Goal: Task Accomplishment & Management: Complete application form

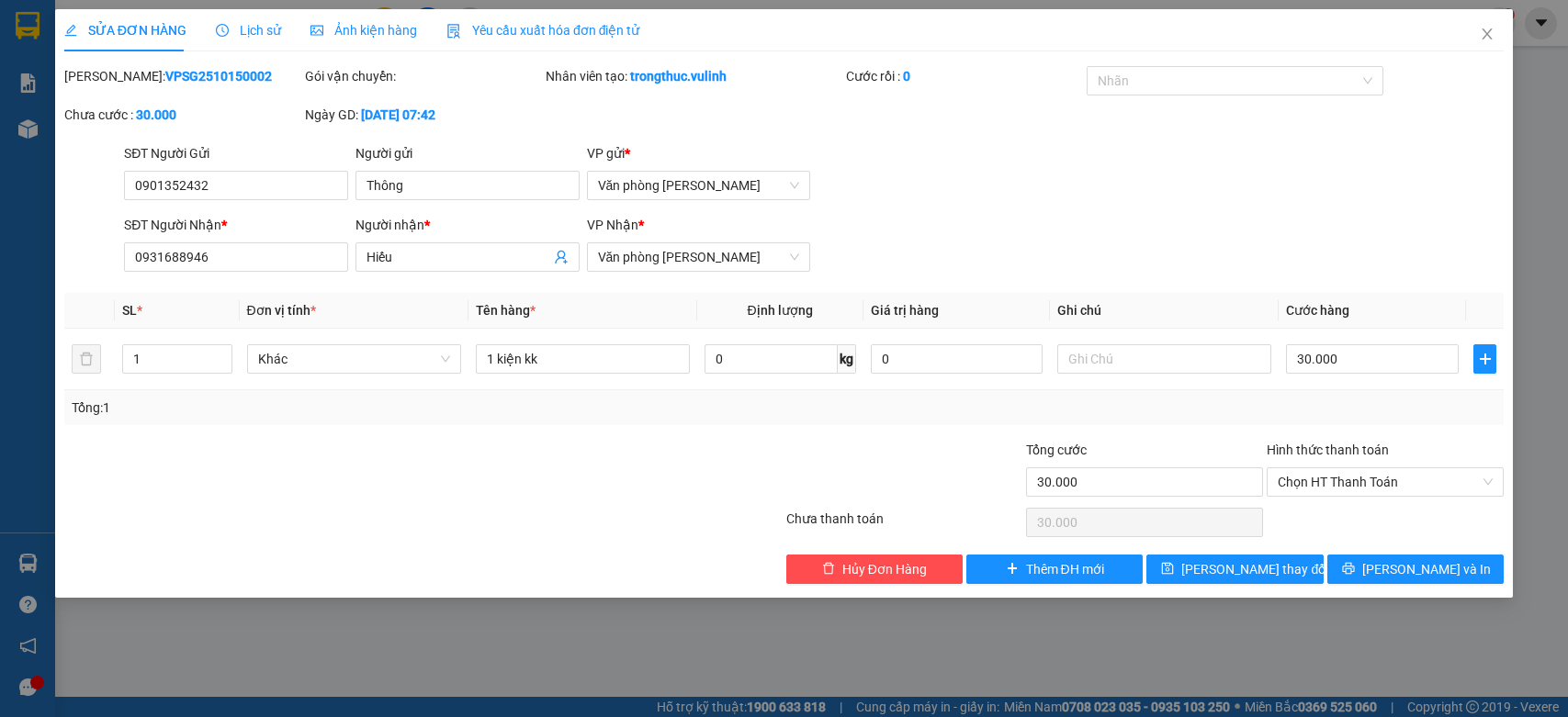
click at [1483, 34] on icon "close" at bounding box center [1486, 34] width 15 height 15
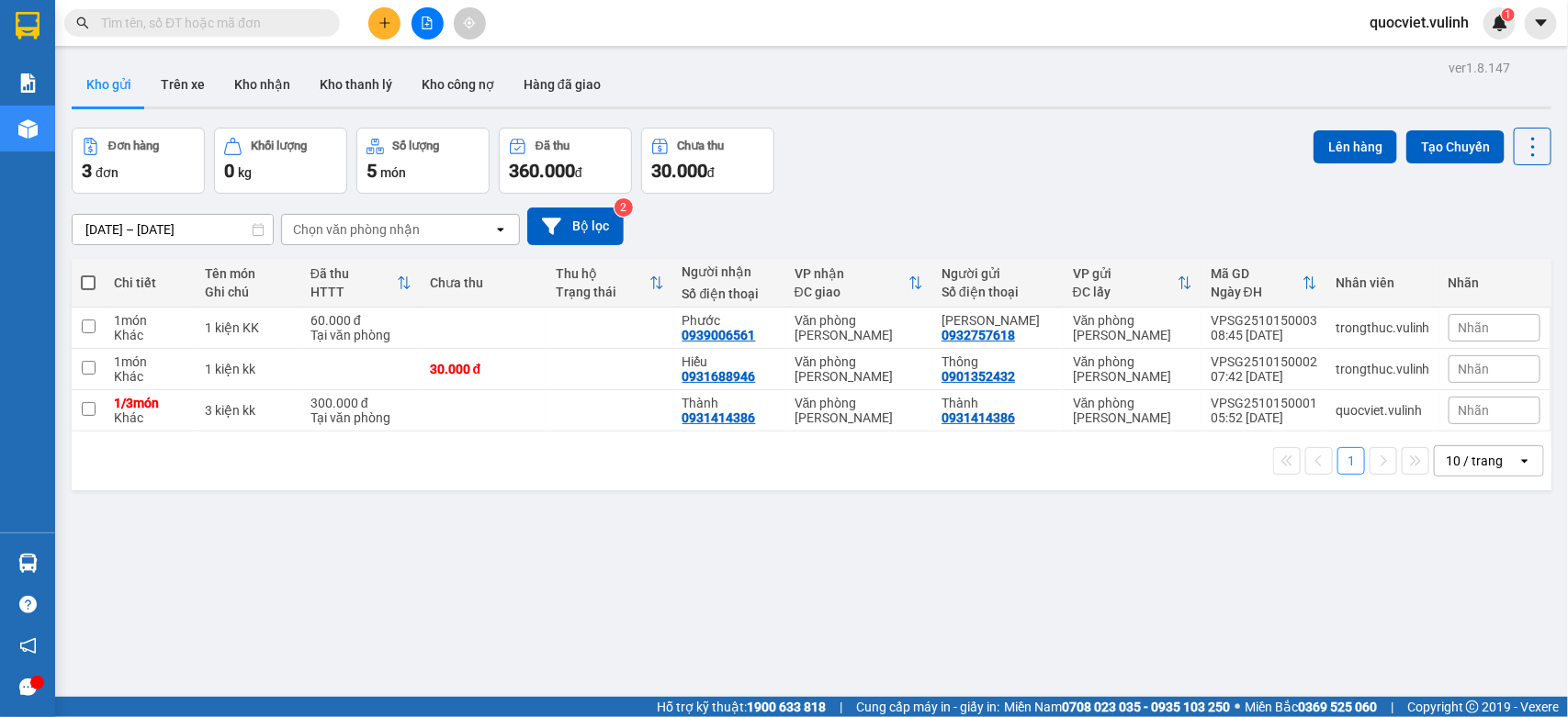
drag, startPoint x: 823, startPoint y: 522, endPoint x: 693, endPoint y: 553, distance: 133.6
click at [823, 525] on div "ver 1.8.147 Kho gửi Trên xe Kho nhận Kho thanh lý Kho công nợ Hàng đã giao Đơn …" at bounding box center [811, 413] width 1494 height 717
click at [350, 405] on div "300.000 đ" at bounding box center [361, 402] width 101 height 15
checkbox input "true"
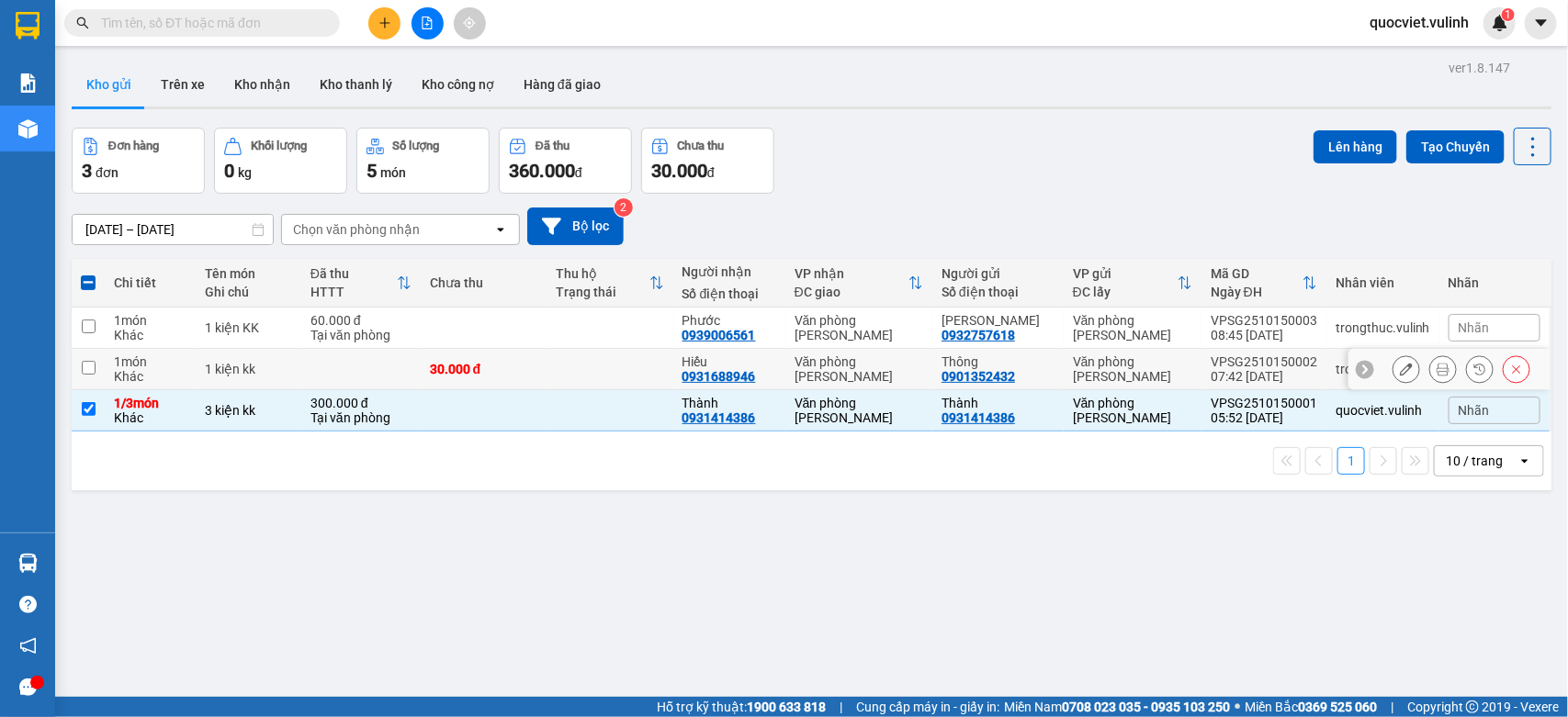
click at [446, 362] on div "30.000 đ" at bounding box center [483, 369] width 107 height 15
checkbox input "true"
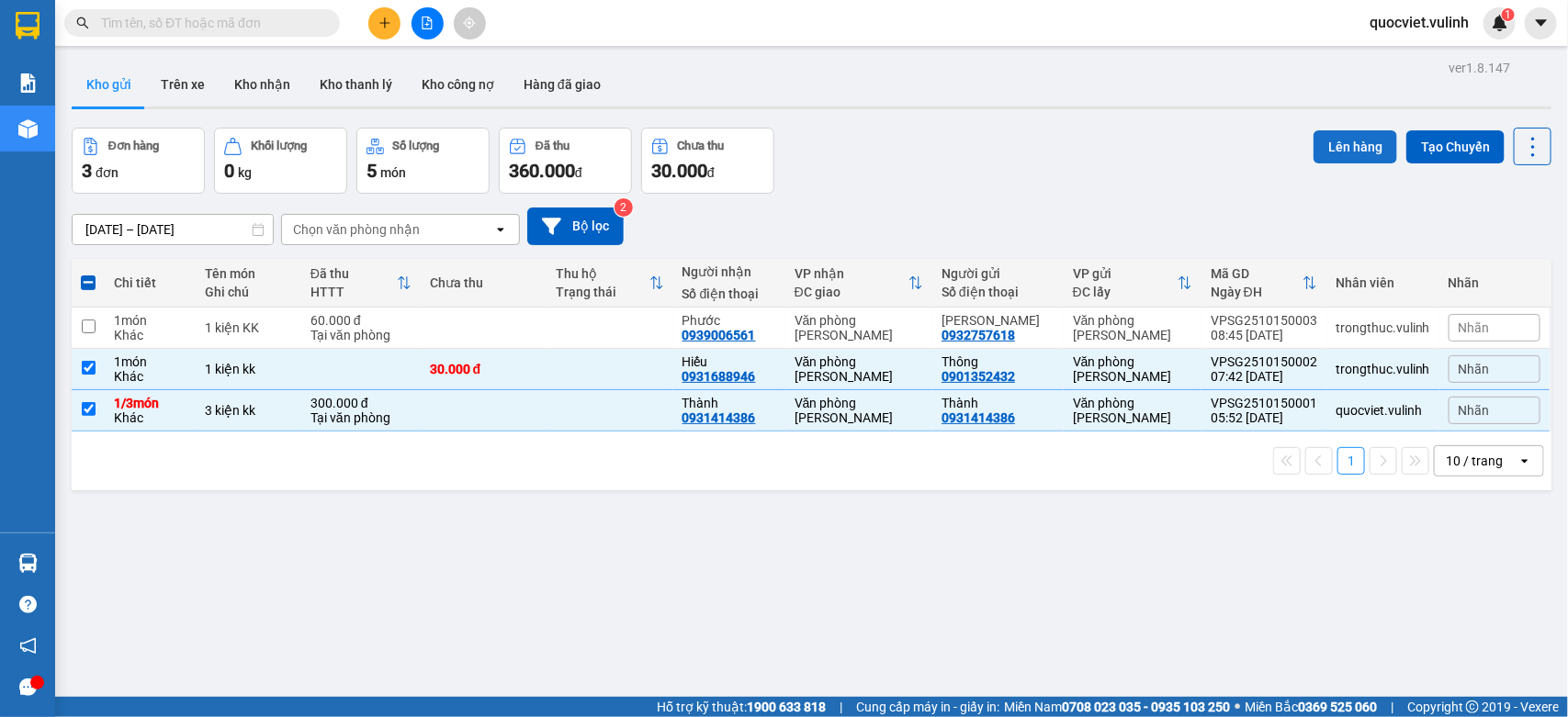
click at [1352, 139] on button "Lên hàng" at bounding box center [1355, 147] width 84 height 34
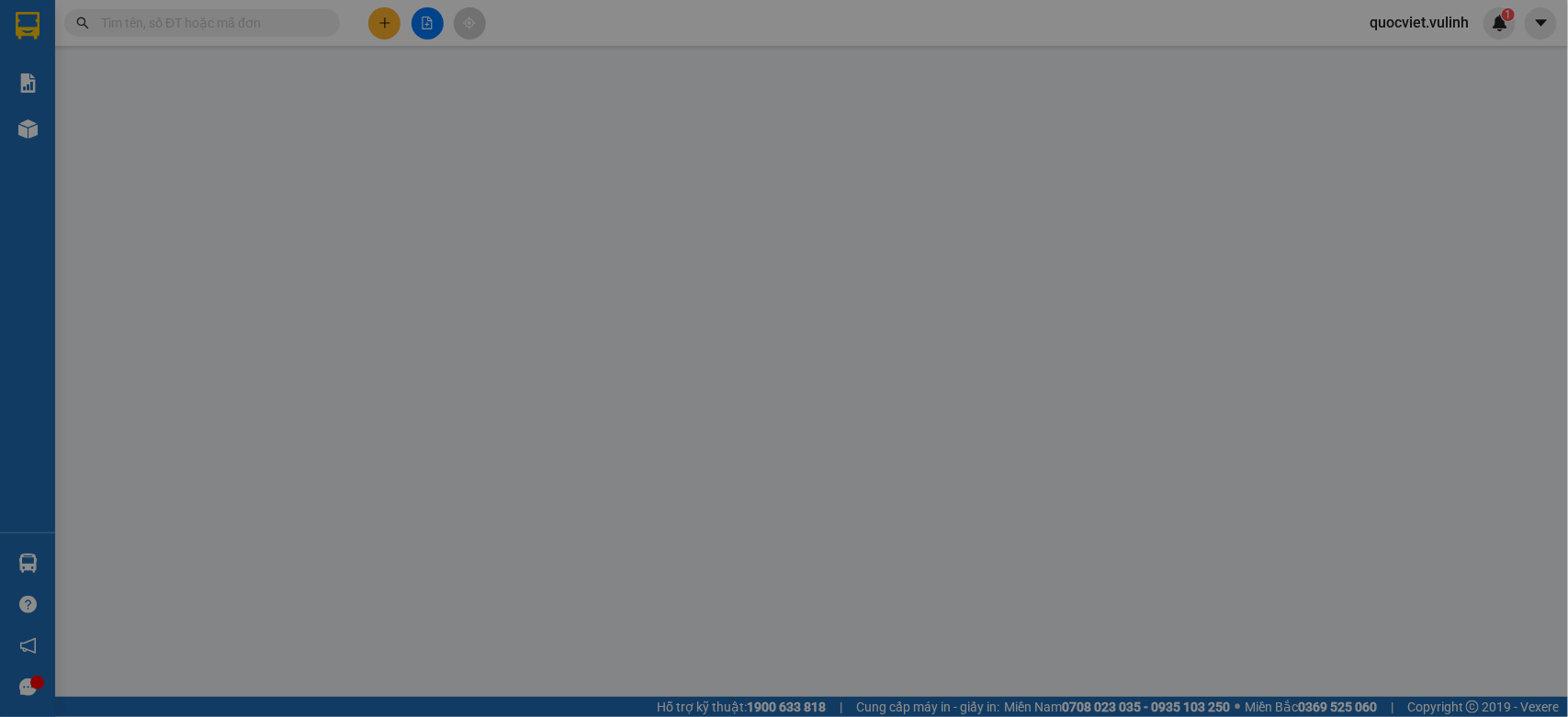
type input "1"
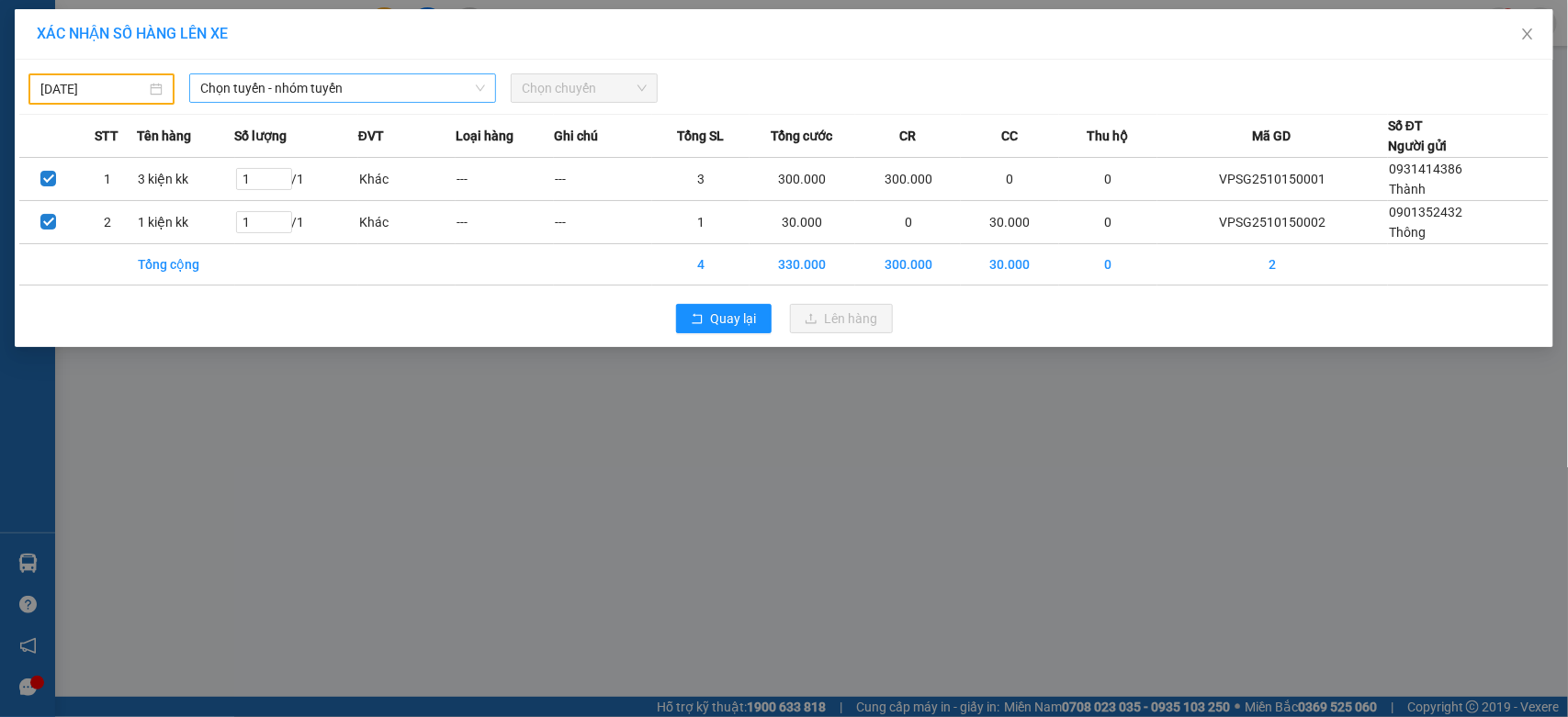
click at [222, 74] on div "[DATE] Chọn tuyến - nhóm tuyến Chọn chuyến" at bounding box center [784, 84] width 1530 height 40
click at [230, 86] on span "Chọn tuyến - nhóm tuyến" at bounding box center [342, 88] width 285 height 28
click at [252, 78] on span "Chọn tuyến - nhóm tuyến" at bounding box center [342, 88] width 285 height 28
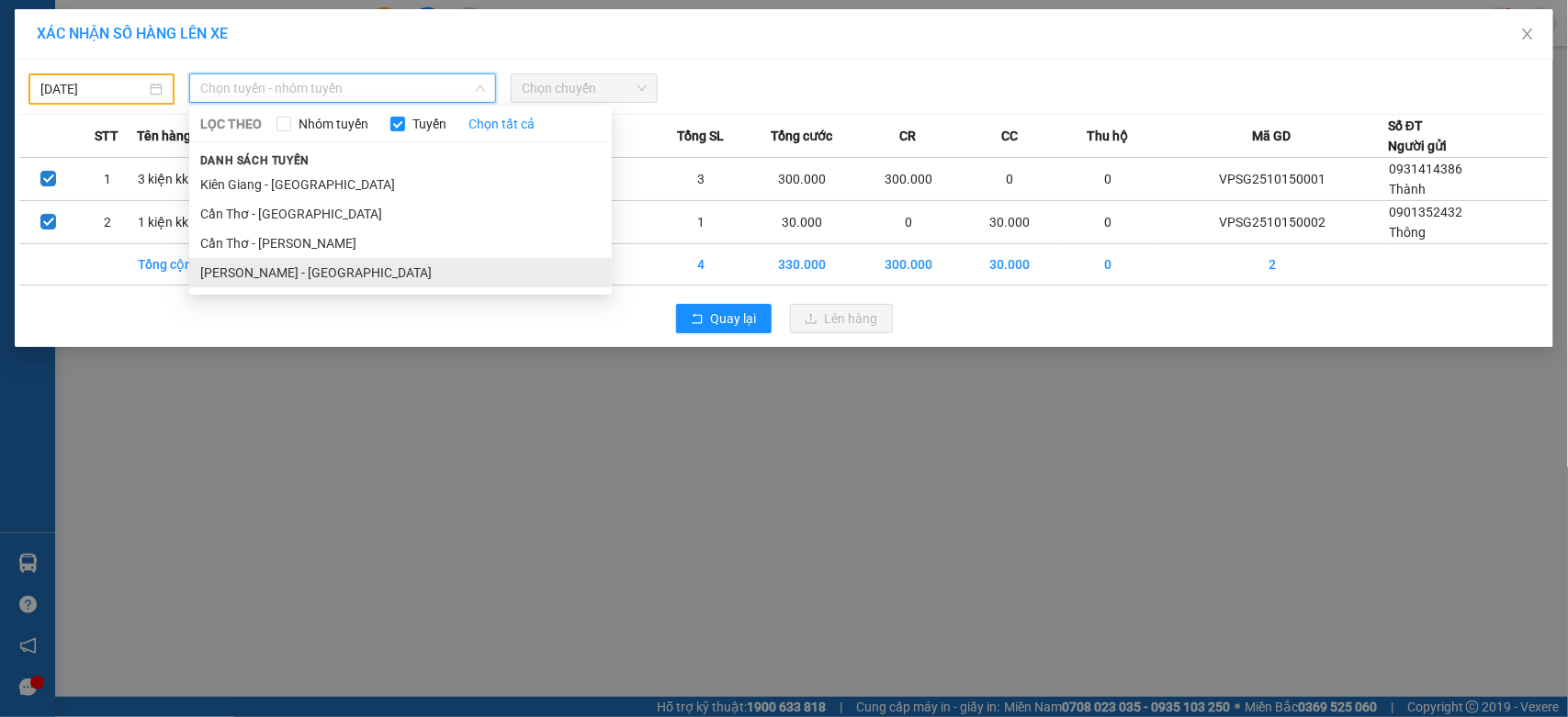
click at [234, 273] on li "[PERSON_NAME] - [GEOGRAPHIC_DATA]" at bounding box center [400, 273] width 422 height 30
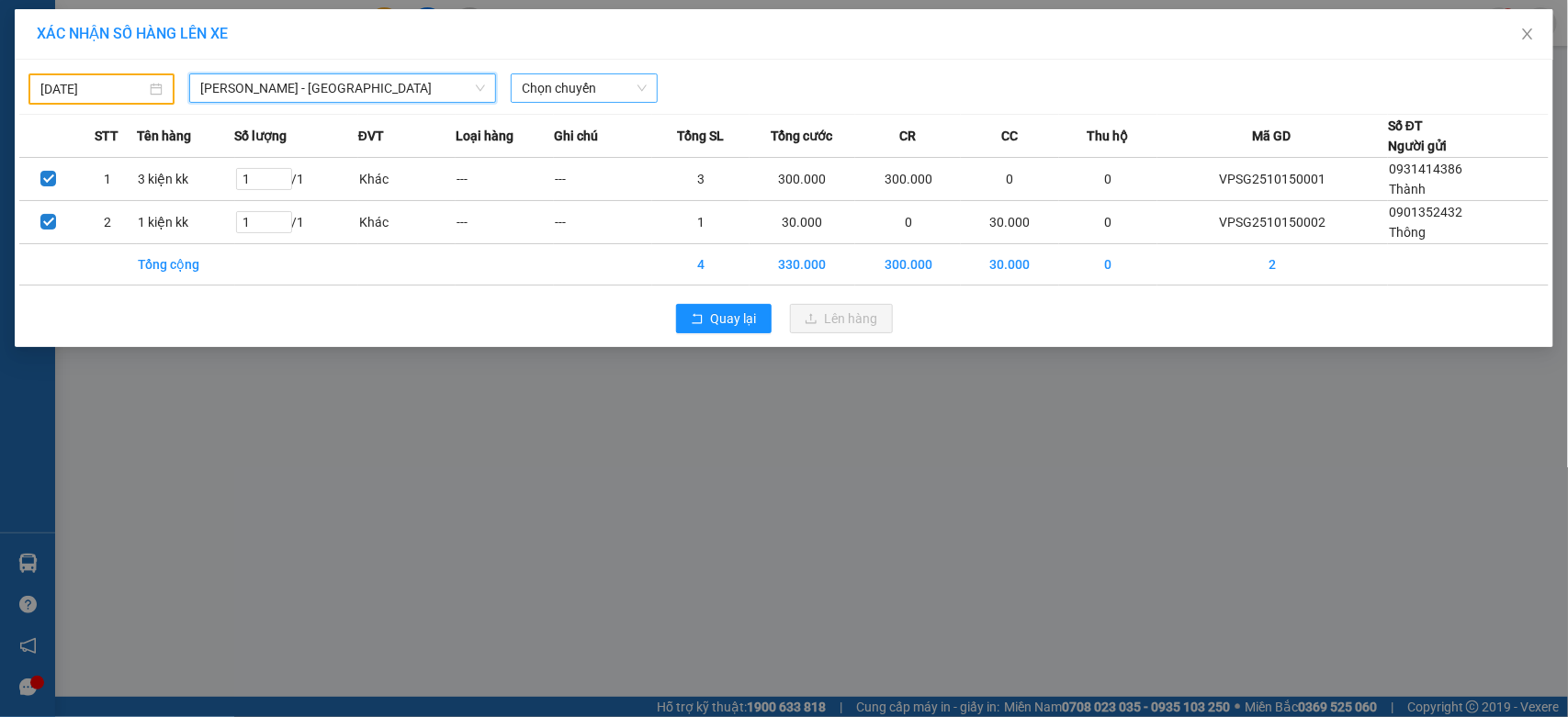
click at [624, 85] on span "Chọn chuyến" at bounding box center [584, 88] width 124 height 28
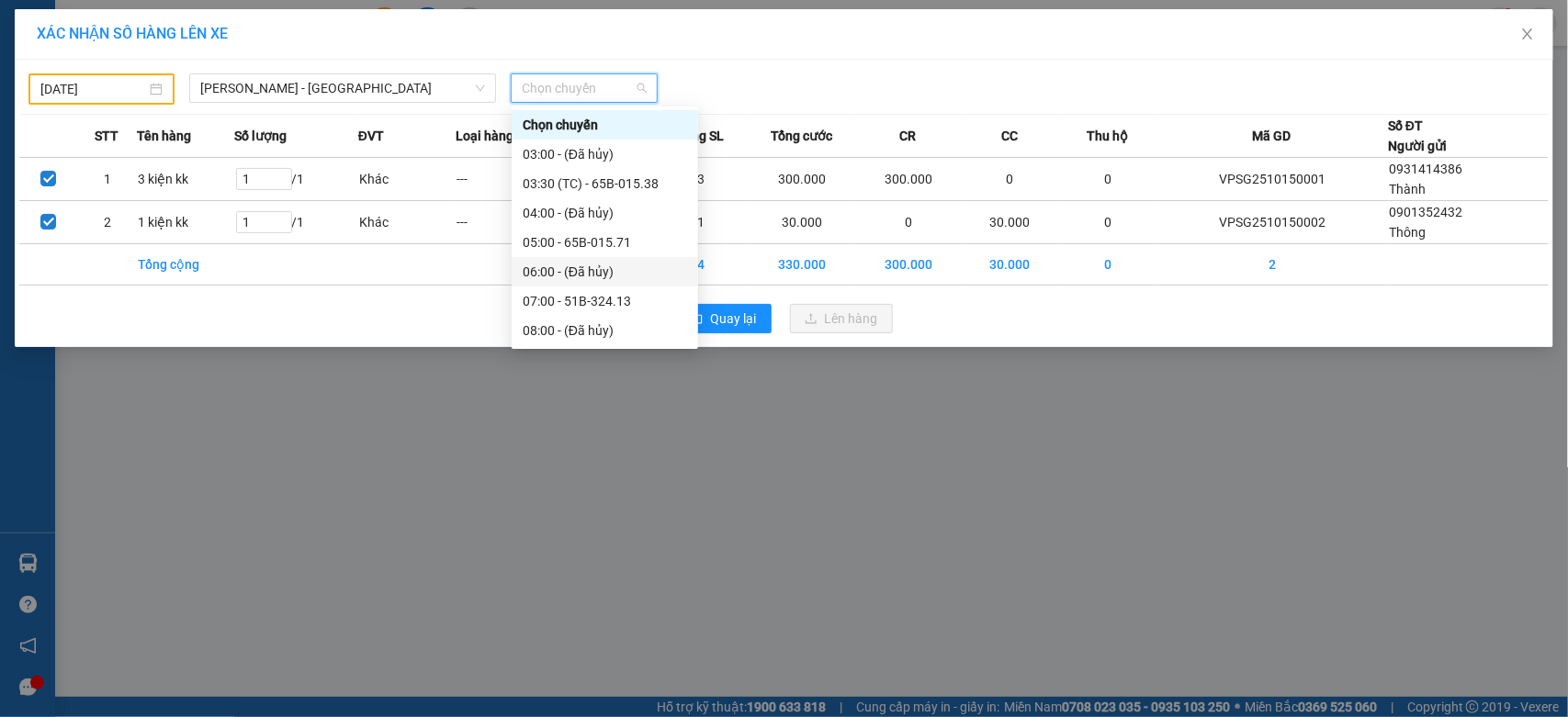
scroll to position [153, 0]
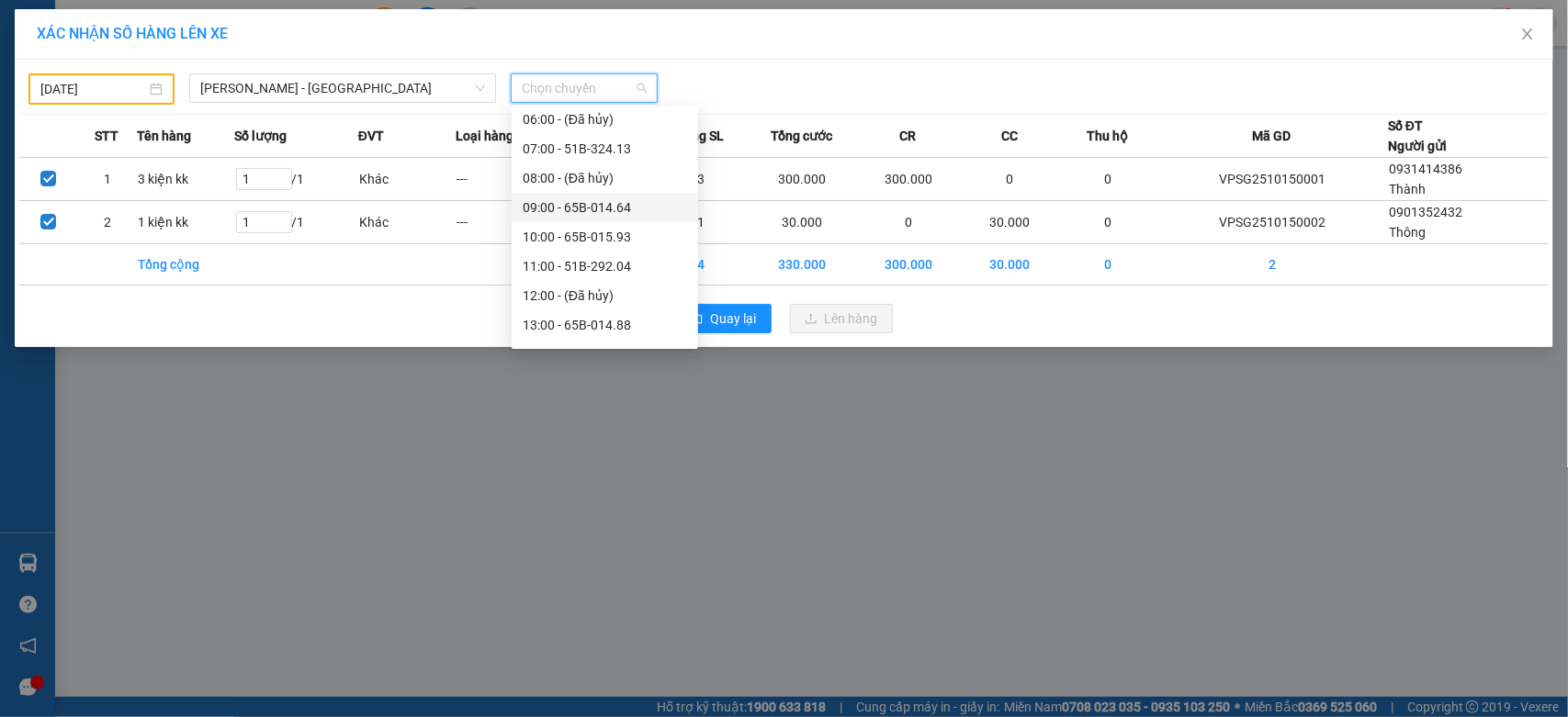
click at [154, 85] on div "[DATE]" at bounding box center [102, 89] width 122 height 20
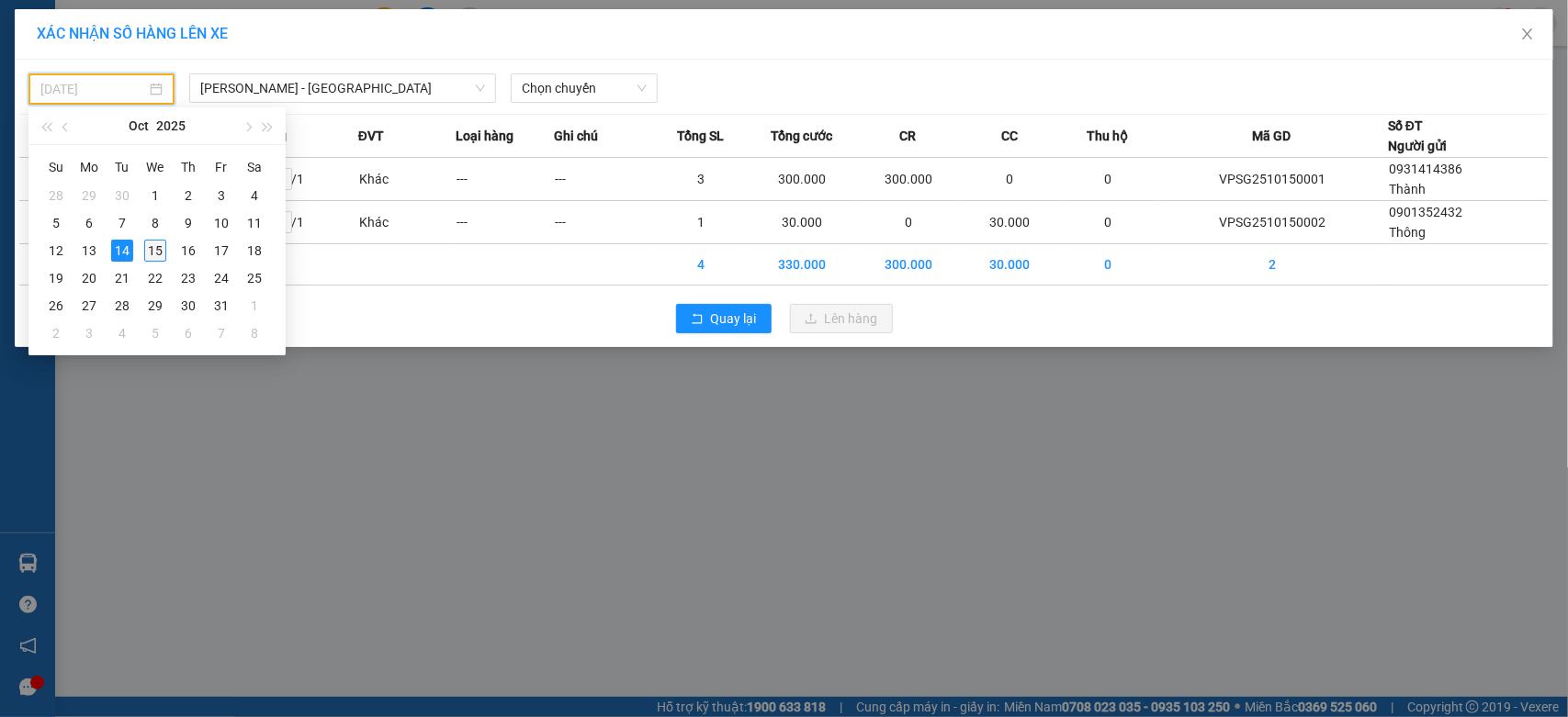
click at [147, 248] on div "15" at bounding box center [155, 251] width 22 height 22
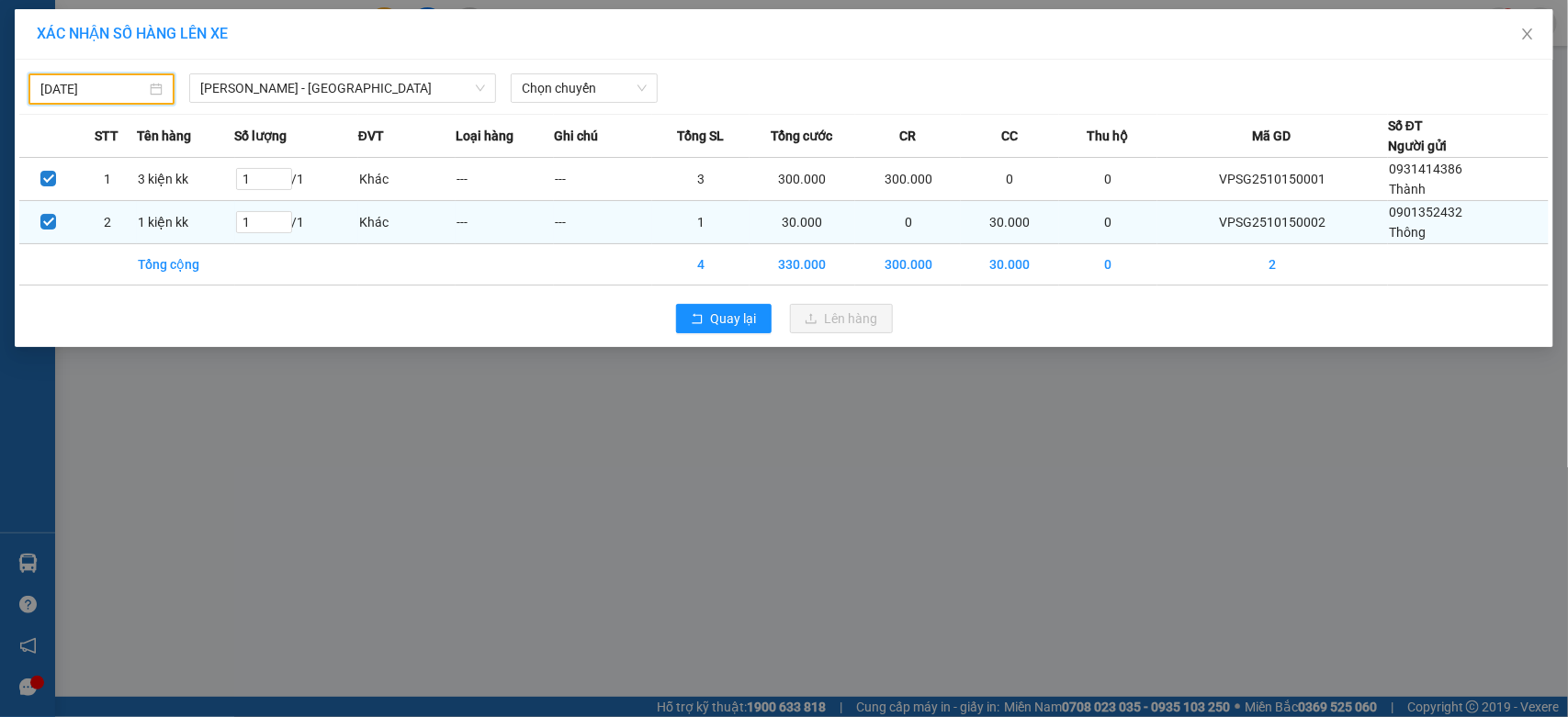
type input "[DATE]"
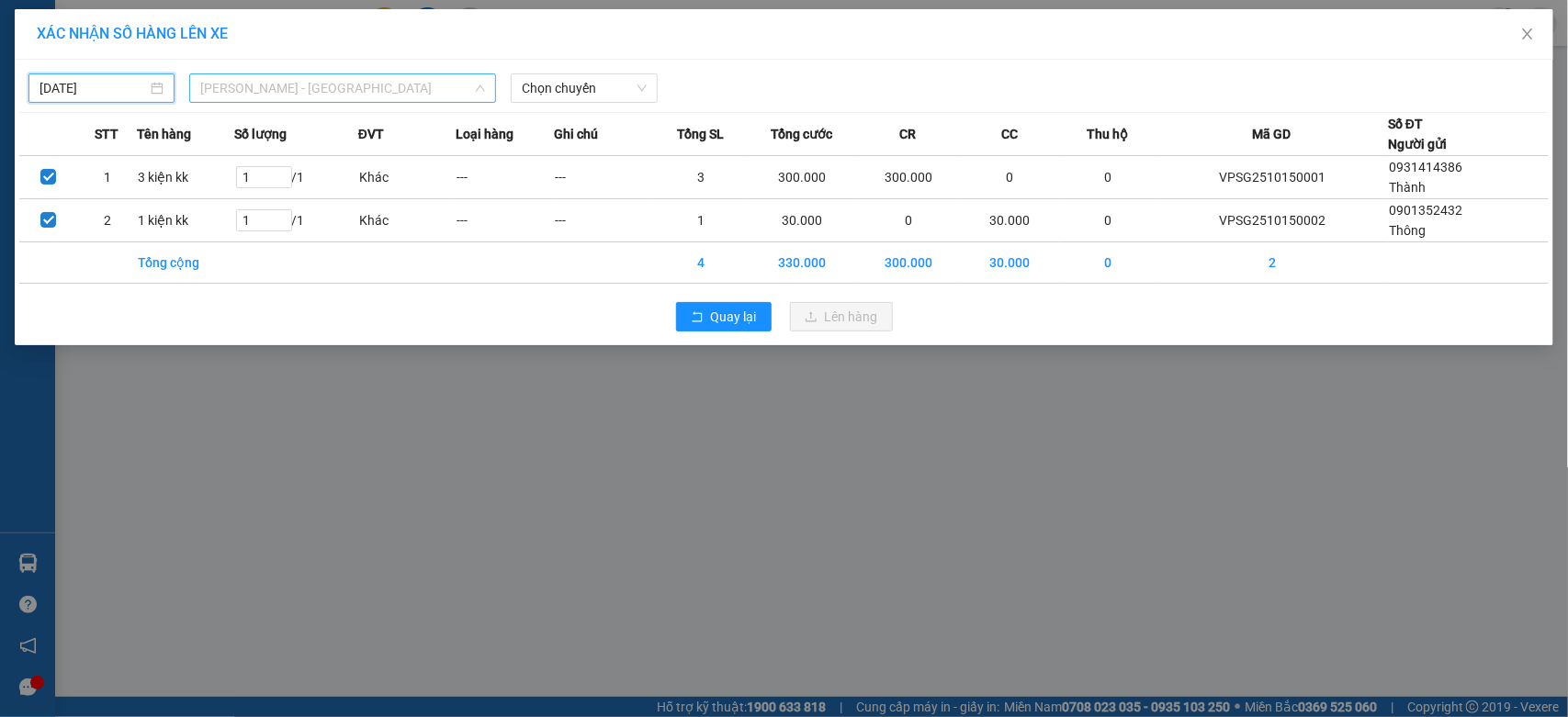
click at [257, 80] on span "[PERSON_NAME] - [GEOGRAPHIC_DATA]" at bounding box center [342, 88] width 285 height 28
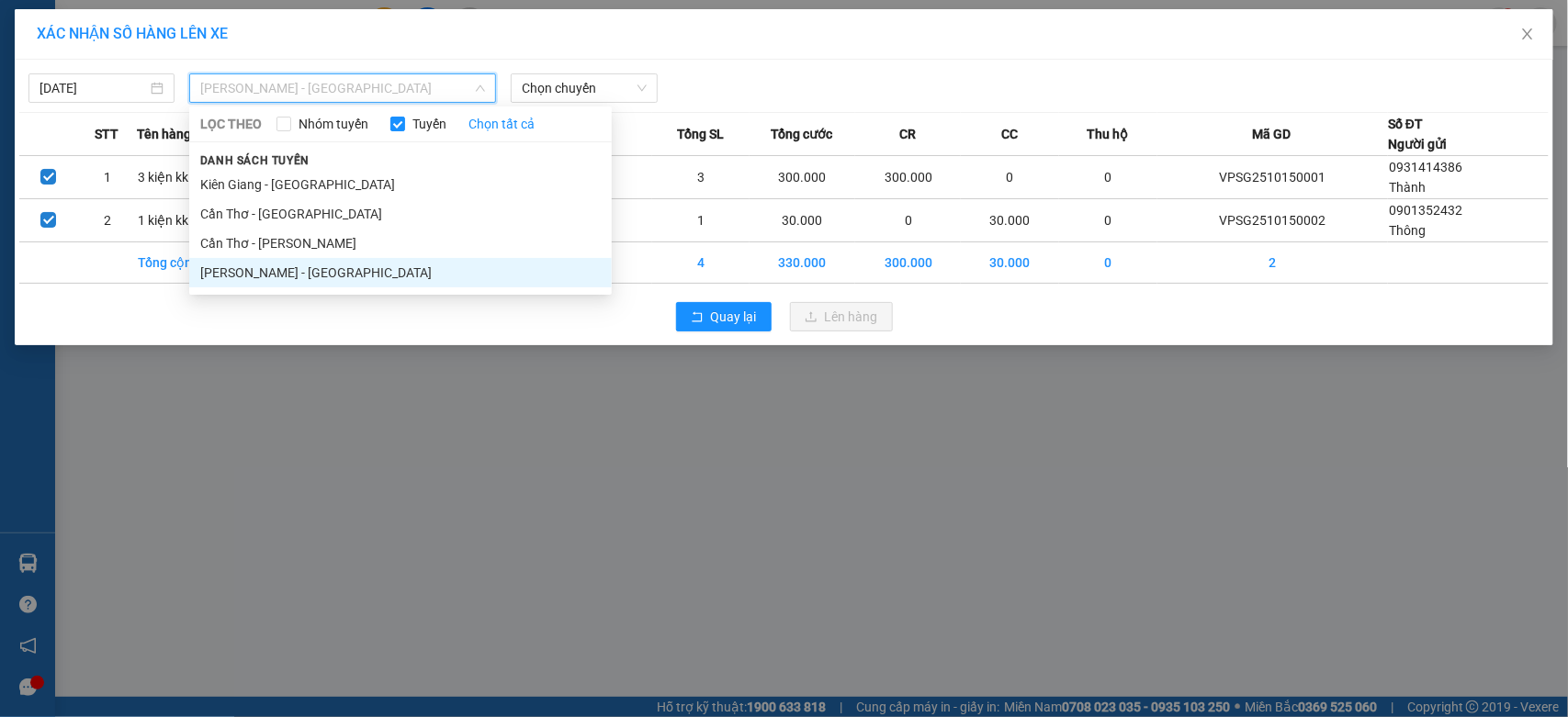
click at [226, 262] on li "[PERSON_NAME] - [GEOGRAPHIC_DATA]" at bounding box center [400, 273] width 422 height 30
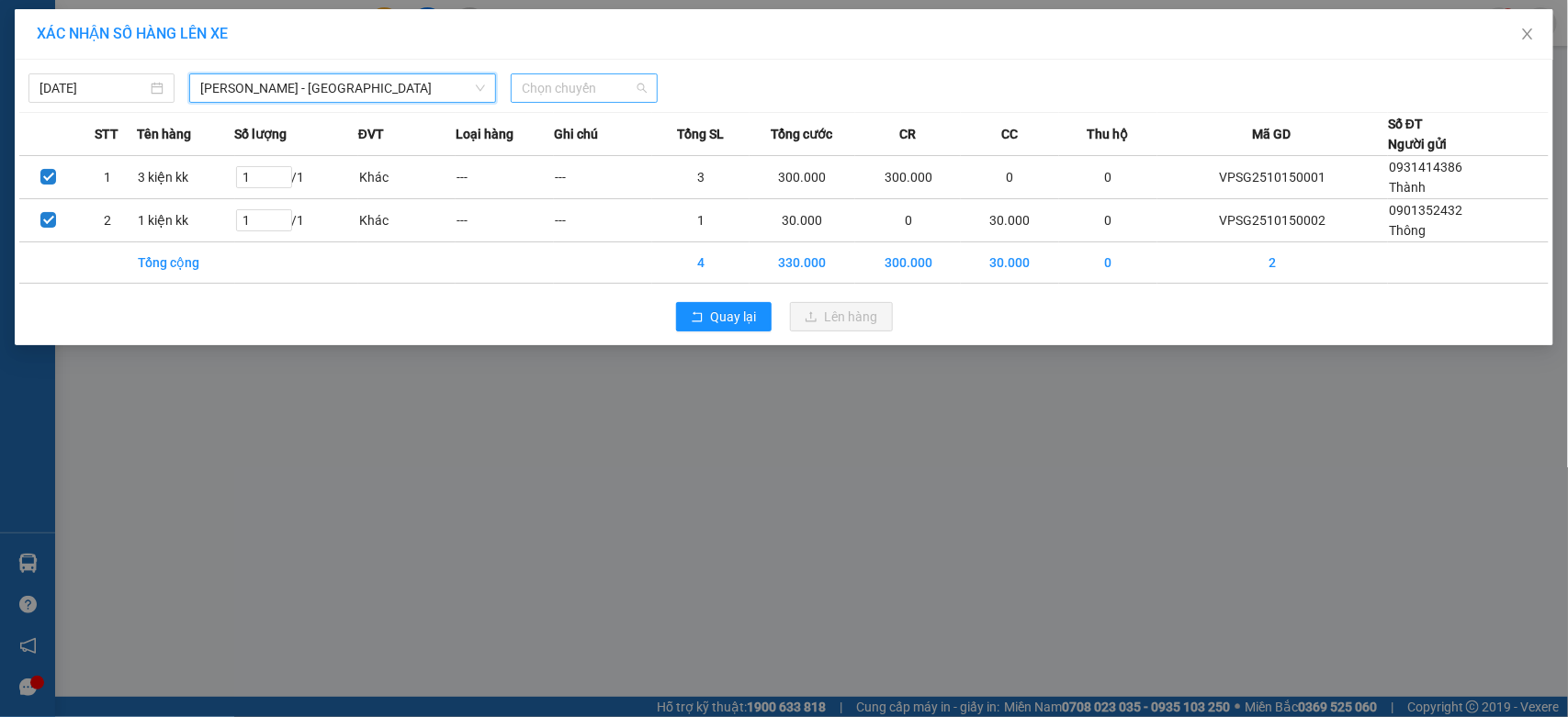
scroll to position [0, 0]
click at [605, 87] on span "Chọn chuyến" at bounding box center [584, 88] width 124 height 28
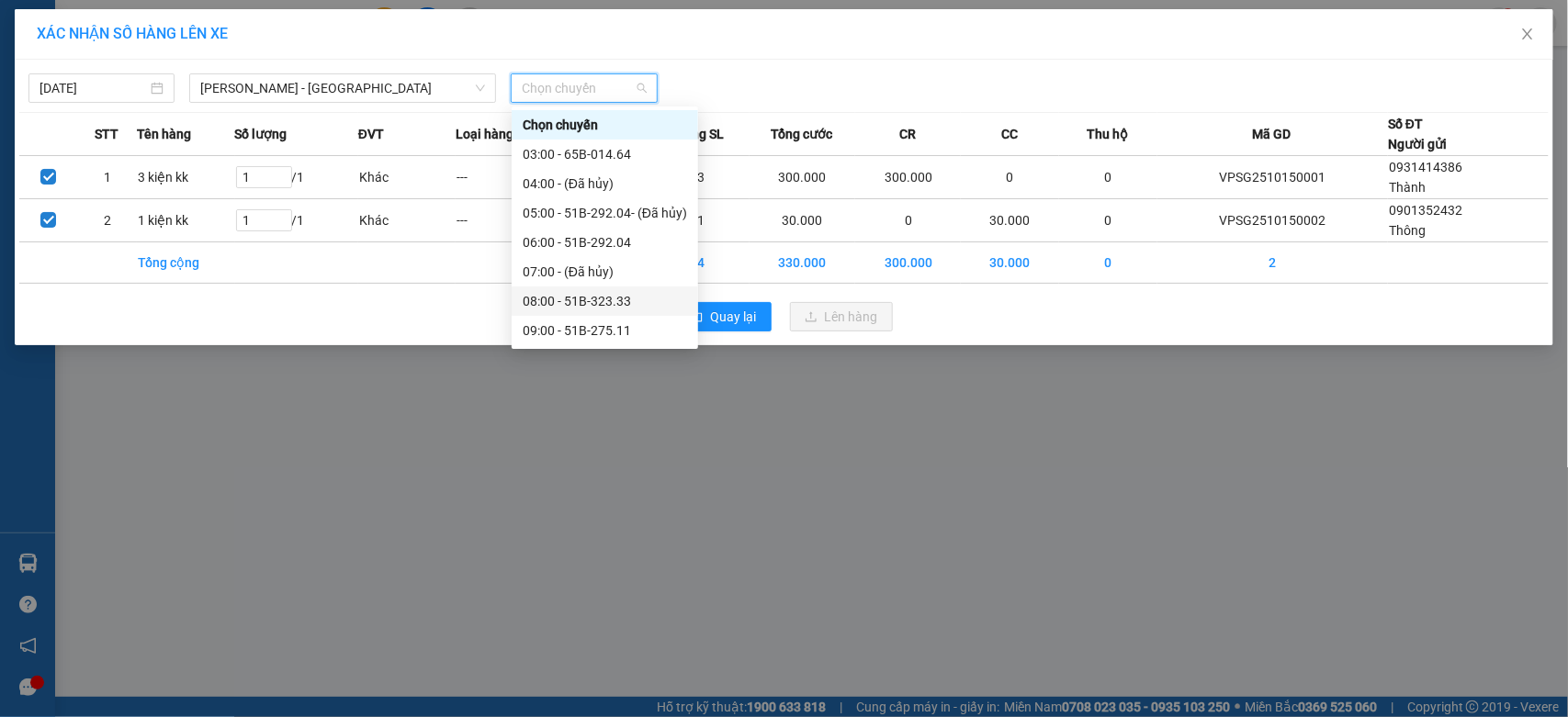
click at [635, 291] on div "08:00 - 51B-323.33" at bounding box center [605, 301] width 165 height 20
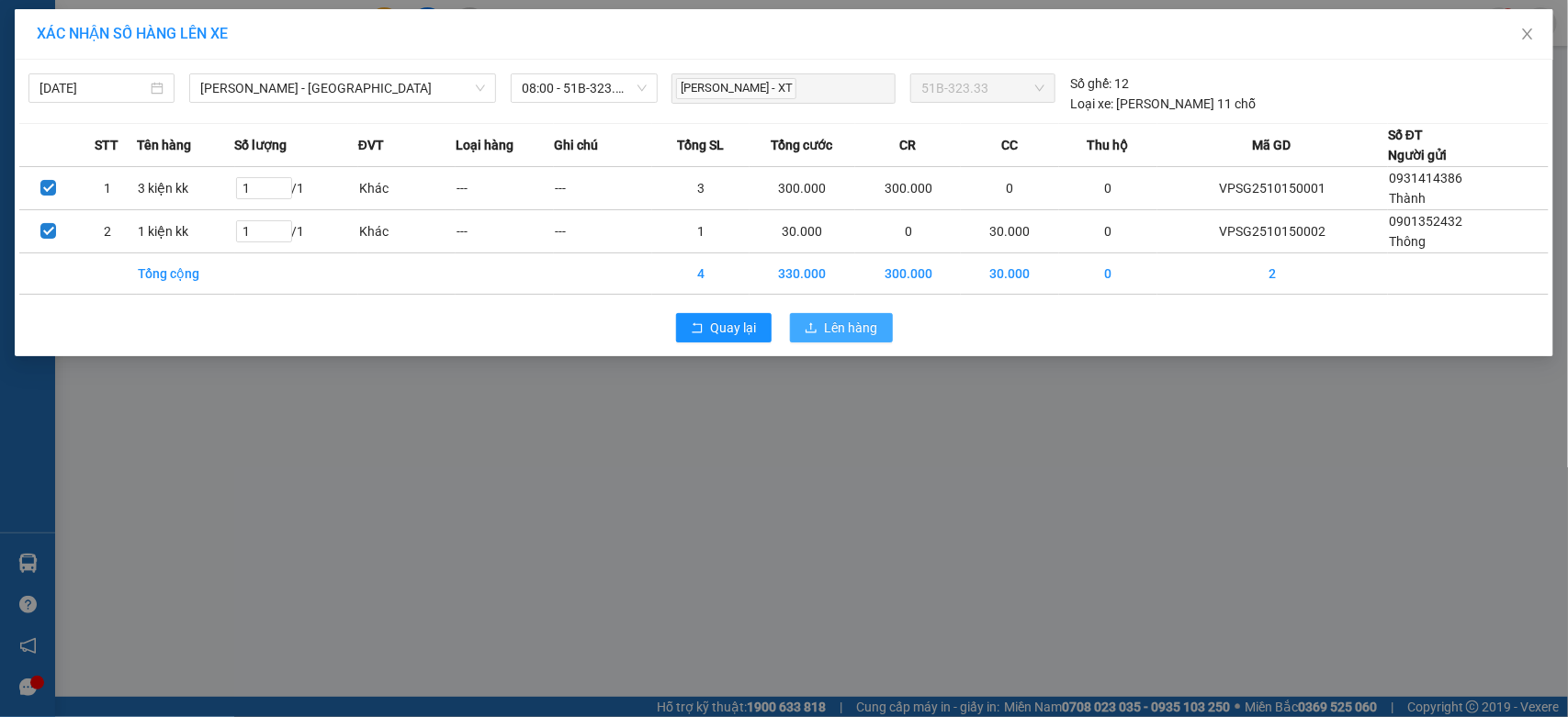
click at [818, 318] on button "Lên hàng" at bounding box center [841, 328] width 103 height 30
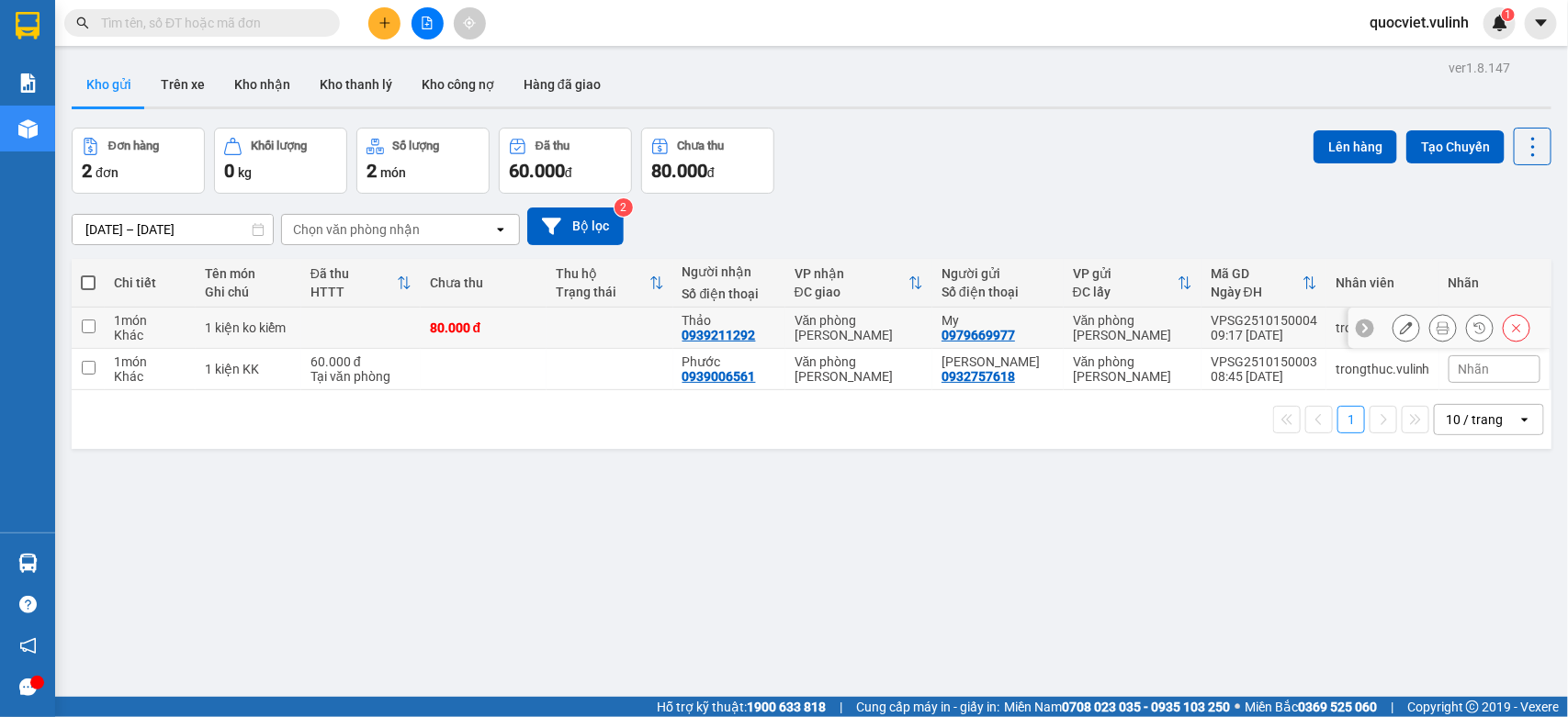
click at [1393, 327] on button at bounding box center [1406, 328] width 26 height 33
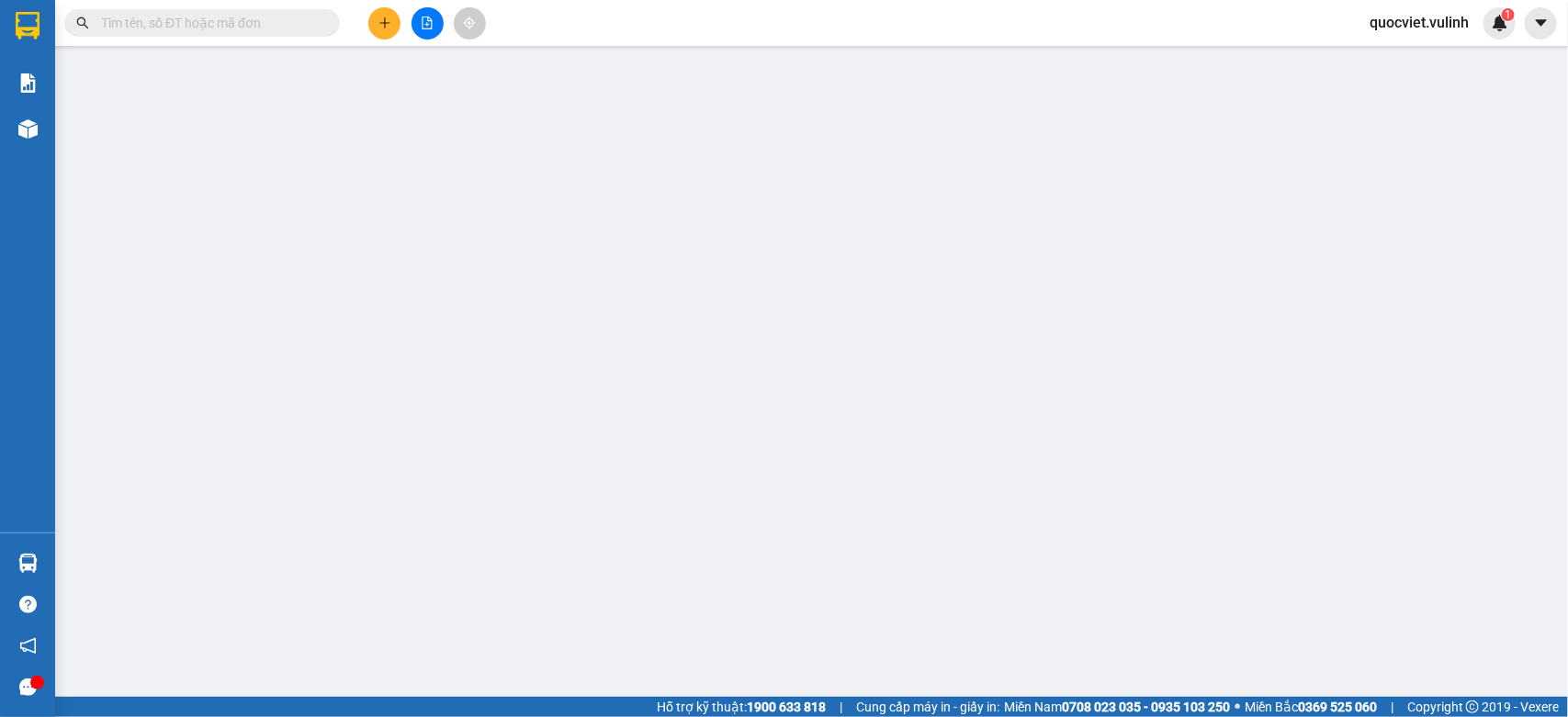
type input "0979669977"
type input "My"
type input "0939211292"
type input "Thảo"
type input "80.000"
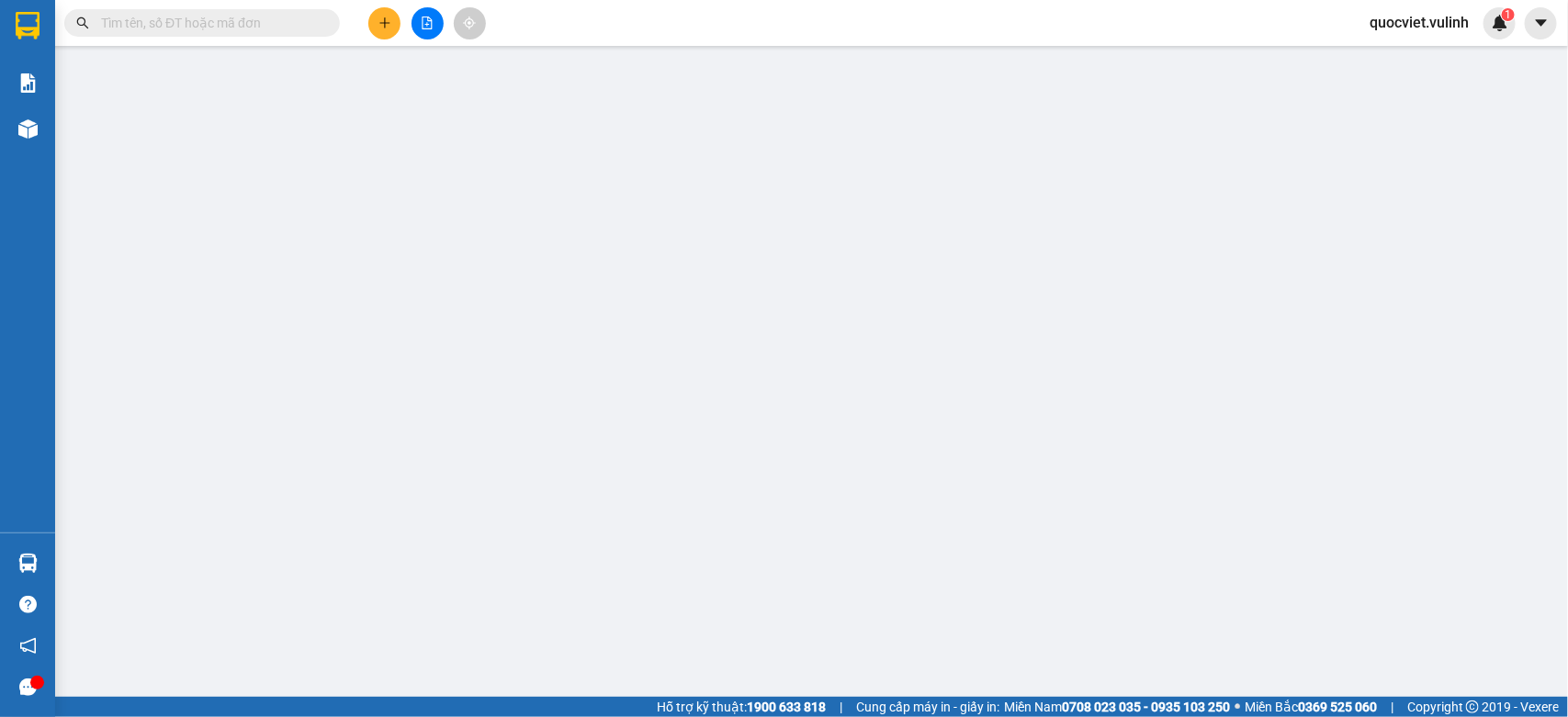
type input "80.000"
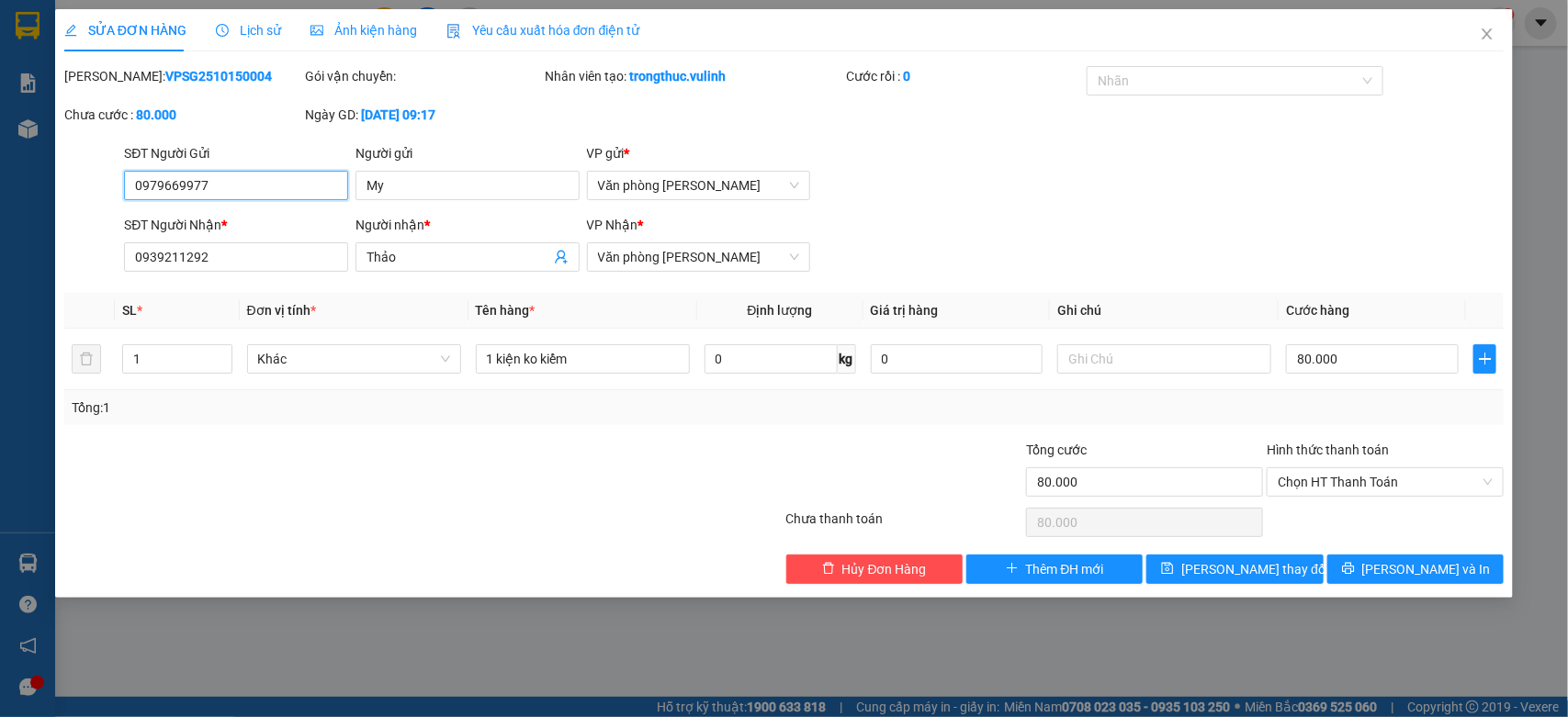
click at [286, 185] on input "0979669977" at bounding box center [236, 185] width 224 height 30
click at [507, 198] on input "My" at bounding box center [466, 185] width 224 height 30
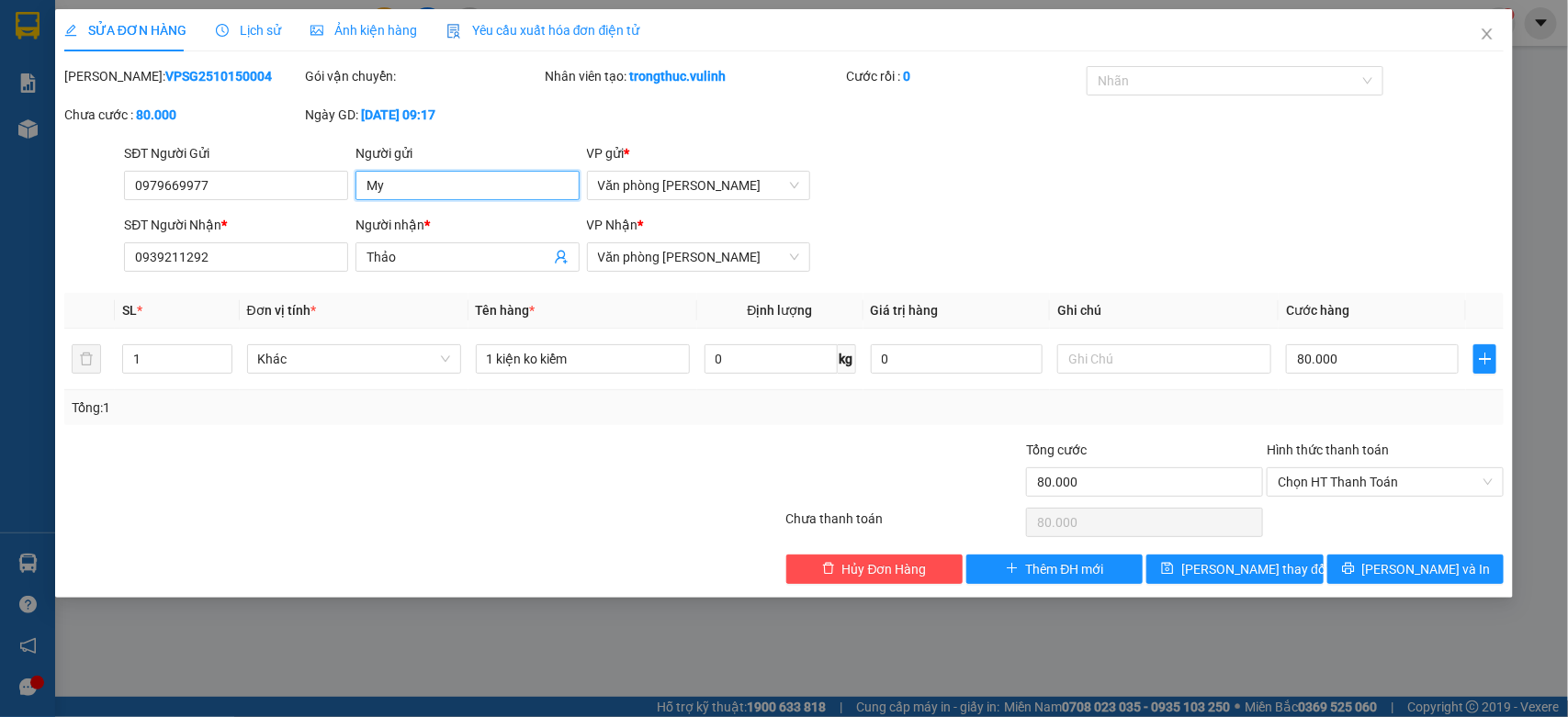
click at [507, 198] on input "My" at bounding box center [466, 185] width 224 height 30
click at [388, 267] on input "Thảo" at bounding box center [459, 257] width 183 height 20
click at [168, 255] on input "0939211292" at bounding box center [236, 257] width 224 height 30
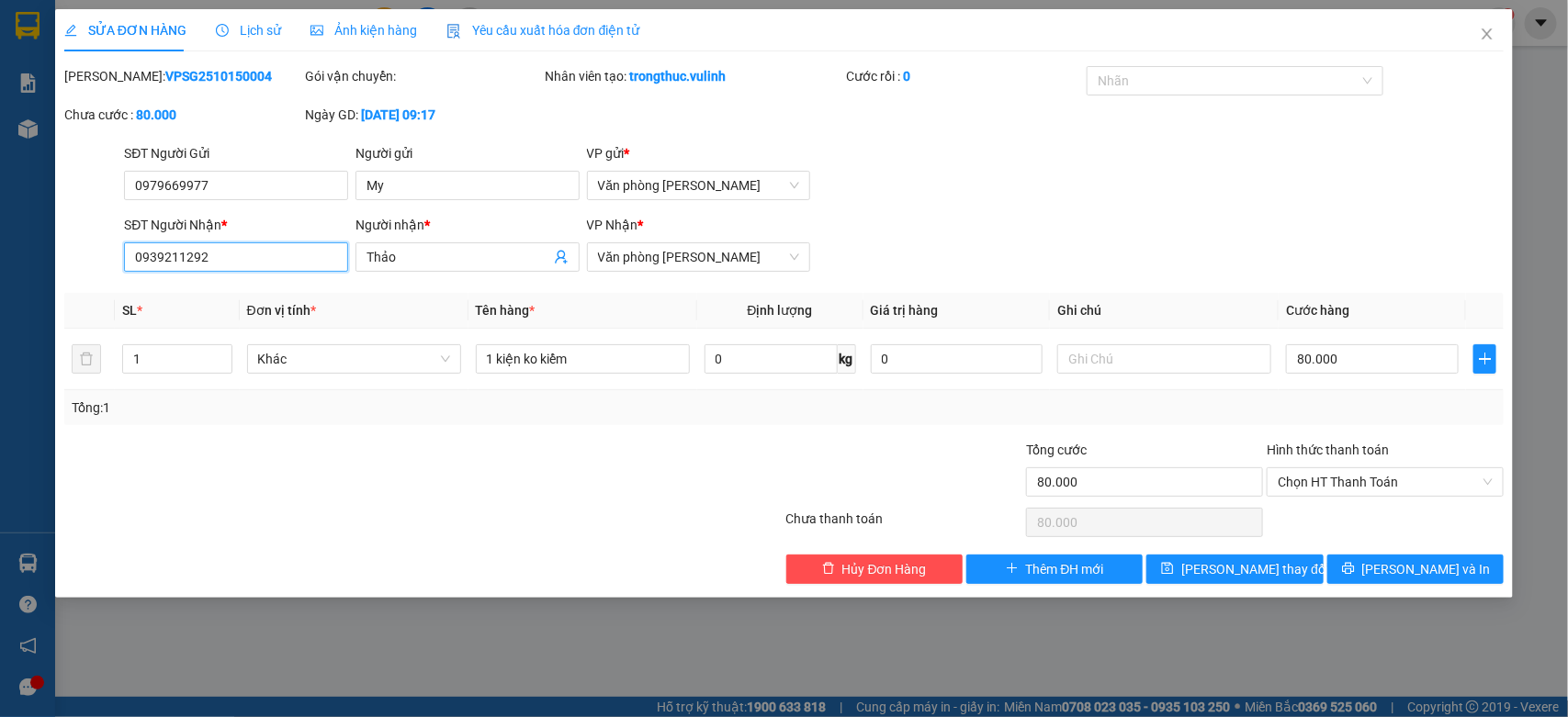
click at [168, 255] on input "0939211292" at bounding box center [236, 257] width 224 height 30
click at [1480, 33] on icon "close" at bounding box center [1486, 34] width 15 height 15
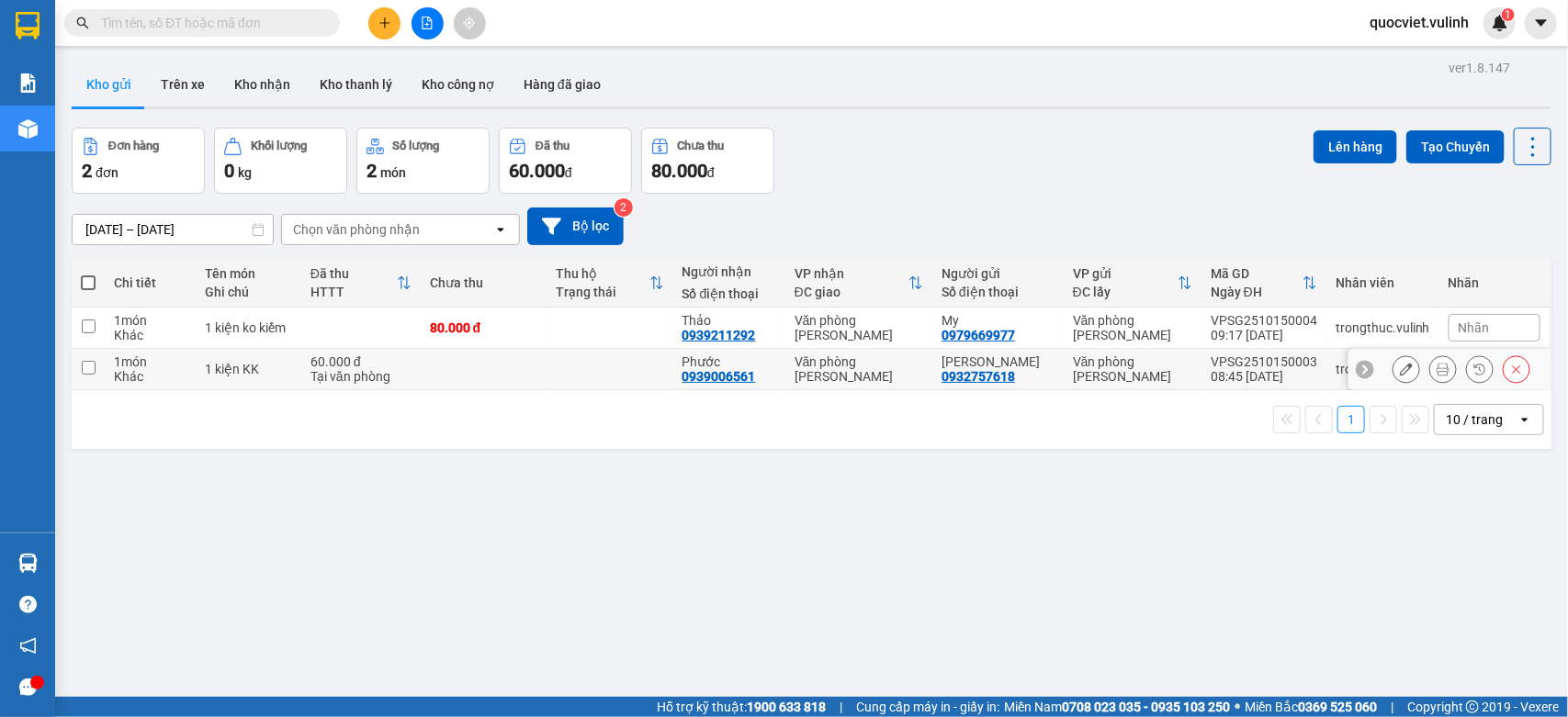
click at [444, 366] on td at bounding box center [484, 370] width 126 height 41
checkbox input "true"
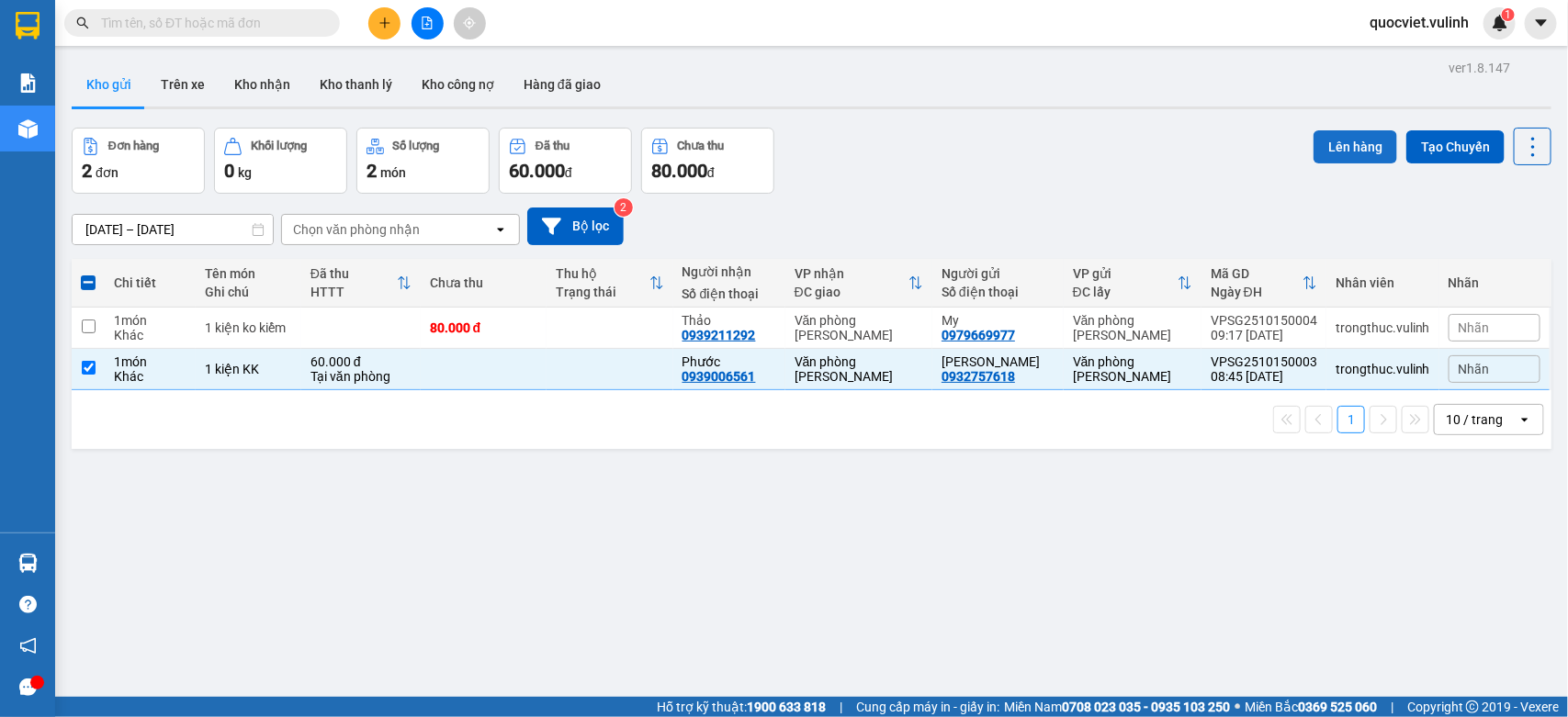
click at [1314, 152] on button "Lên hàng" at bounding box center [1355, 147] width 84 height 34
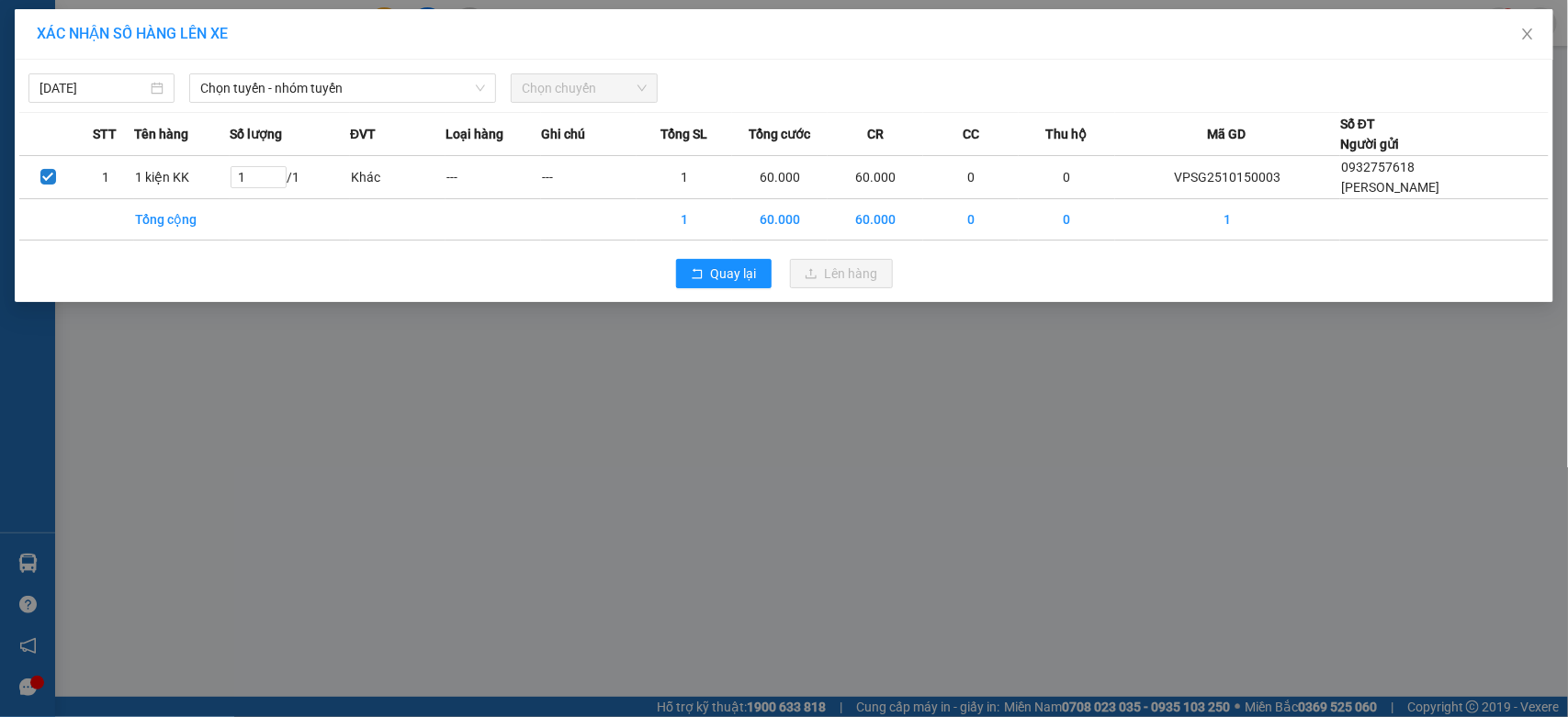
click at [315, 67] on div "[DATE] Chọn tuyến - nhóm tuyến Chọn chuyến" at bounding box center [784, 83] width 1530 height 38
click at [315, 76] on span "Chọn tuyến - nhóm tuyến" at bounding box center [342, 88] width 285 height 28
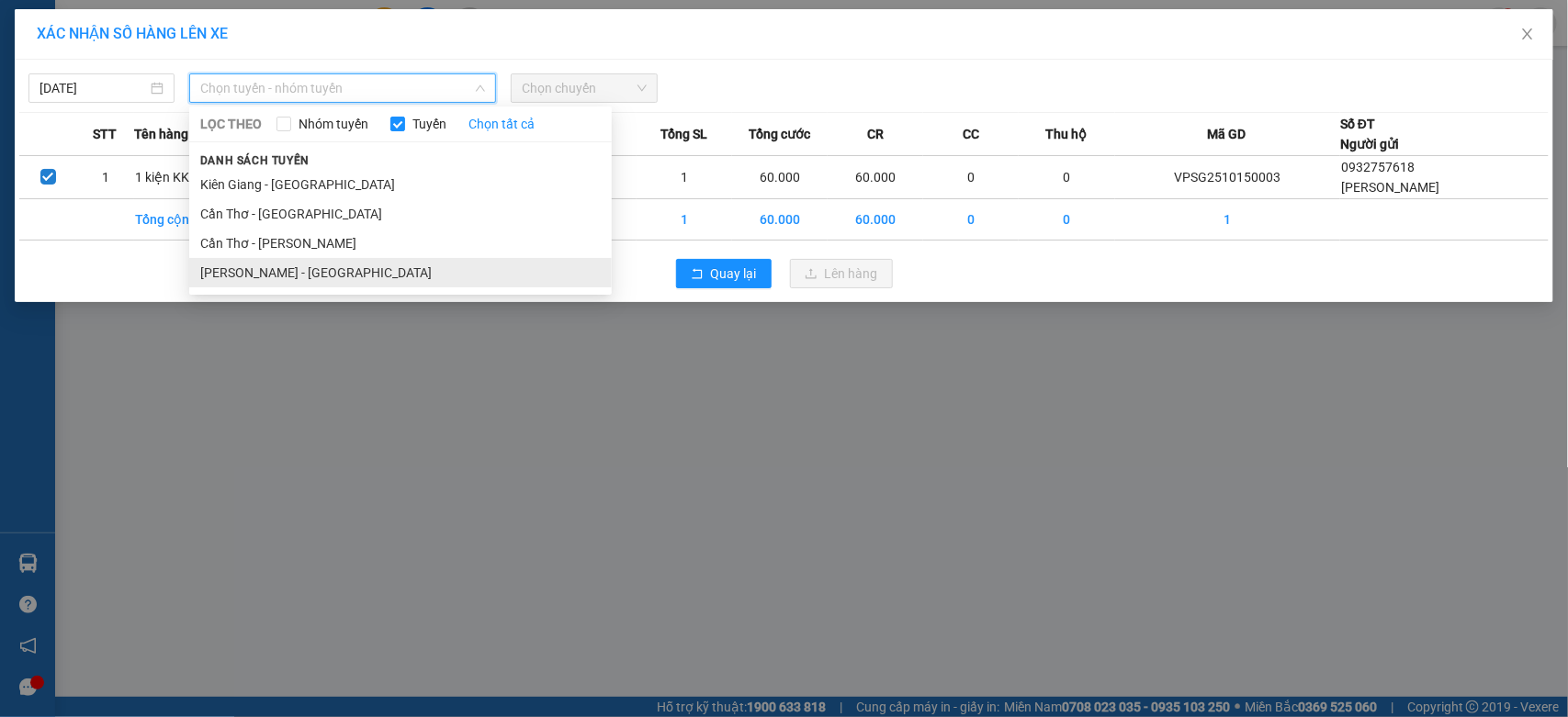
click at [258, 273] on li "[PERSON_NAME] - [GEOGRAPHIC_DATA]" at bounding box center [400, 273] width 422 height 30
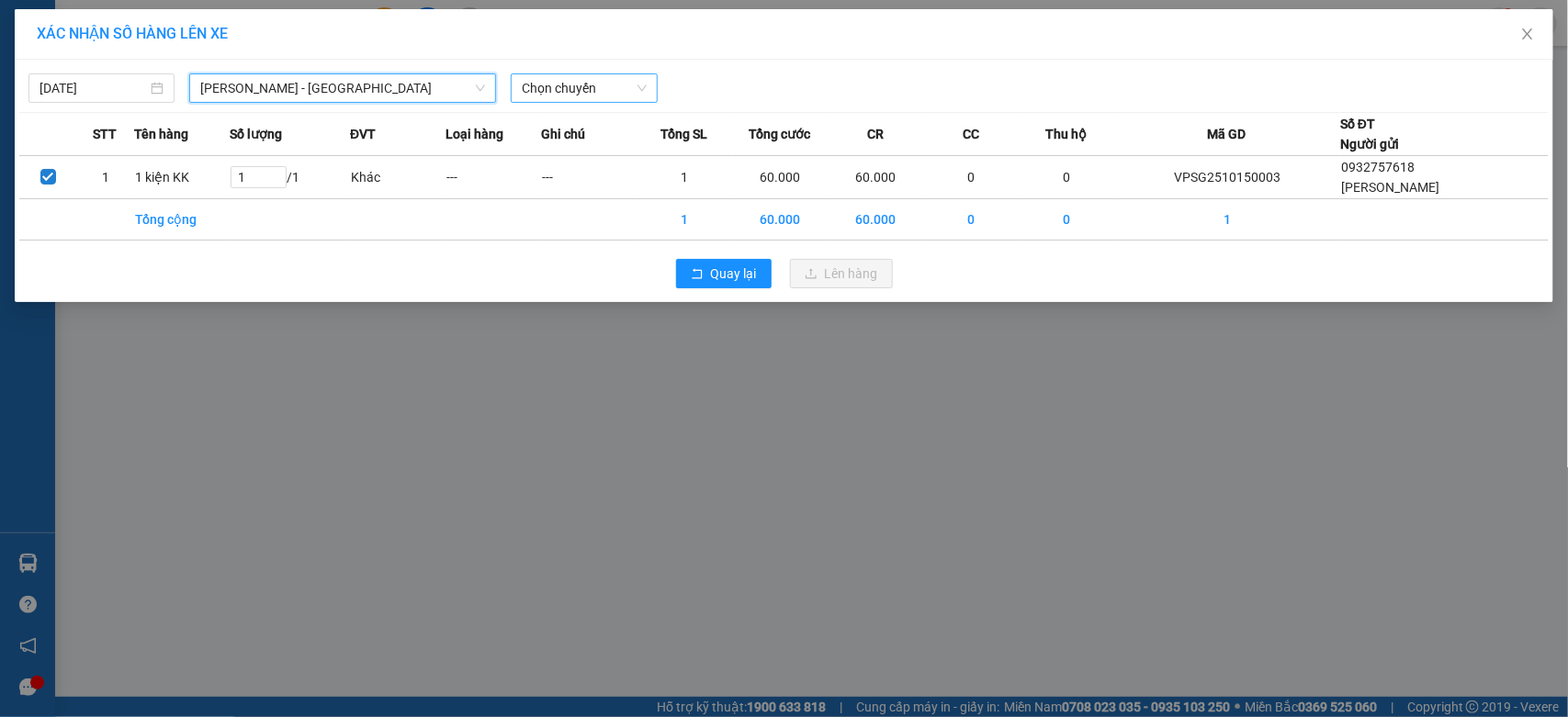
click at [584, 84] on span "Chọn chuyến" at bounding box center [584, 88] width 124 height 28
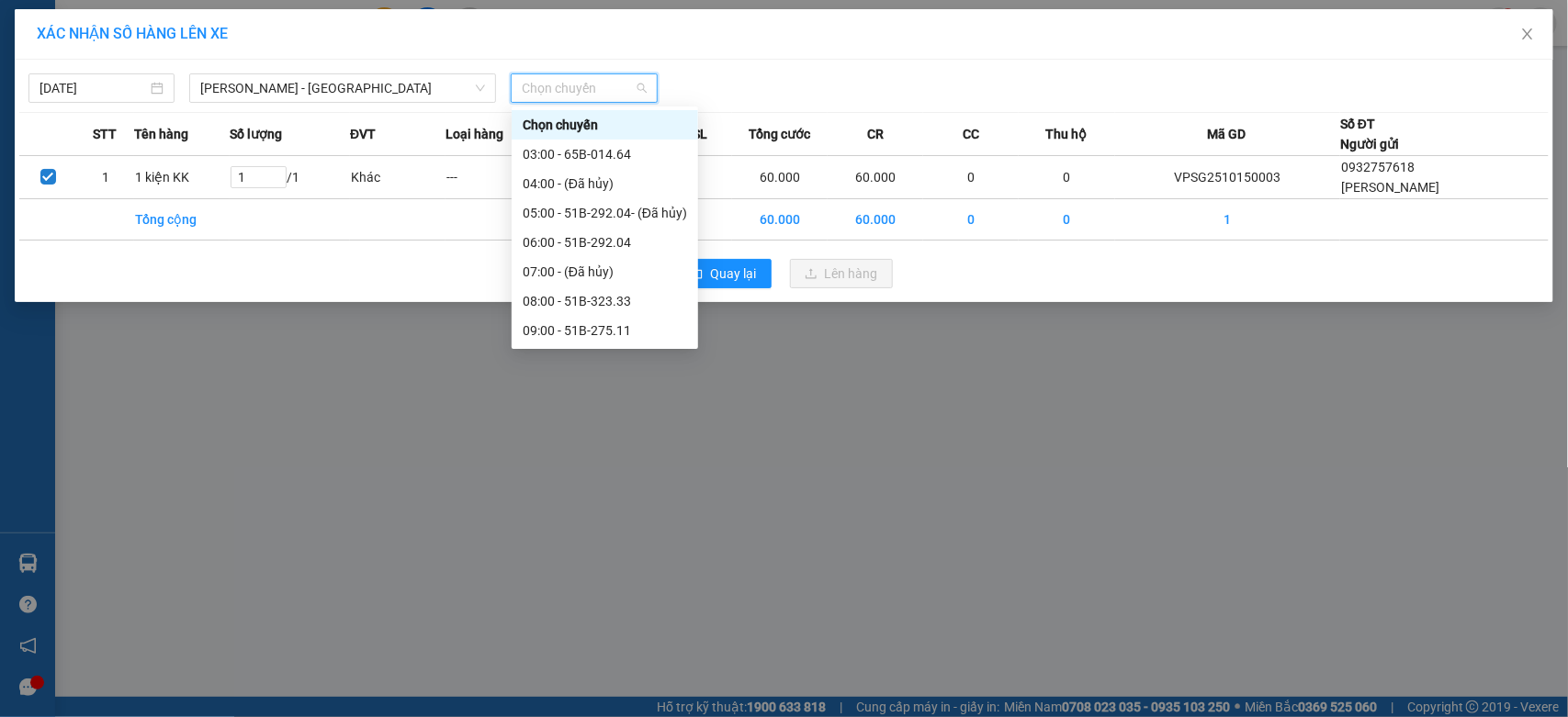
scroll to position [153, 0]
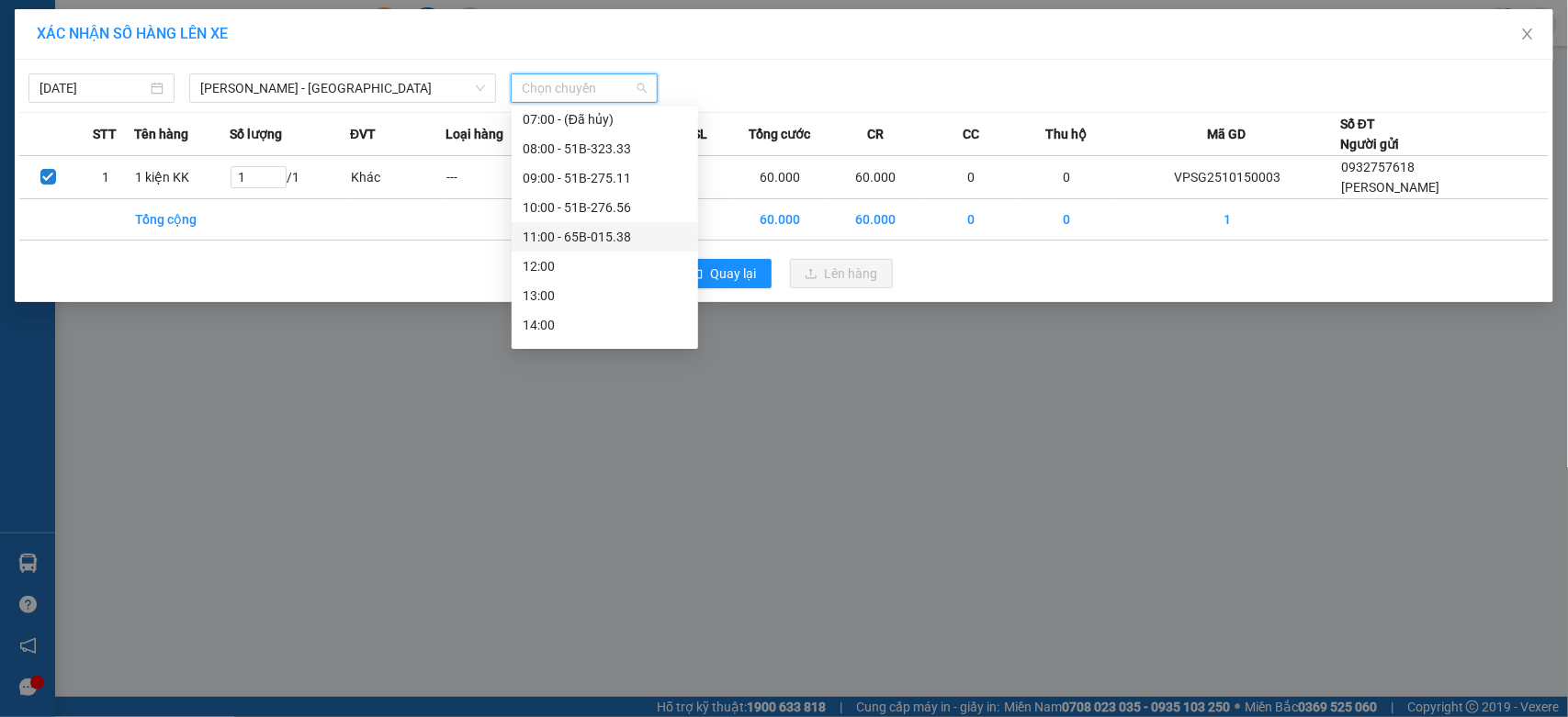
click at [624, 234] on div "11:00 - 65B-015.38" at bounding box center [605, 237] width 165 height 20
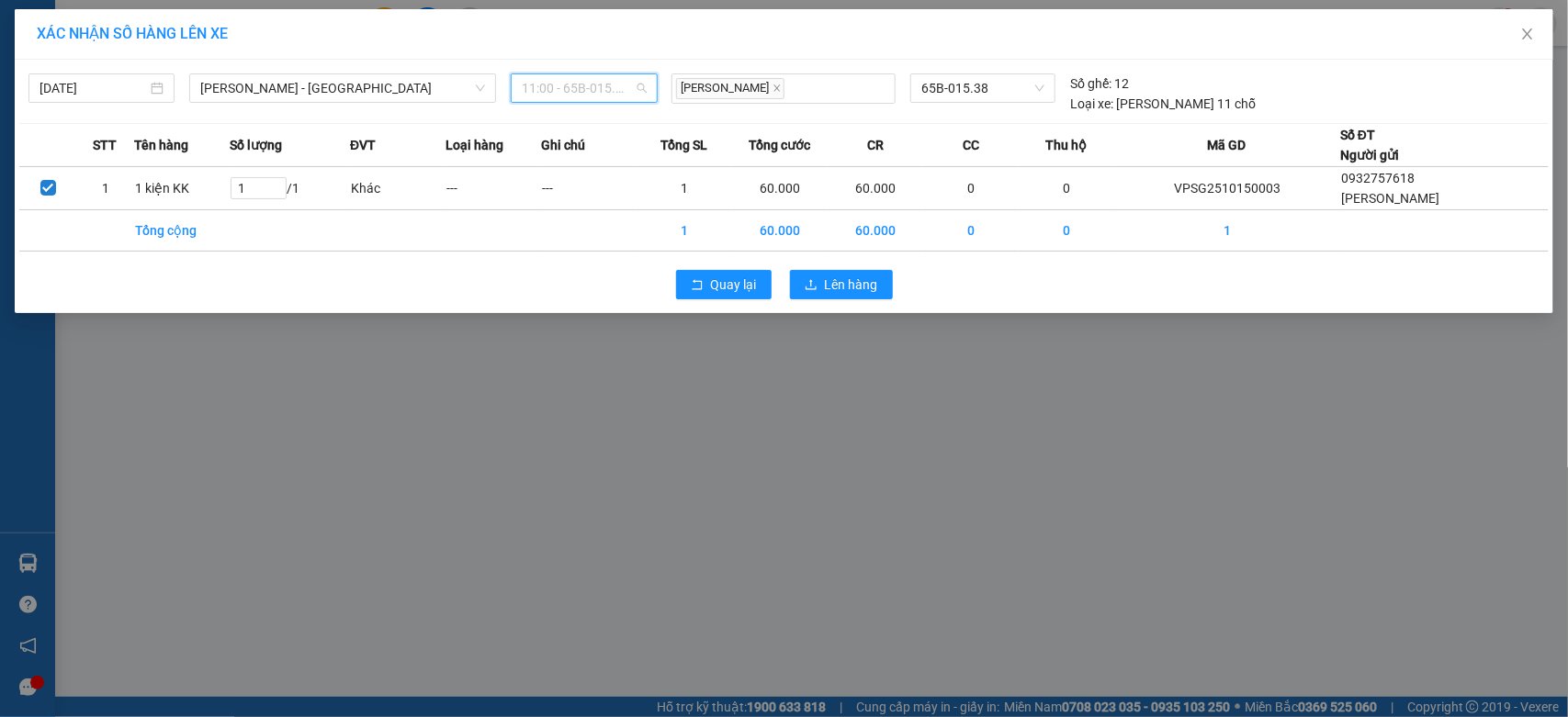
click at [618, 90] on span "11:00 - 65B-015.38" at bounding box center [584, 88] width 124 height 28
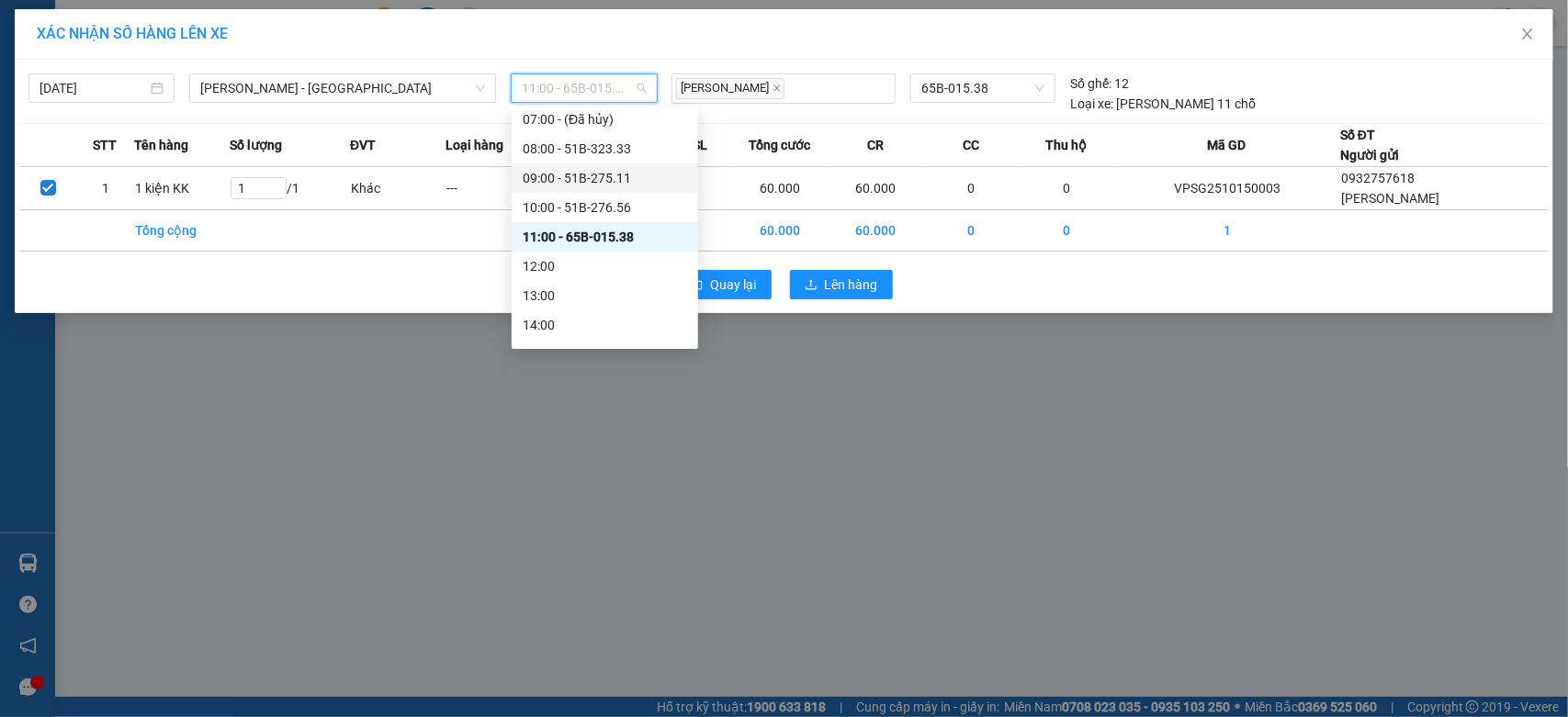
click at [629, 185] on div "09:00 - 51B-275.11" at bounding box center [605, 178] width 165 height 20
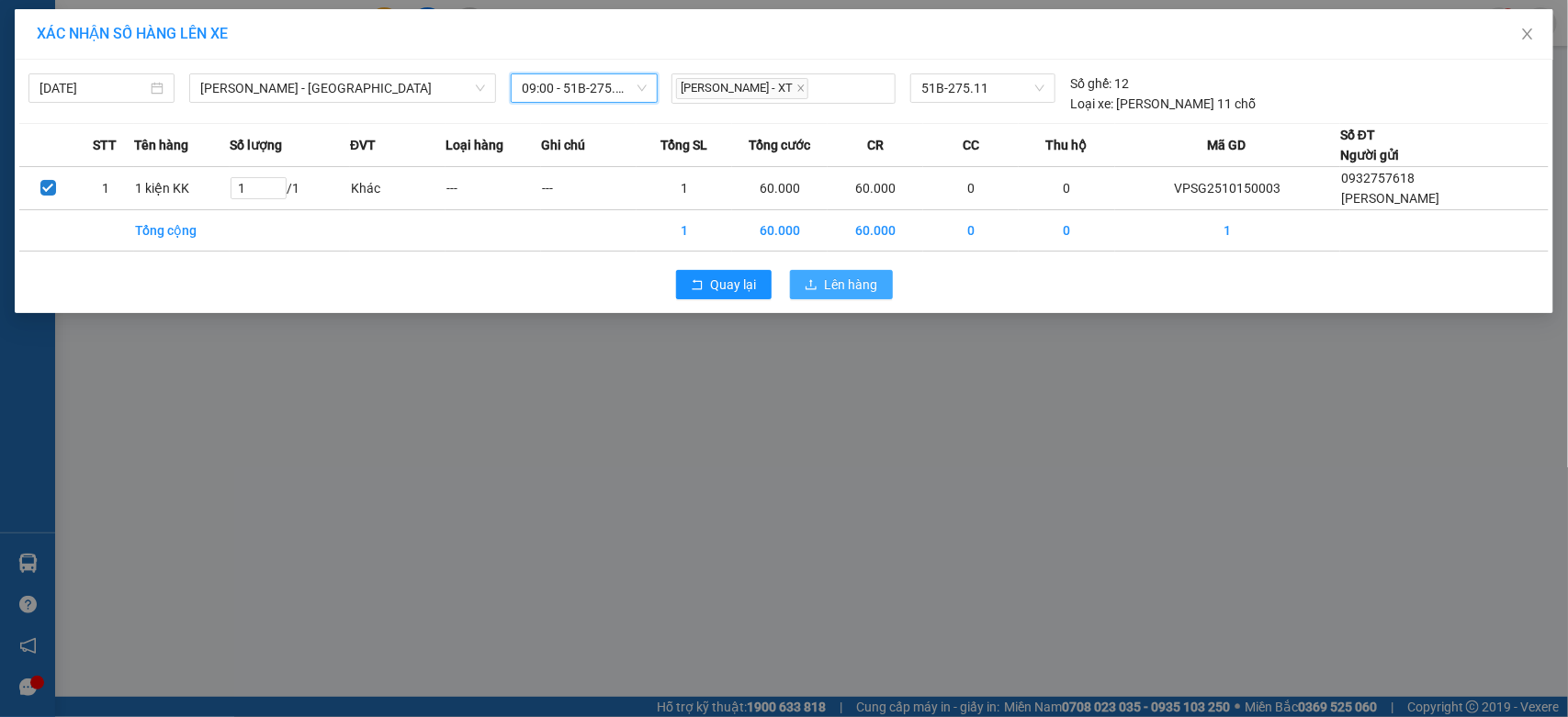
click at [862, 294] on span "Lên hàng" at bounding box center [851, 284] width 53 height 20
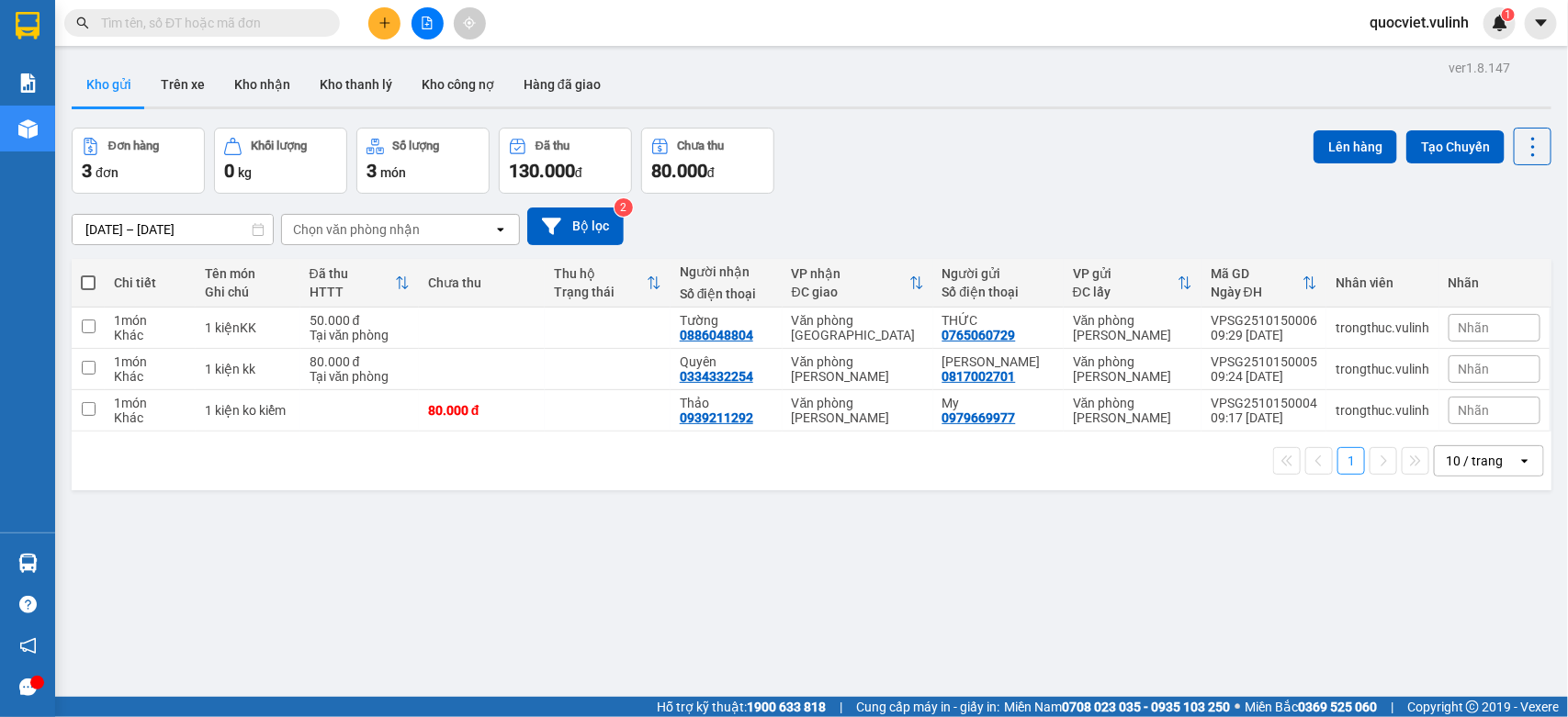
click at [672, 540] on div "ver 1.8.147 Kho gửi Trên xe Kho nhận Kho thanh lý Kho công nợ Hàng đã giao Đơn …" at bounding box center [811, 413] width 1494 height 717
click at [1399, 411] on icon at bounding box center [1405, 410] width 13 height 13
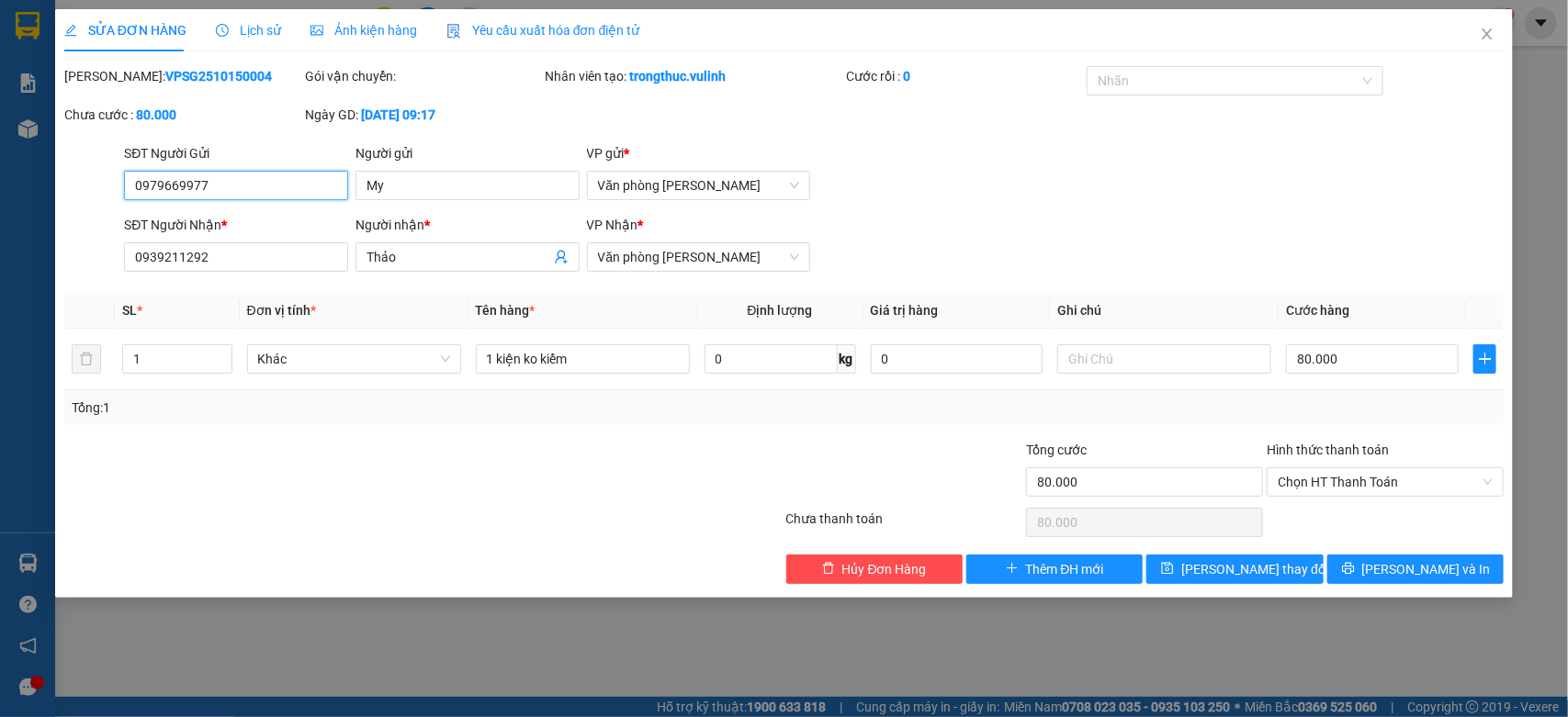
type input "0979669977"
type input "My"
type input "0939211292"
type input "Thảo"
type input "80.000"
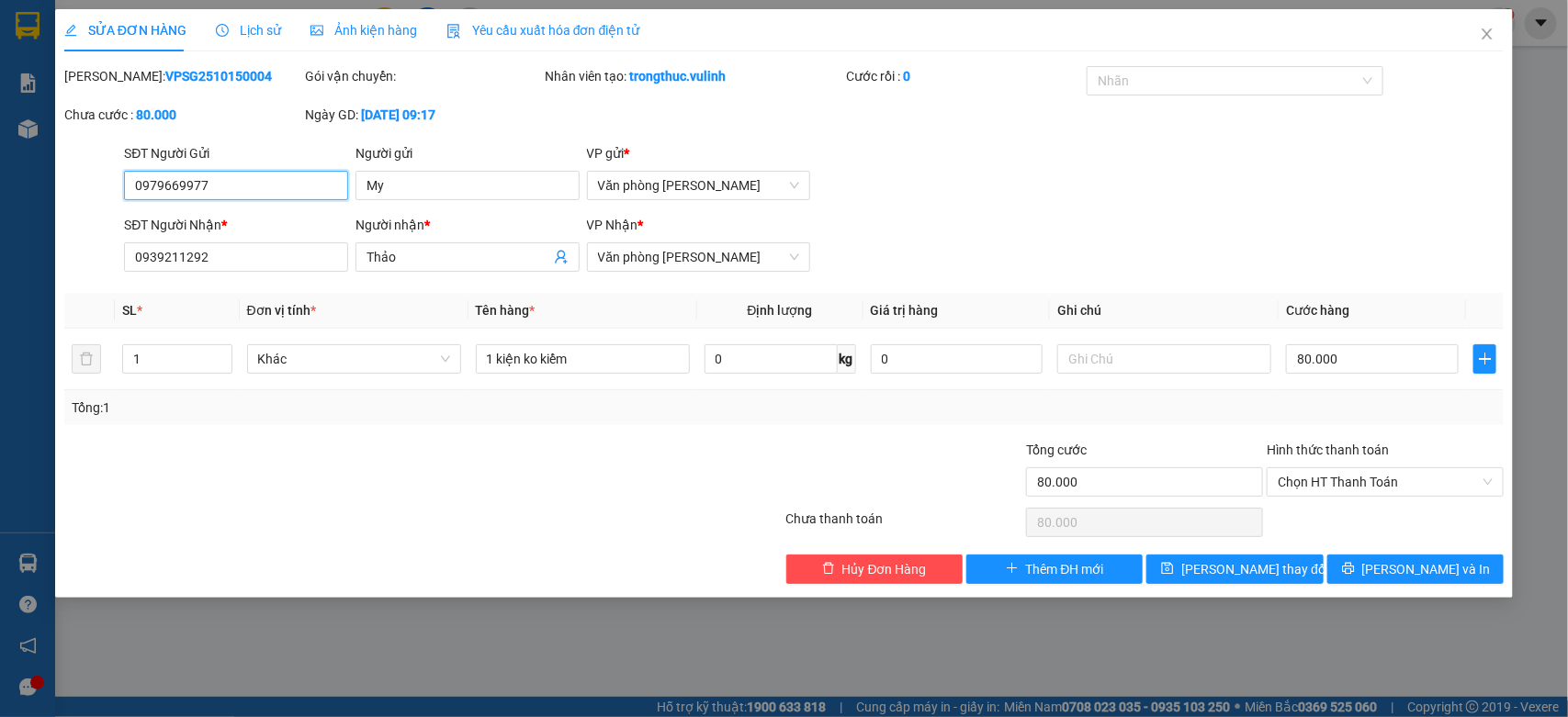
type input "80.000"
click at [227, 191] on input "0979669977" at bounding box center [236, 185] width 224 height 30
click at [471, 195] on input "My" at bounding box center [466, 185] width 224 height 30
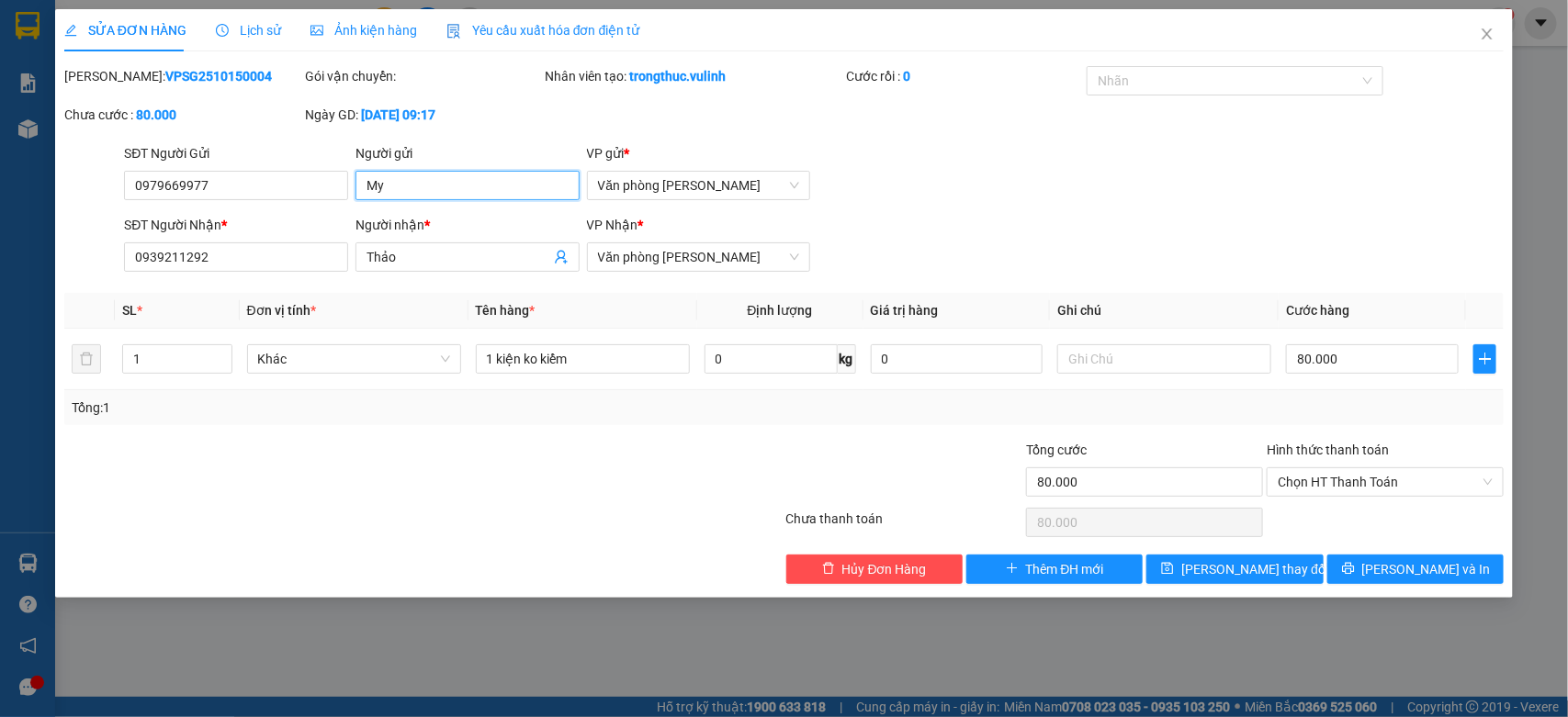
click at [471, 195] on input "My" at bounding box center [466, 185] width 224 height 30
click at [1484, 33] on icon "close" at bounding box center [1486, 34] width 15 height 15
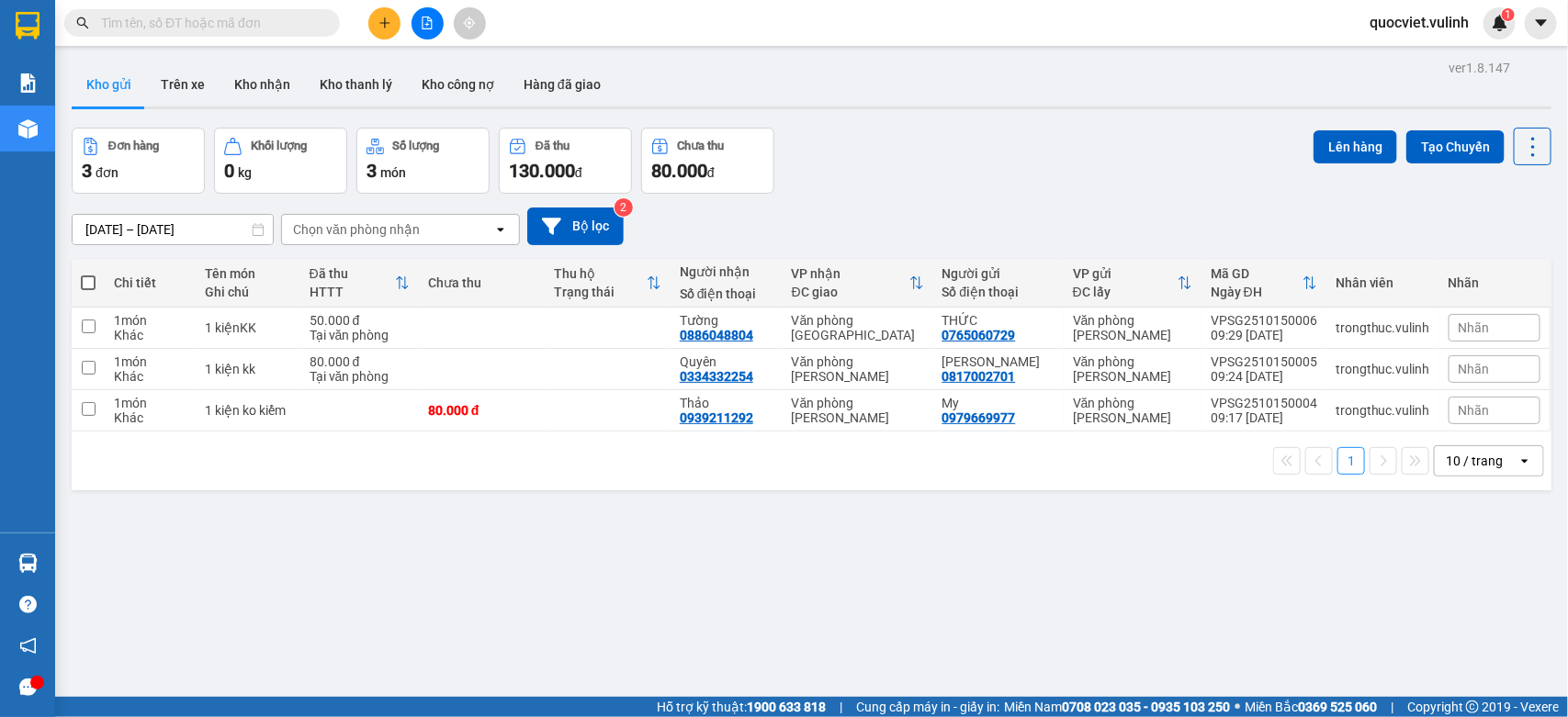
click at [268, 26] on input "text" at bounding box center [209, 23] width 217 height 20
paste input "VPSG2510150003"
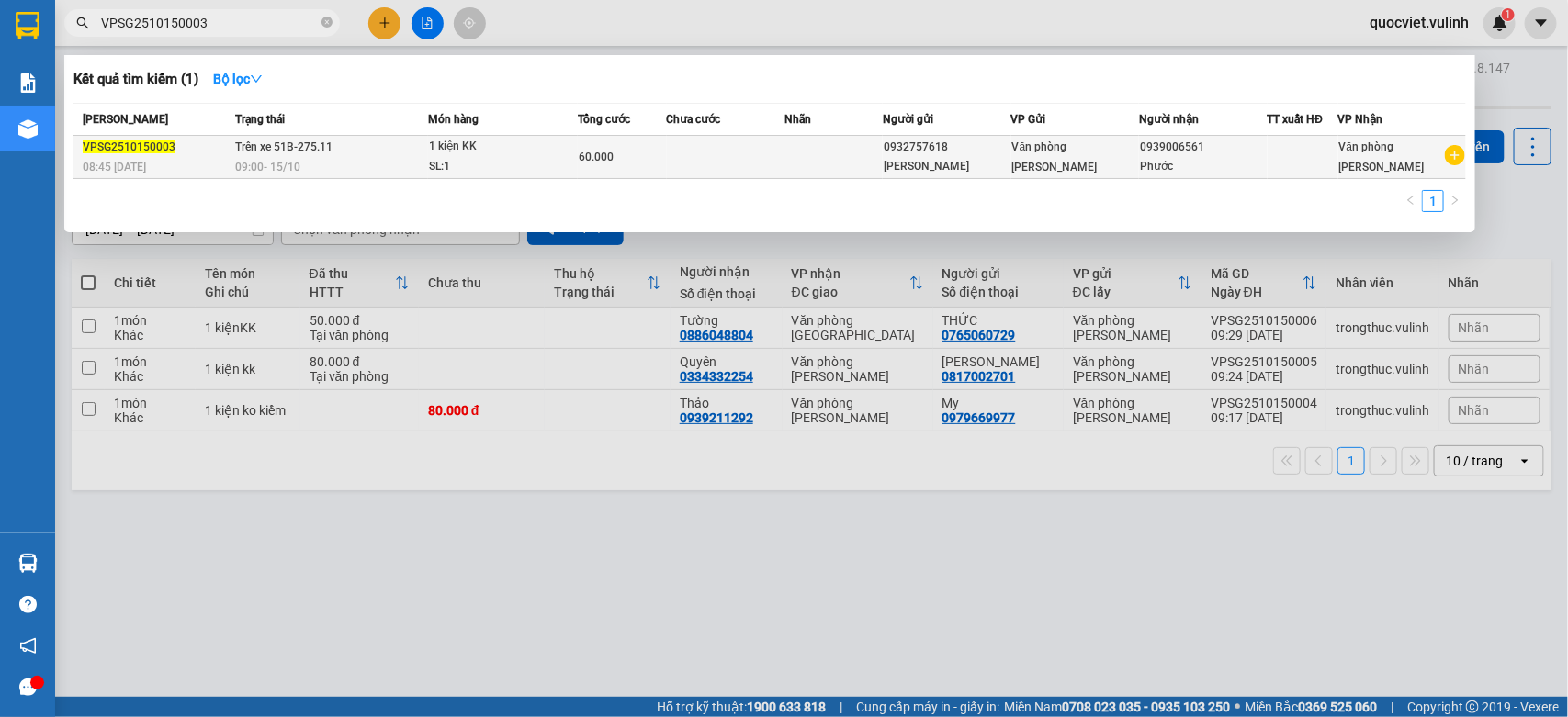
type input "VPSG2510150003"
click at [767, 168] on td at bounding box center [726, 158] width 118 height 43
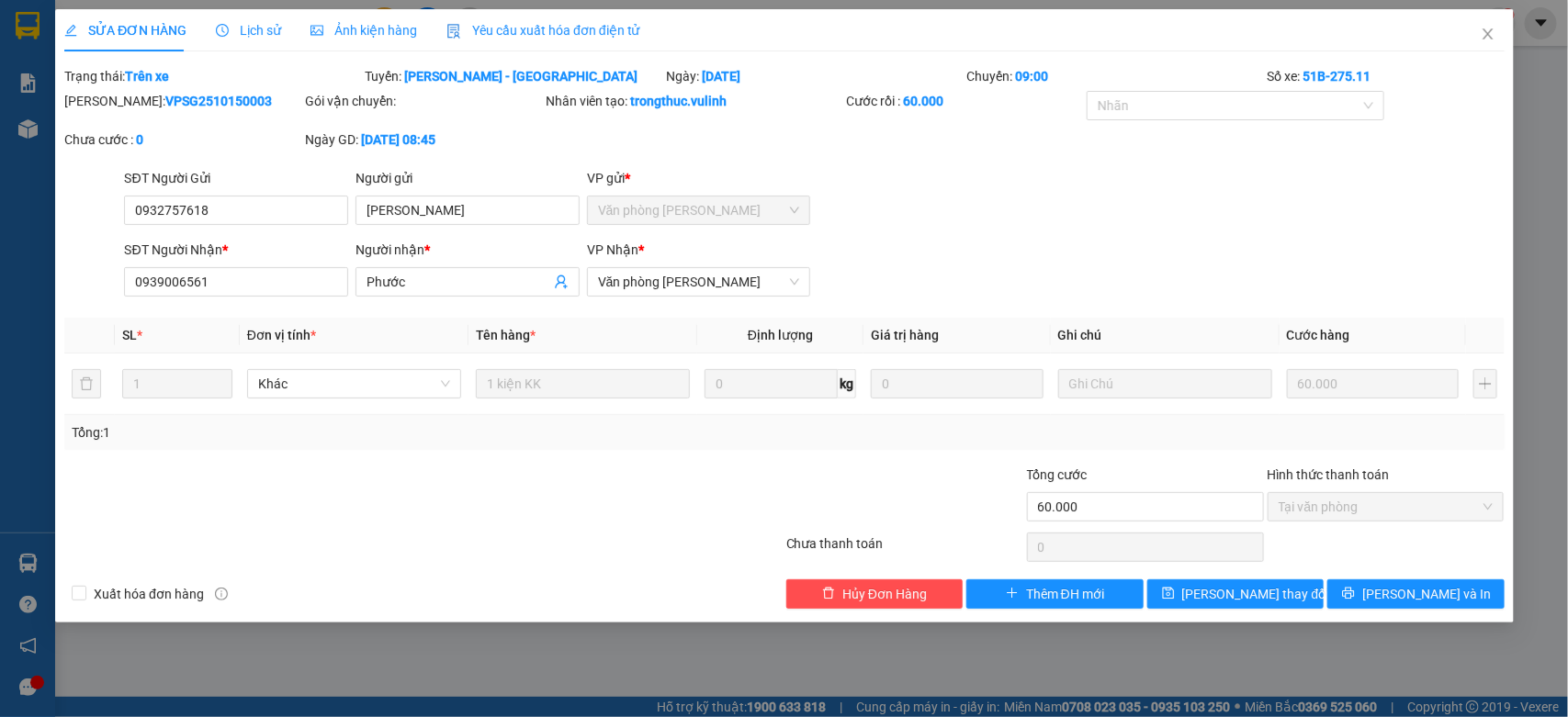
type input "0932757618"
type input "[PERSON_NAME]"
type input "0939006561"
type input "Phước"
type input "60.000"
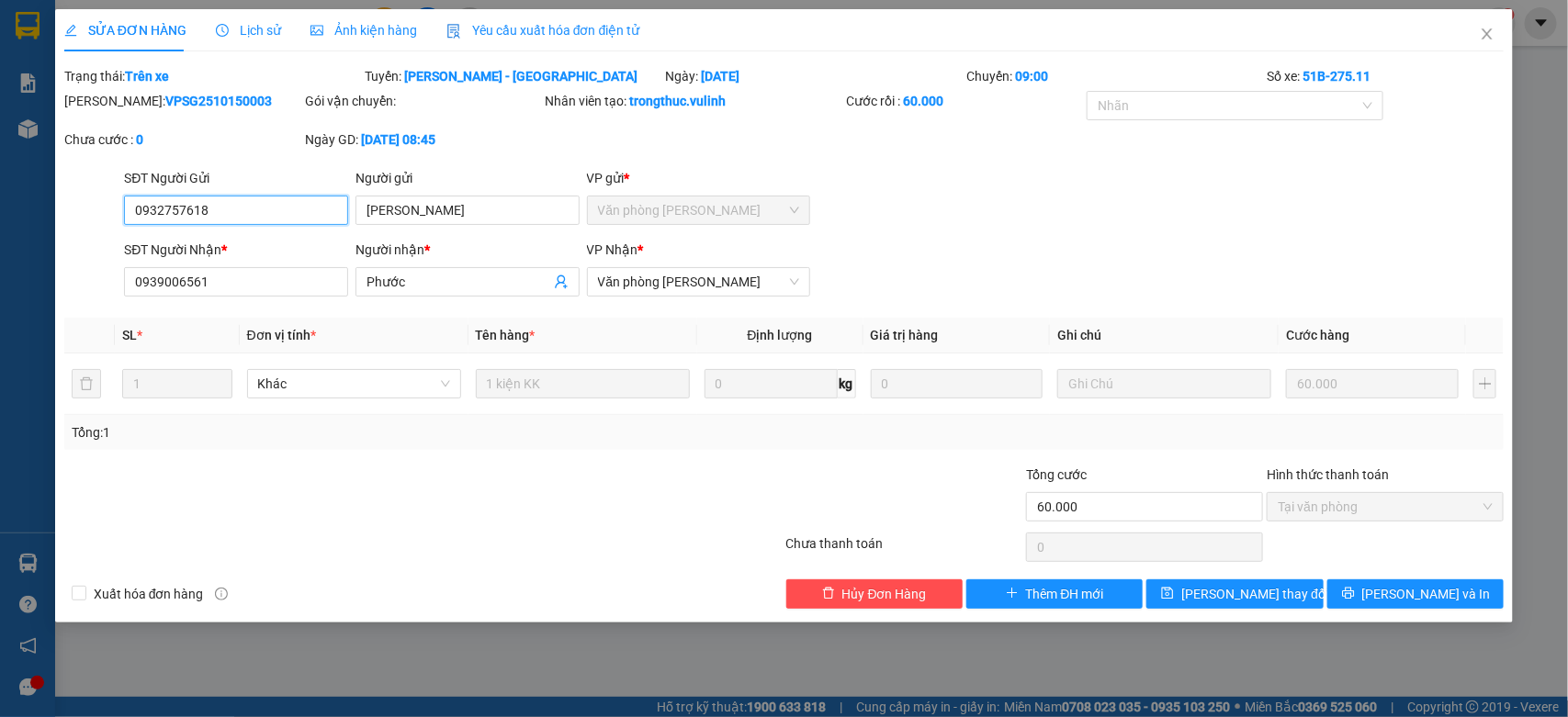
click at [245, 214] on input "0932757618" at bounding box center [236, 210] width 224 height 30
click at [456, 207] on input "[PERSON_NAME]" at bounding box center [466, 210] width 224 height 30
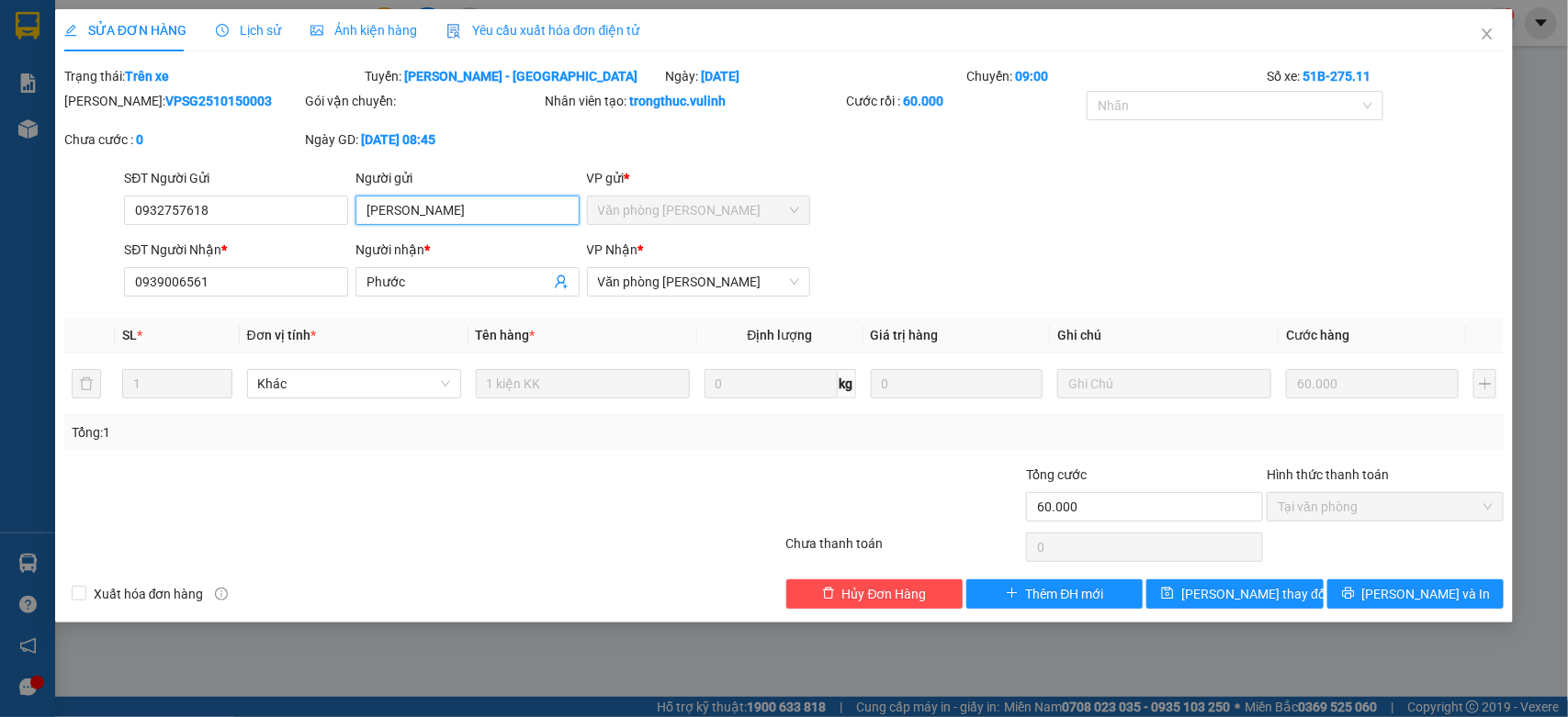
click at [456, 207] on input "[PERSON_NAME]" at bounding box center [466, 210] width 224 height 30
click at [370, 278] on input "Phước" at bounding box center [459, 282] width 183 height 20
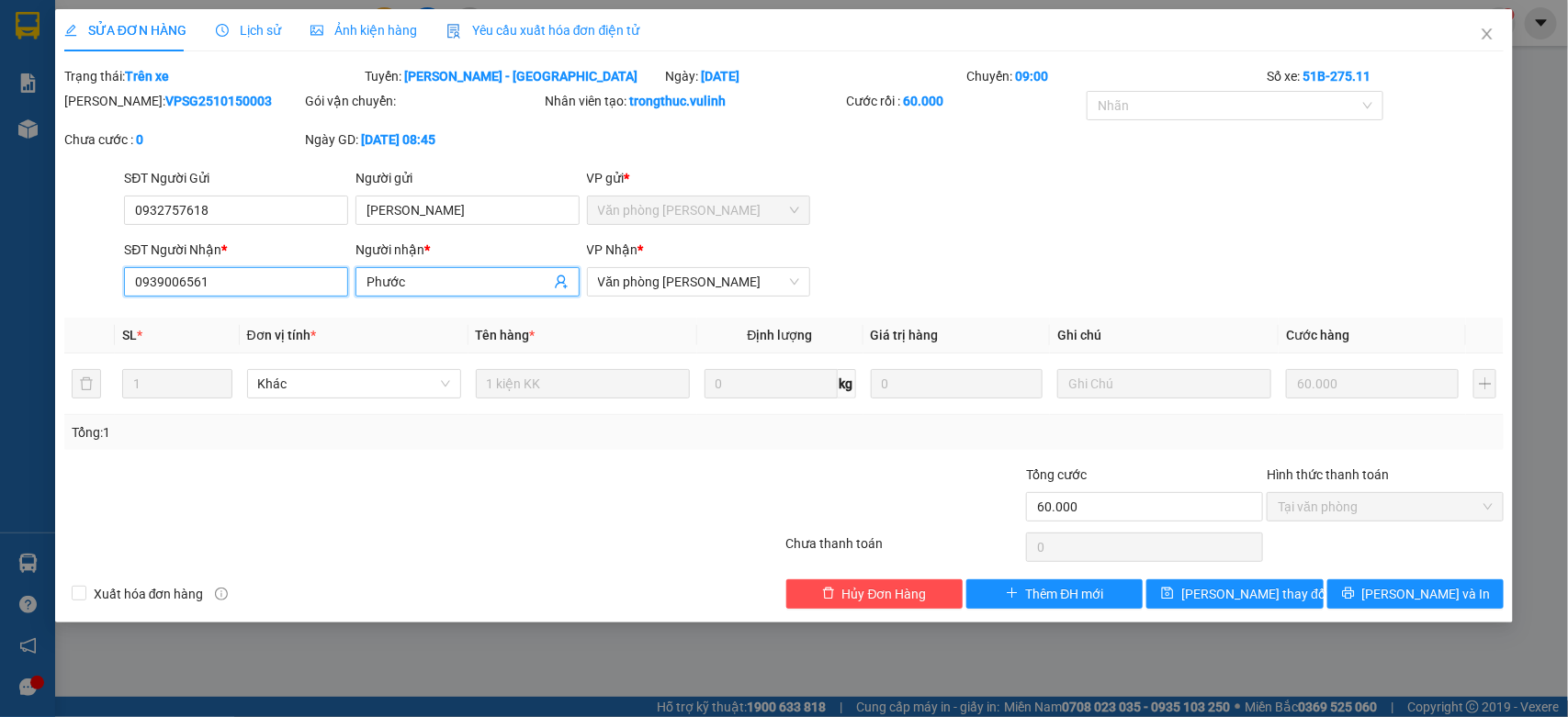
click at [291, 286] on input "0939006561" at bounding box center [236, 282] width 224 height 30
click at [1477, 34] on span "Close" at bounding box center [1487, 35] width 51 height 51
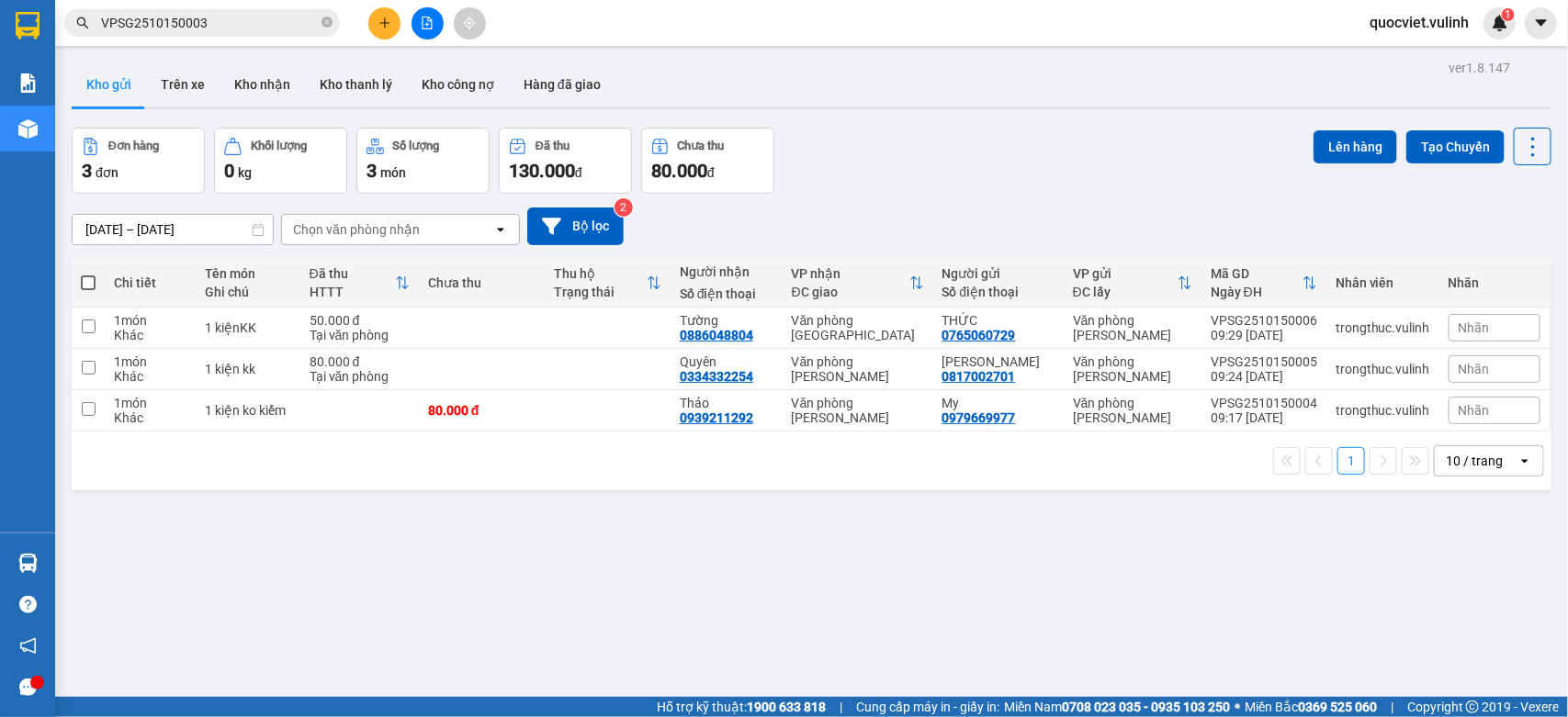
click at [267, 15] on input "VPSG2510150003" at bounding box center [209, 23] width 217 height 20
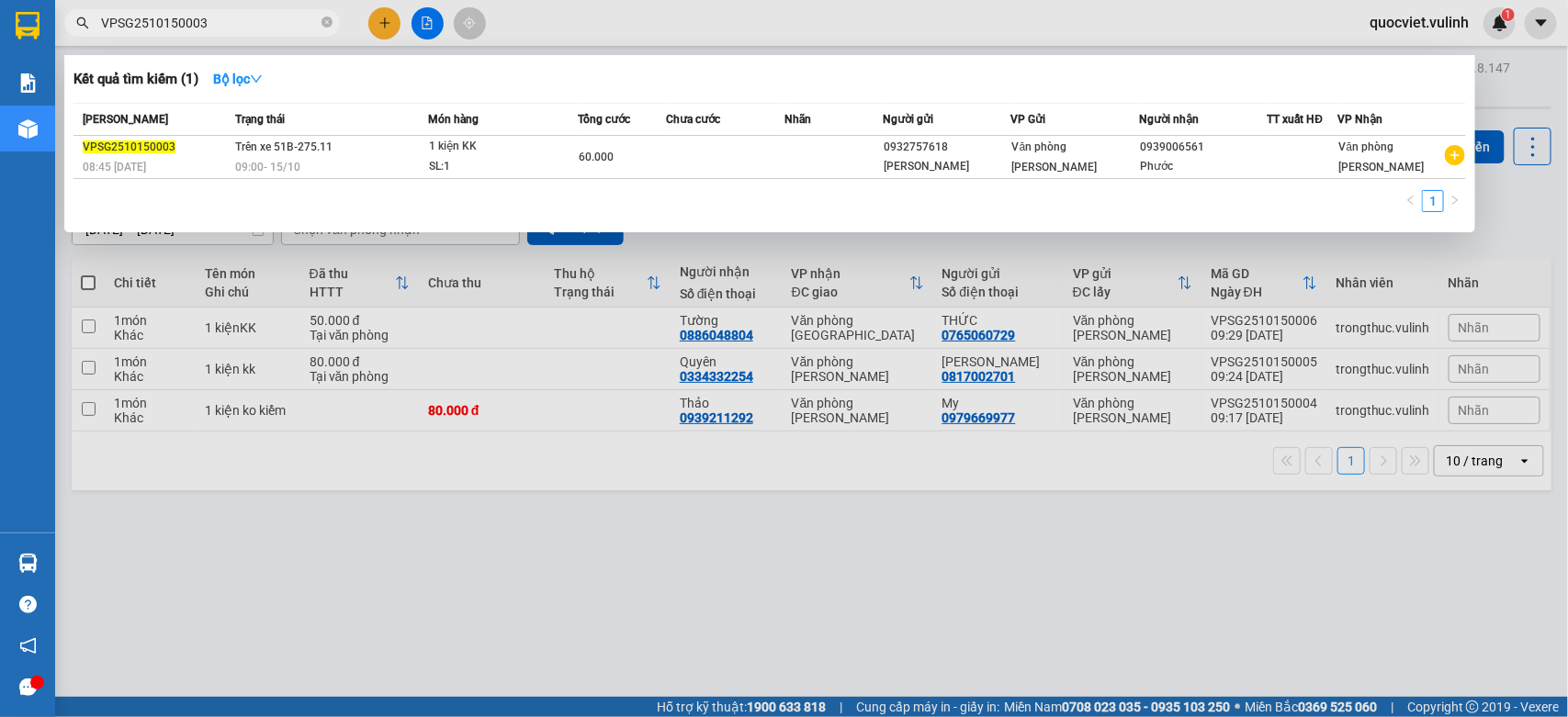
click at [267, 15] on input "VPSG2510150003" at bounding box center [209, 23] width 217 height 20
paste input "2"
type input "VPSG2510150002"
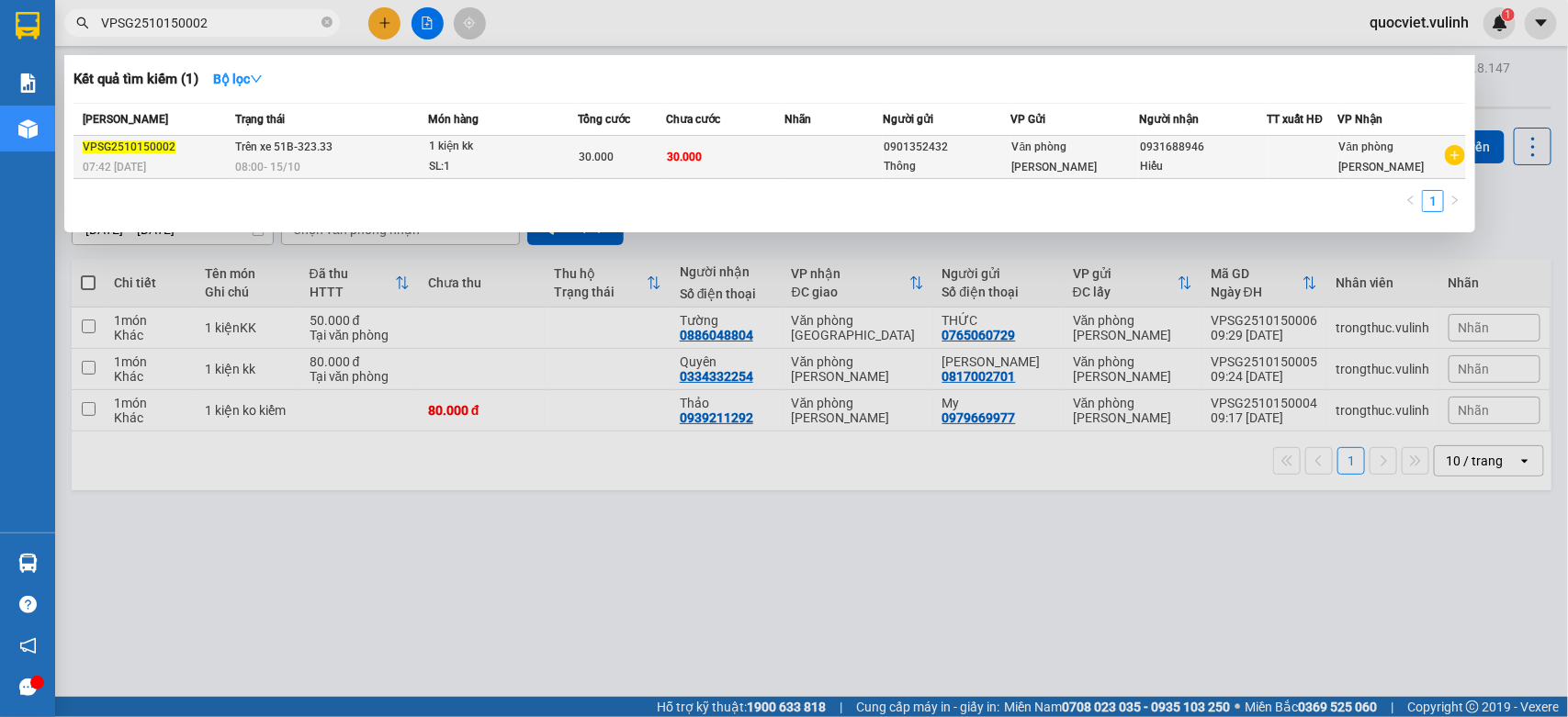
click at [249, 166] on span "08:00 - 15/10" at bounding box center [268, 167] width 65 height 13
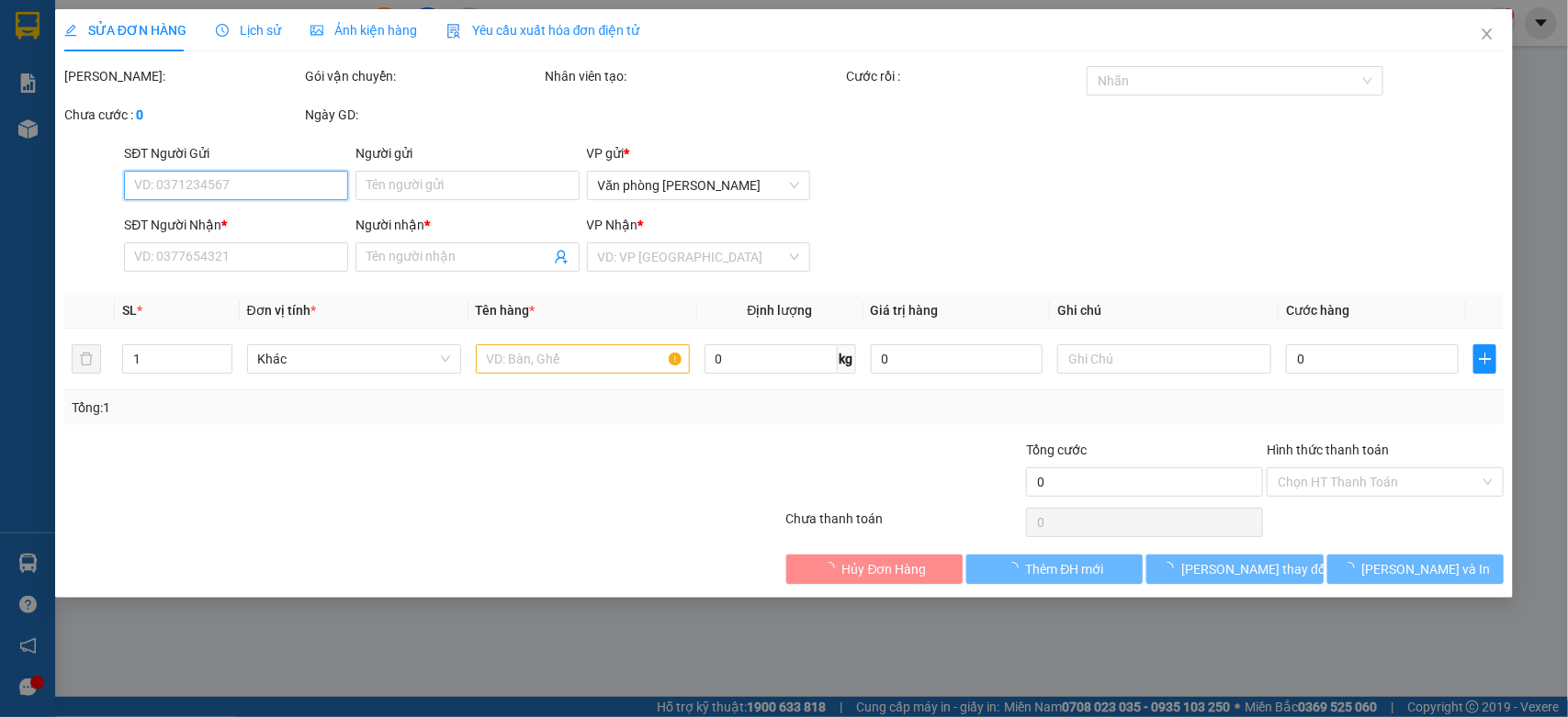
click at [264, 194] on input "SĐT Người Gửi" at bounding box center [236, 185] width 224 height 30
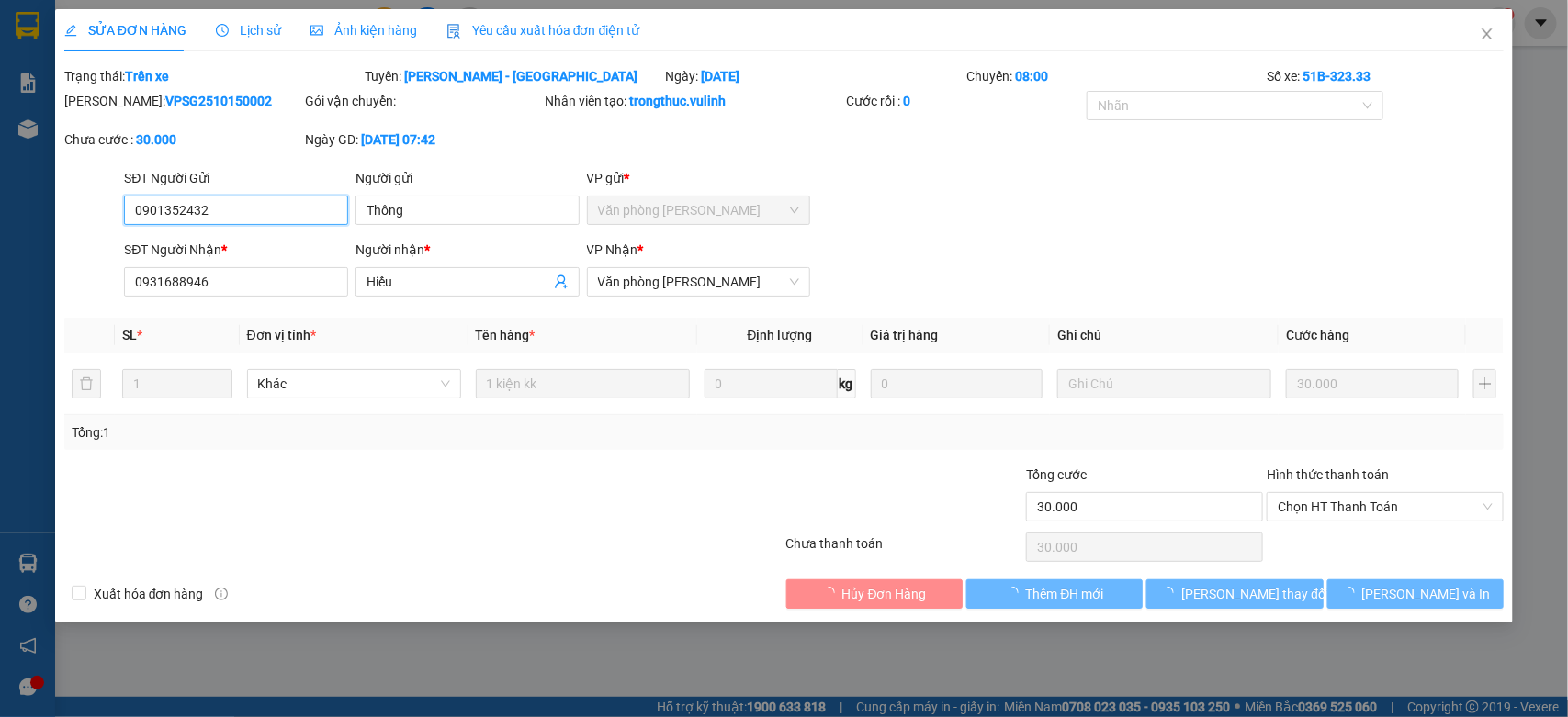
type input "0901352432"
type input "Thông"
type input "0931688946"
type input "Hiếu"
type input "30.000"
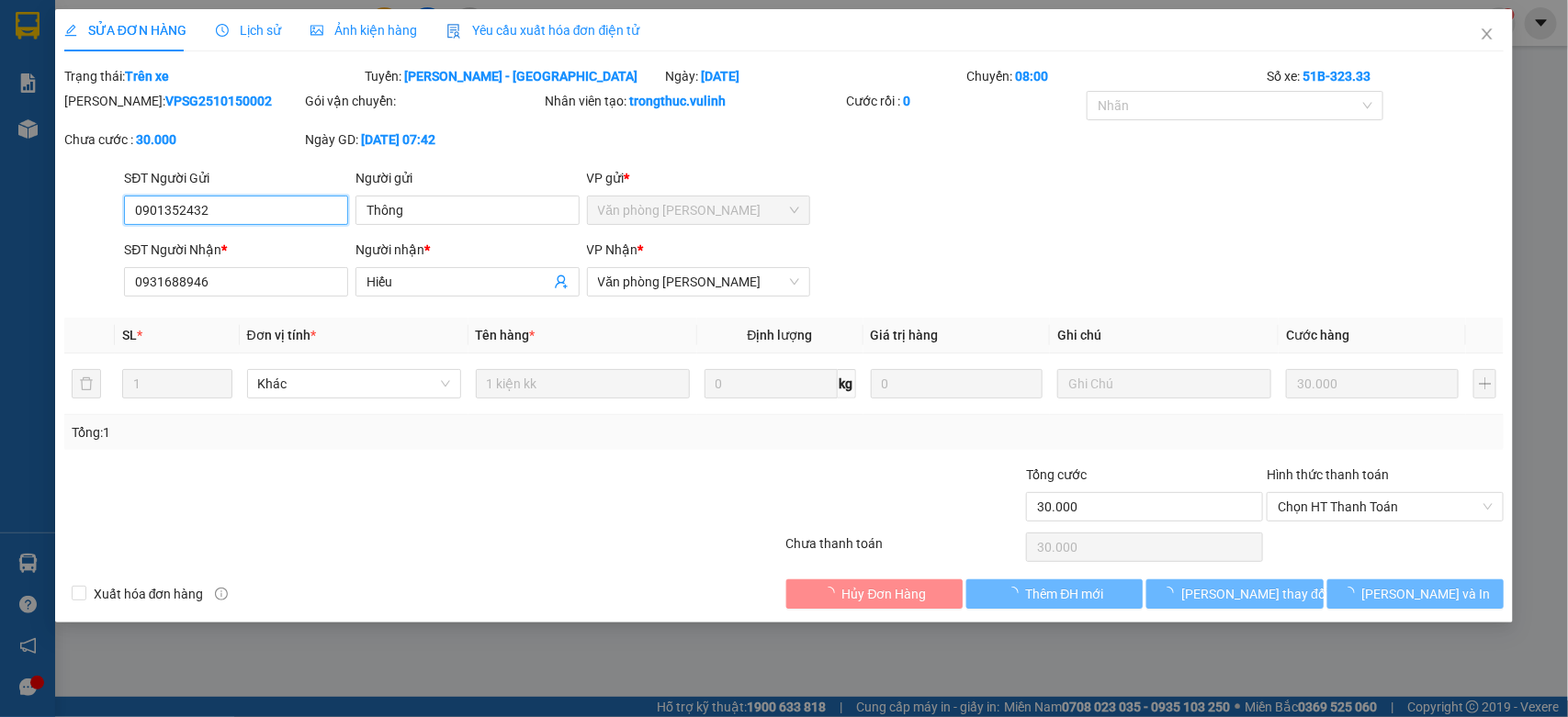
type input "30.000"
click at [264, 195] on input "0901352432" at bounding box center [236, 210] width 224 height 30
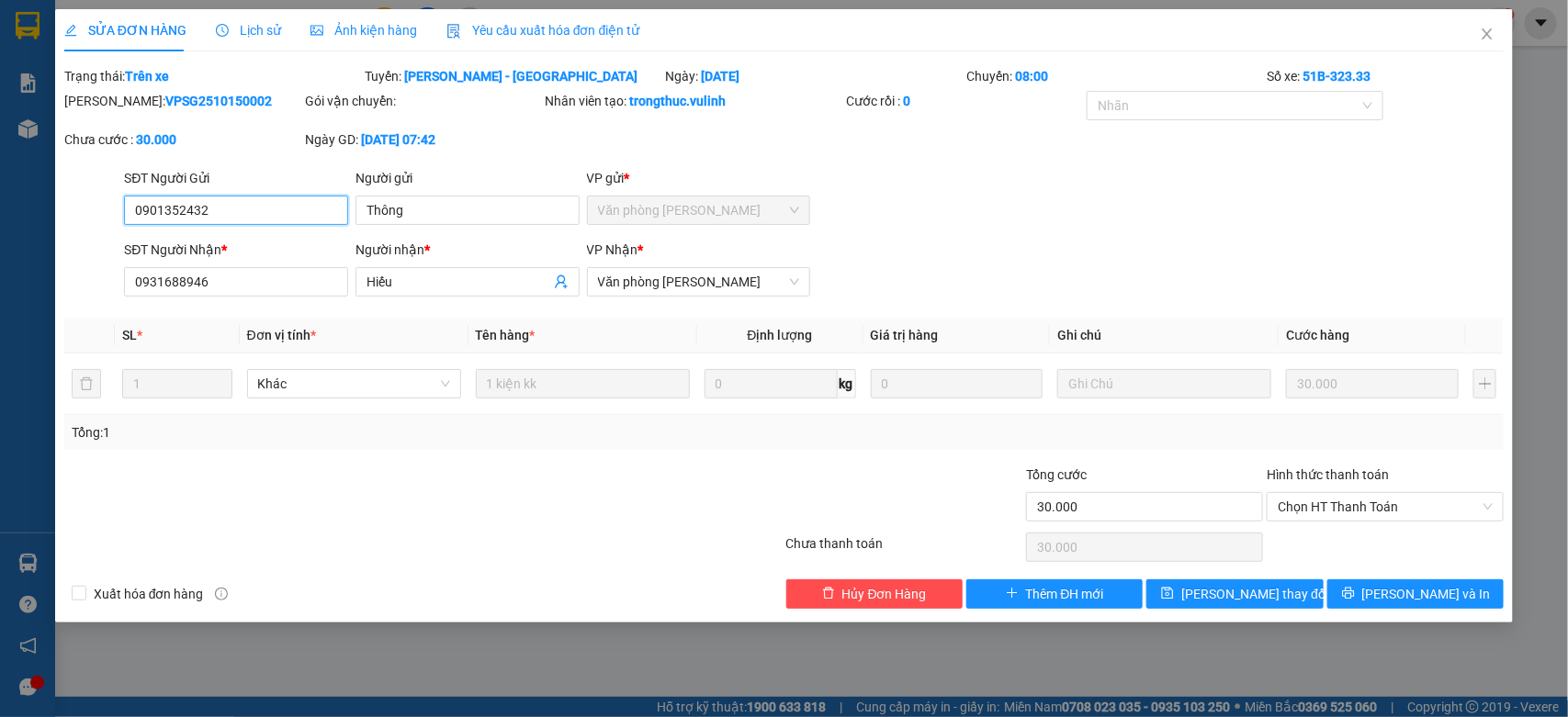
click at [264, 195] on input "0901352432" at bounding box center [236, 210] width 224 height 30
click at [448, 230] on div "Người gửi Thông" at bounding box center [466, 199] width 224 height 64
drag, startPoint x: 448, startPoint y: 230, endPoint x: 443, endPoint y: 217, distance: 13.9
click at [446, 227] on div "Người gửi Thông" at bounding box center [466, 199] width 224 height 64
click at [443, 217] on input "Thông" at bounding box center [466, 210] width 224 height 30
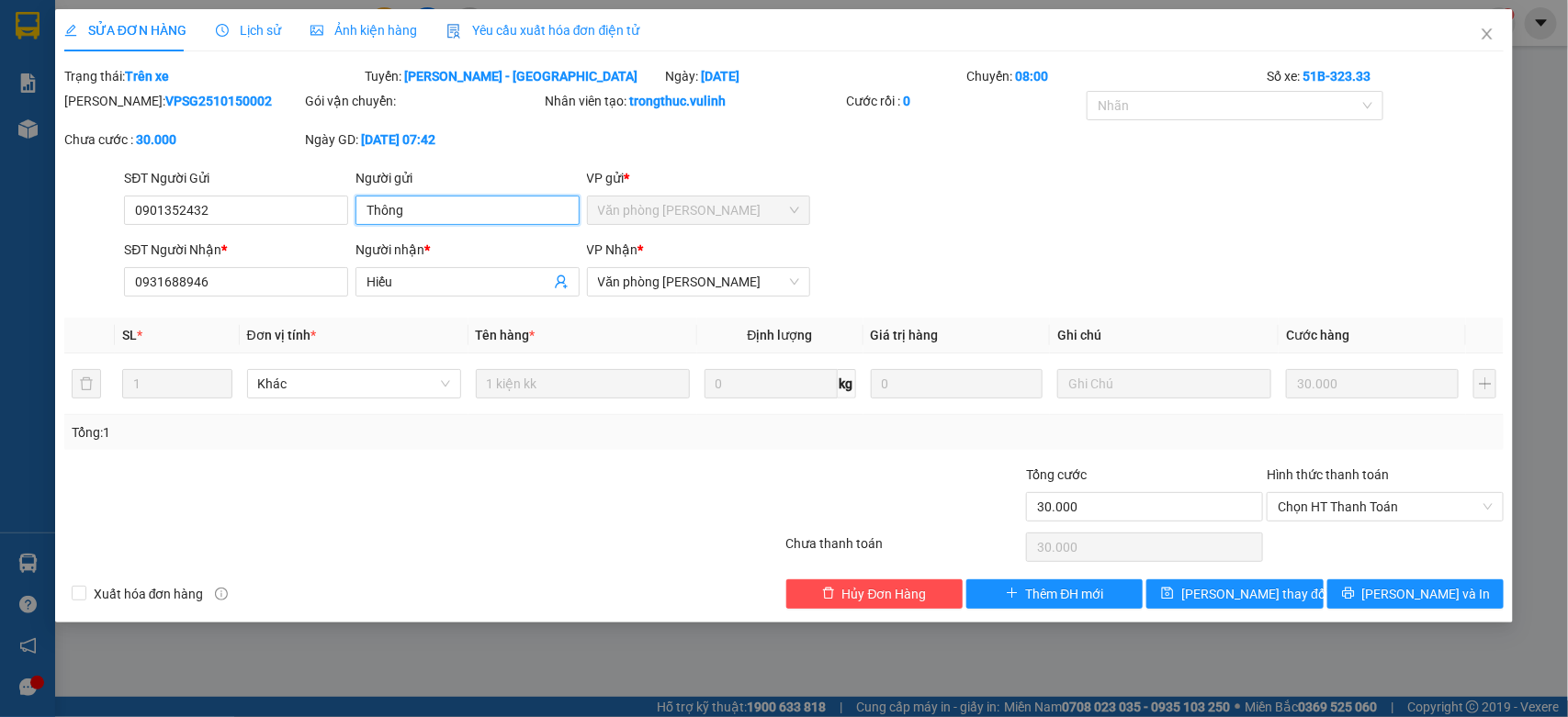
click at [443, 217] on input "Thông" at bounding box center [466, 210] width 224 height 30
click at [492, 272] on input "Hiếu" at bounding box center [459, 282] width 183 height 20
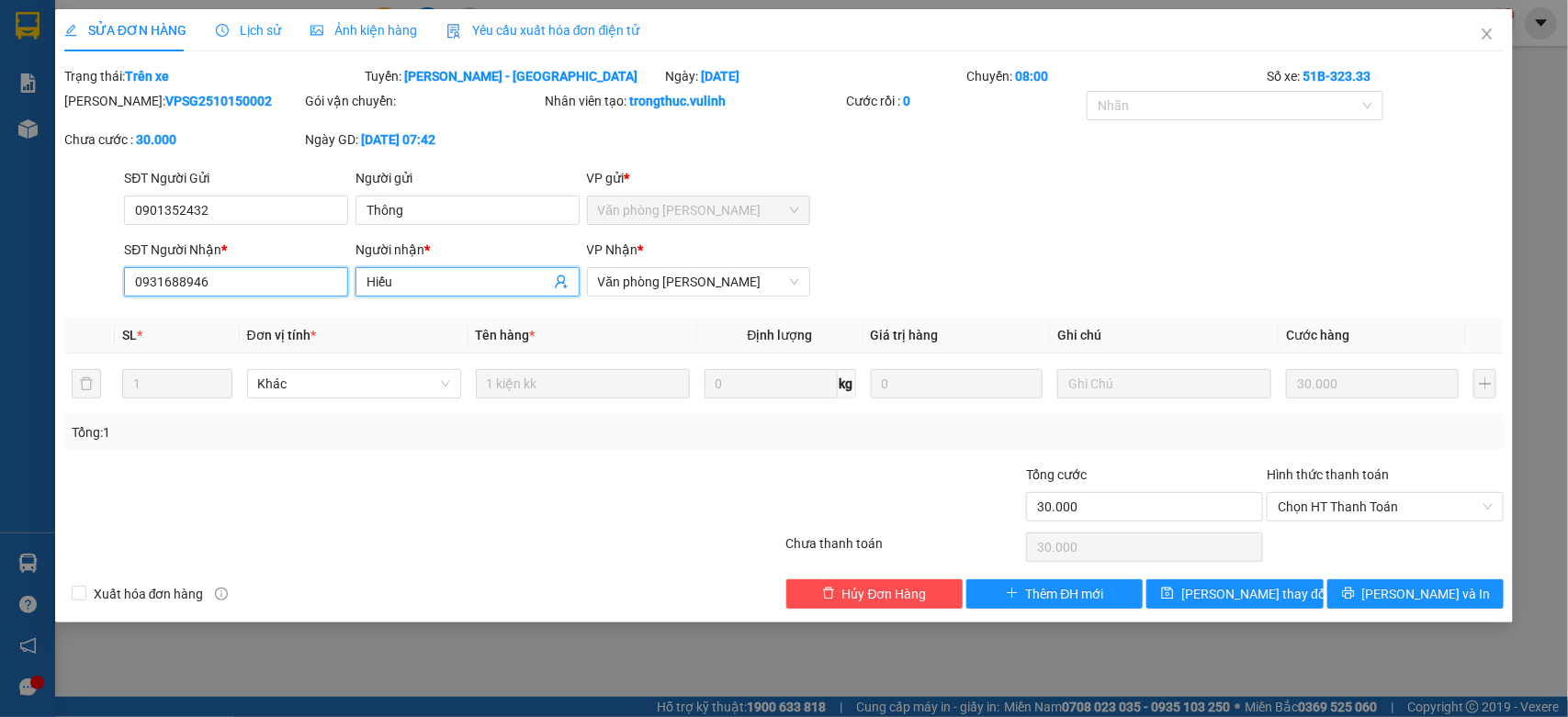
click at [232, 280] on input "0931688946" at bounding box center [236, 282] width 224 height 30
click at [1488, 29] on icon "close" at bounding box center [1486, 34] width 15 height 15
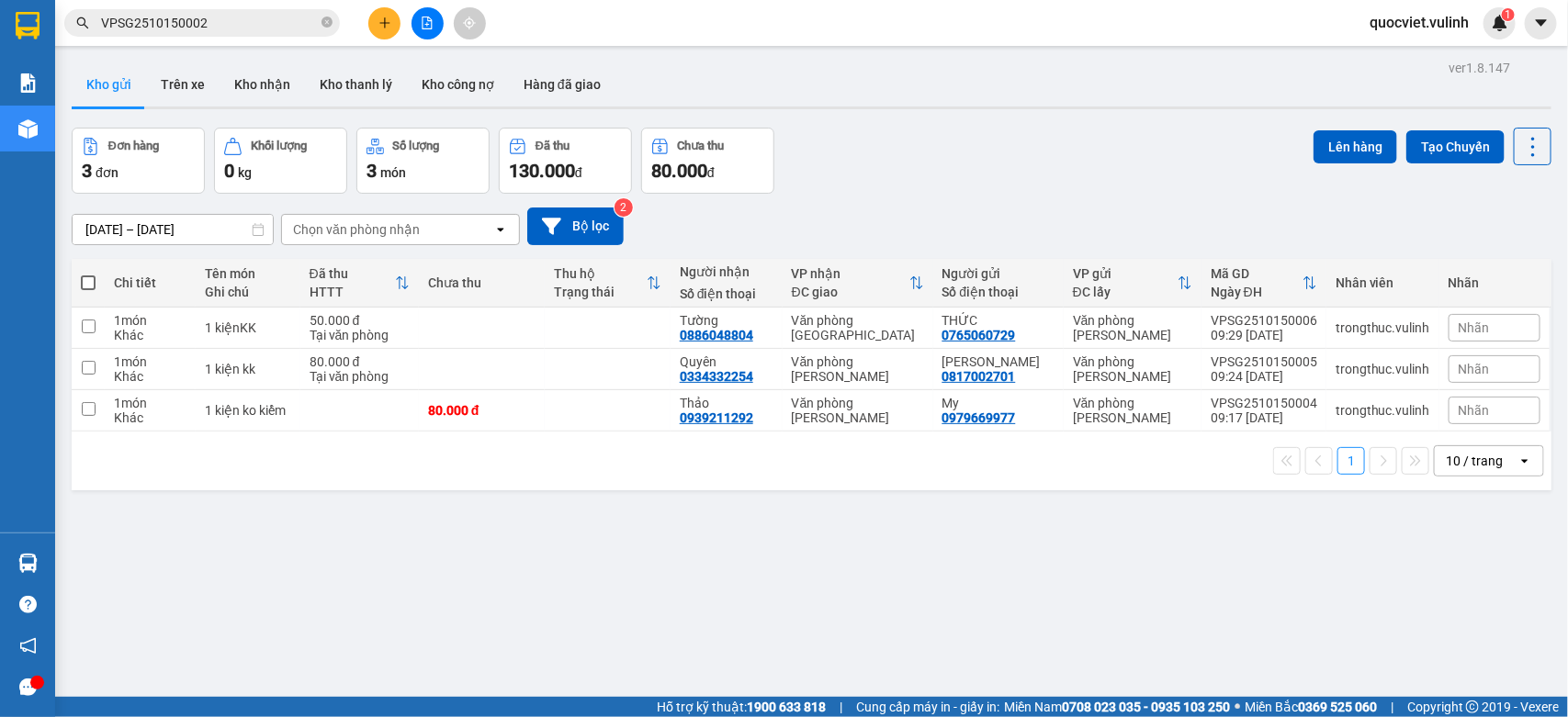
click at [255, 37] on div "Kết quả tìm kiếm ( 1 ) Bộ lọc Mã ĐH Trạng thái Món hàng Tổng cước Chưa cước Nhã…" at bounding box center [178, 23] width 358 height 33
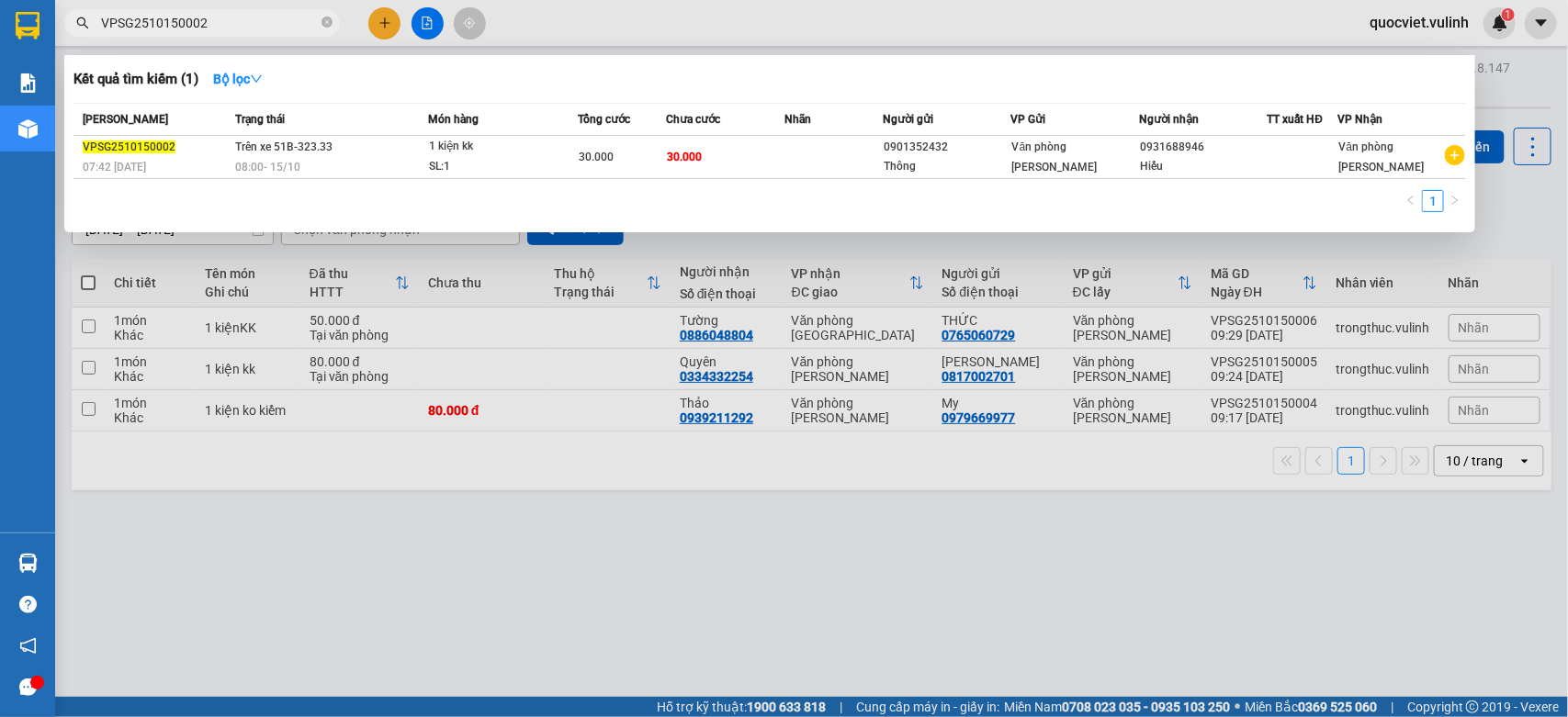
click at [260, 17] on input "VPSG2510150002" at bounding box center [209, 23] width 217 height 20
paste input "3"
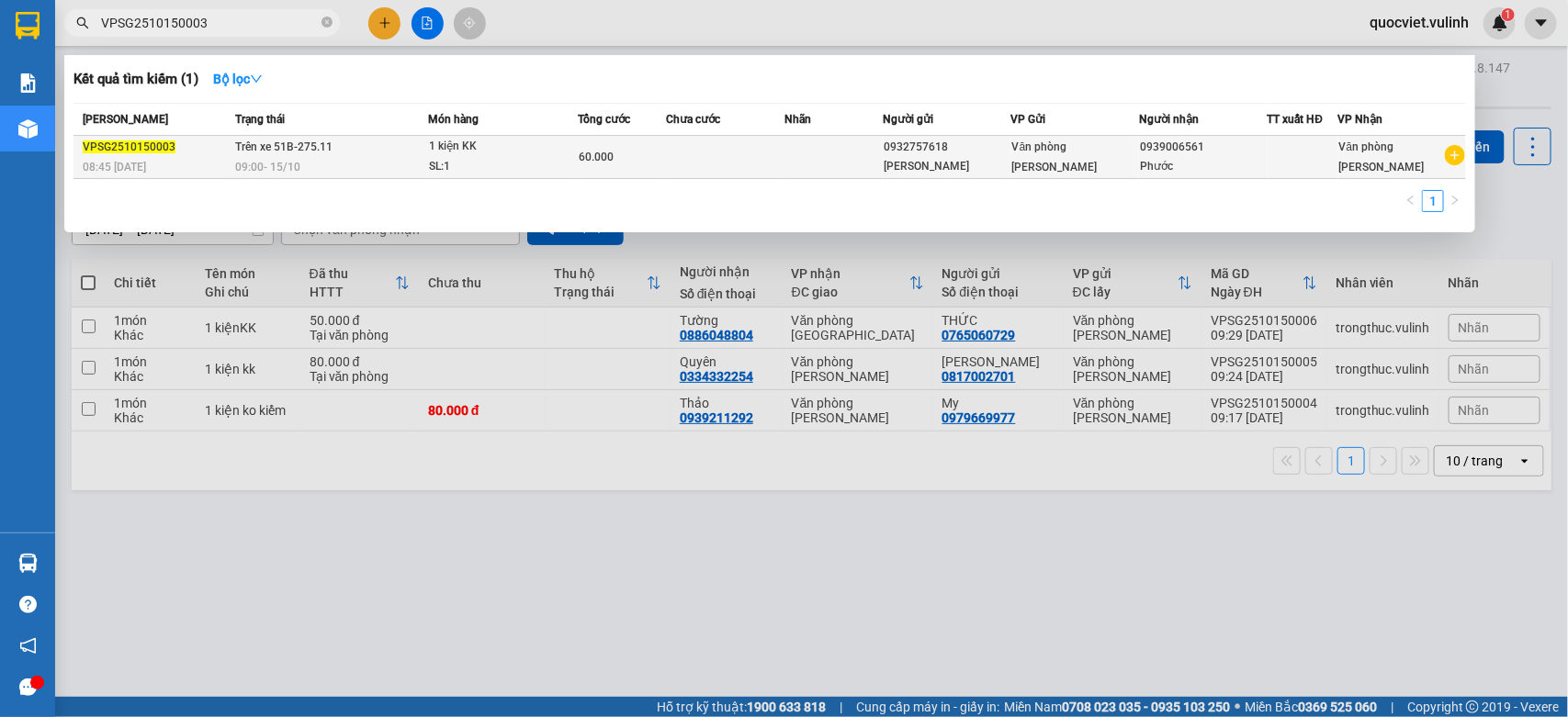
type input "VPSG2510150003"
click at [516, 163] on div "SL: 1" at bounding box center [498, 167] width 138 height 20
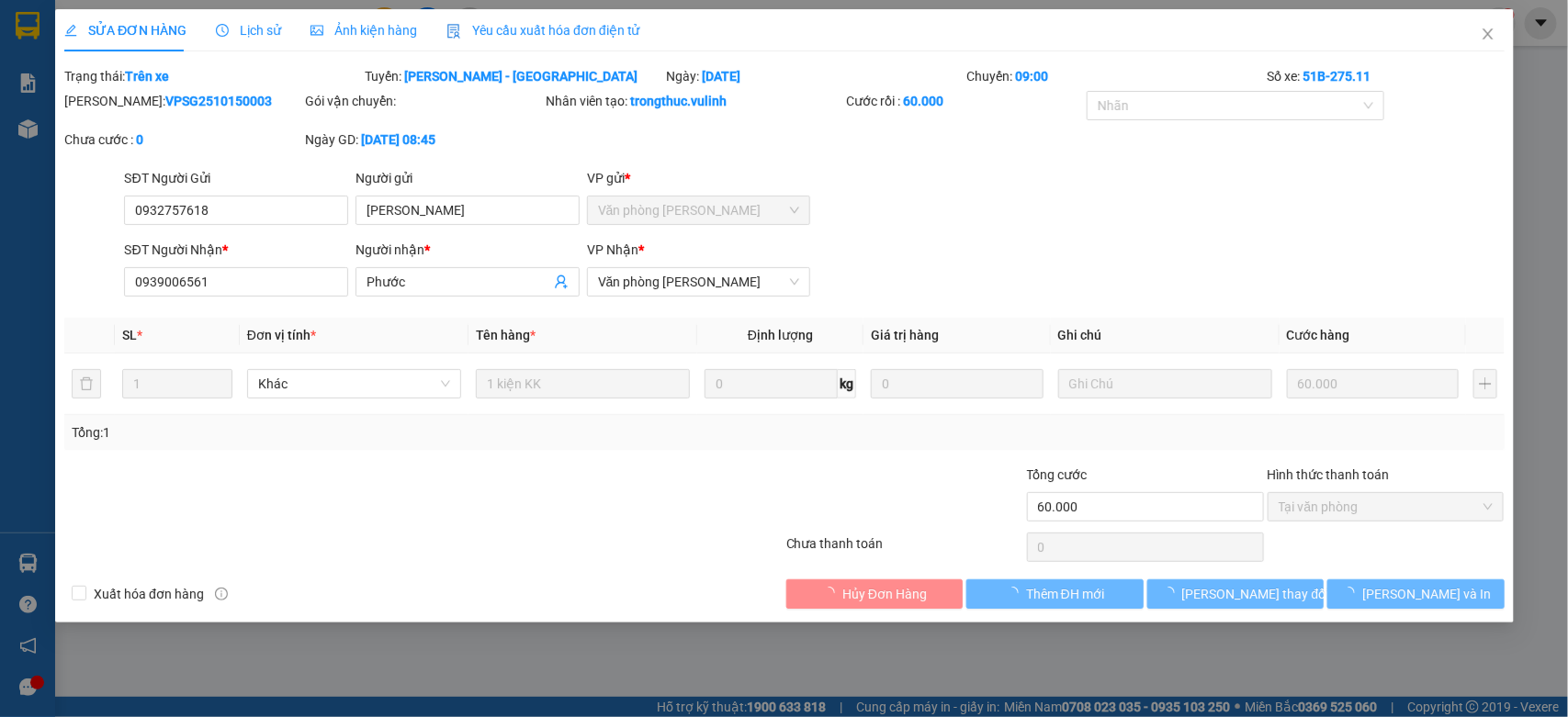
type input "0932757618"
type input "[PERSON_NAME]"
type input "0939006561"
type input "Phước"
type input "60.000"
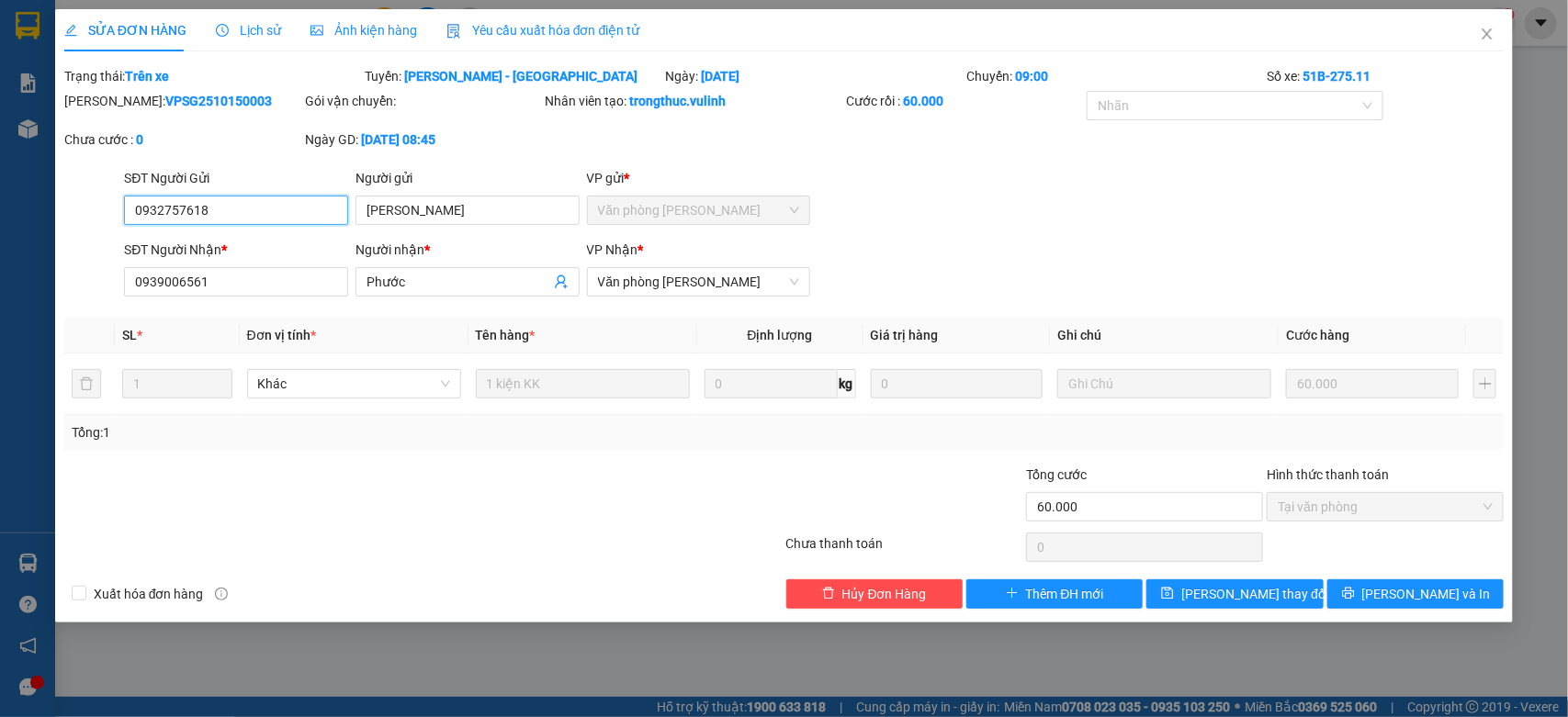
click at [211, 213] on input "0932757618" at bounding box center [236, 210] width 224 height 30
click at [209, 213] on input "0932757618" at bounding box center [236, 210] width 224 height 30
click at [368, 207] on input "[PERSON_NAME]" at bounding box center [466, 210] width 224 height 30
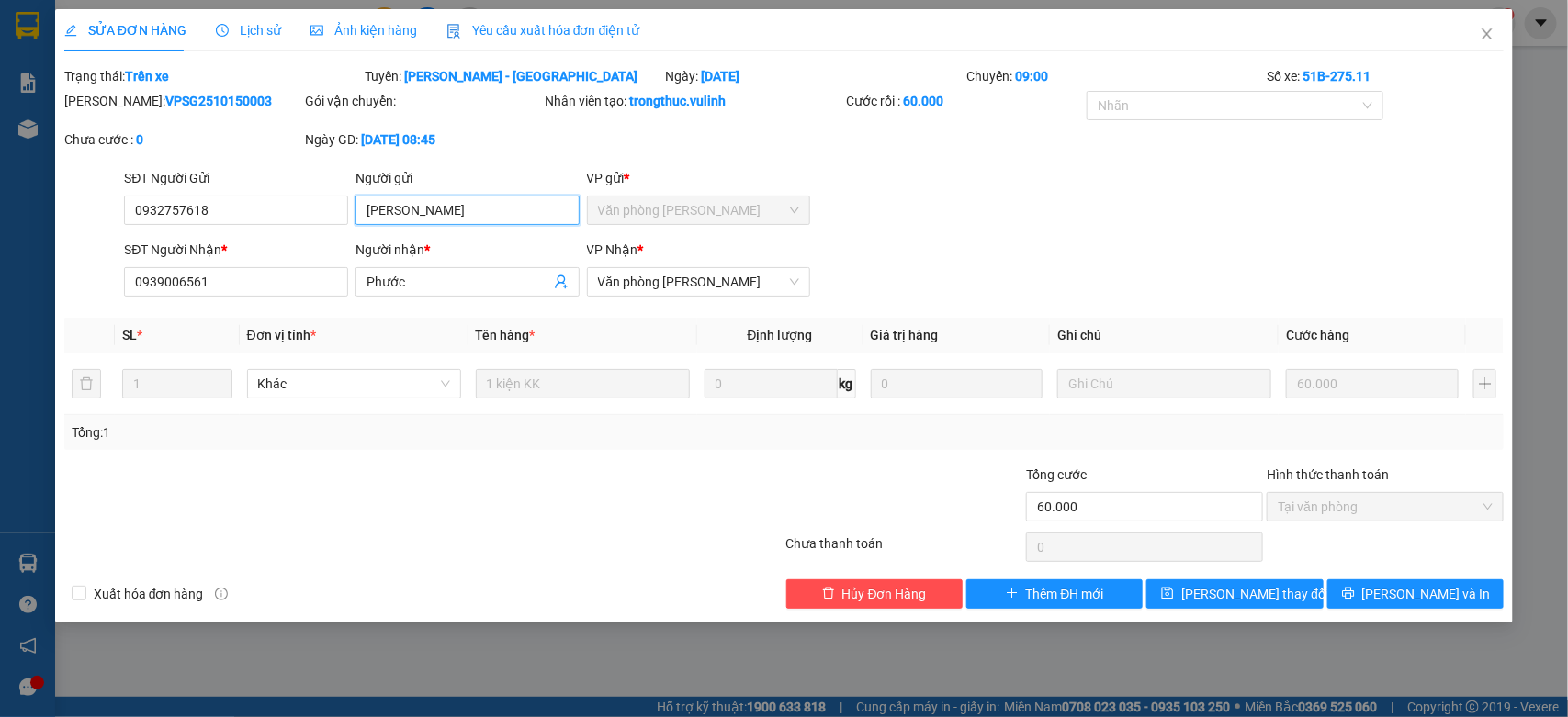
click at [368, 207] on input "[PERSON_NAME]" at bounding box center [466, 210] width 224 height 30
click at [430, 272] on div "Người nhận * Phước" at bounding box center [466, 271] width 224 height 64
click at [424, 285] on input "Phước" at bounding box center [459, 282] width 183 height 20
click at [424, 286] on input "Phước" at bounding box center [459, 282] width 183 height 20
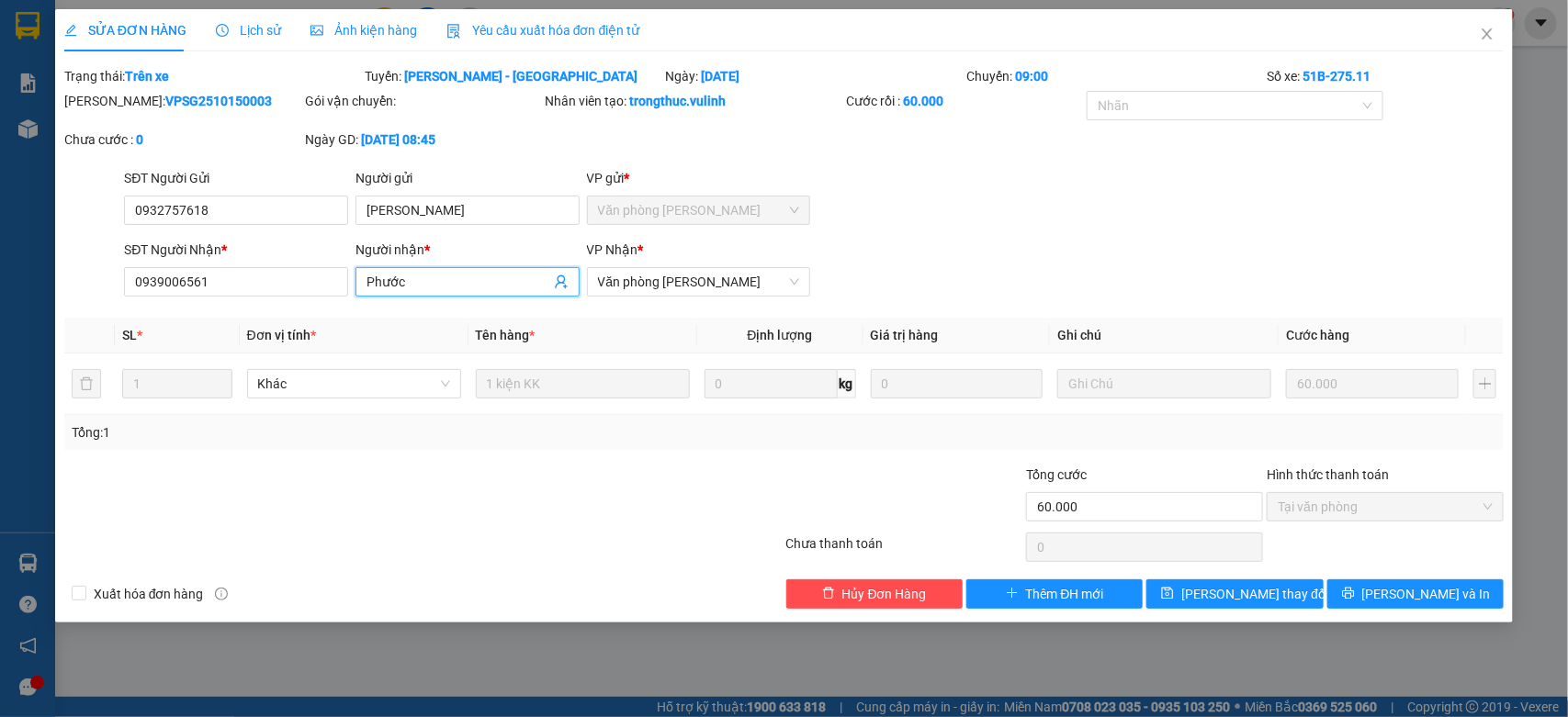
click at [424, 286] on input "Phước" at bounding box center [459, 282] width 183 height 20
click at [315, 283] on input "0939006561" at bounding box center [236, 282] width 224 height 30
click at [437, 286] on input "Phước" at bounding box center [459, 282] width 183 height 20
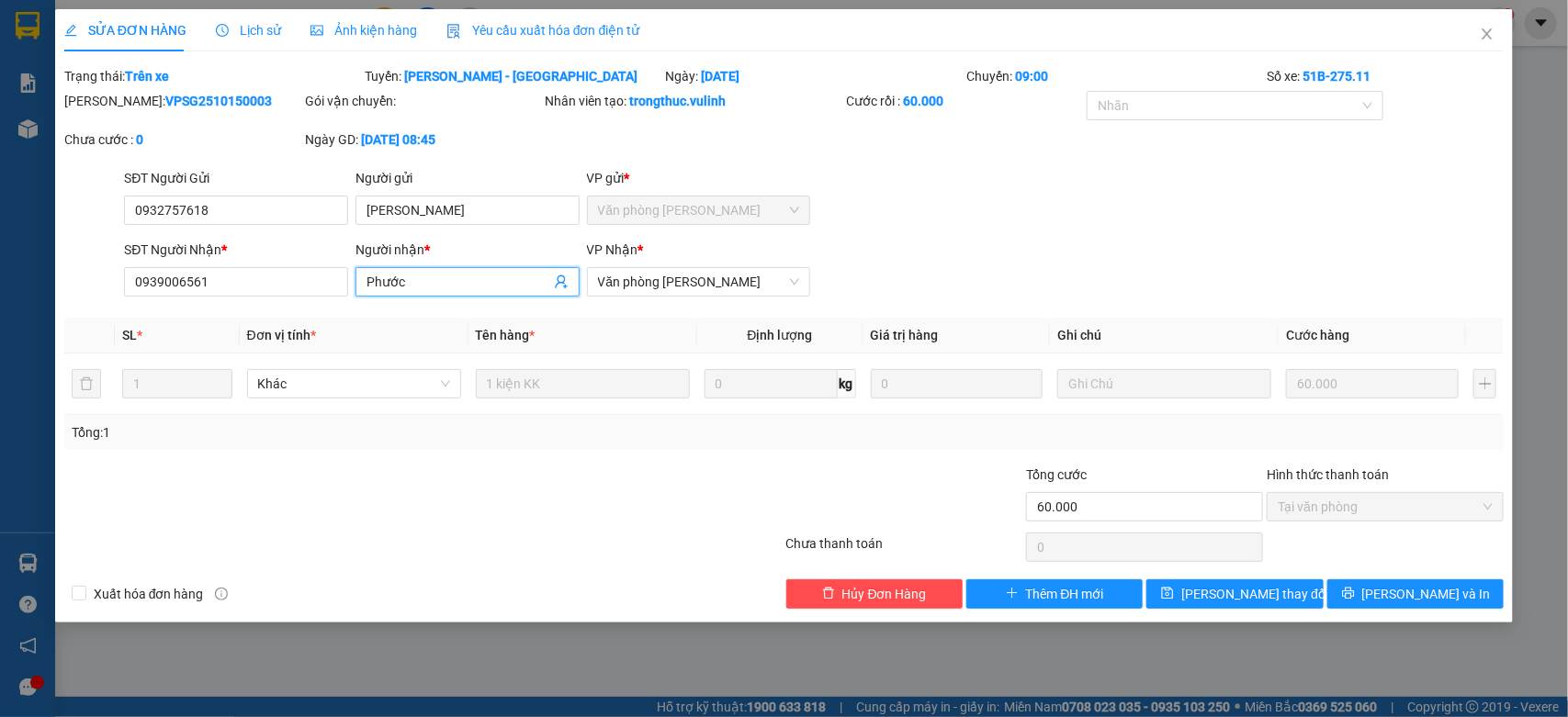
click at [437, 286] on input "Phước" at bounding box center [459, 282] width 183 height 20
drag, startPoint x: 1495, startPoint y: 30, endPoint x: 223, endPoint y: 48, distance: 1272.1
click at [1495, 31] on span "Close" at bounding box center [1487, 35] width 51 height 51
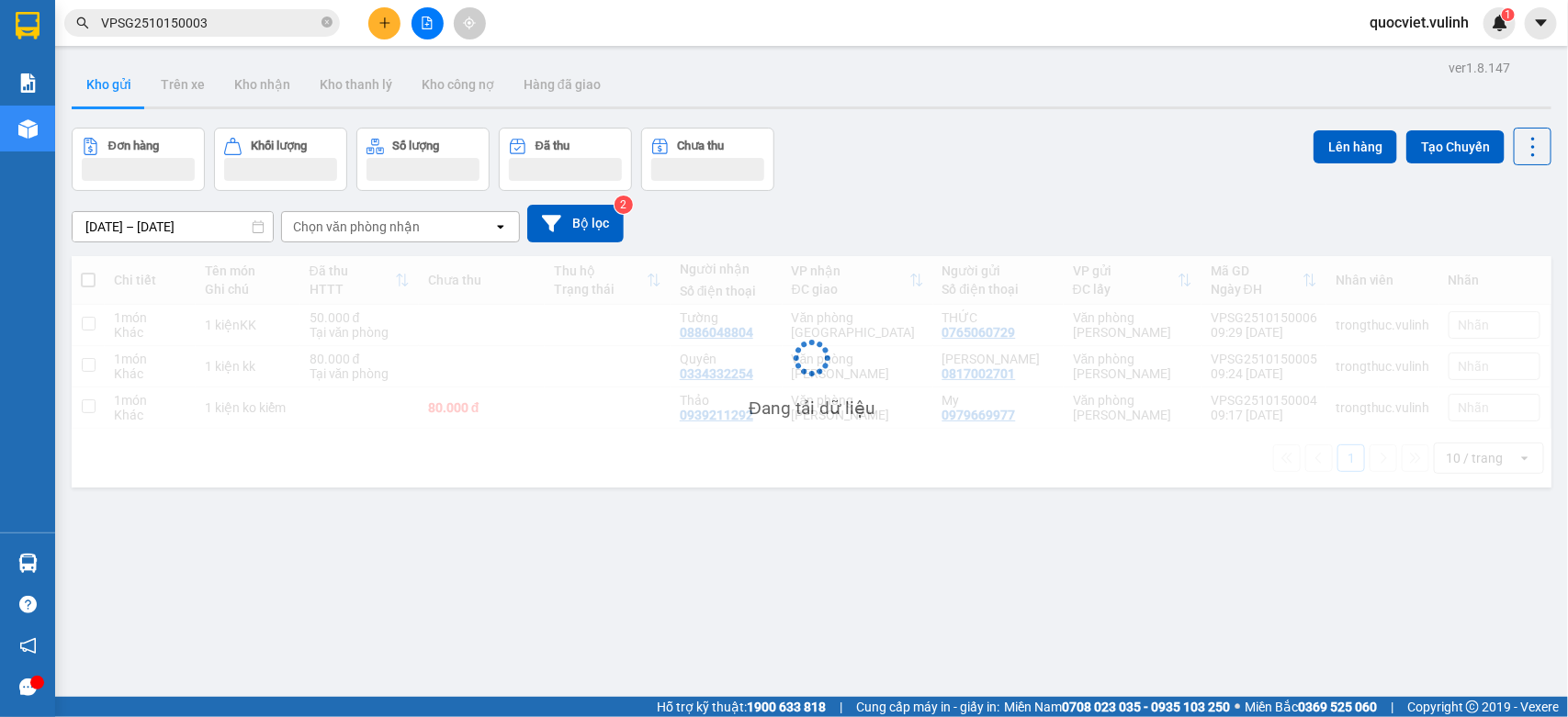
click at [249, 28] on input "VPSG2510150003" at bounding box center [209, 23] width 217 height 20
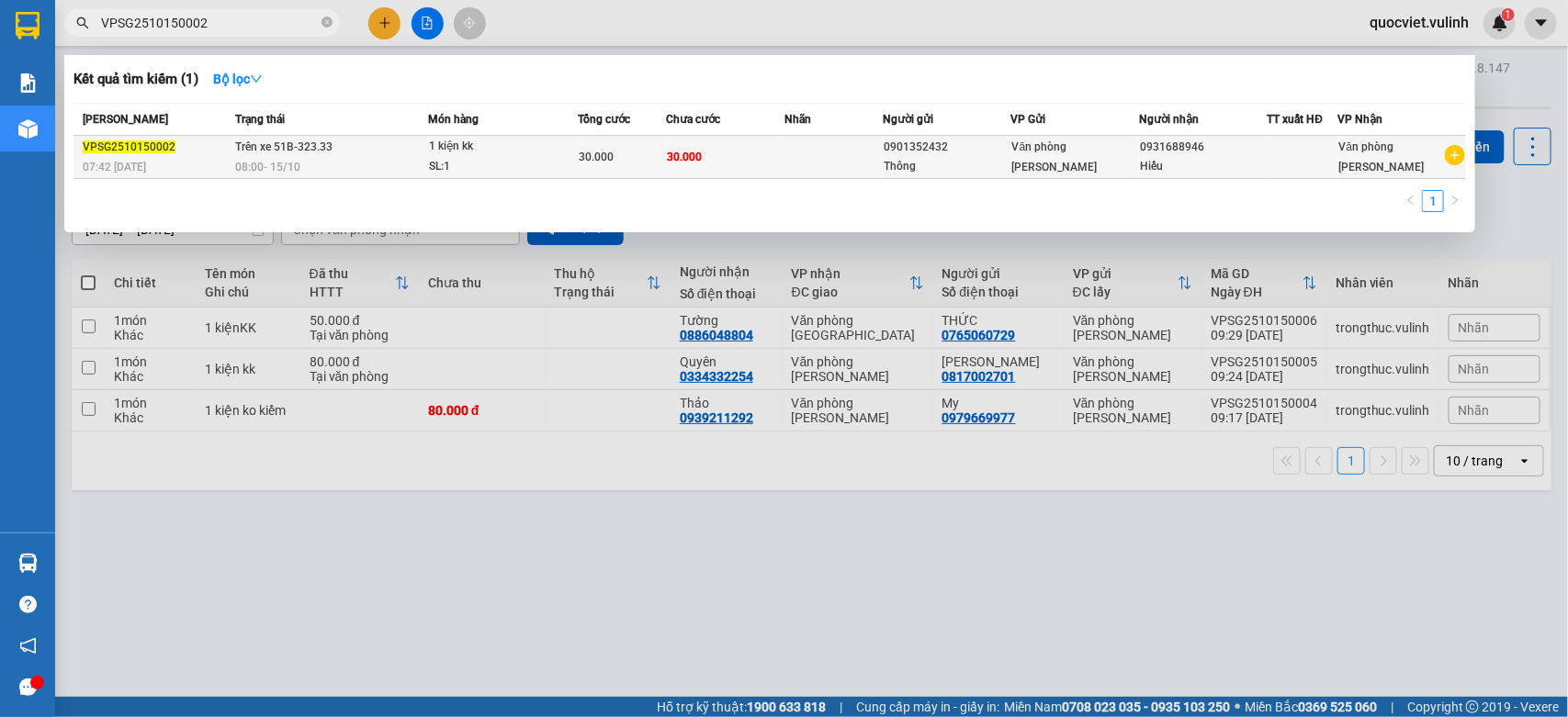
type input "VPSG2510150002"
click at [315, 161] on div "08:00 - 15/10" at bounding box center [331, 167] width 191 height 20
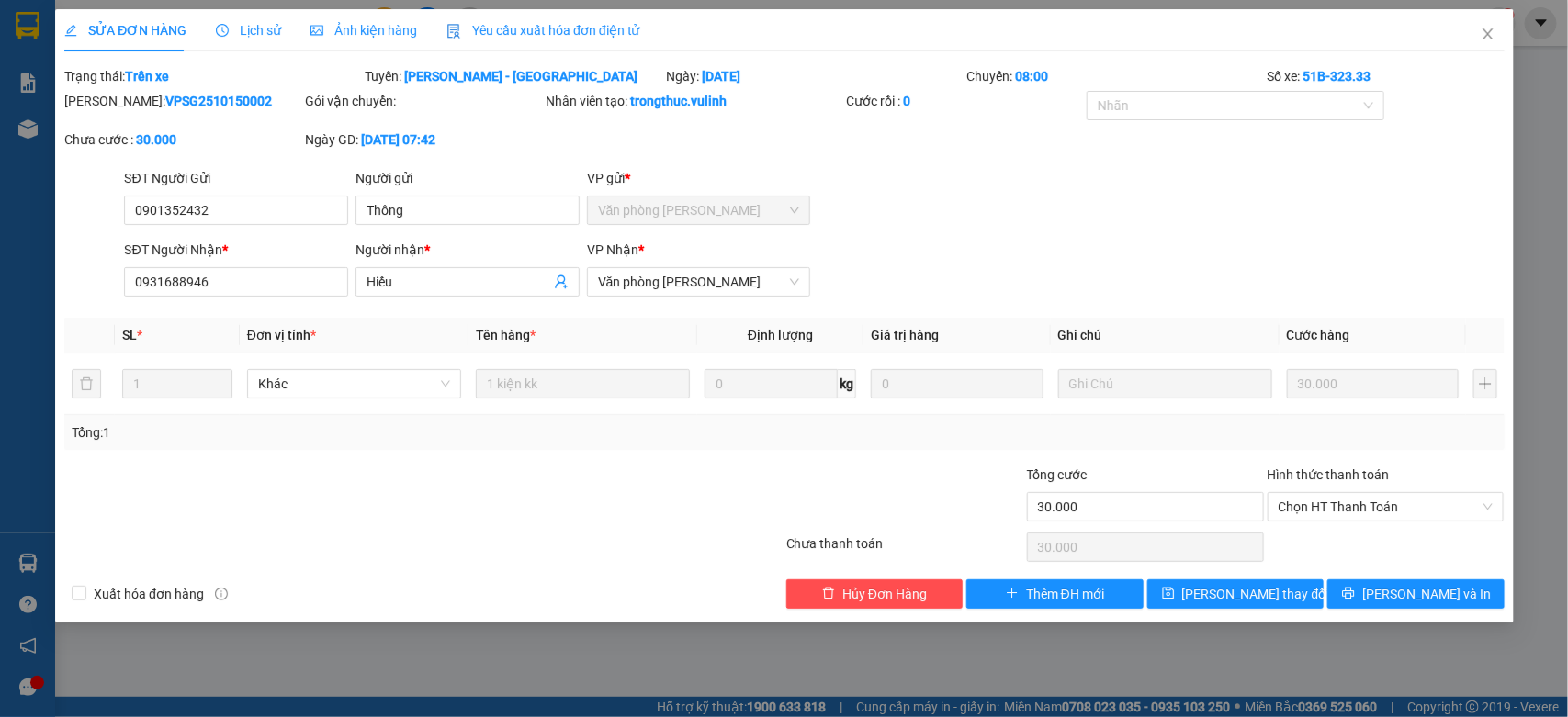
type input "0901352432"
type input "Thông"
type input "0931688946"
type input "Hiếu"
type input "30.000"
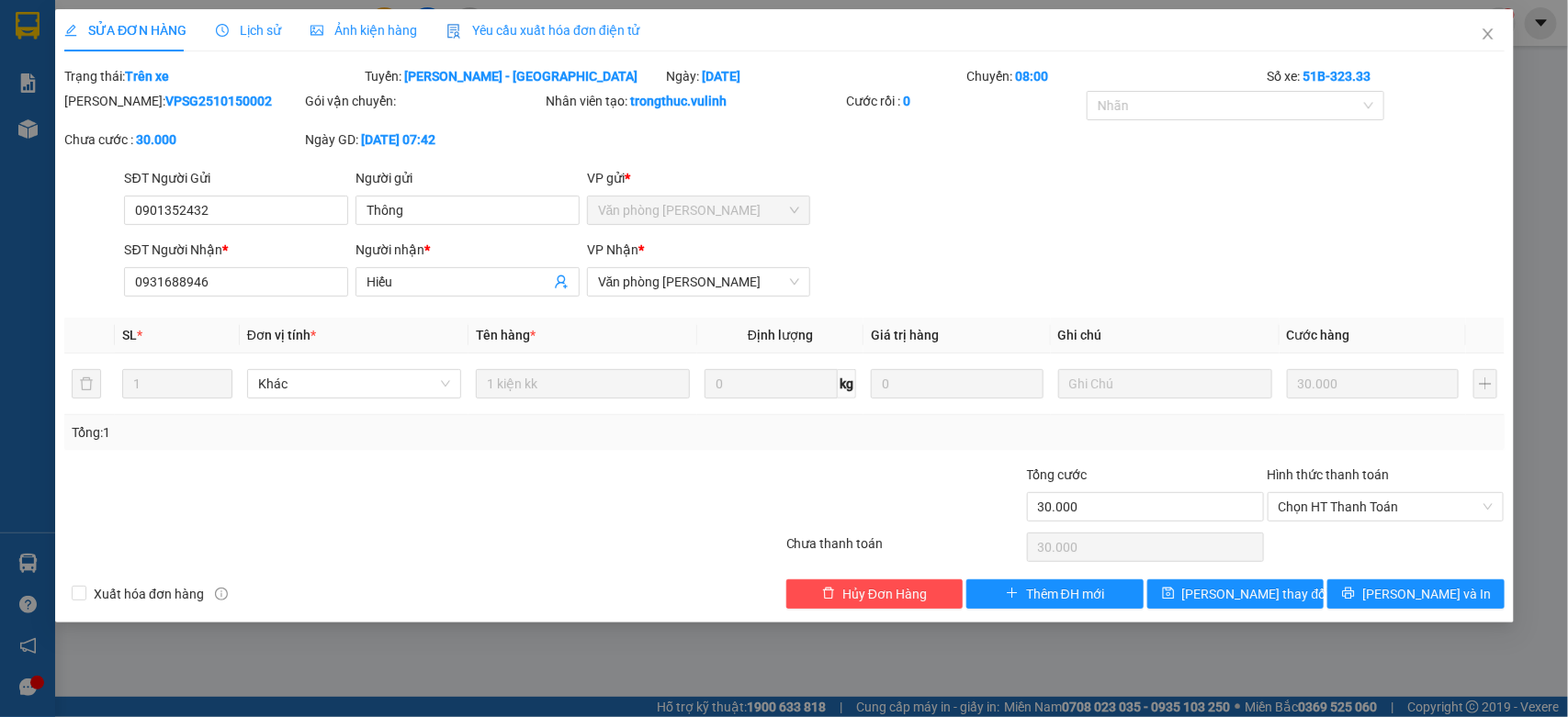
type input "30.000"
click at [250, 194] on div "SỬA ĐƠN HÀNG Lịch sử Ảnh kiện hàng Yêu cầu xuất hóa đơn điện tử Total Paid Fee …" at bounding box center [784, 358] width 1568 height 717
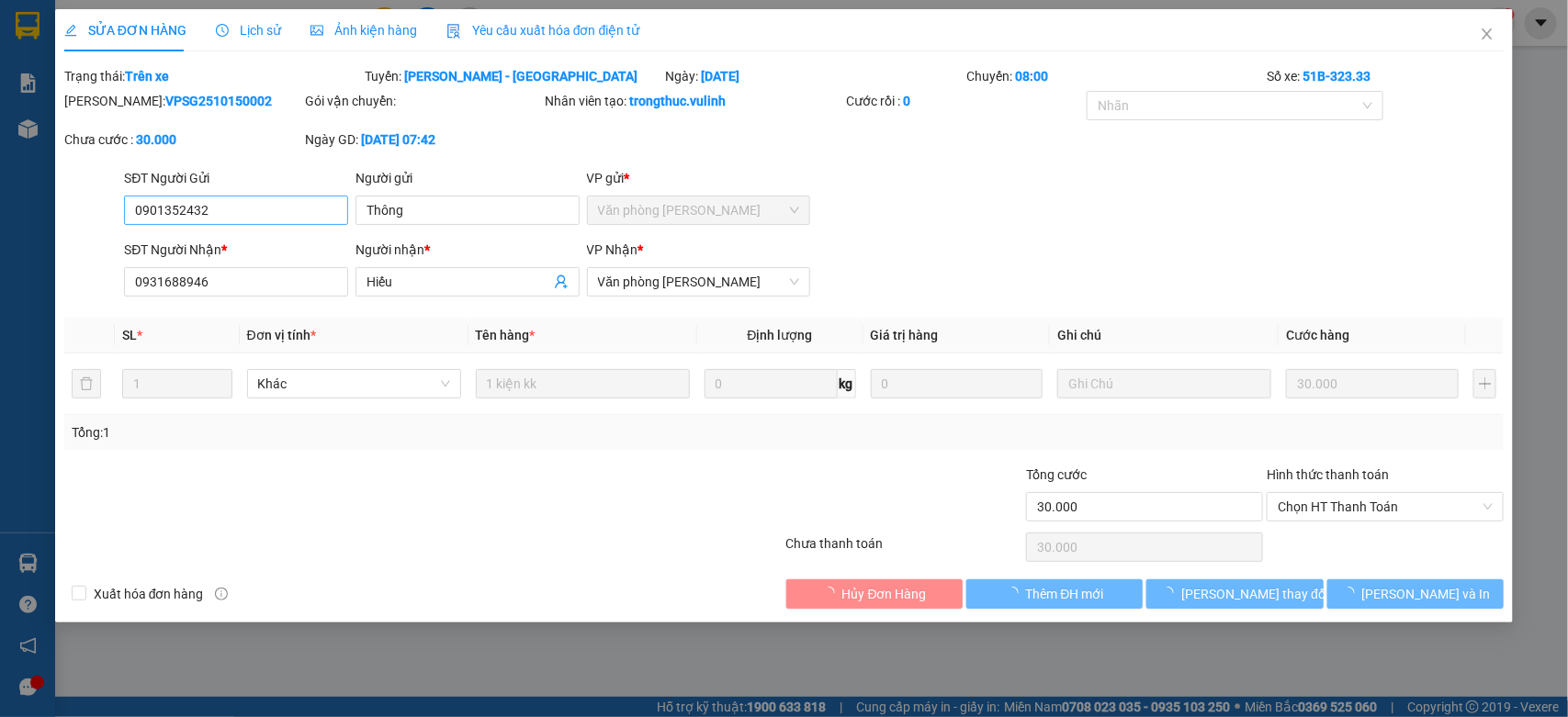
drag, startPoint x: 250, startPoint y: 194, endPoint x: 262, endPoint y: 212, distance: 21.6
click at [252, 194] on div "SĐT Người Gửi" at bounding box center [236, 181] width 224 height 28
click at [262, 212] on input "0901352432" at bounding box center [236, 210] width 224 height 30
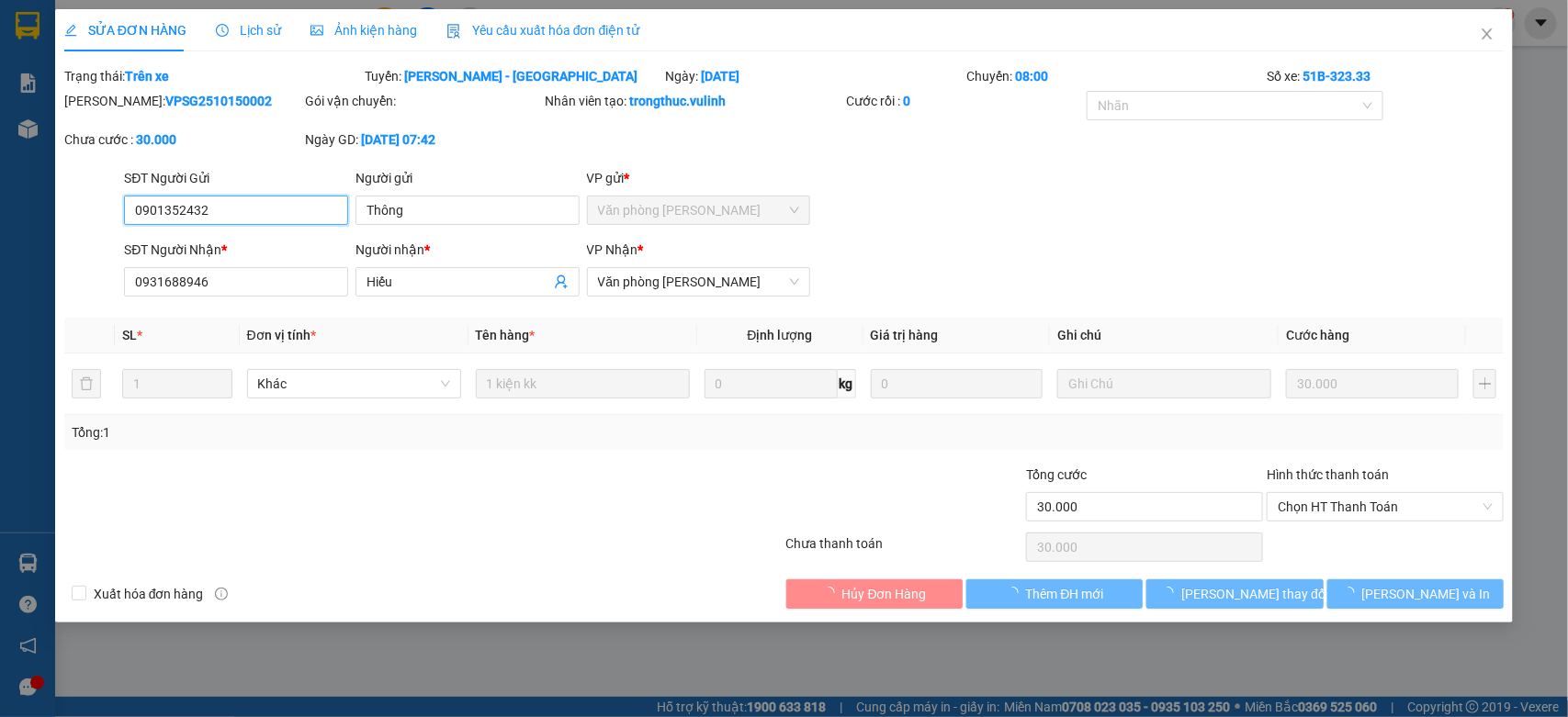
click at [262, 212] on input "0901352432" at bounding box center [236, 210] width 224 height 30
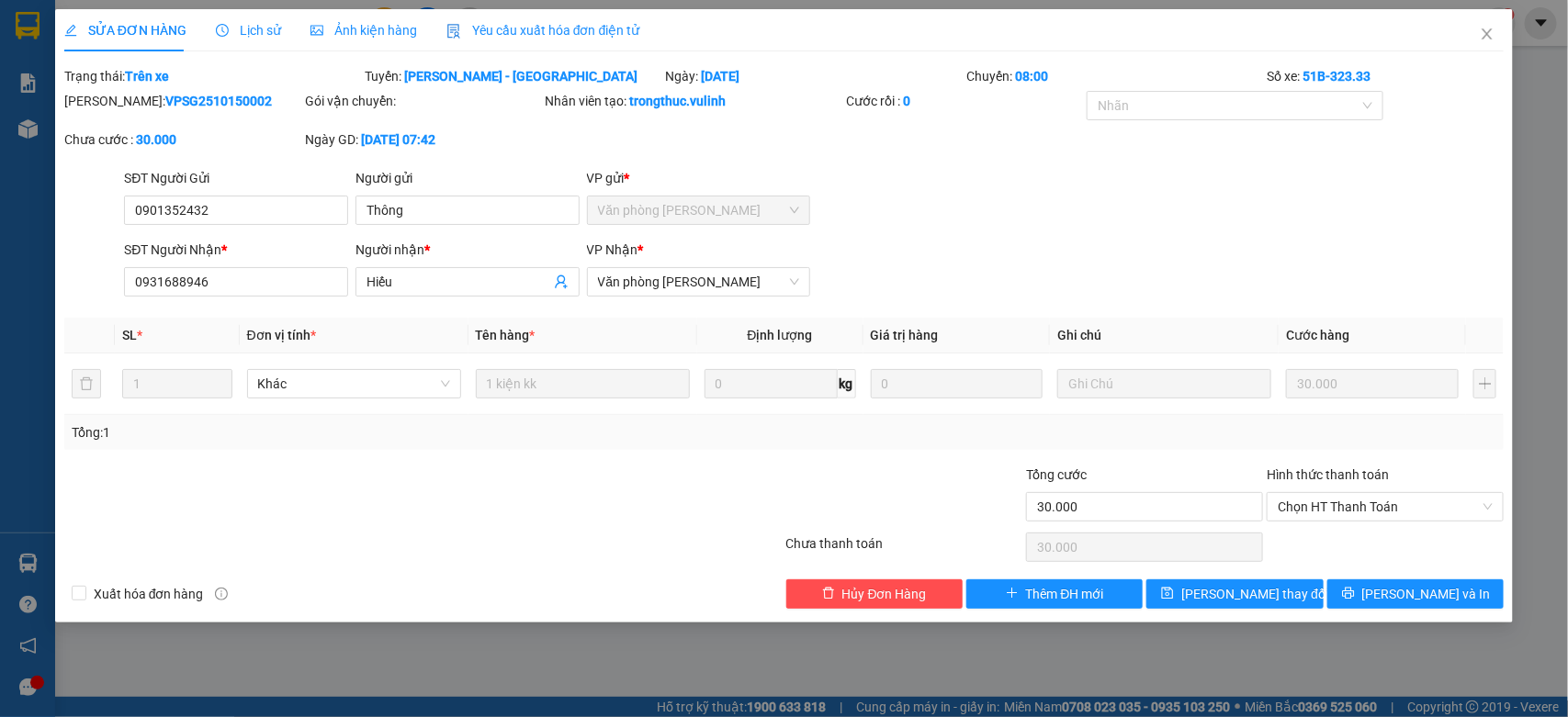
click at [400, 301] on div "Người nhận * Hiếu" at bounding box center [466, 271] width 224 height 64
click at [406, 278] on input "Hiếu" at bounding box center [459, 282] width 183 height 20
drag, startPoint x: 249, startPoint y: 300, endPoint x: 248, endPoint y: 288, distance: 12.0
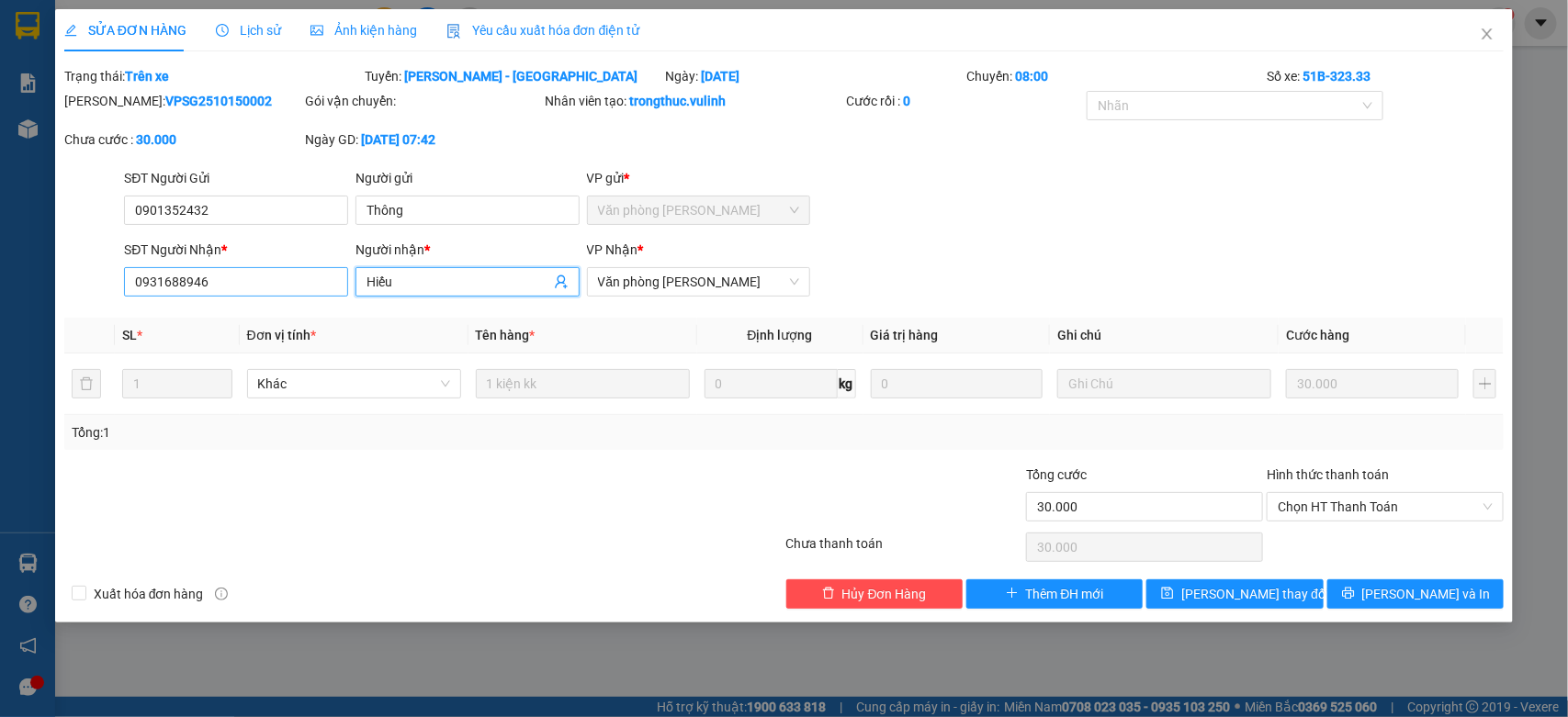
click at [249, 297] on div "SĐT Người Nhận * 0931688946" at bounding box center [236, 271] width 224 height 64
click at [245, 276] on input "0931688946" at bounding box center [236, 282] width 224 height 30
drag, startPoint x: 245, startPoint y: 276, endPoint x: 227, endPoint y: 313, distance: 41.1
click at [245, 278] on input "0931688946" at bounding box center [236, 282] width 224 height 30
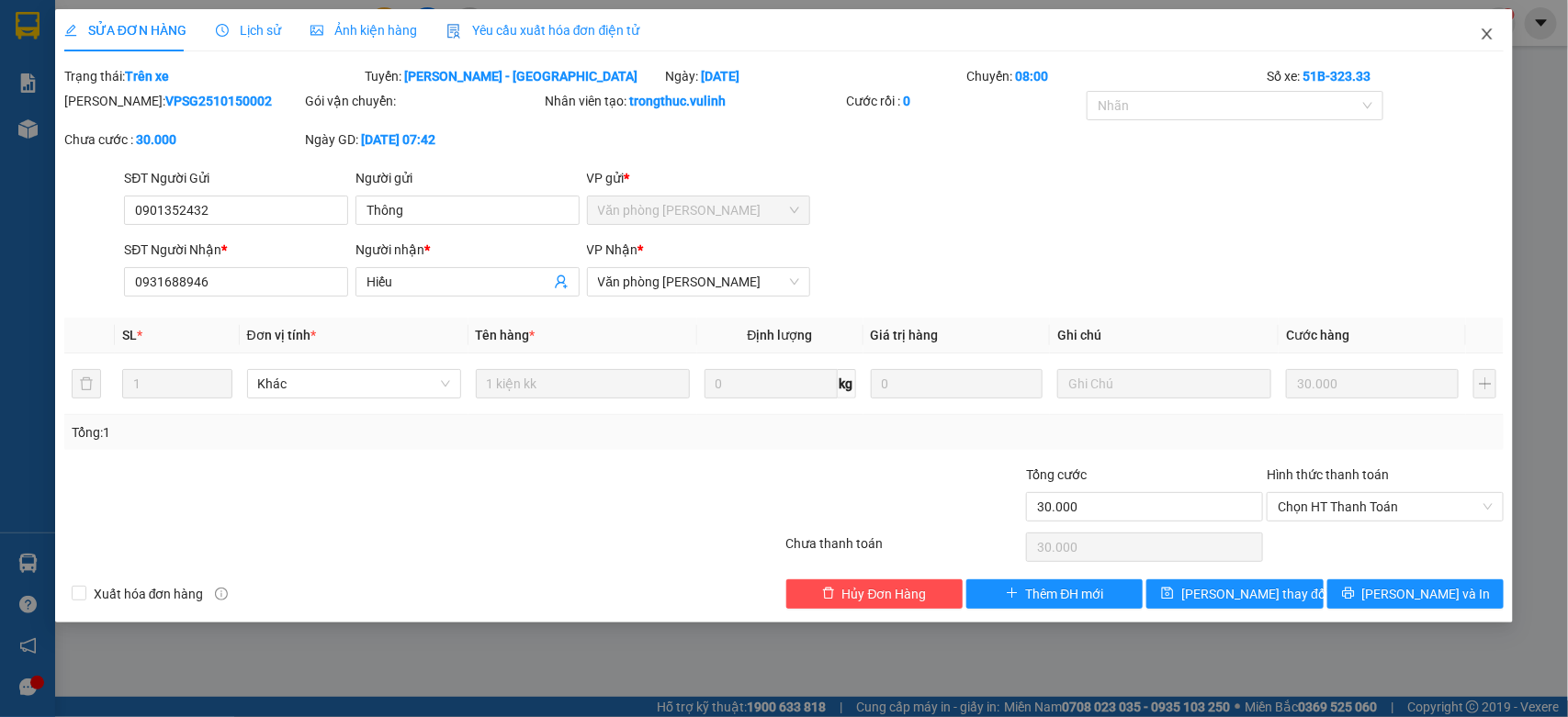
drag, startPoint x: 1490, startPoint y: 30, endPoint x: 1489, endPoint y: 38, distance: 8.1
click at [1490, 30] on icon "close" at bounding box center [1486, 34] width 15 height 15
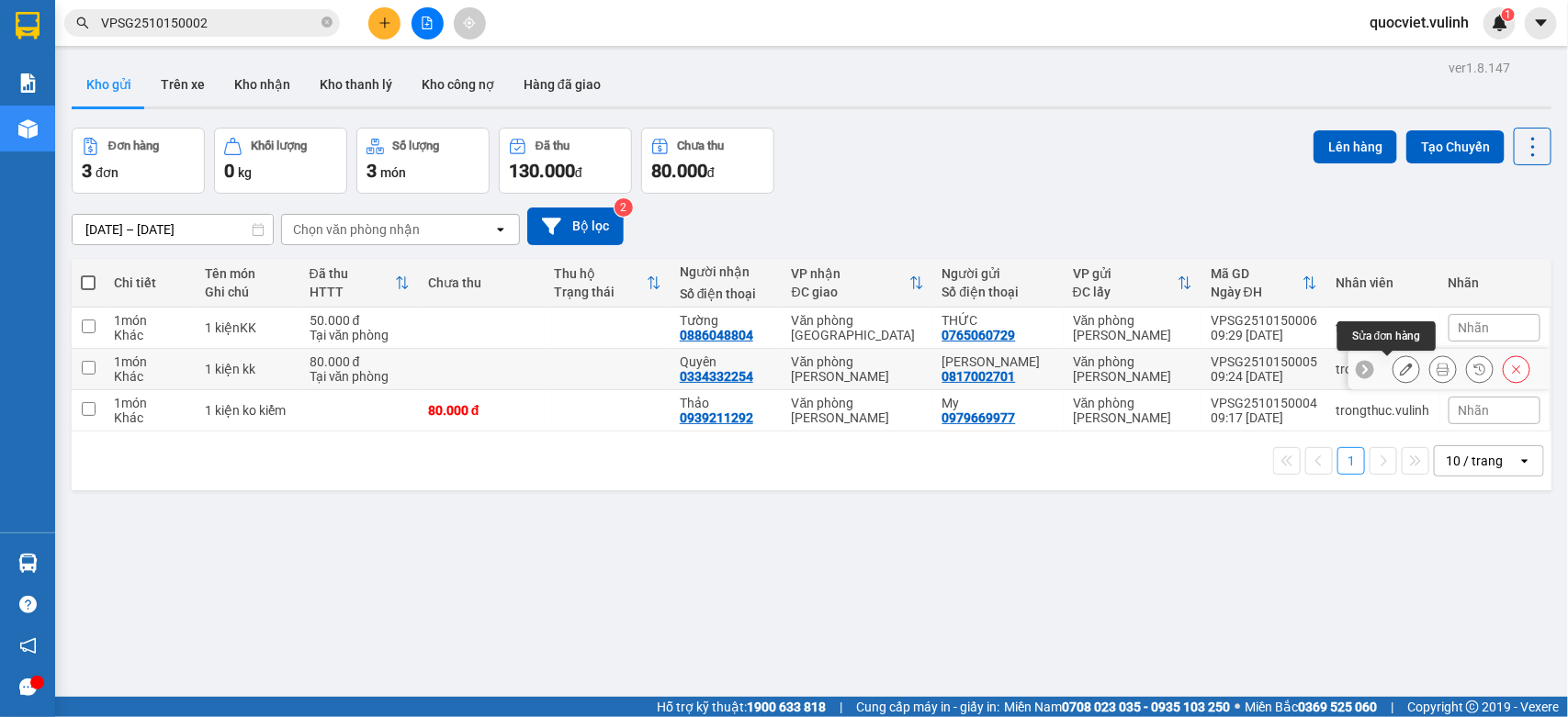
click at [1393, 370] on button at bounding box center [1406, 370] width 26 height 33
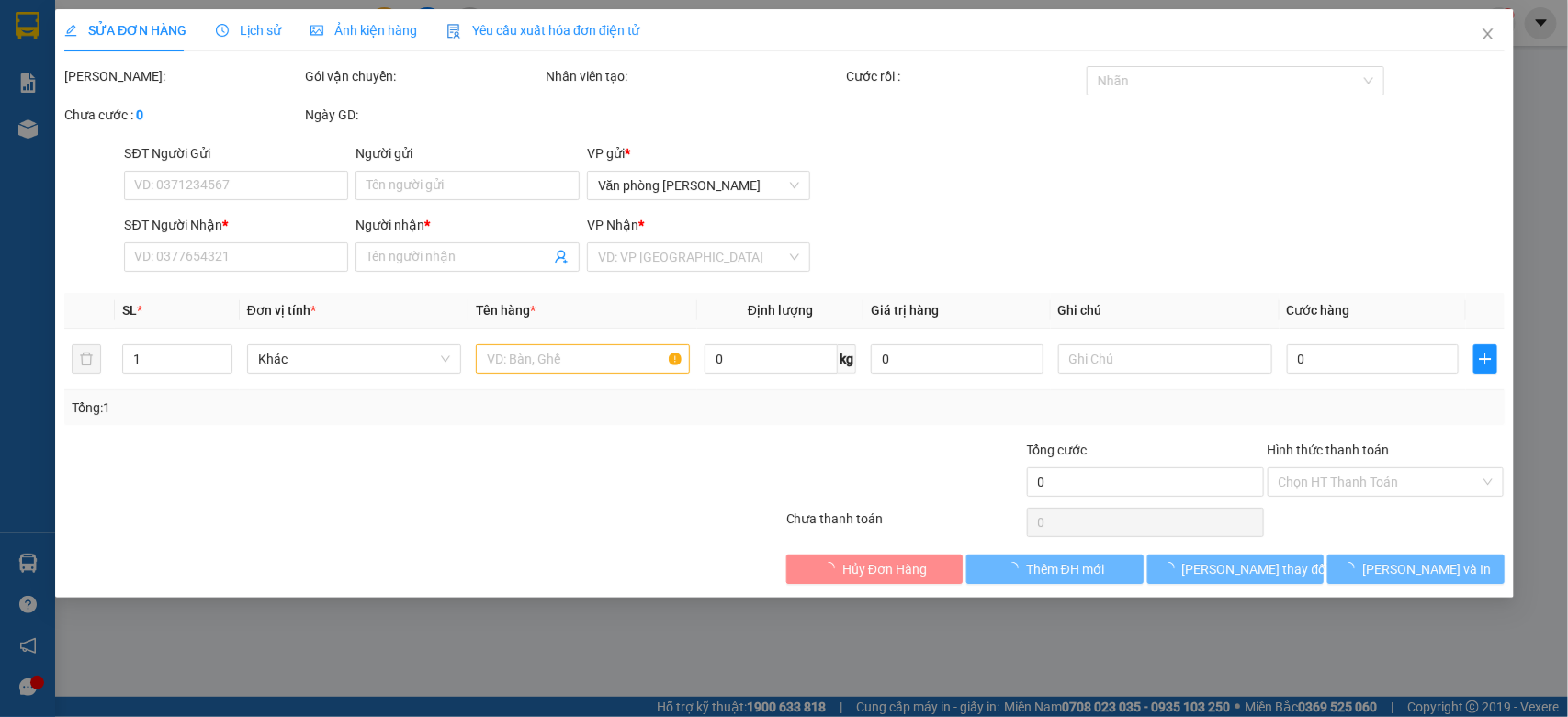
type input "0817002701"
type input "Hoàng Oanh"
type input "0334332254"
type input "Quyên"
type input "80.000"
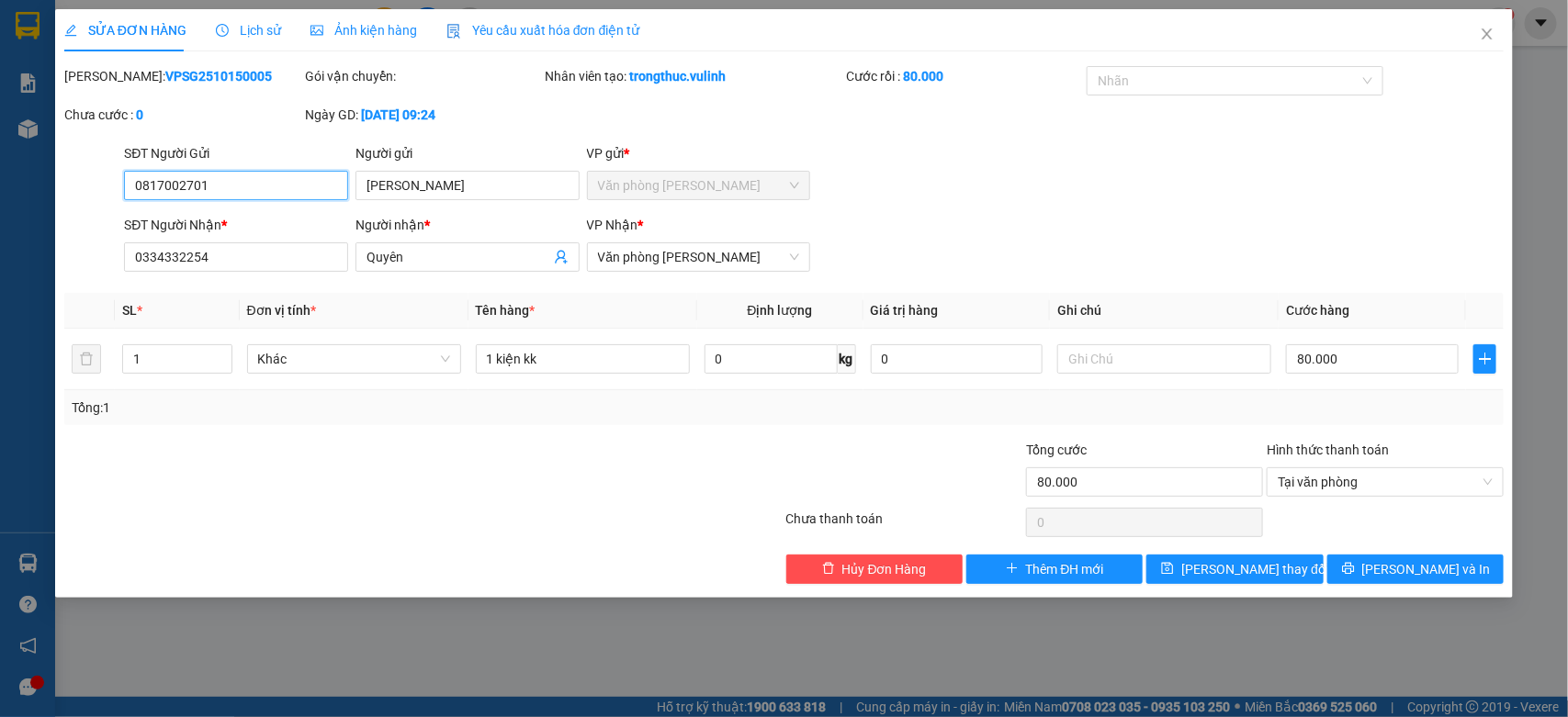
click at [168, 183] on input "0817002701" at bounding box center [236, 185] width 224 height 30
click at [168, 188] on input "0817002701" at bounding box center [236, 185] width 224 height 30
click at [159, 190] on input "0817002701" at bounding box center [236, 185] width 224 height 30
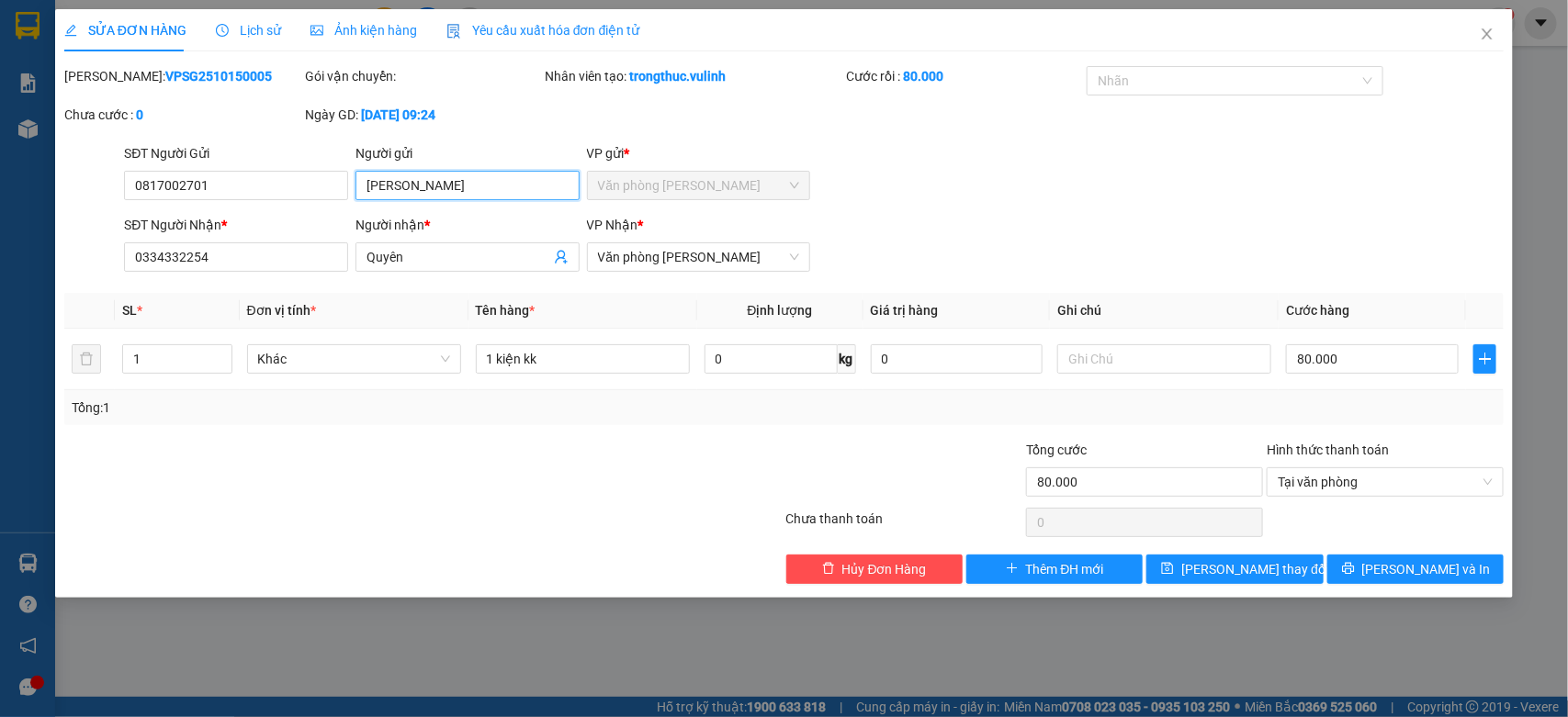
click at [478, 189] on input "Hoàng Oanh" at bounding box center [466, 185] width 224 height 30
click at [422, 250] on input "Quyên" at bounding box center [459, 257] width 183 height 20
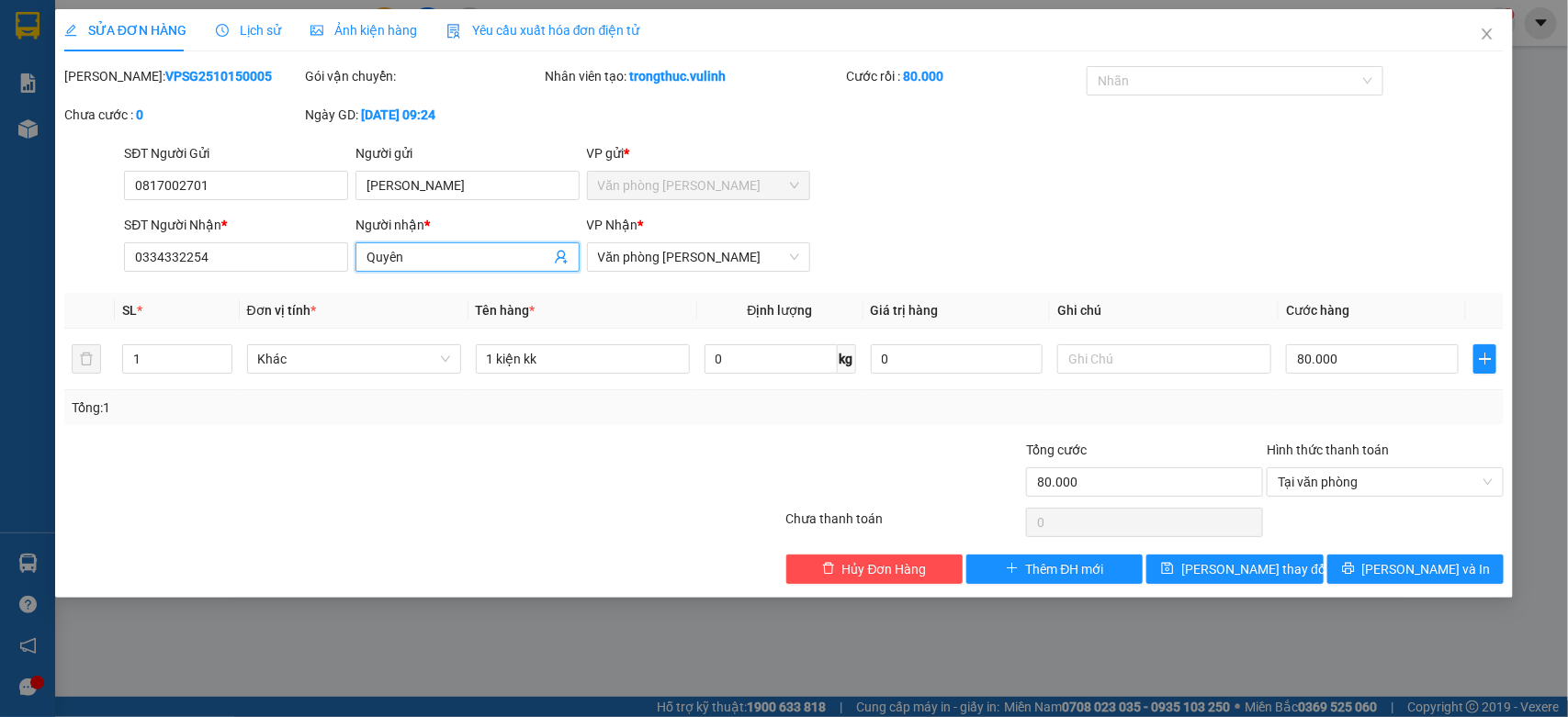
click at [422, 250] on input "Quyên" at bounding box center [459, 257] width 183 height 20
click at [203, 268] on input "0334332254" at bounding box center [236, 257] width 224 height 30
click at [202, 267] on input "0334332254" at bounding box center [236, 257] width 224 height 30
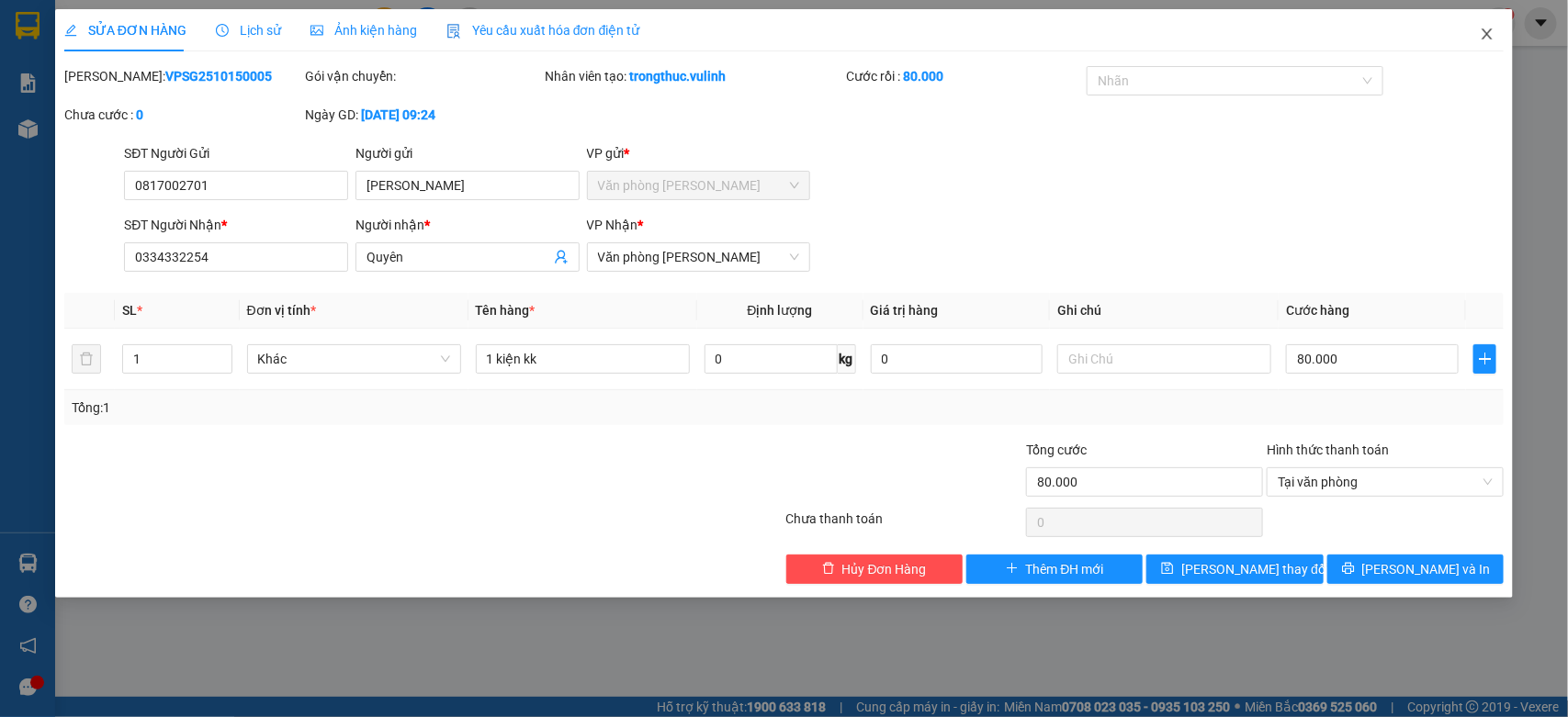
click at [1483, 30] on icon "close" at bounding box center [1487, 34] width 10 height 11
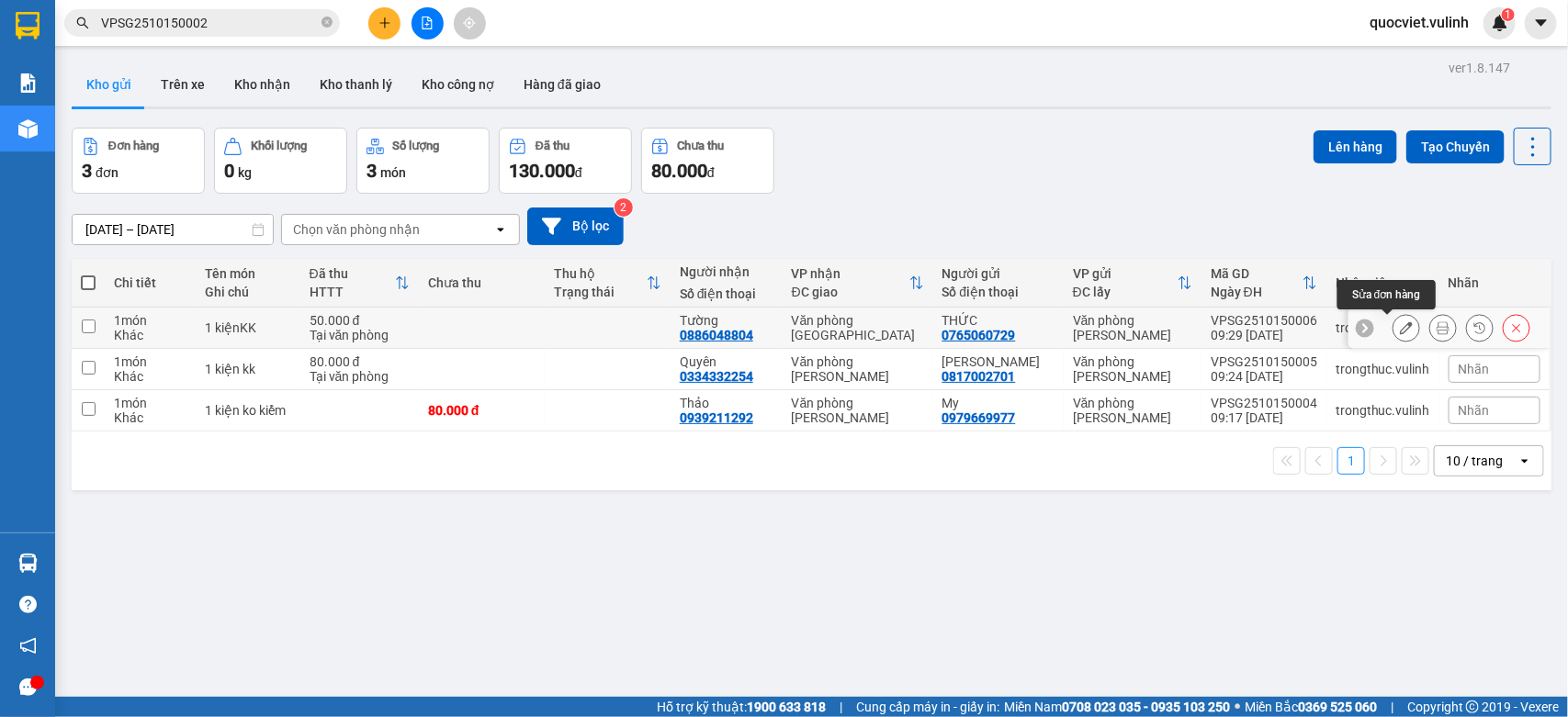
click at [1399, 327] on icon at bounding box center [1405, 327] width 13 height 13
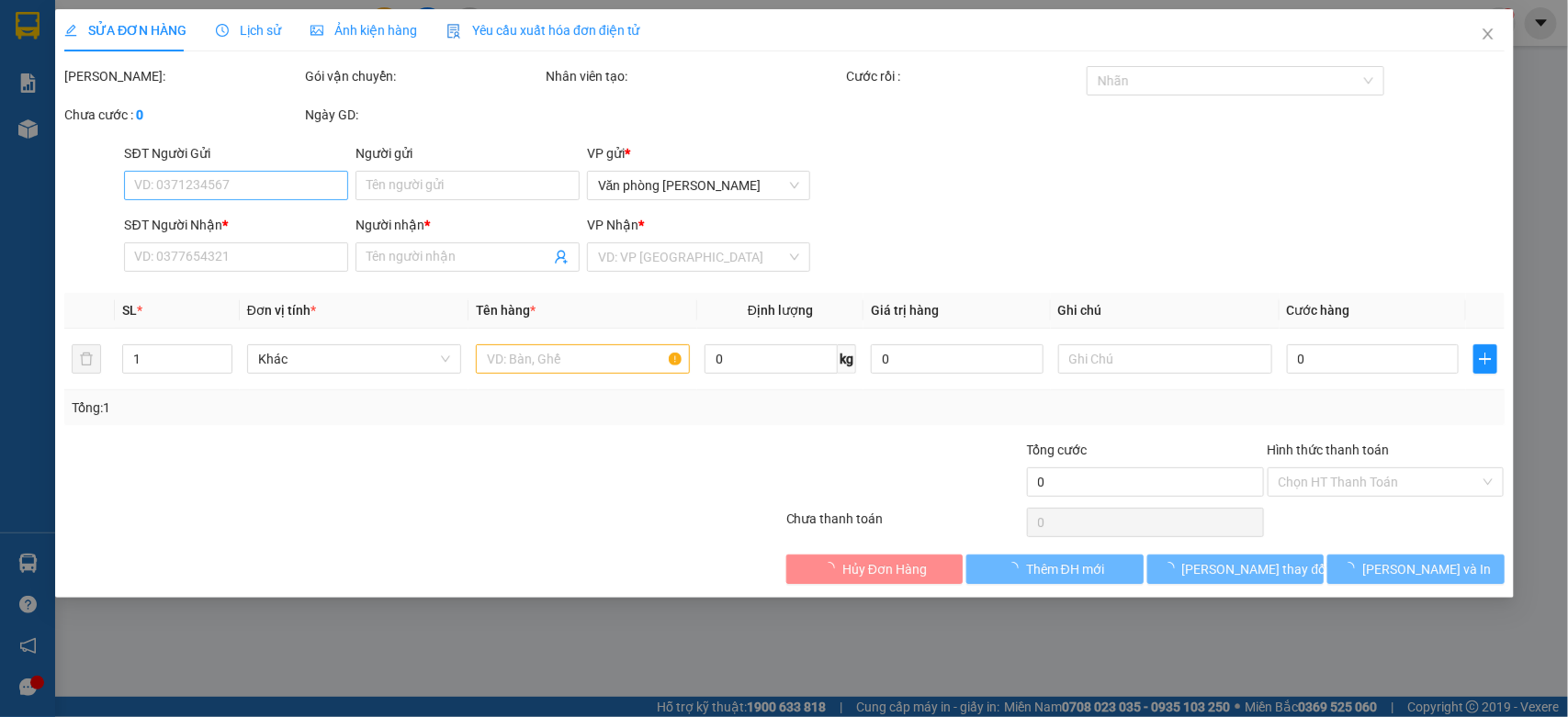
type input "0765060729"
type input "THỨC"
type input "0886048804"
type input "Tường"
type input "50.000"
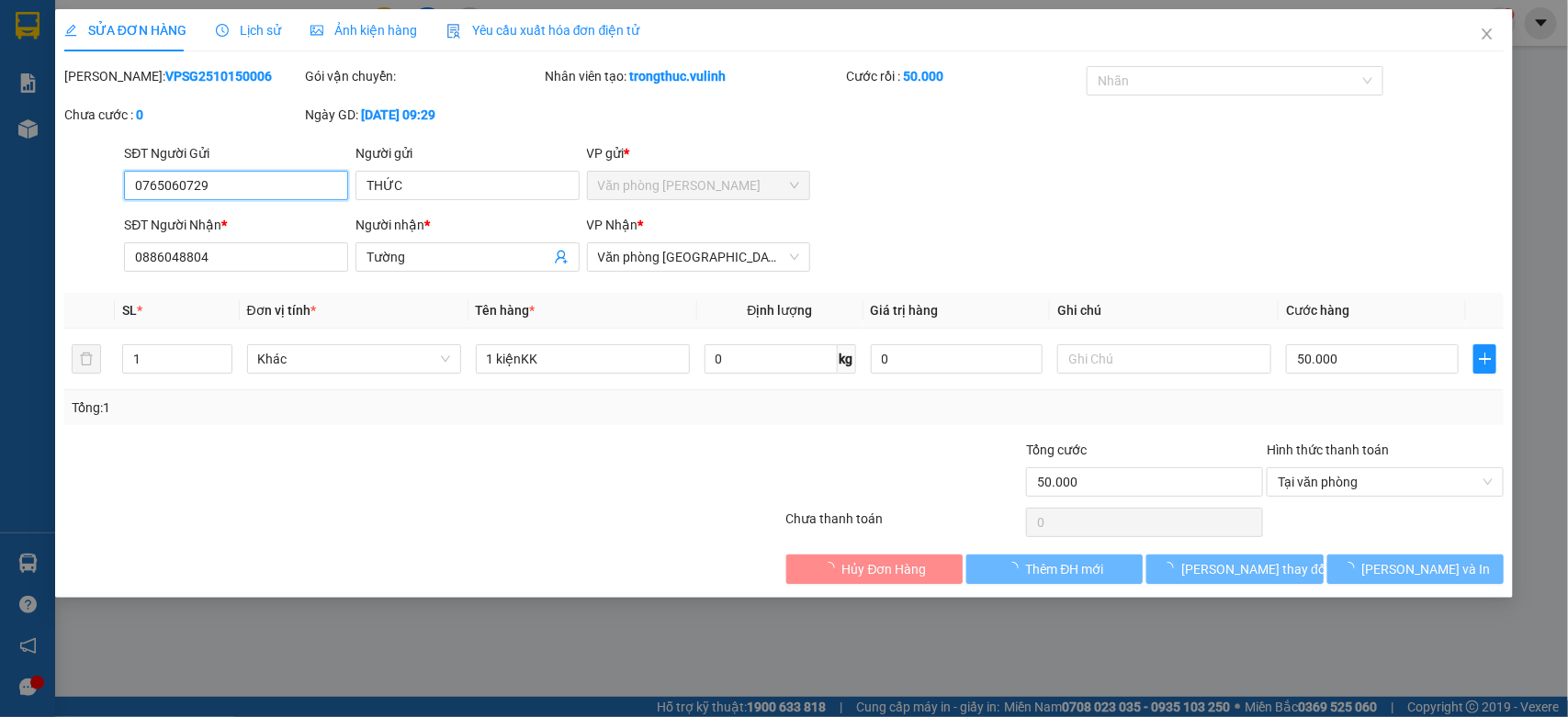
click at [249, 194] on input "0765060729" at bounding box center [236, 185] width 224 height 30
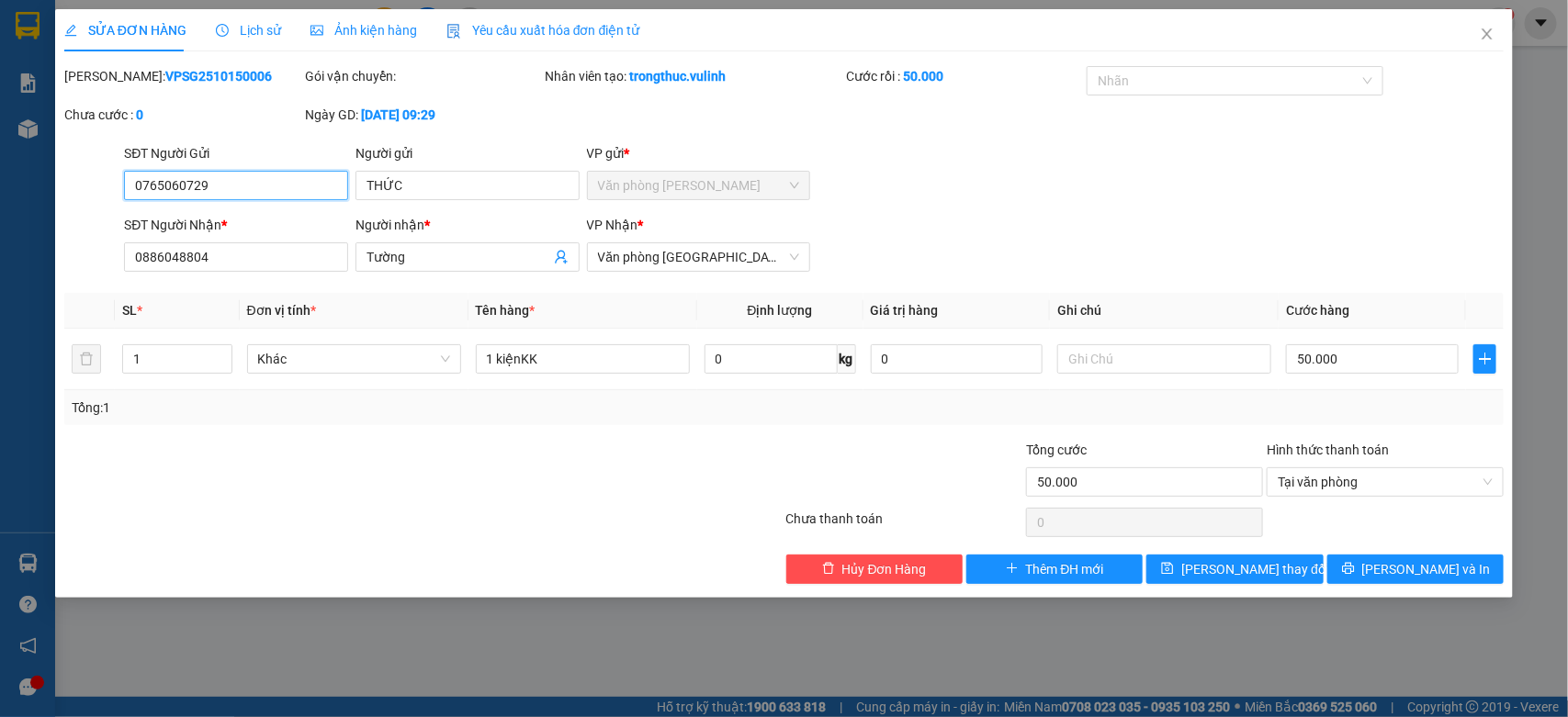
click at [249, 194] on input "0765060729" at bounding box center [236, 185] width 224 height 30
click at [416, 195] on input "THỨC" at bounding box center [466, 185] width 224 height 30
drag, startPoint x: 416, startPoint y: 195, endPoint x: 517, endPoint y: 280, distance: 132.0
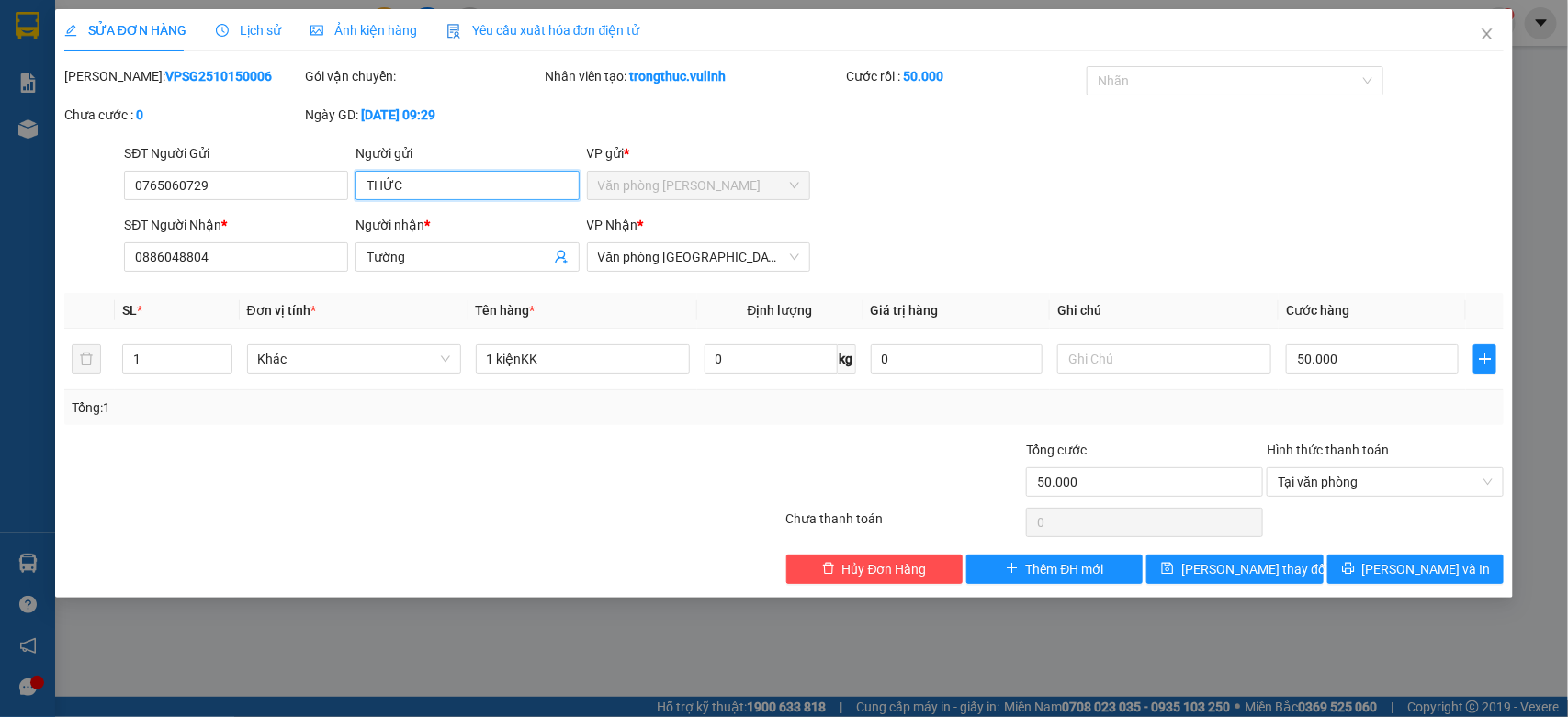
click at [419, 195] on input "THỨC" at bounding box center [466, 185] width 224 height 30
click at [444, 251] on input "Tường" at bounding box center [459, 257] width 183 height 20
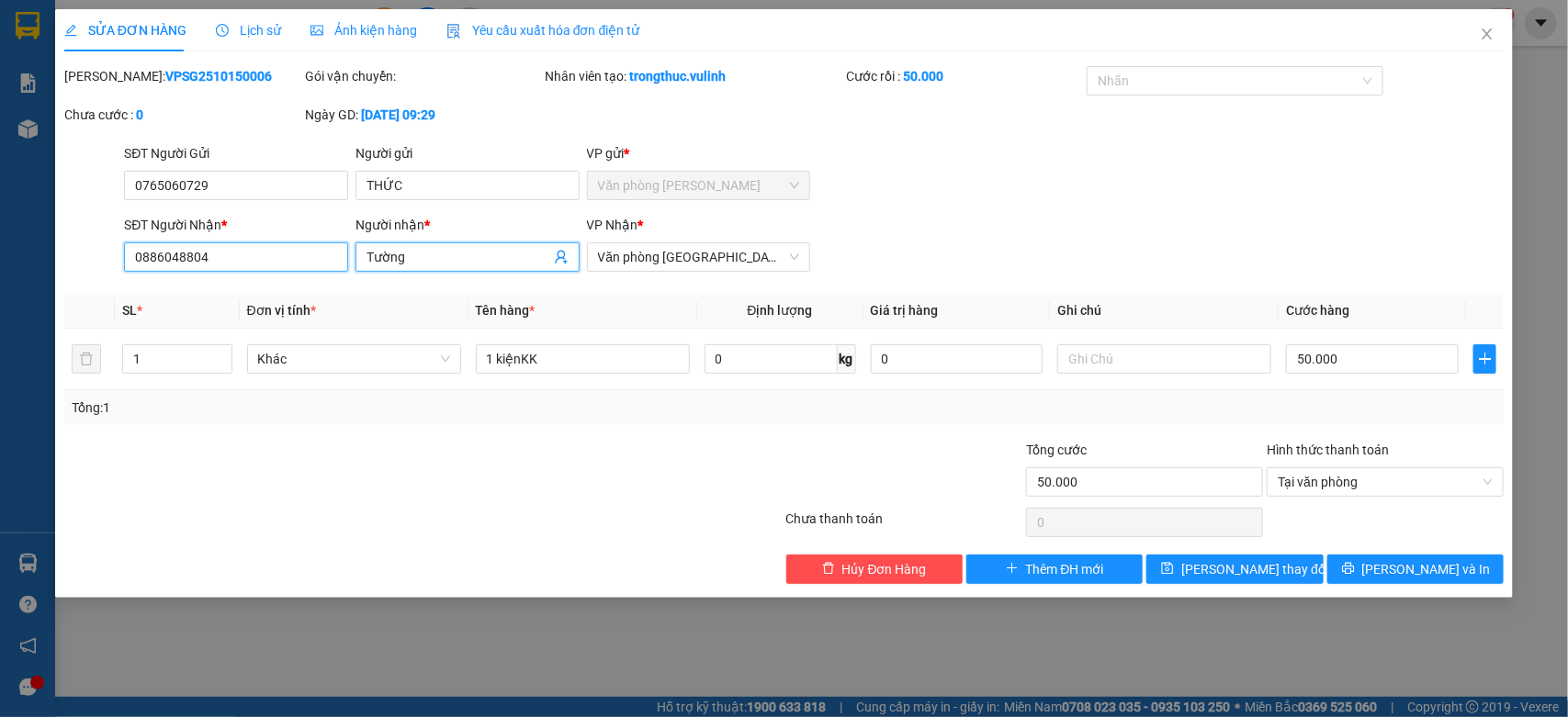
click at [333, 248] on input "0886048804" at bounding box center [236, 257] width 224 height 30
drag, startPoint x: 1486, startPoint y: 44, endPoint x: 253, endPoint y: 25, distance: 1233.1
click at [1486, 44] on span "Close" at bounding box center [1487, 35] width 51 height 51
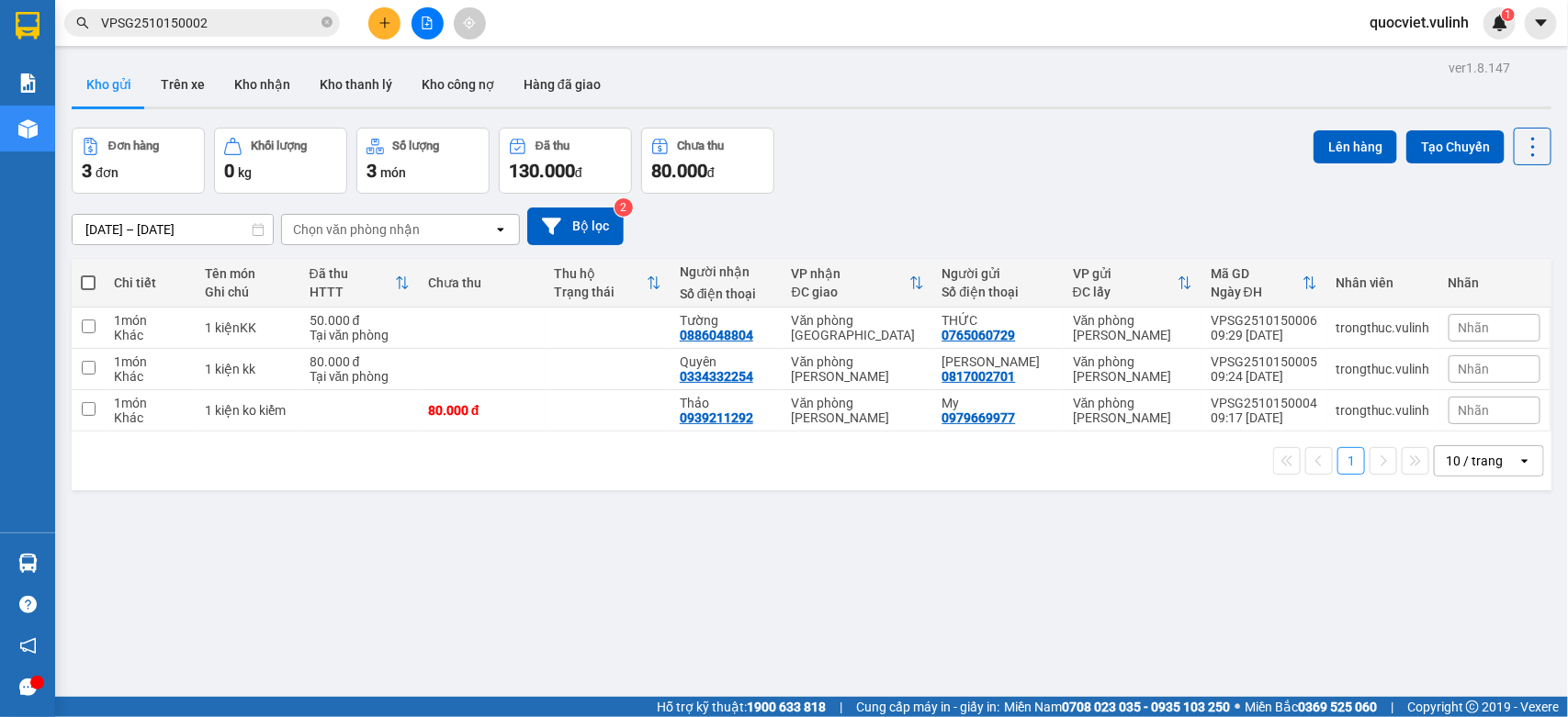
click at [383, 30] on button at bounding box center [384, 23] width 33 height 33
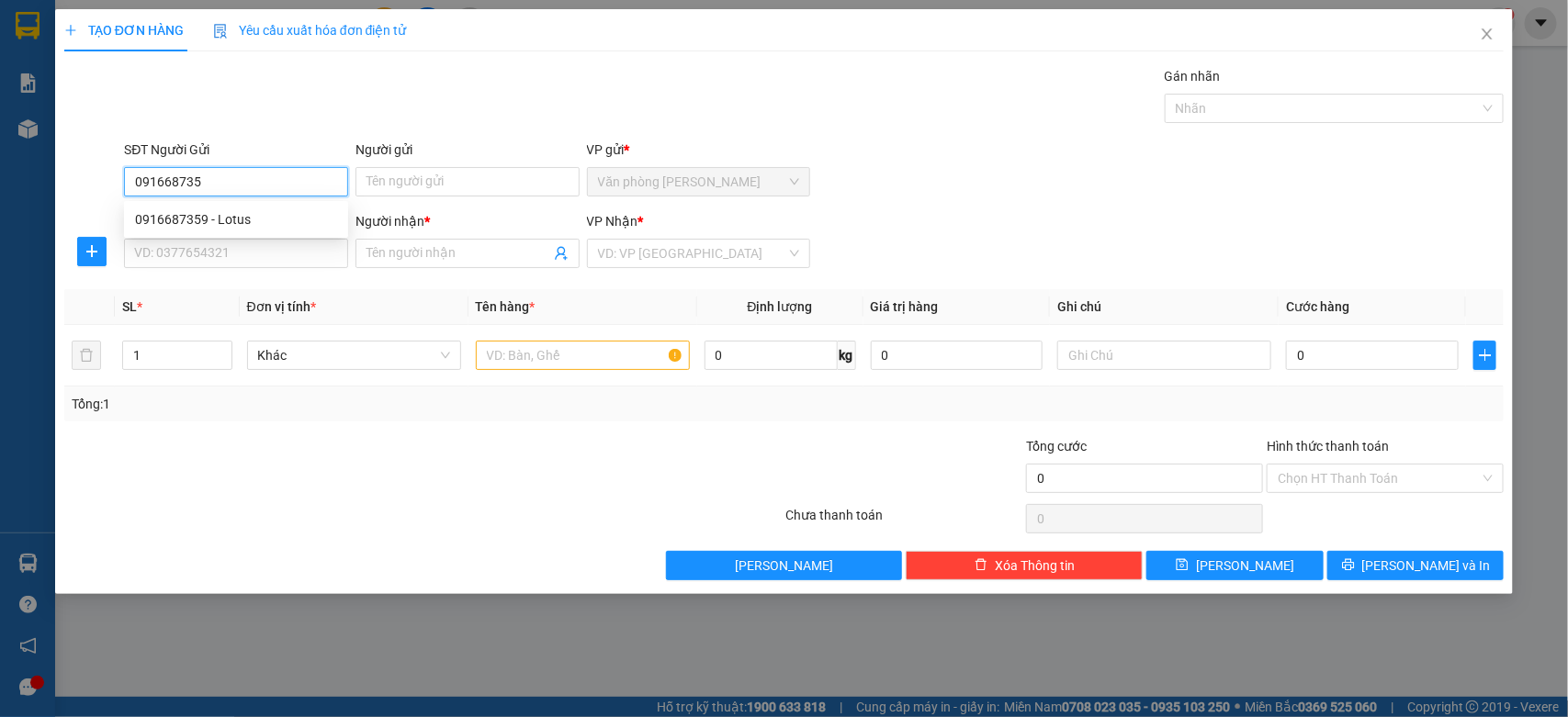
type input "0916687359"
click at [292, 222] on div "0916687359 - Lotus" at bounding box center [236, 219] width 202 height 20
type input "Lotus"
type input "0942771336"
type input "ANH HUY"
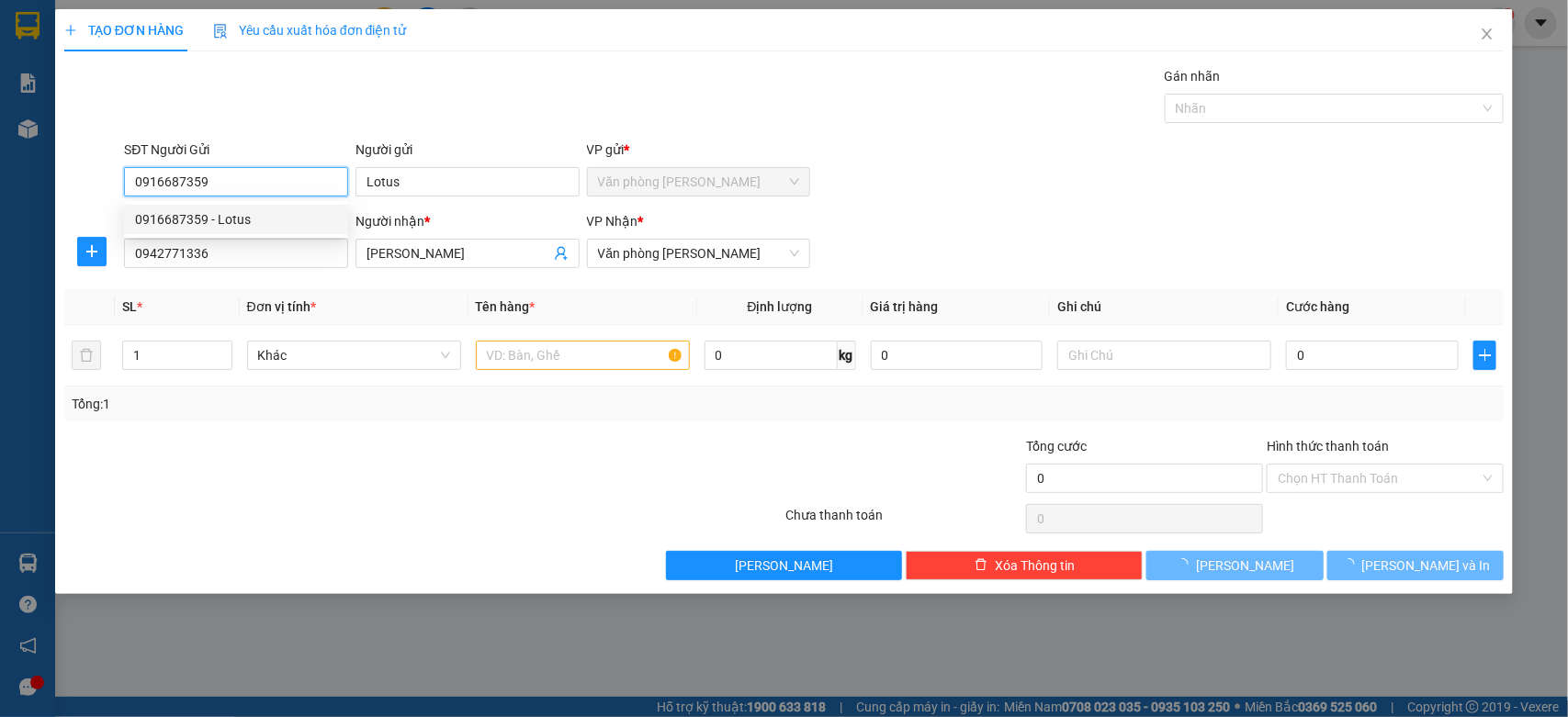
type input "40.000"
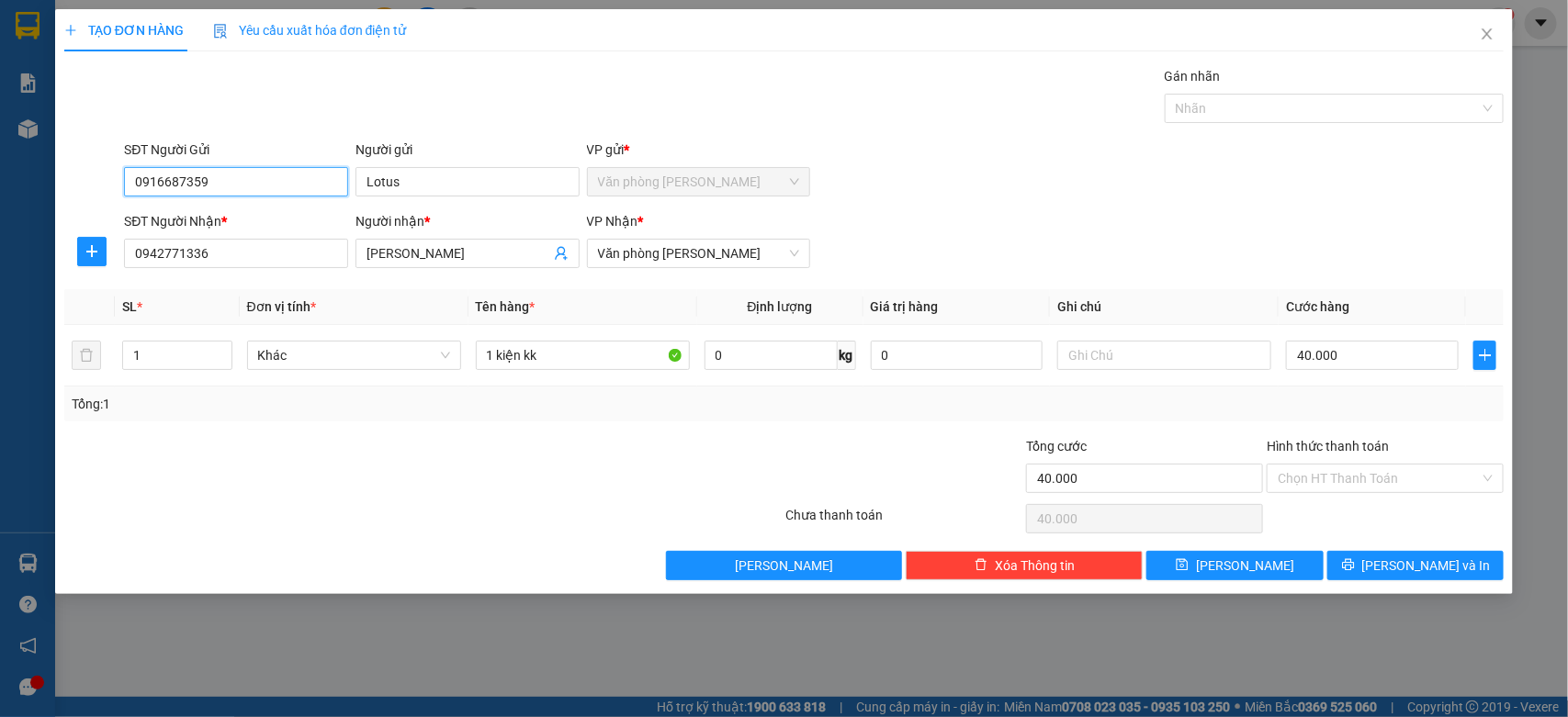
type input "0916687359"
drag, startPoint x: 1411, startPoint y: 499, endPoint x: 1393, endPoint y: 477, distance: 28.4
click at [1406, 494] on div "Hình thức thanh toán Chọn HT Thanh Toán" at bounding box center [1385, 467] width 237 height 64
click at [1393, 475] on input "Hình thức thanh toán" at bounding box center [1379, 478] width 202 height 28
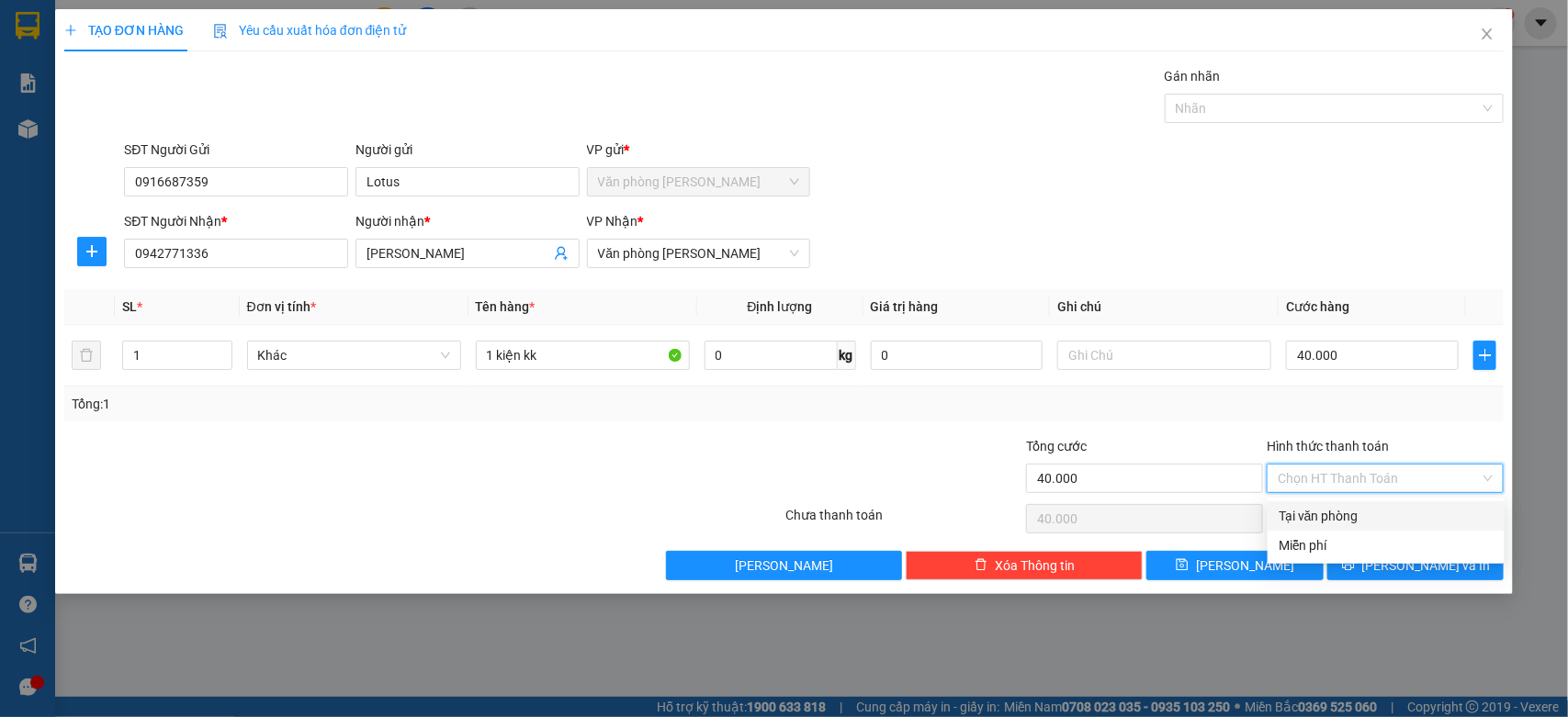
click at [1400, 517] on div "Tại văn phòng" at bounding box center [1386, 516] width 215 height 20
type input "0"
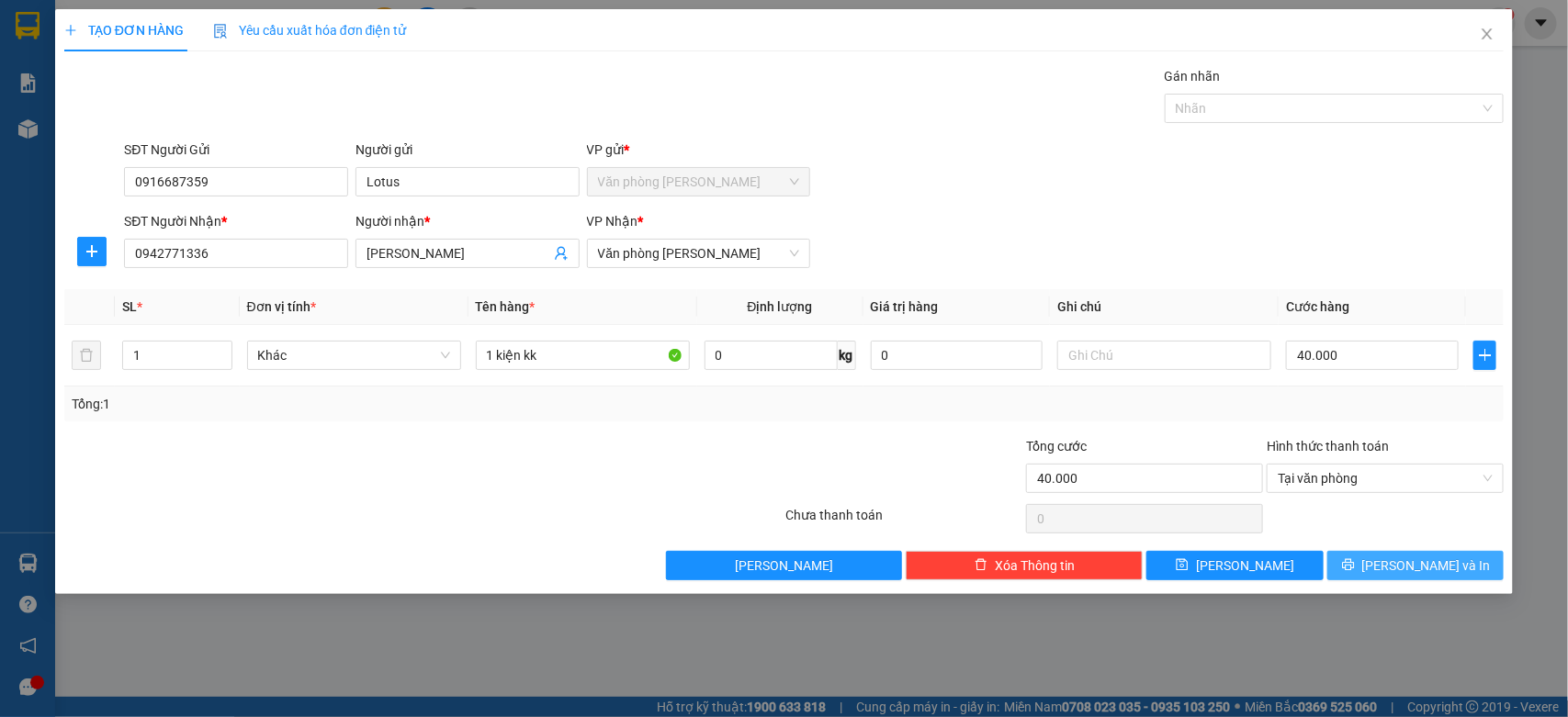
click at [1425, 570] on span "[PERSON_NAME] và In" at bounding box center [1426, 565] width 128 height 20
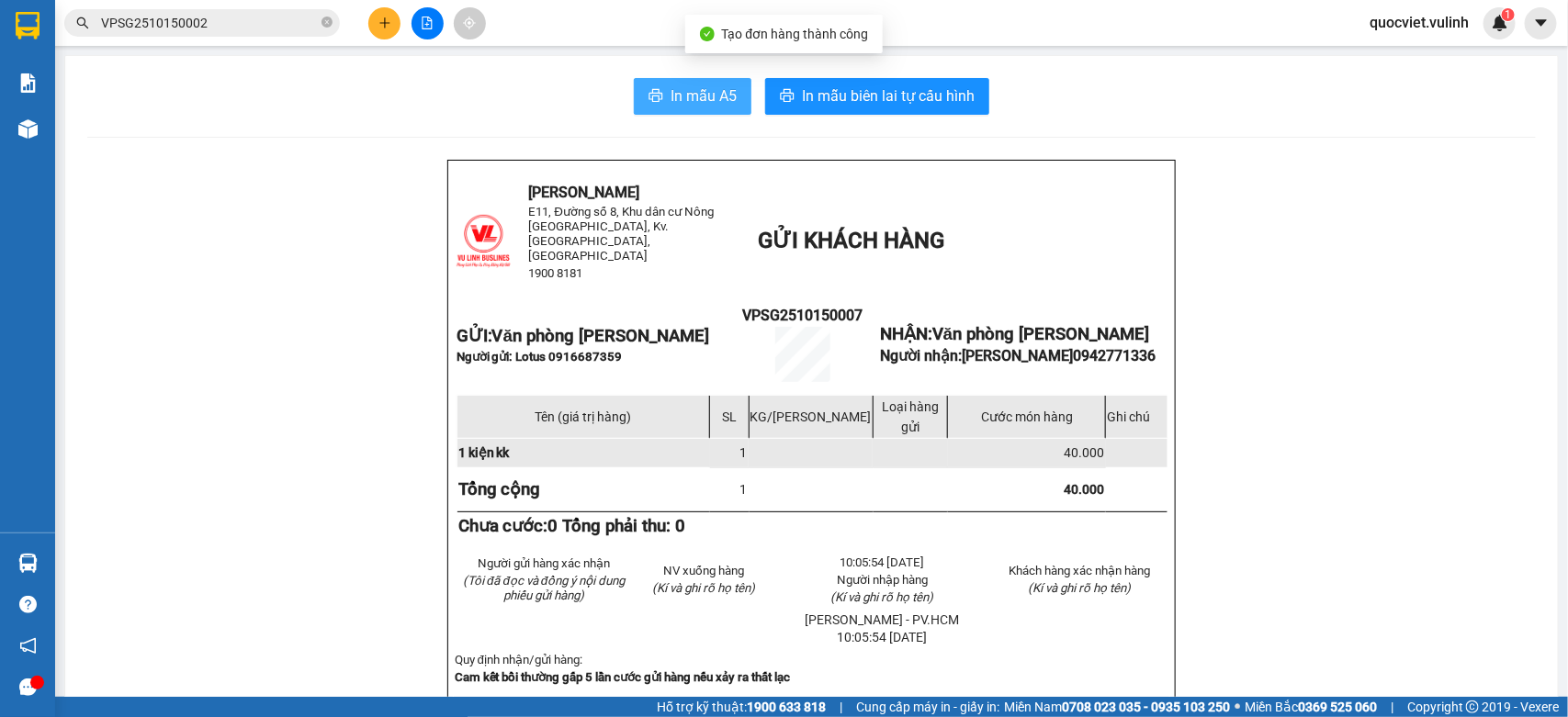
click at [709, 92] on span "In mẫu A5" at bounding box center [703, 96] width 66 height 23
click at [705, 111] on button "In mẫu A5" at bounding box center [692, 96] width 117 height 36
drag, startPoint x: 1440, startPoint y: 694, endPoint x: 693, endPoint y: 89, distance: 961.3
click at [694, 89] on span "In mẫu A5" at bounding box center [703, 96] width 66 height 23
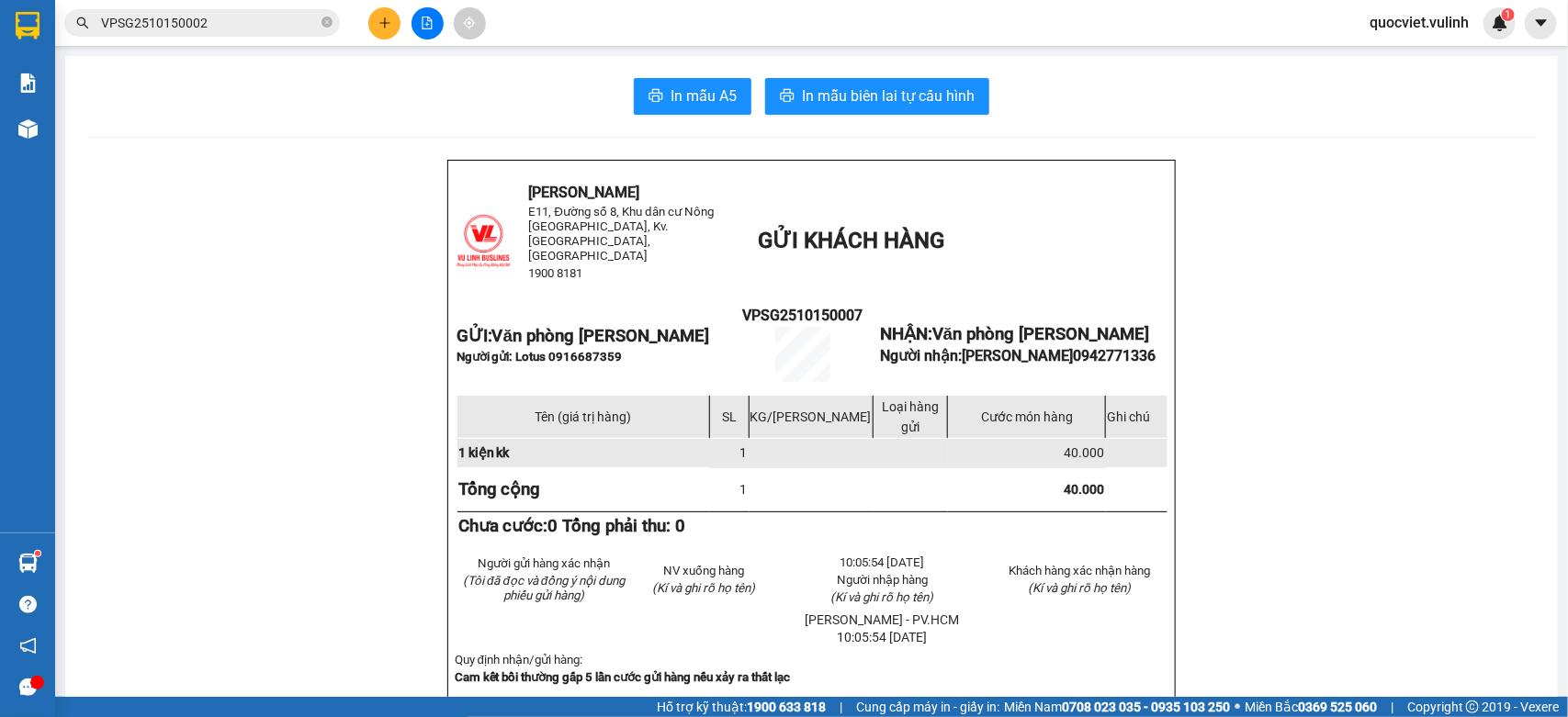
click at [372, 19] on button at bounding box center [384, 23] width 33 height 33
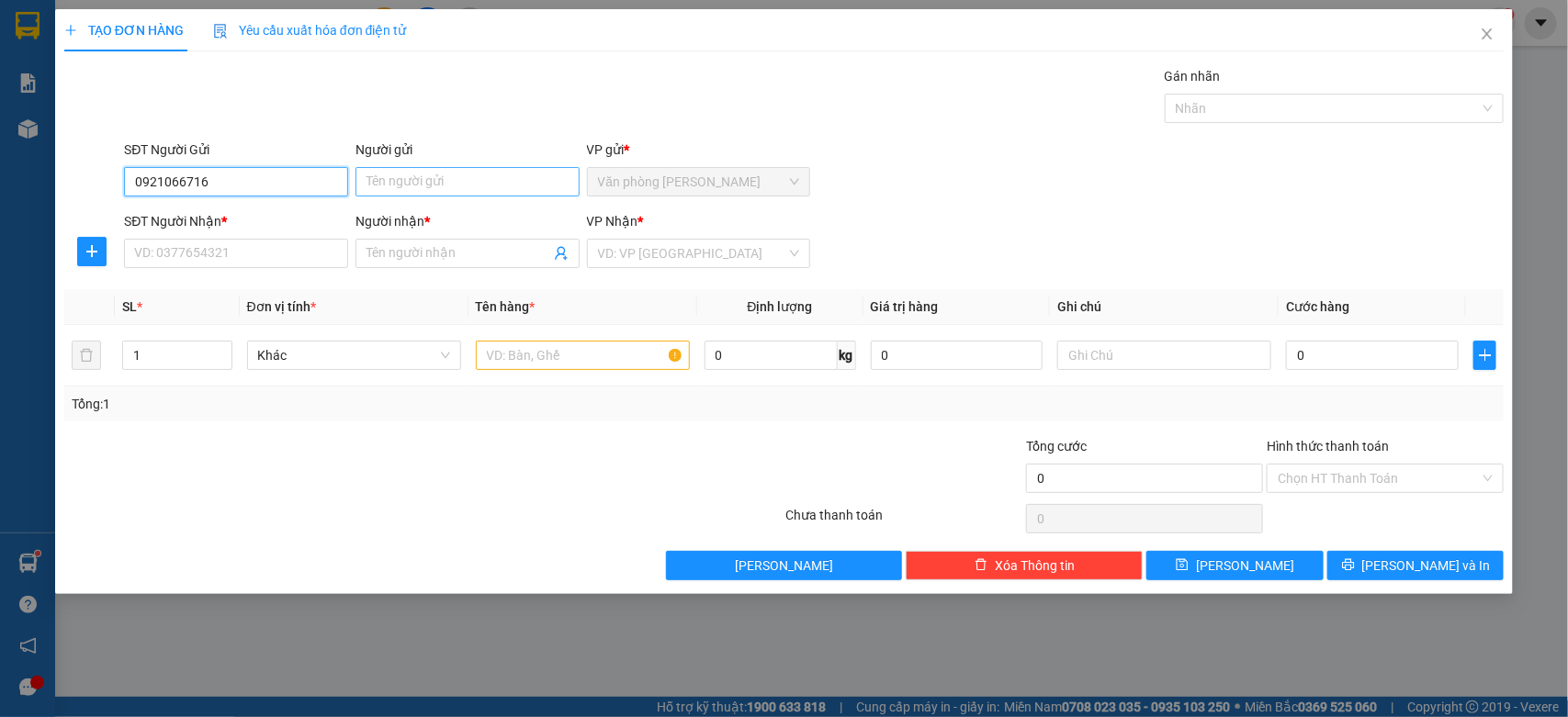
type input "0921066716"
click at [436, 178] on input "Người gửi" at bounding box center [466, 182] width 224 height 30
type input "PHÚC"
click at [269, 260] on input "SĐT Người Nhận *" at bounding box center [236, 253] width 224 height 30
type input "0904747563"
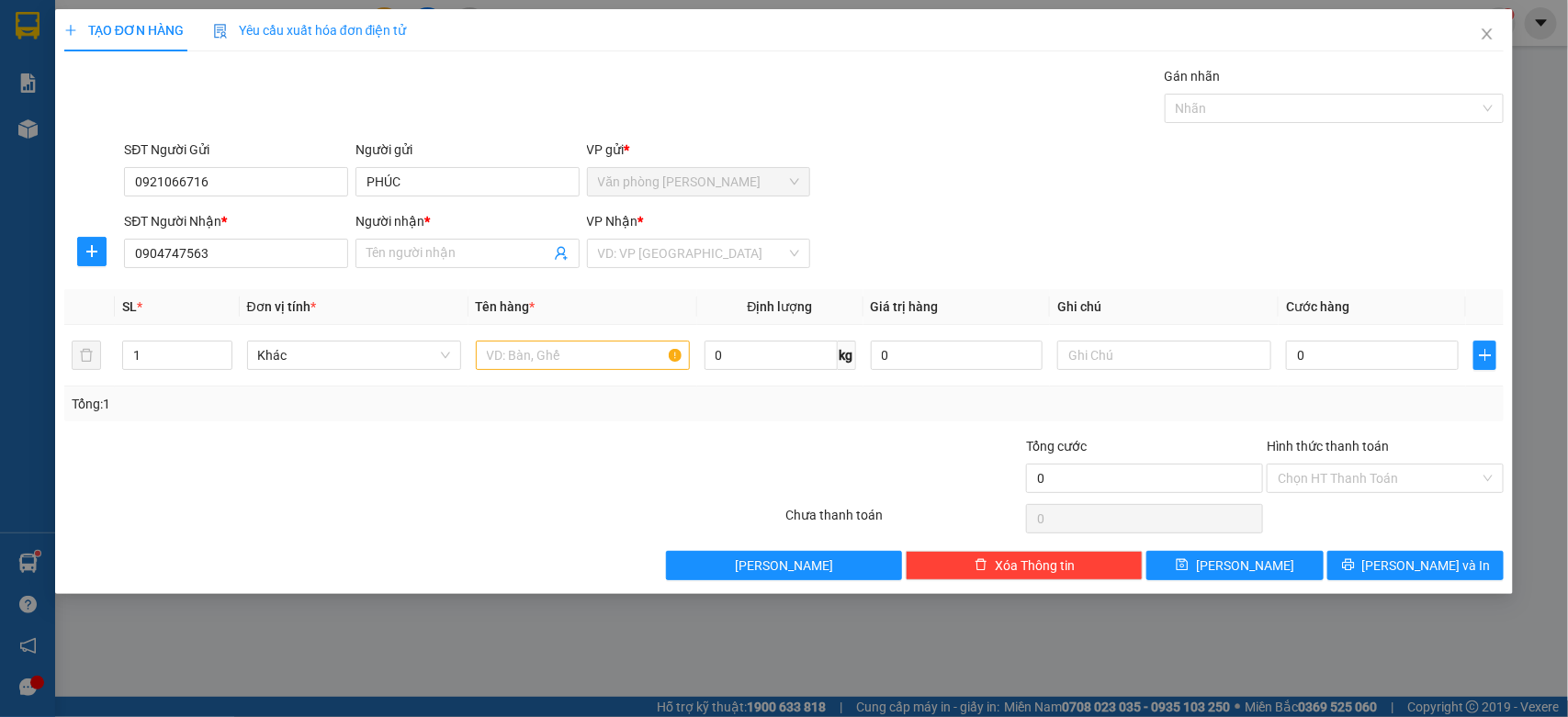
click at [416, 222] on div "Người nhận *" at bounding box center [466, 221] width 224 height 20
click at [416, 244] on input "Người nhận *" at bounding box center [459, 253] width 183 height 20
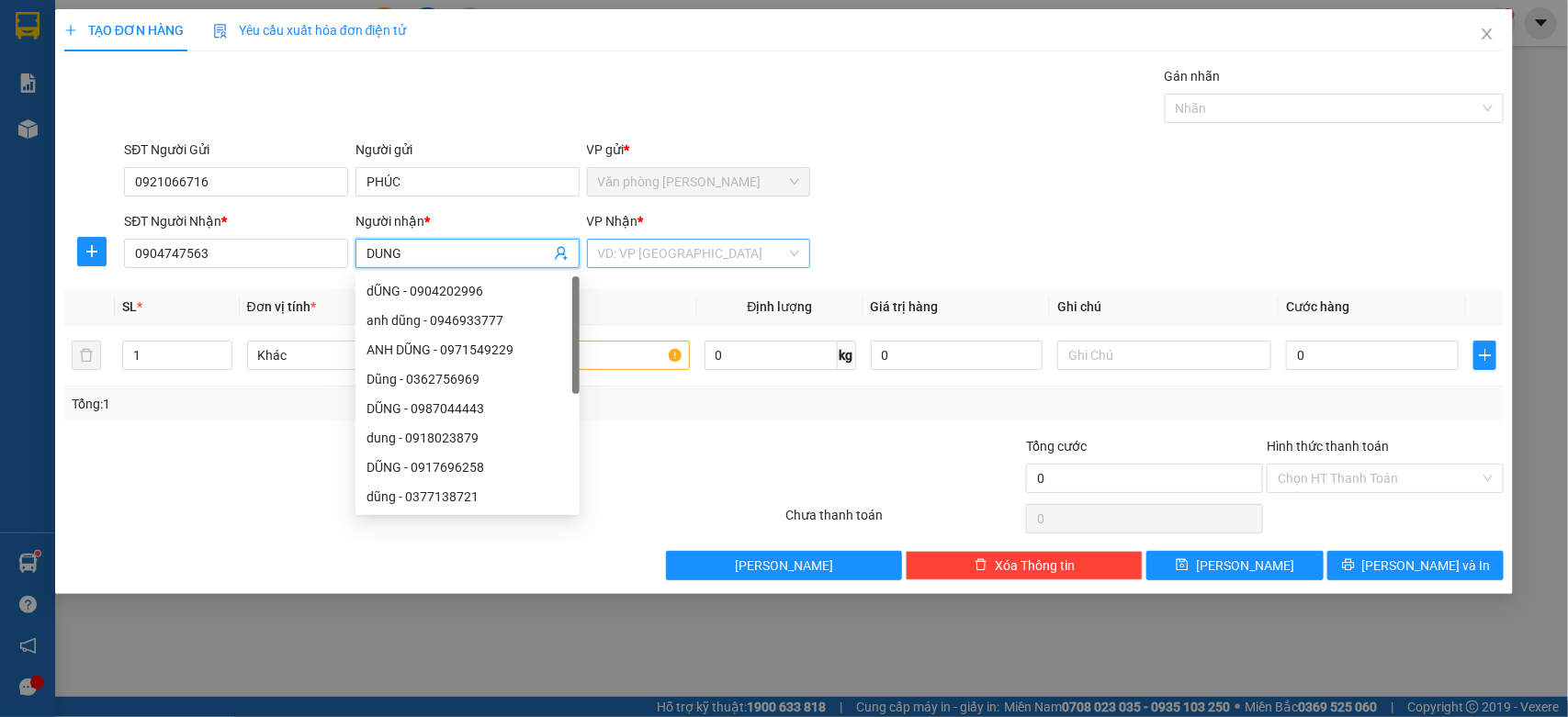
type input "DUNG"
click at [624, 257] on input "search" at bounding box center [692, 253] width 189 height 28
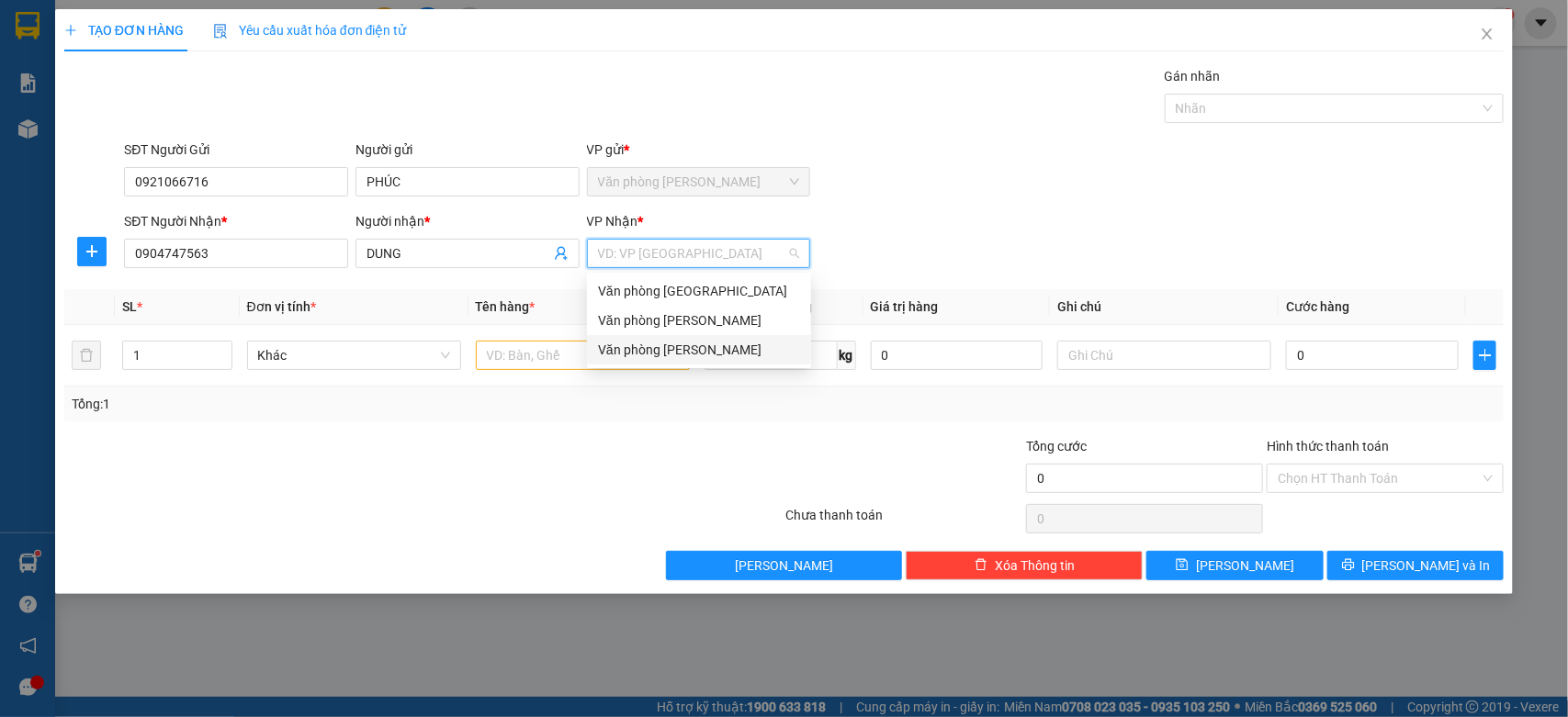
click at [608, 342] on div "Văn phòng [PERSON_NAME]" at bounding box center [698, 350] width 202 height 20
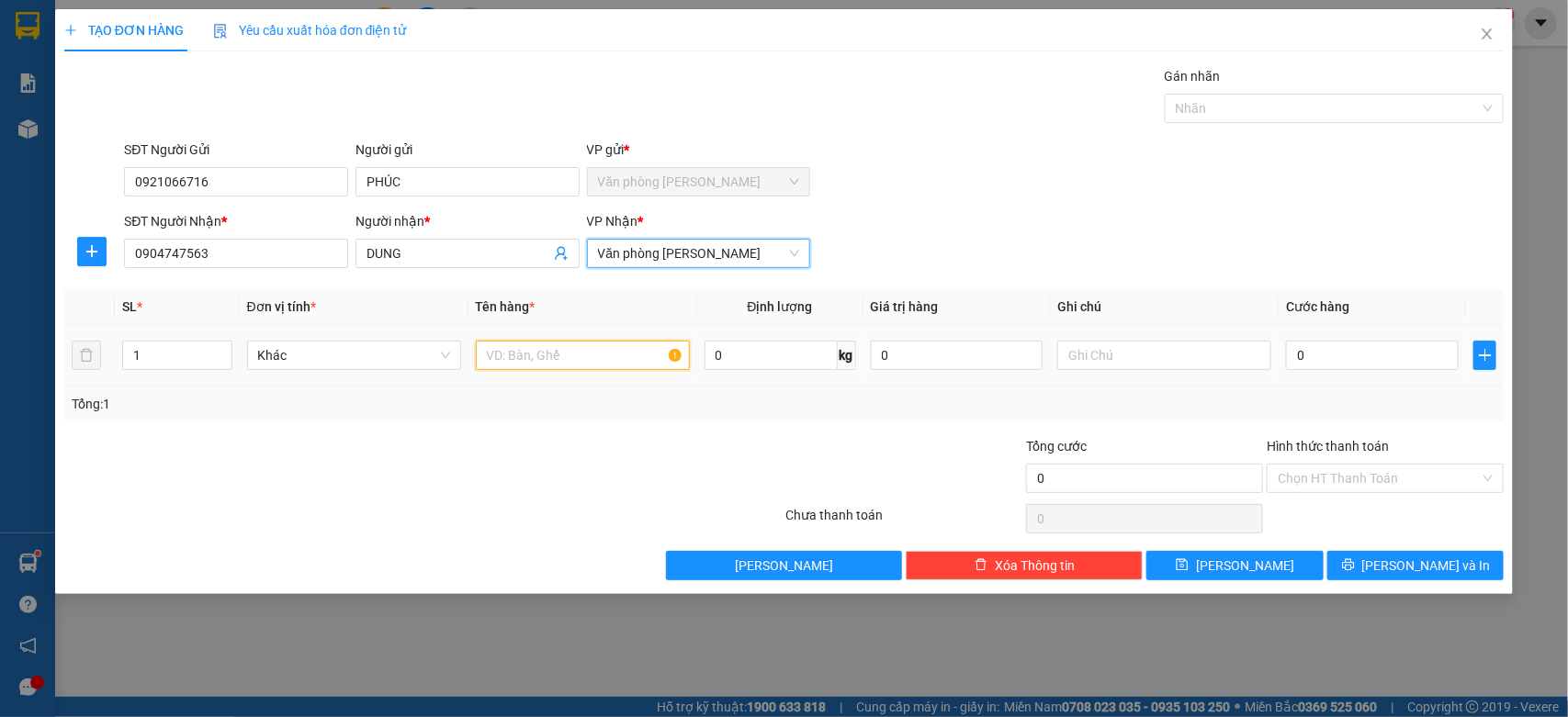
click at [501, 360] on input "text" at bounding box center [582, 356] width 214 height 30
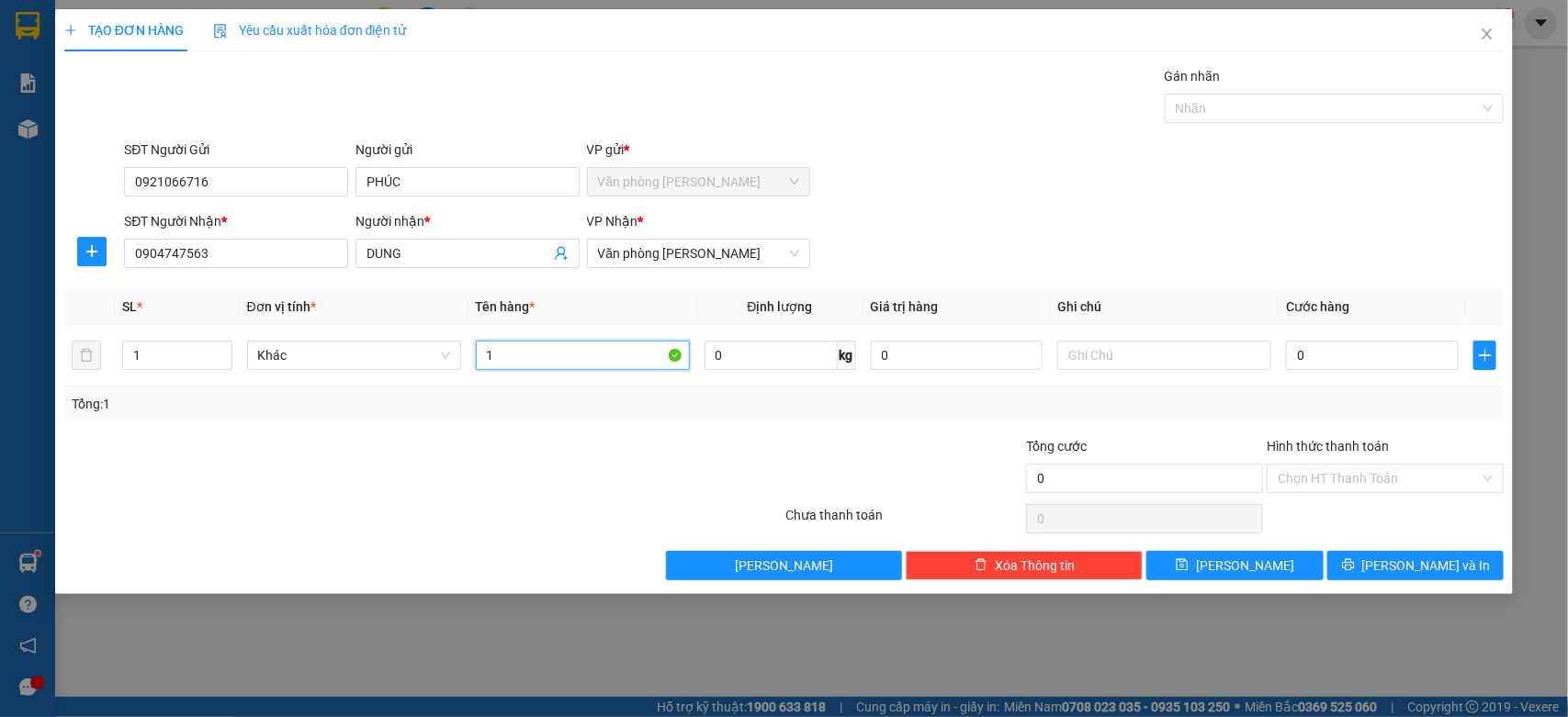
type input "1"
click at [435, 278] on div "Transit Pickup Surcharge Ids Transit Deliver Surcharge Ids Transit Deliver Surc…" at bounding box center [784, 323] width 1440 height 515
drag, startPoint x: 436, startPoint y: 272, endPoint x: 448, endPoint y: 246, distance: 28.6
click at [438, 266] on div "Người nhận * DUNG" at bounding box center [466, 243] width 224 height 64
click at [448, 246] on input "DUNG" at bounding box center [459, 253] width 183 height 20
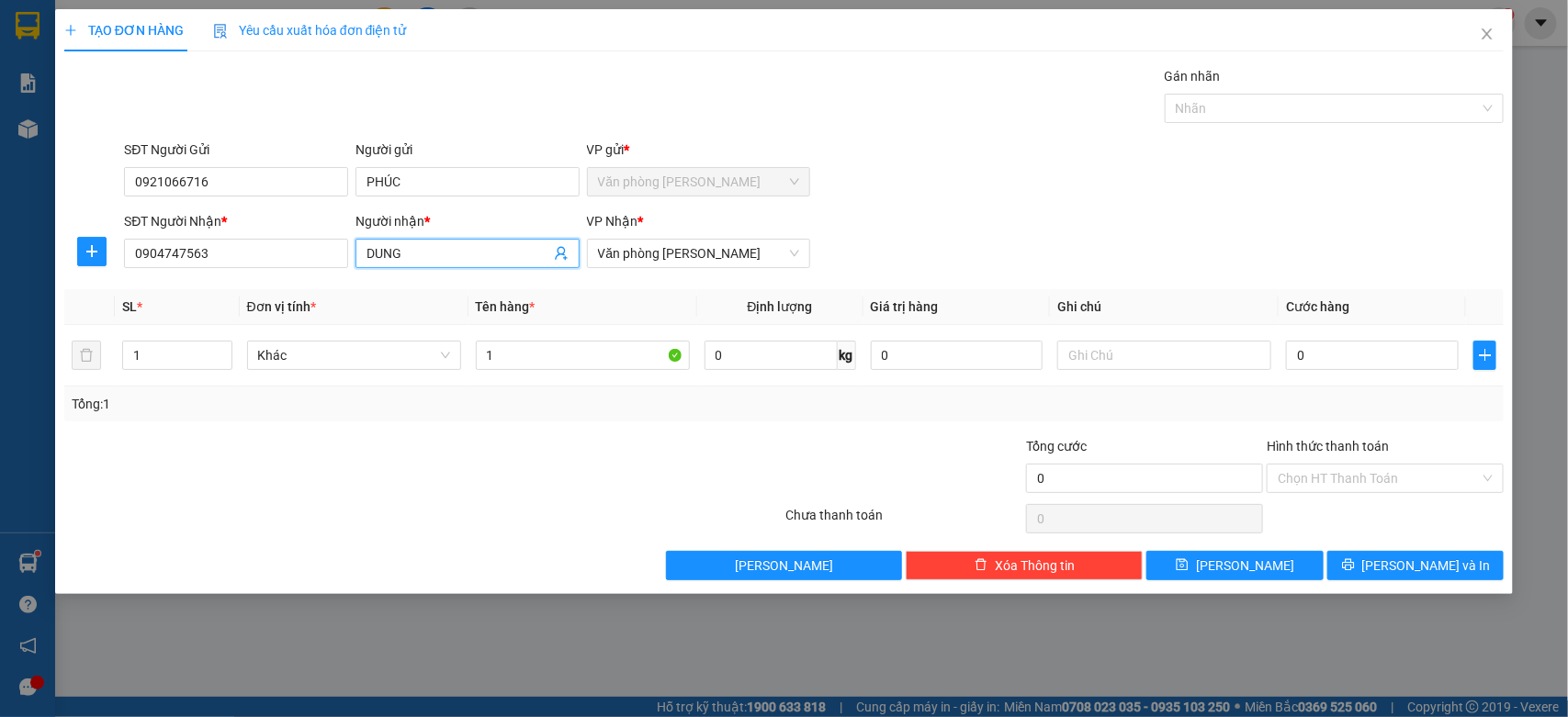
click at [448, 246] on input "DUNG" at bounding box center [459, 253] width 183 height 20
type input "TRUNG DUNG"
click at [1020, 185] on div "SĐT Người Gửi 0921066716 Người gửi PHÚC VP gửi * Văn phòng Cao Thắng" at bounding box center [814, 172] width 1387 height 64
click at [1485, 25] on span "Close" at bounding box center [1487, 35] width 51 height 51
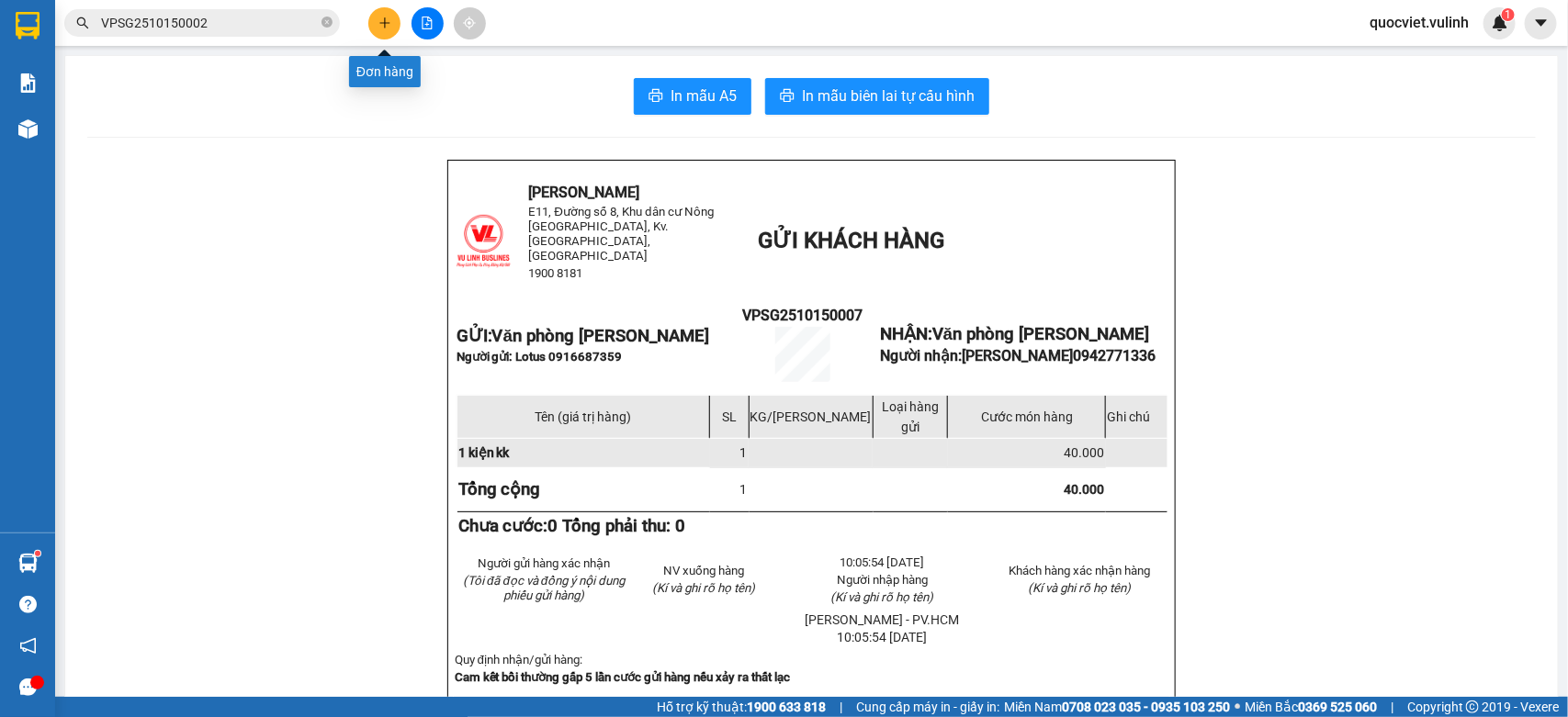
click at [392, 19] on button at bounding box center [384, 23] width 33 height 33
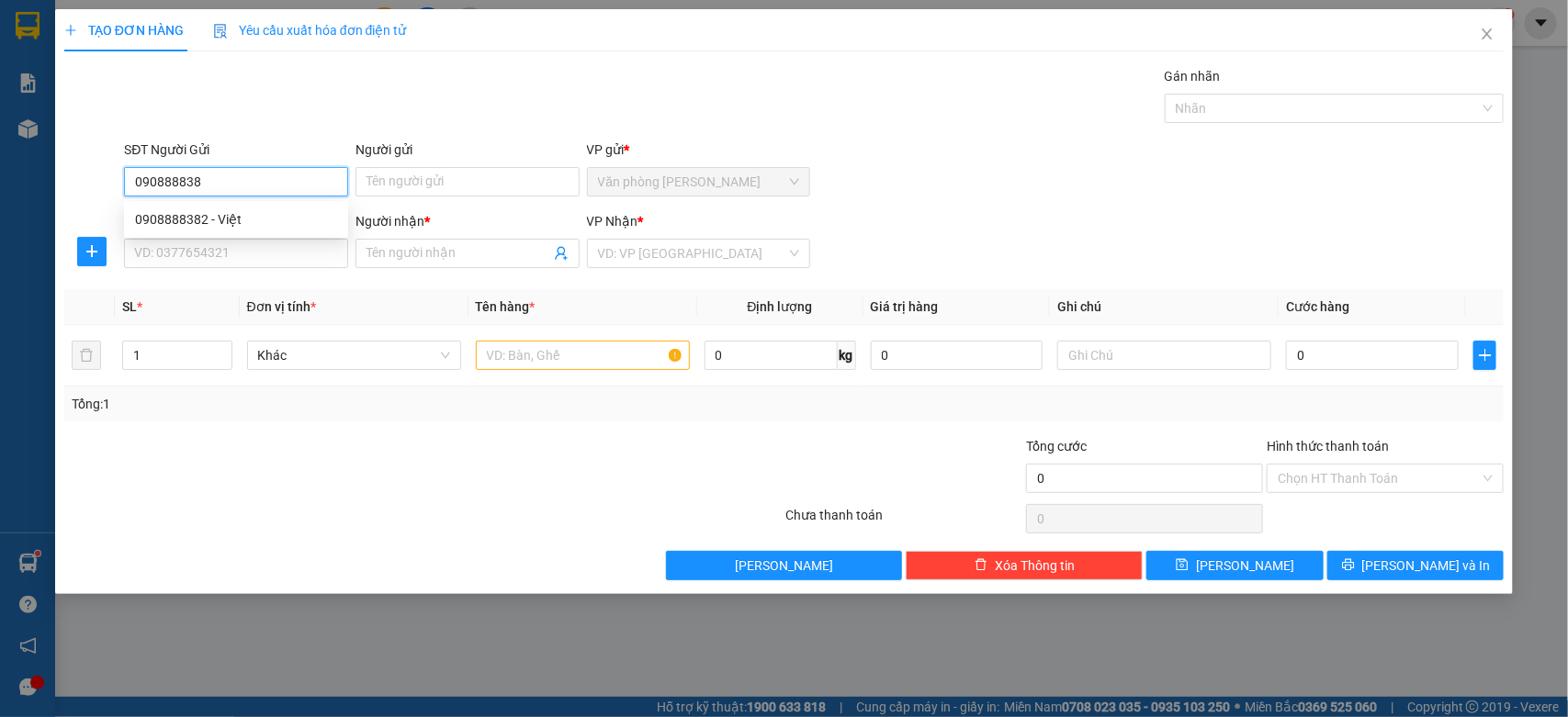
type input "0908888382"
click at [156, 223] on div "0908888382 - Việt" at bounding box center [236, 219] width 202 height 20
type input "Việt"
type input "0924318888"
type input "tuấn"
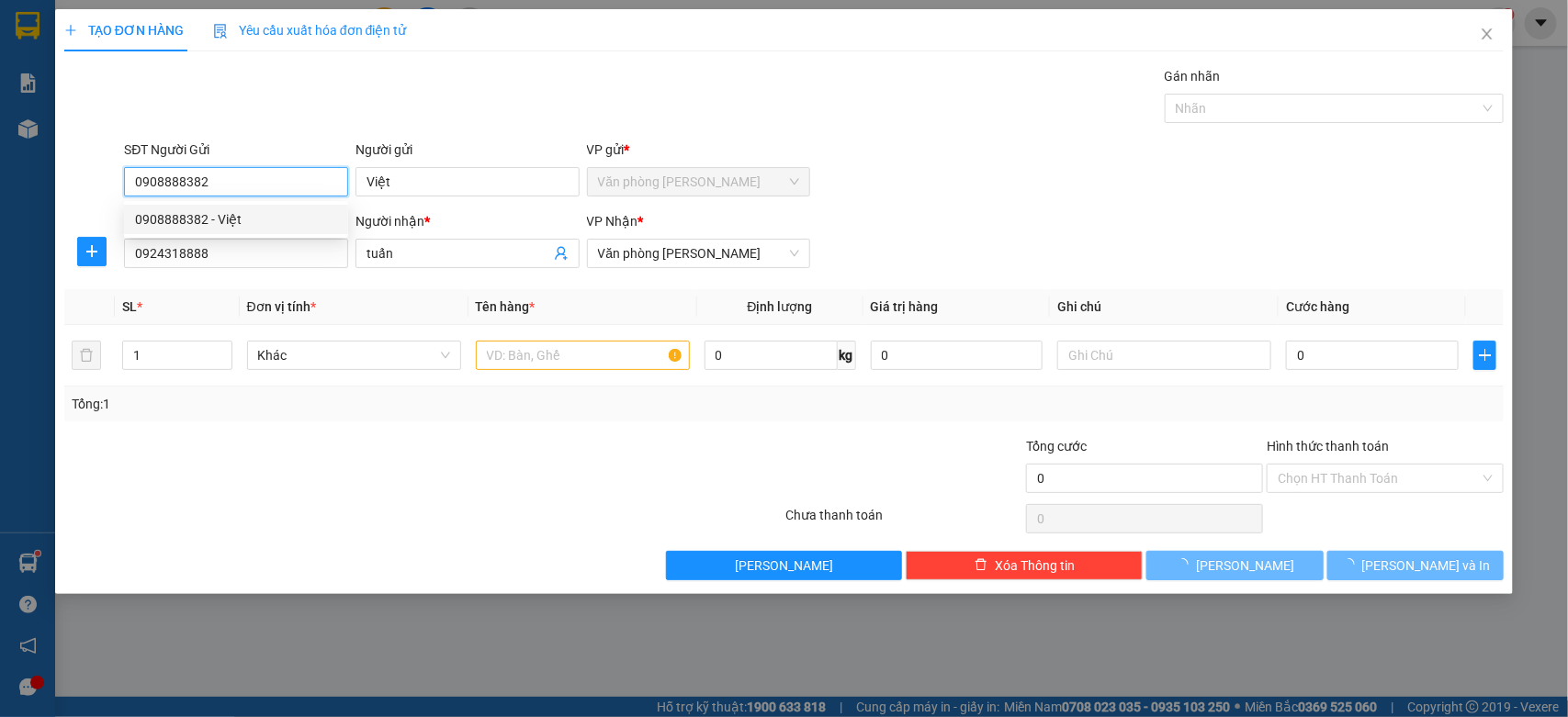
type input "140.000"
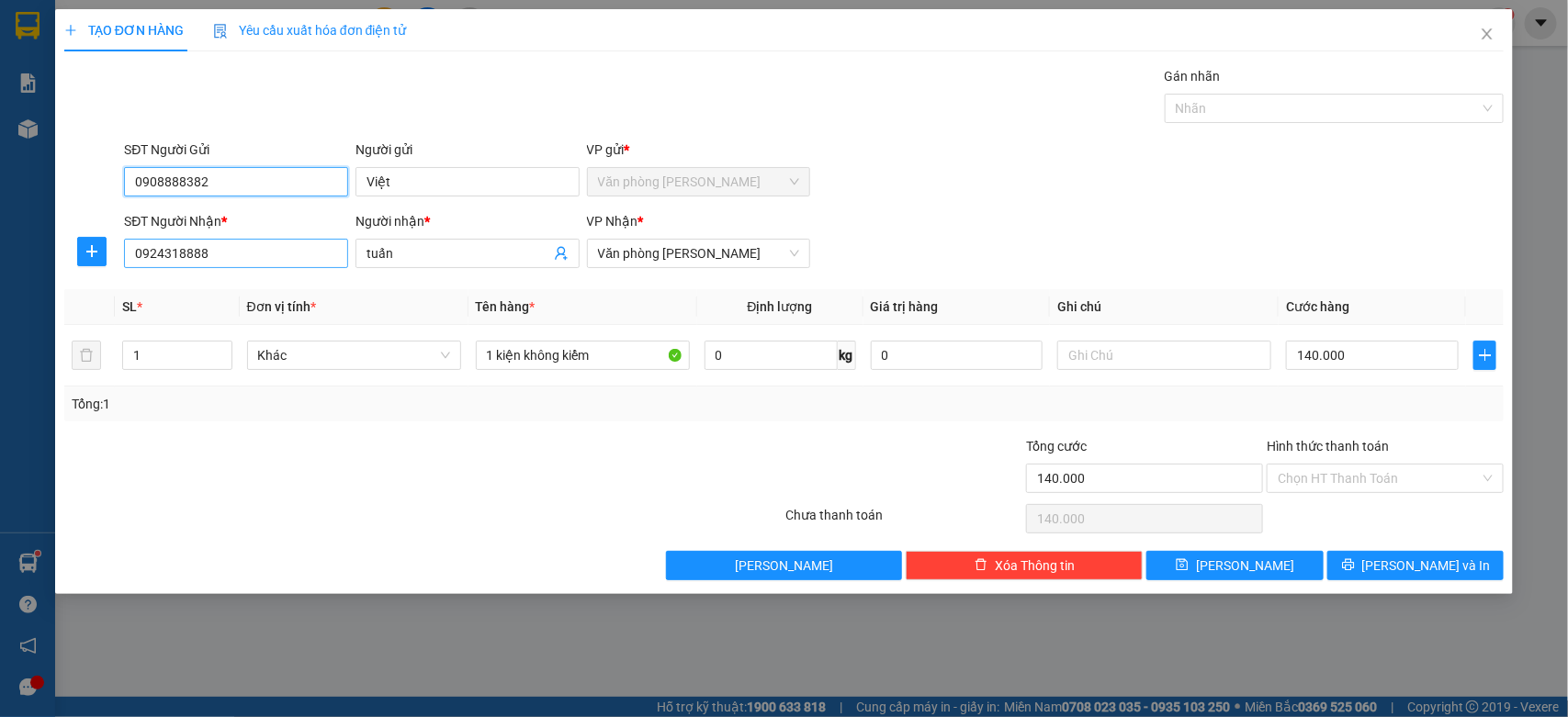
type input "0908888382"
click at [178, 242] on input "0924318888" at bounding box center [236, 253] width 224 height 30
click at [234, 292] on div "0924318888 - tuấn" at bounding box center [236, 291] width 202 height 20
type input "0924318888"
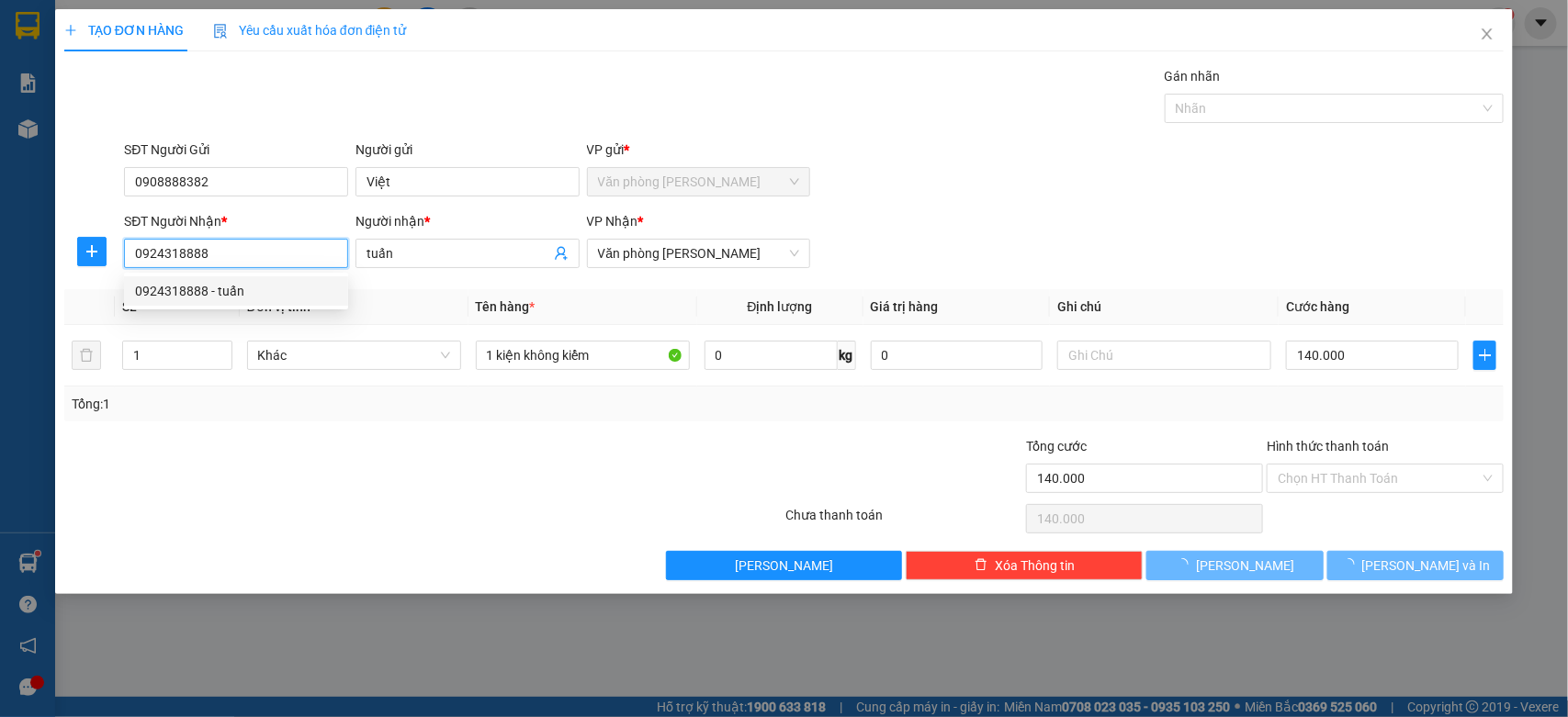
type input "60.000"
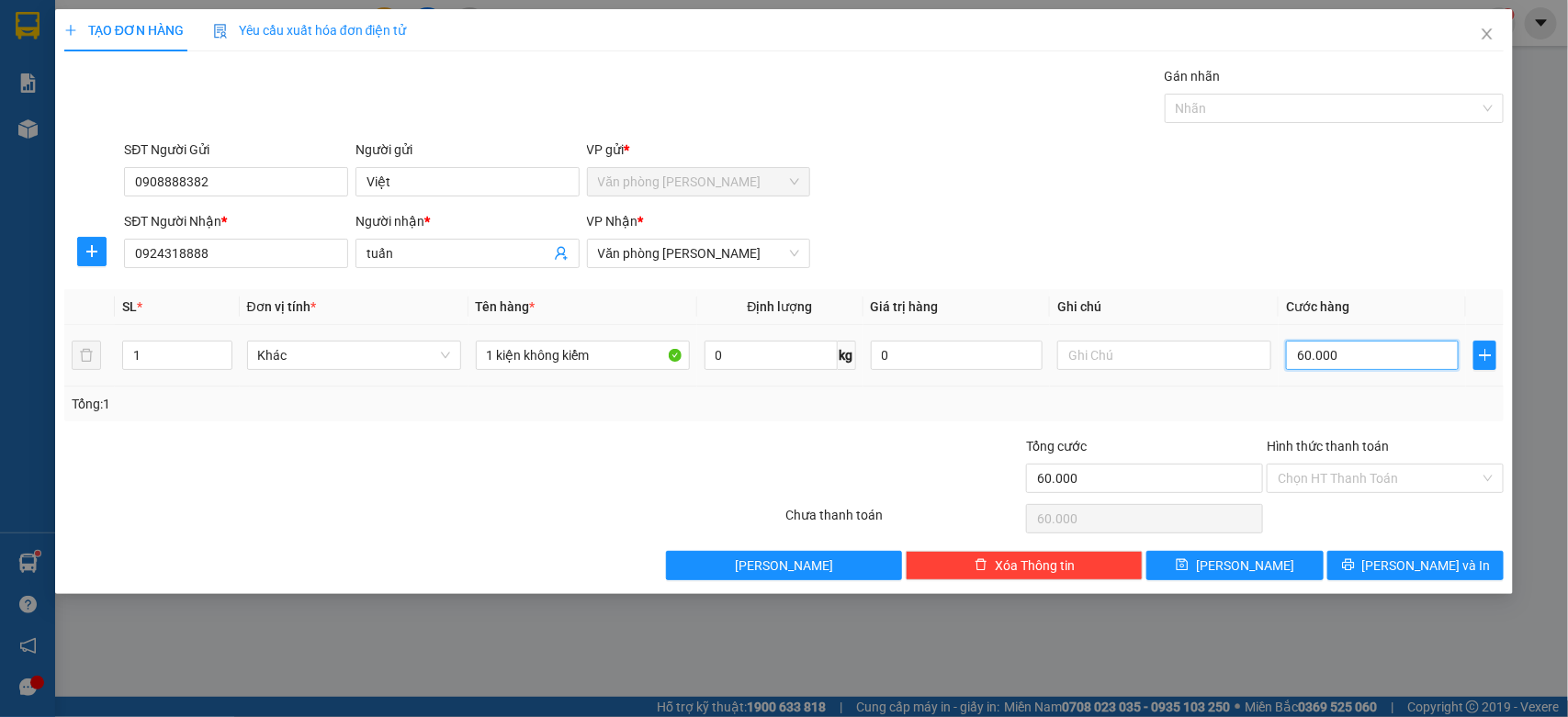
click at [1350, 368] on input "60.000" at bounding box center [1372, 356] width 173 height 30
type input "0"
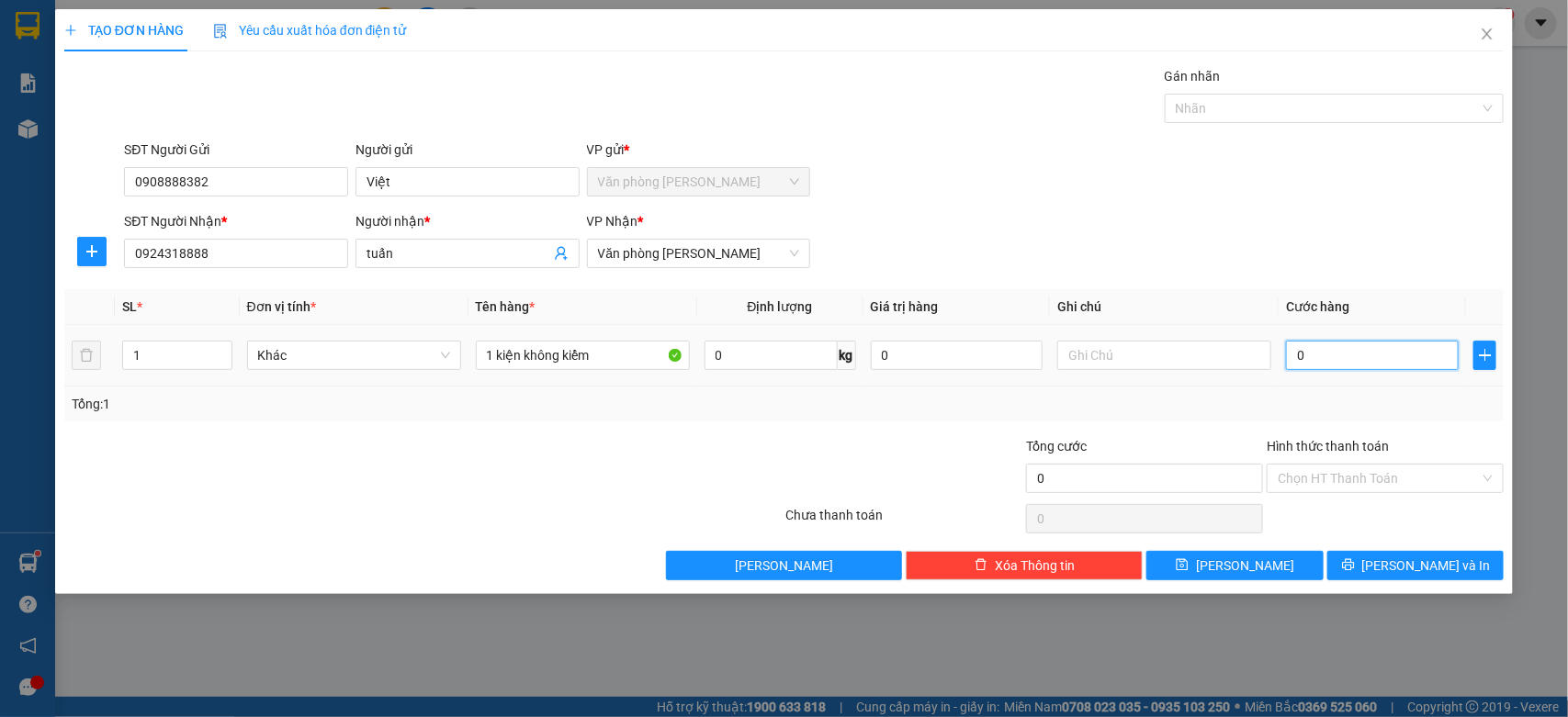
type input "80"
type input "800"
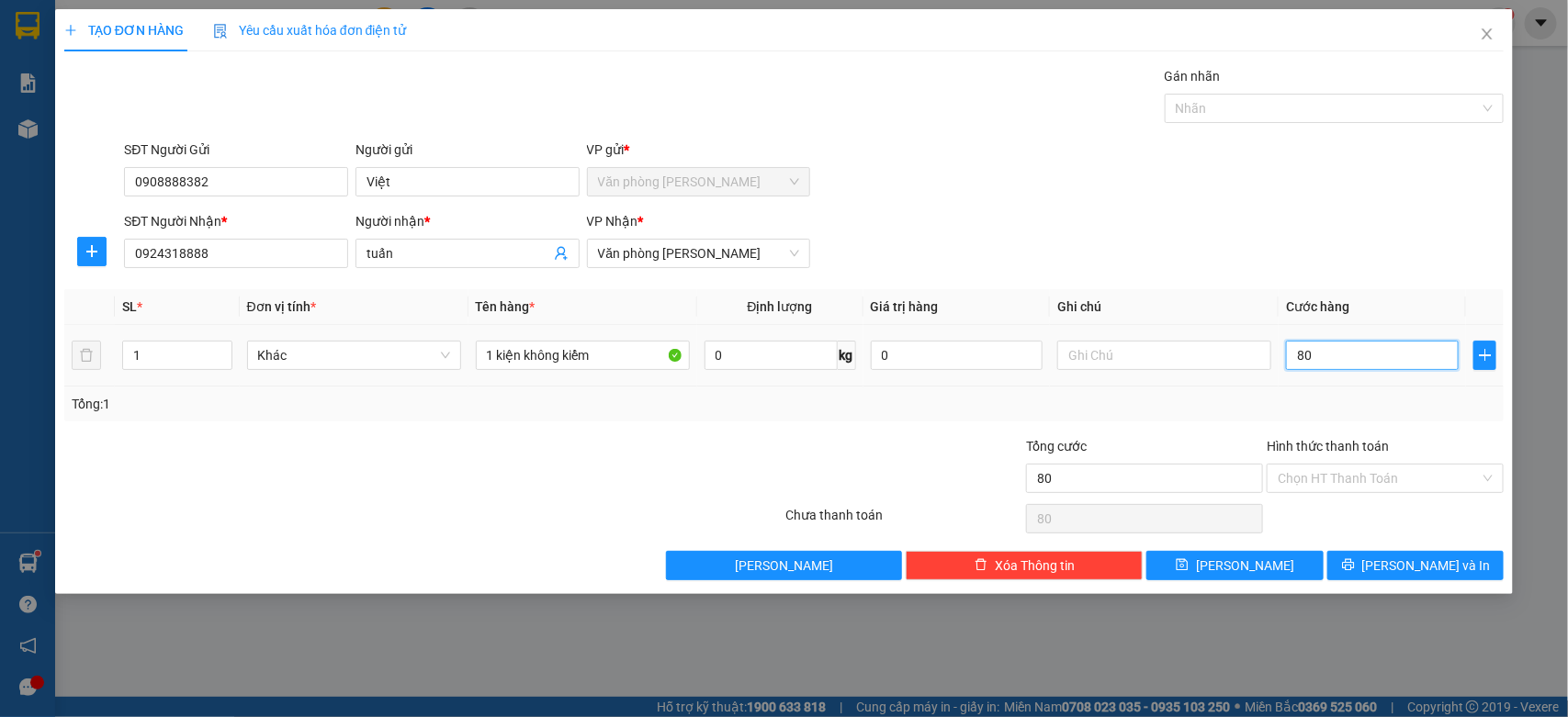
type input "800"
type input "8.000"
type input "80.000"
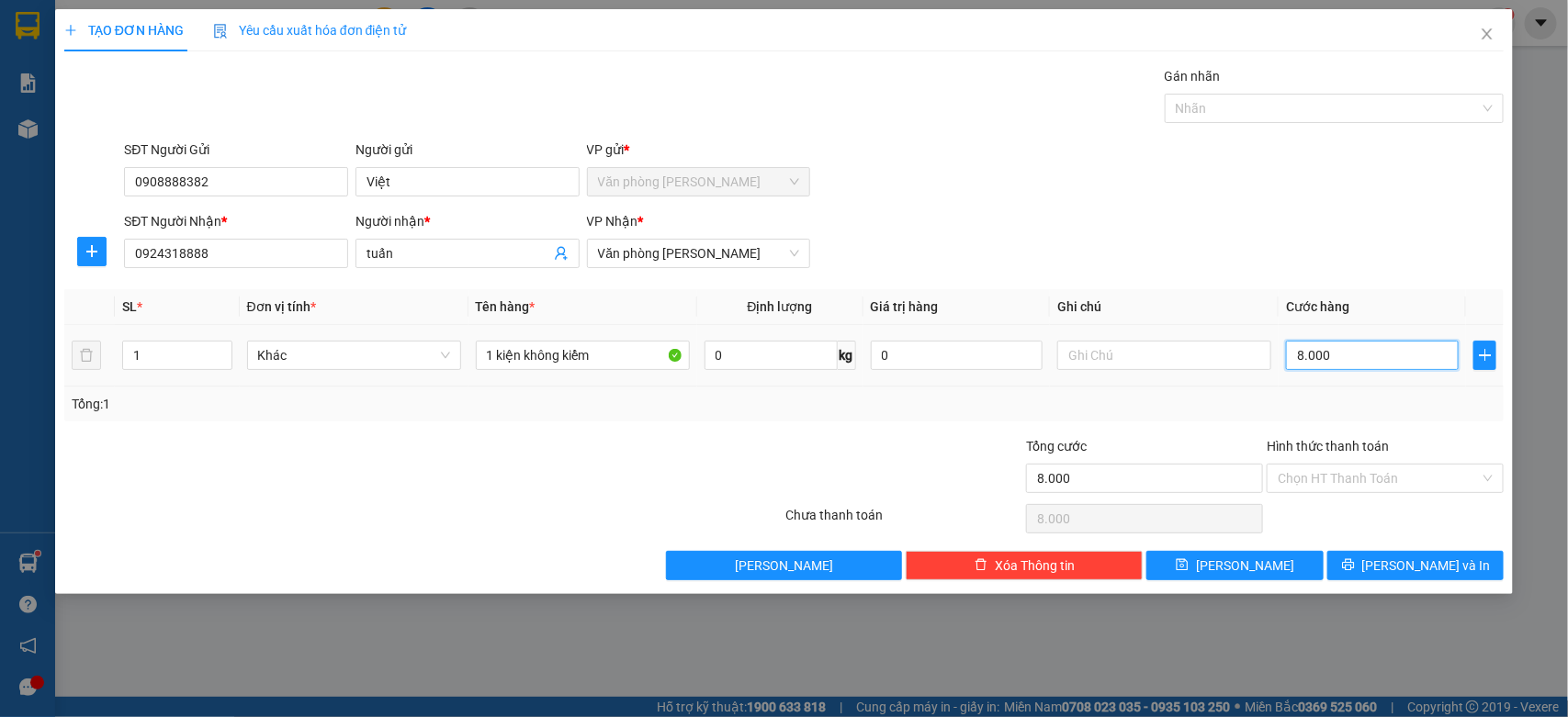
type input "80.000"
click at [1371, 569] on button "[PERSON_NAME] và In" at bounding box center [1415, 566] width 177 height 30
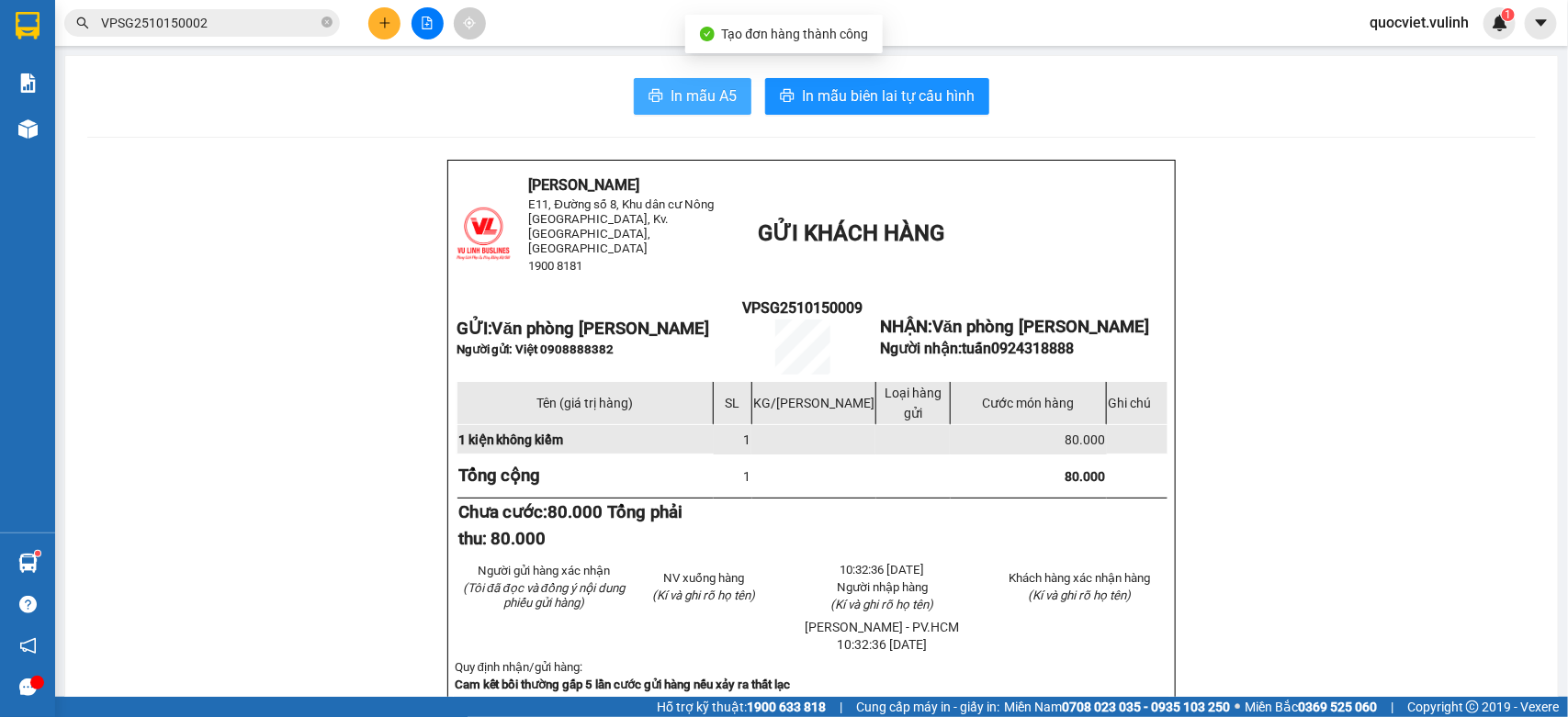
click at [649, 90] on icon "printer" at bounding box center [656, 95] width 15 height 15
click at [387, 21] on icon "plus" at bounding box center [385, 23] width 13 height 13
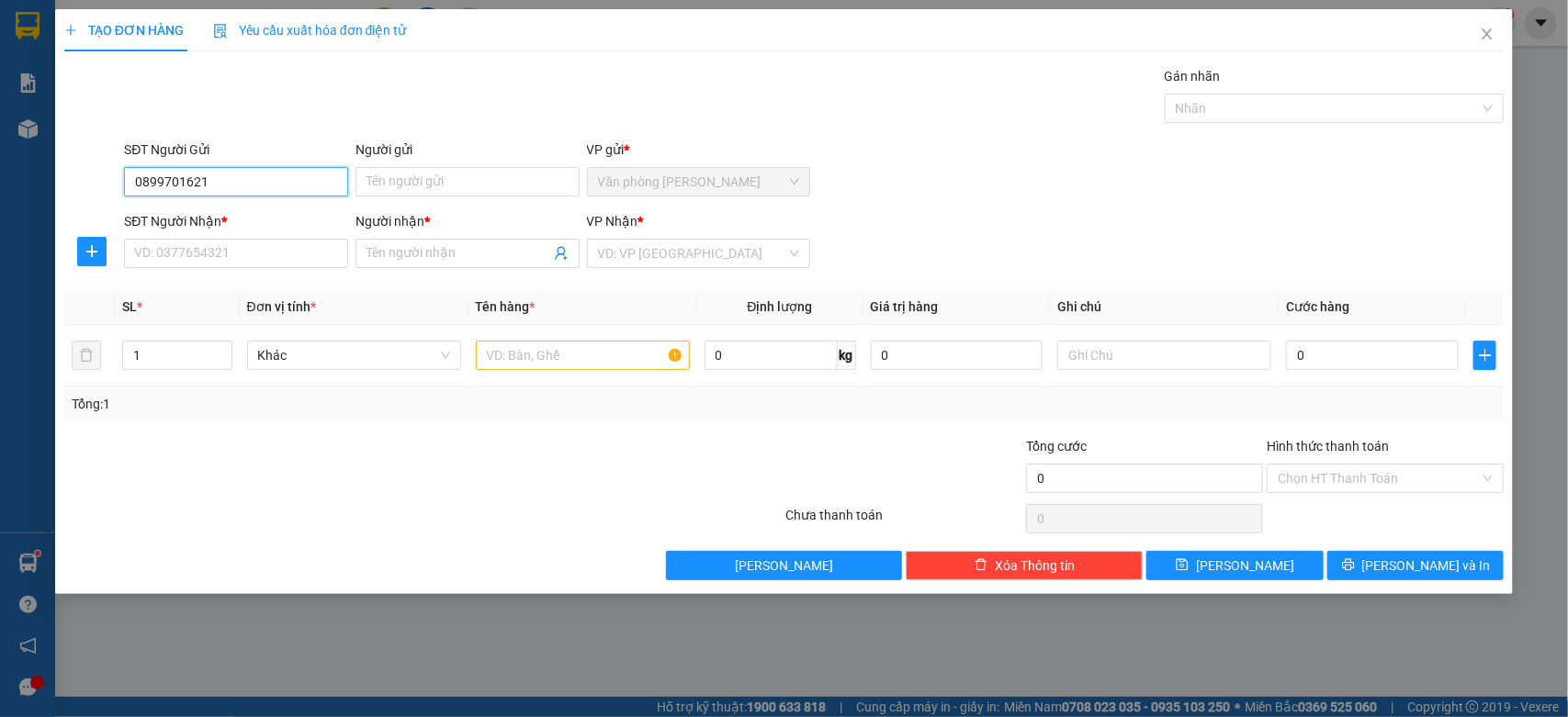
click at [248, 185] on input "0899701621" at bounding box center [236, 182] width 224 height 30
type input "0899701621"
click at [418, 177] on input "Người gửi" at bounding box center [466, 182] width 224 height 30
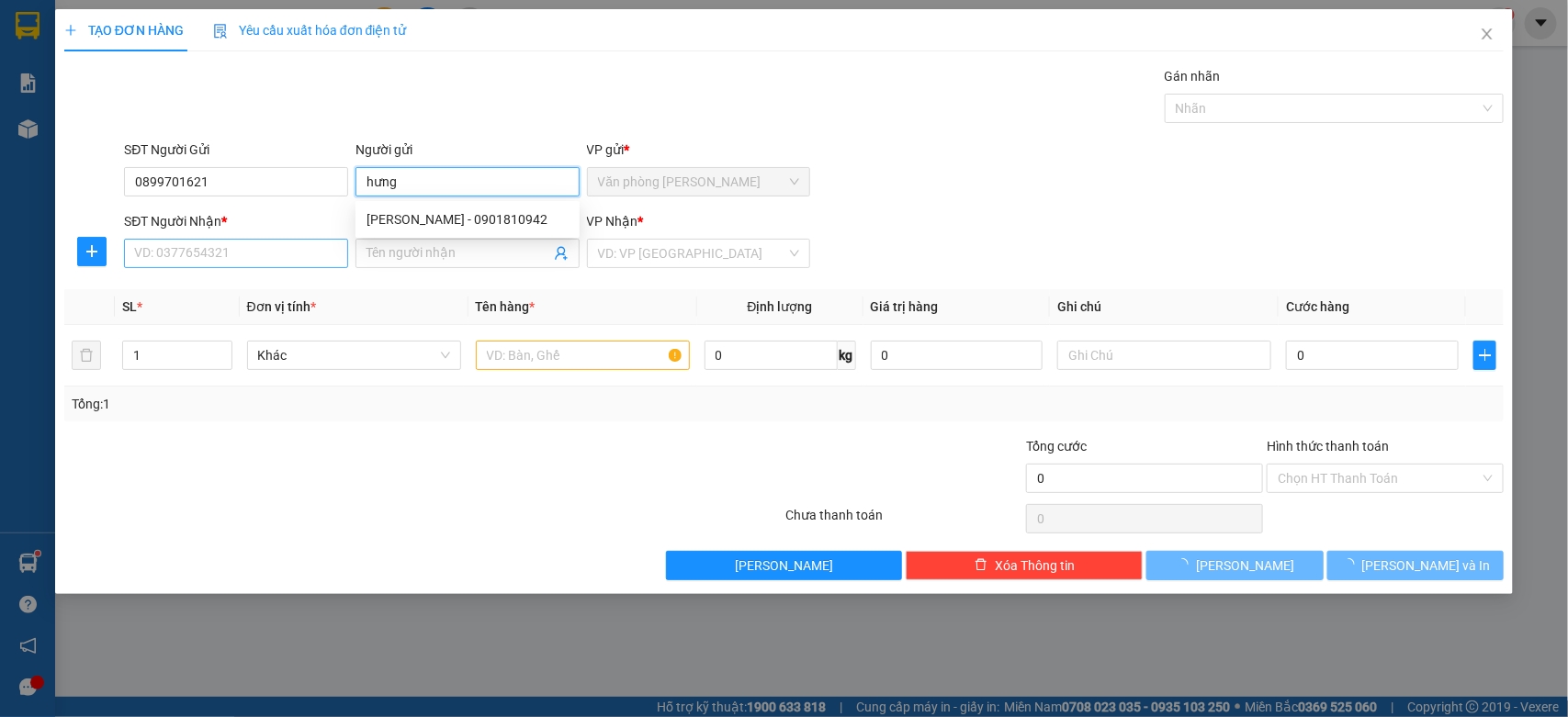
type input "hưng"
click at [258, 249] on input "SĐT Người Nhận *" at bounding box center [236, 253] width 224 height 30
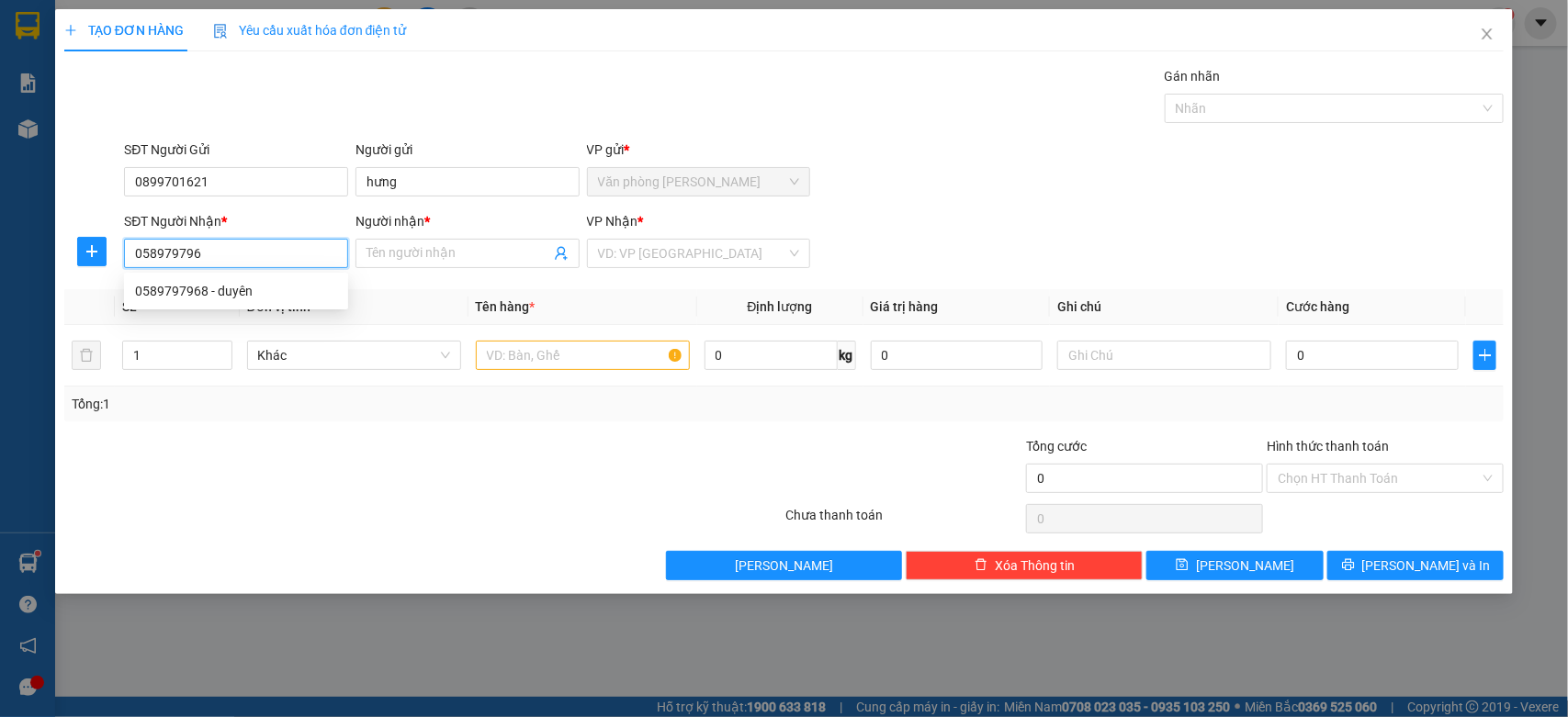
type input "0589797968"
click at [218, 295] on div "0589797968 - duyên" at bounding box center [236, 291] width 202 height 20
type input "duyên"
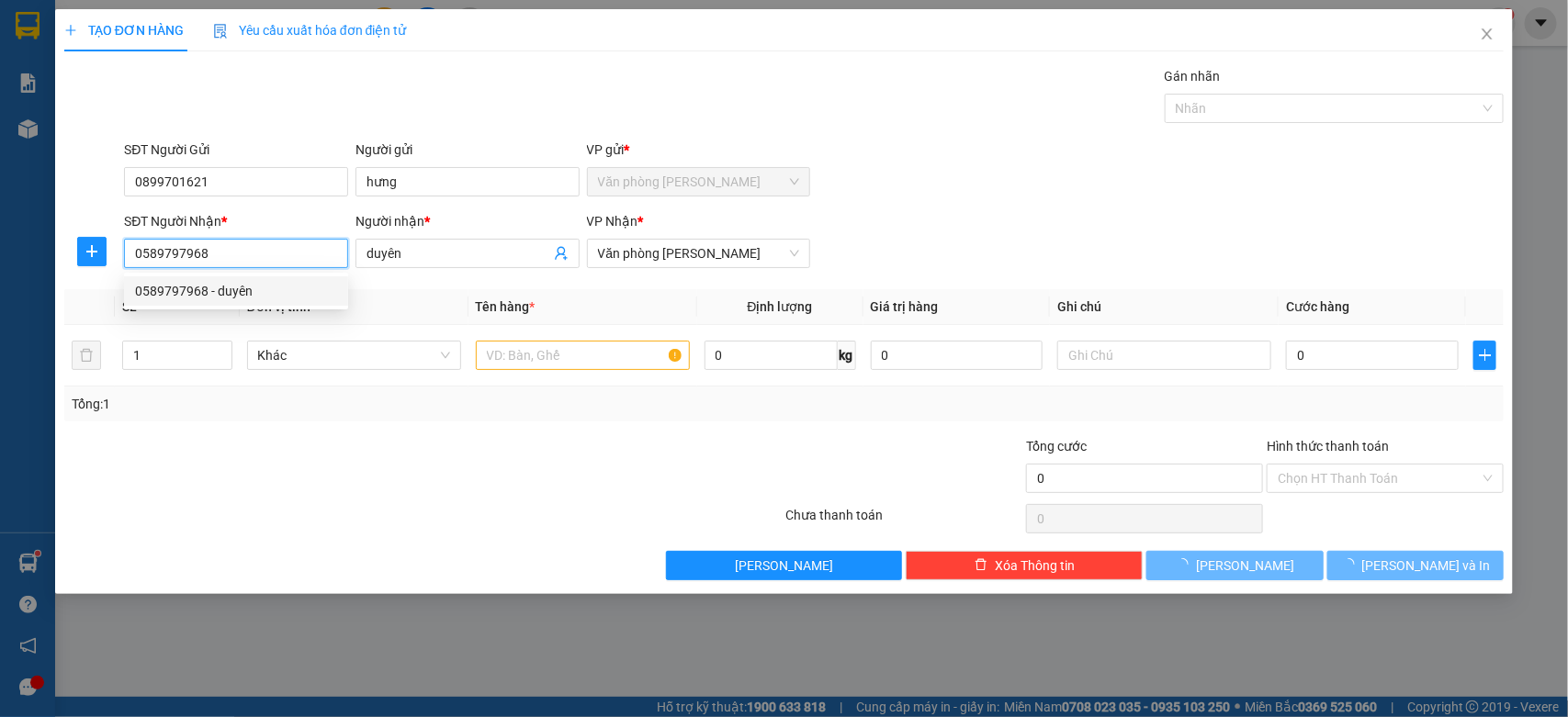
type input "60.000"
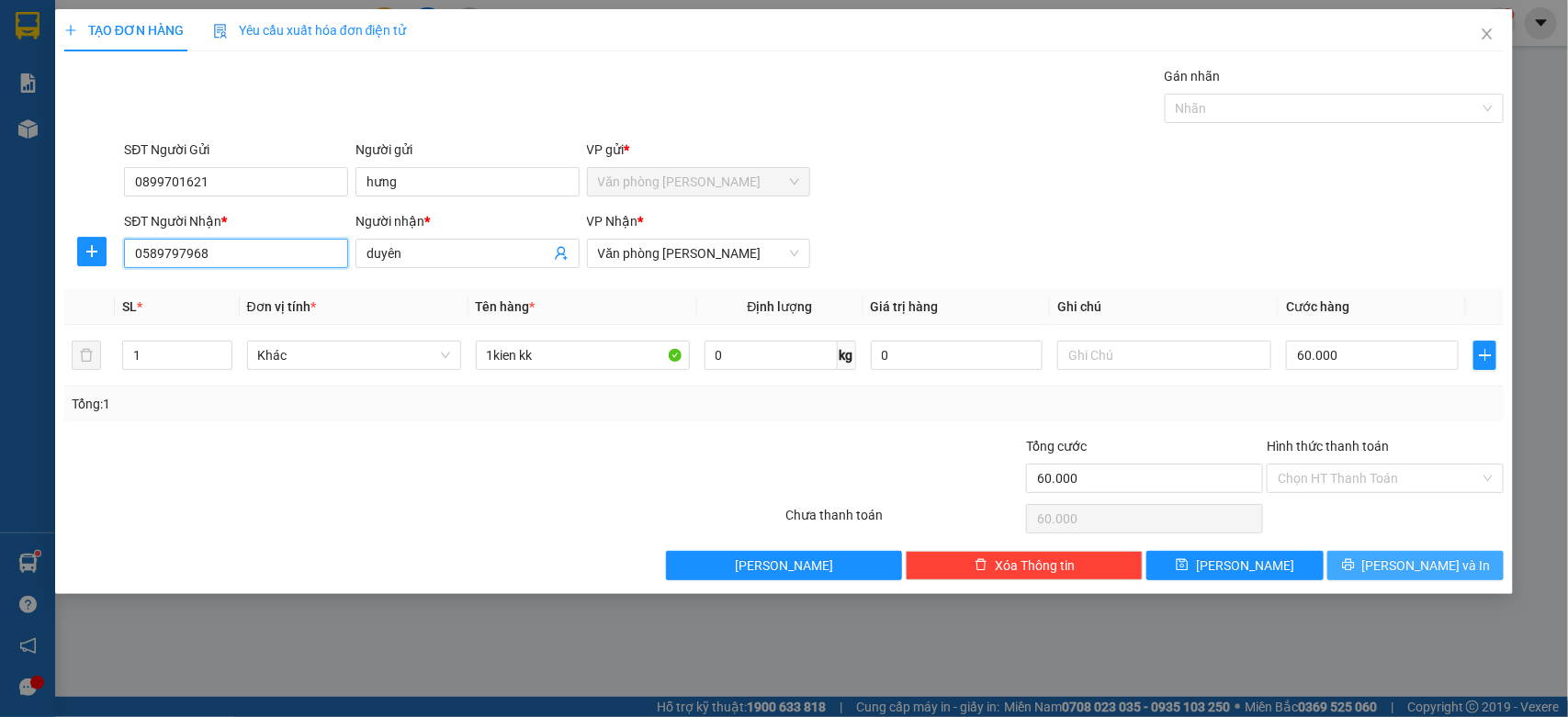
type input "0589797968"
click at [1372, 570] on button "[PERSON_NAME] và In" at bounding box center [1415, 566] width 177 height 30
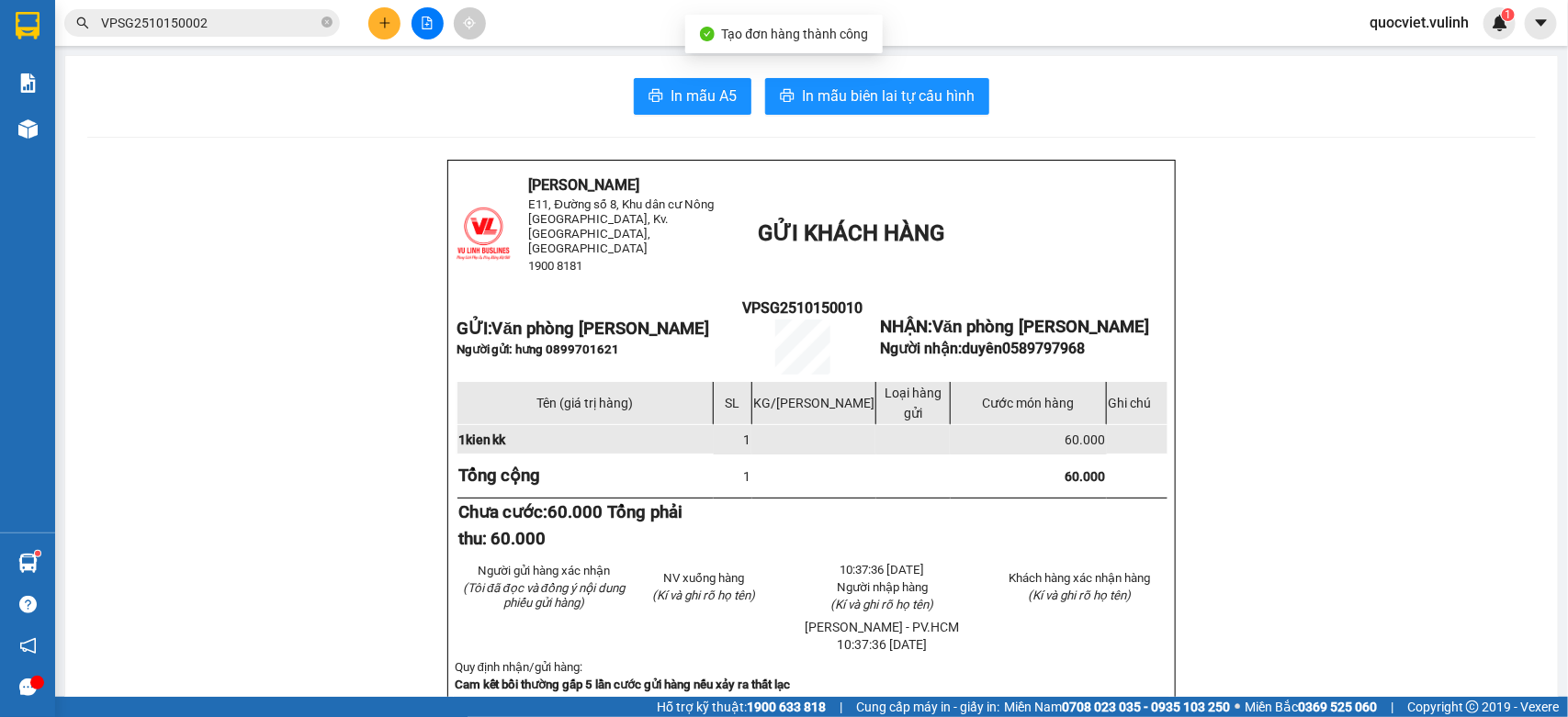
click at [708, 99] on span "In mẫu A5" at bounding box center [703, 96] width 66 height 23
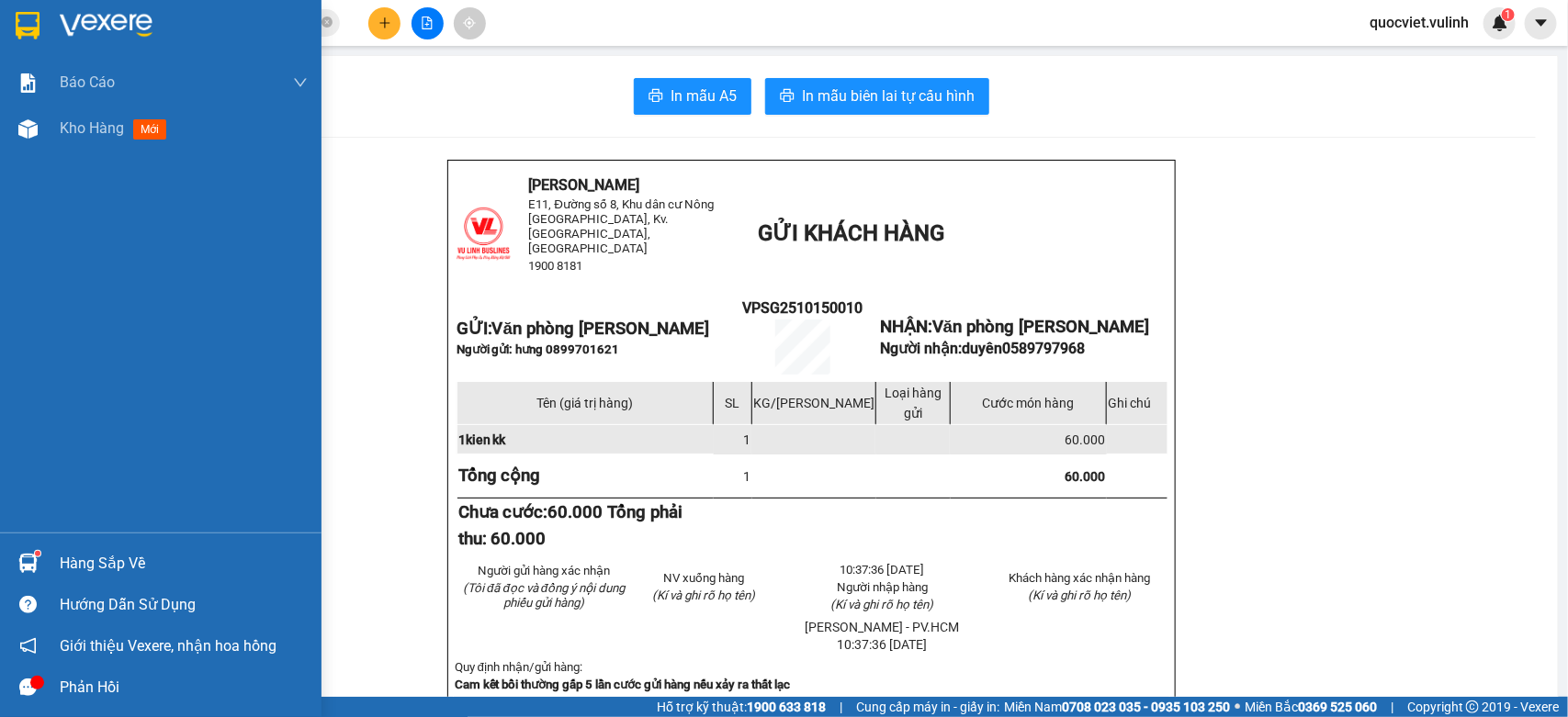
drag, startPoint x: 100, startPoint y: 558, endPoint x: 582, endPoint y: 451, distance: 493.7
click at [100, 558] on div "Hàng sắp về" at bounding box center [183, 564] width 248 height 28
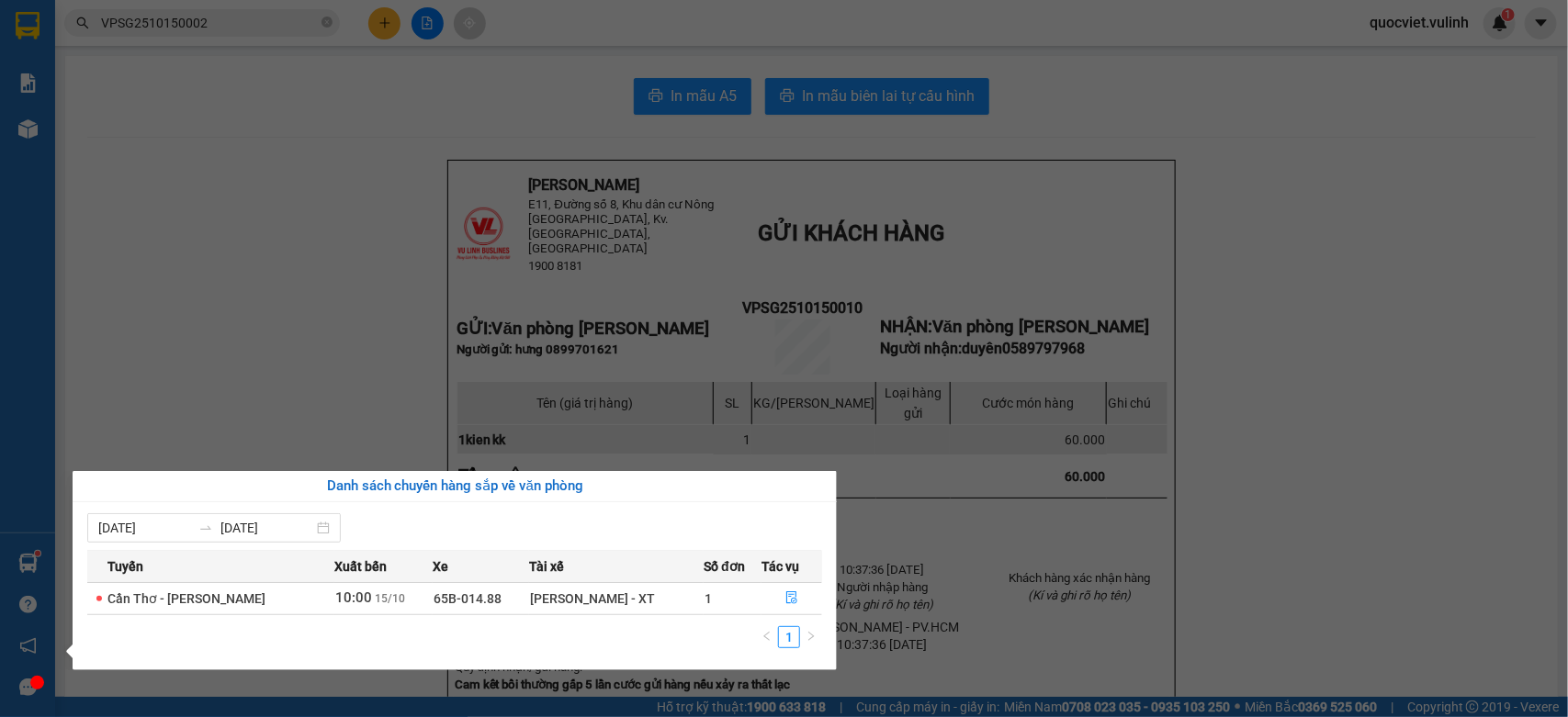
drag, startPoint x: 1073, startPoint y: 372, endPoint x: 1064, endPoint y: 368, distance: 9.8
click at [1073, 372] on section "Kết quả tìm kiếm ( 1 ) Bộ lọc Mã ĐH Trạng thái Món hàng Tổng cước Chưa cước Nhã…" at bounding box center [784, 358] width 1568 height 717
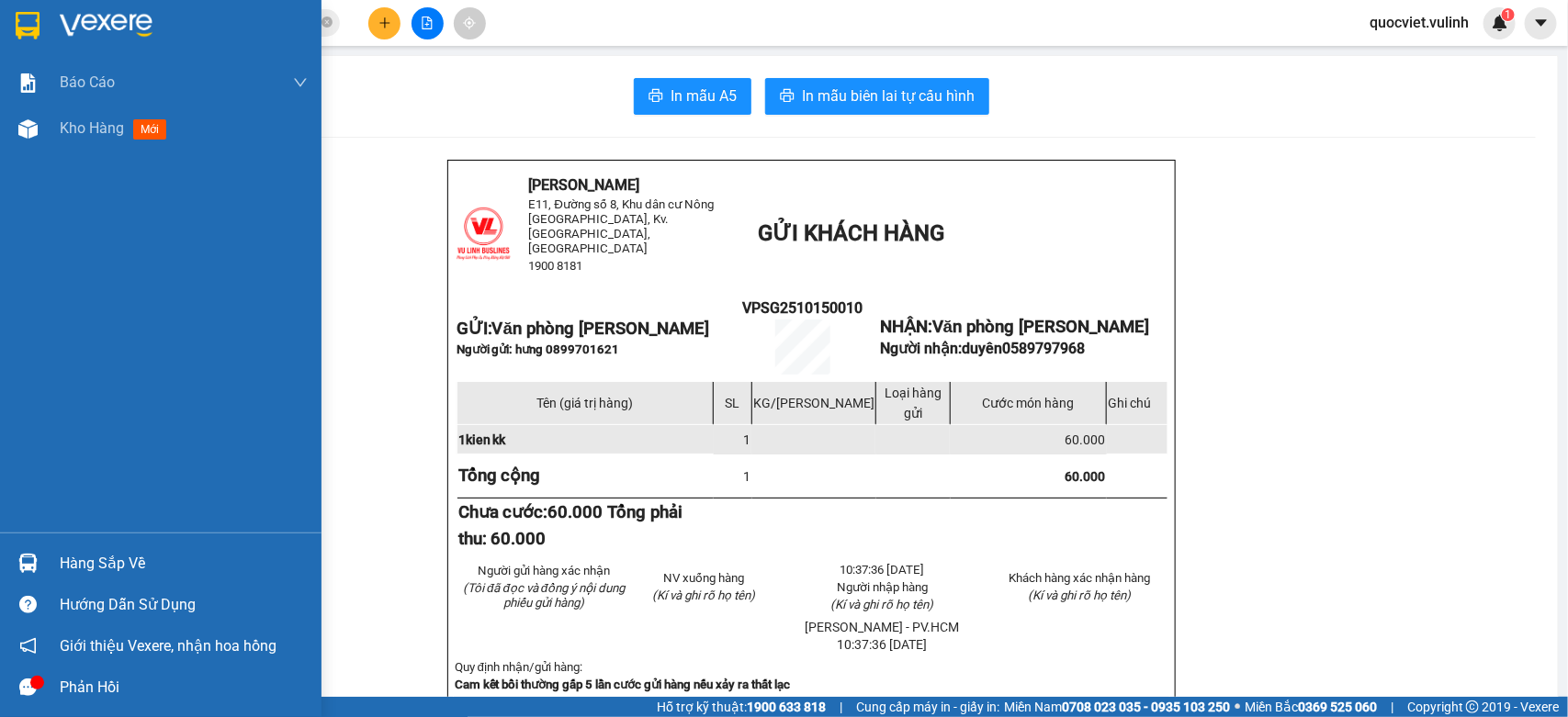
drag, startPoint x: 33, startPoint y: 144, endPoint x: 57, endPoint y: 173, distance: 37.6
click at [33, 144] on div "Kho hàng mới" at bounding box center [161, 128] width 321 height 46
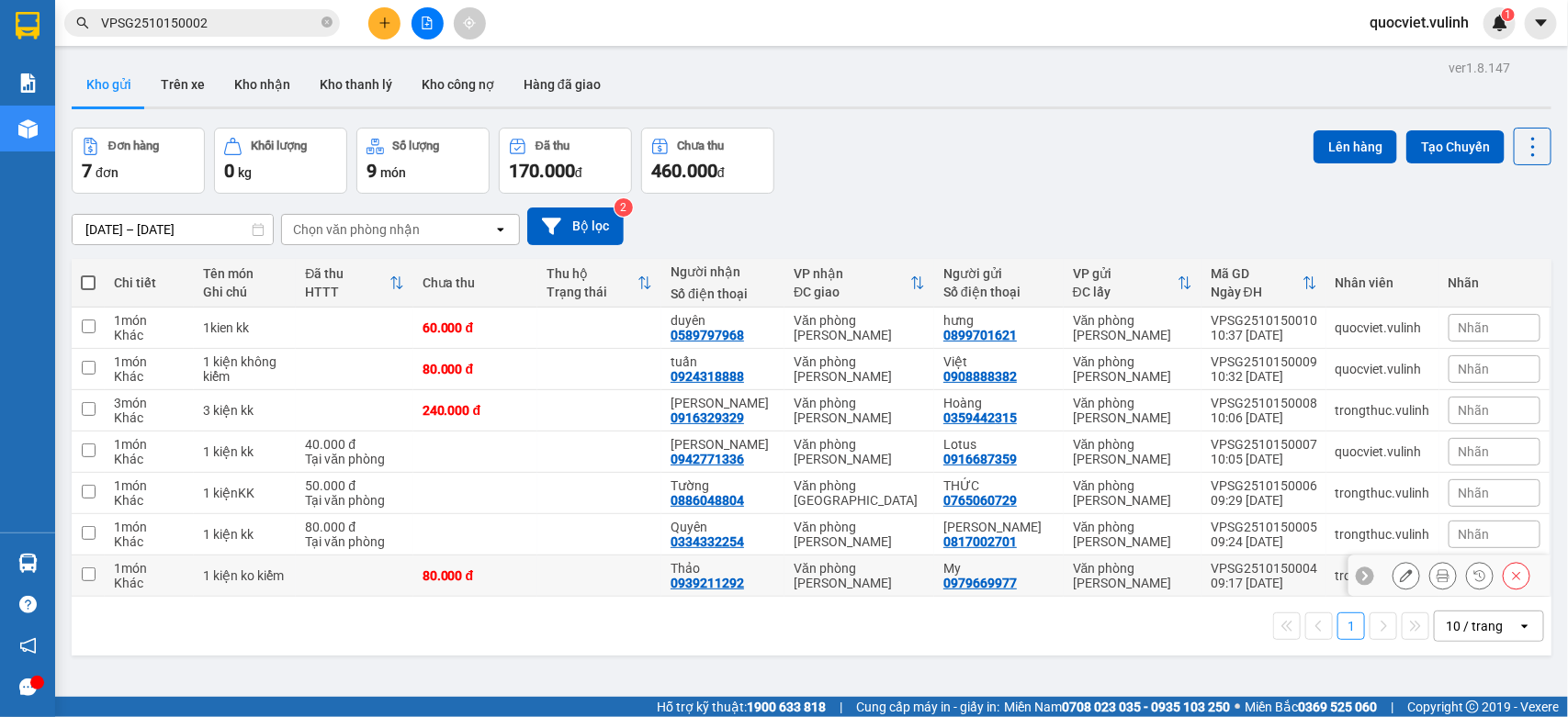
click at [520, 563] on td "80.000 đ" at bounding box center [475, 576] width 124 height 41
checkbox input "true"
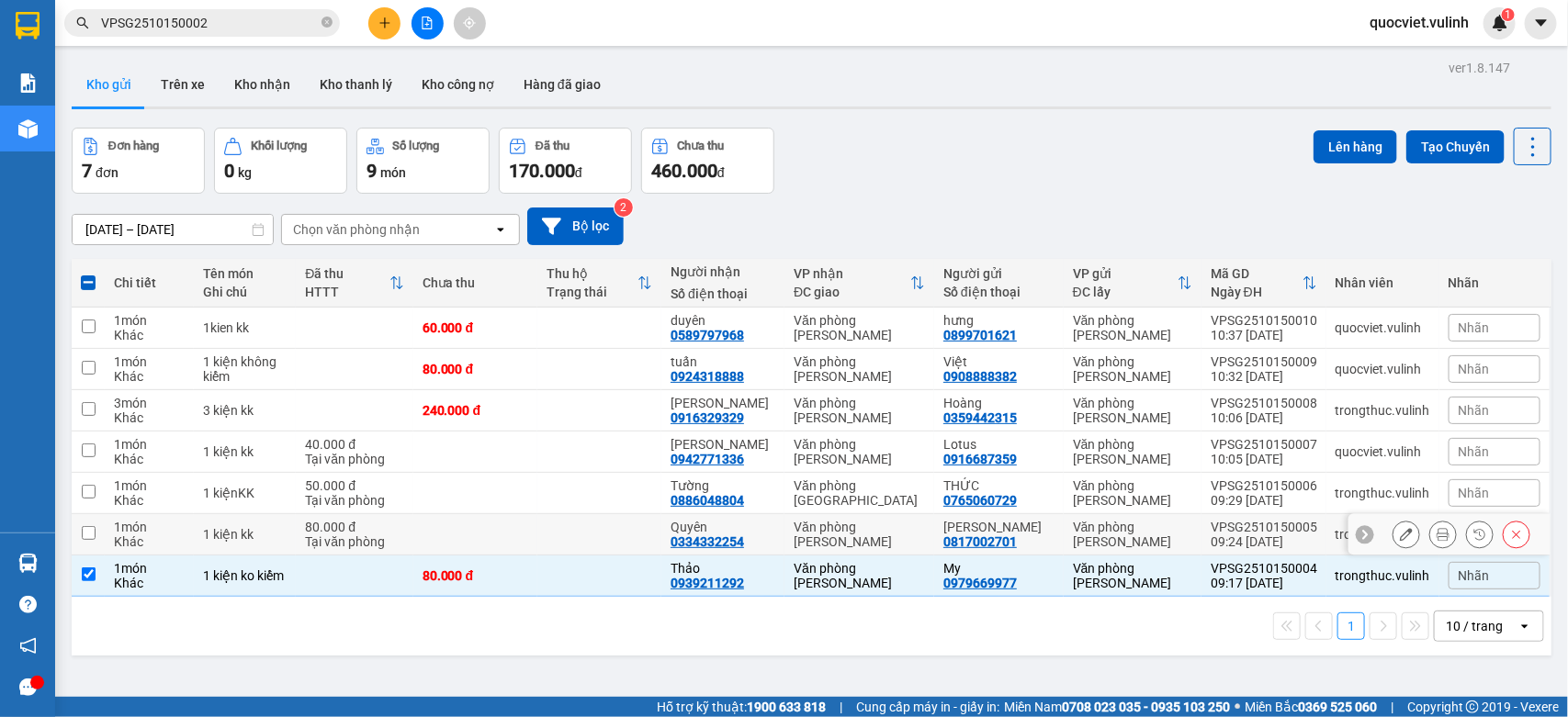
click at [521, 529] on td at bounding box center [475, 536] width 124 height 41
checkbox input "true"
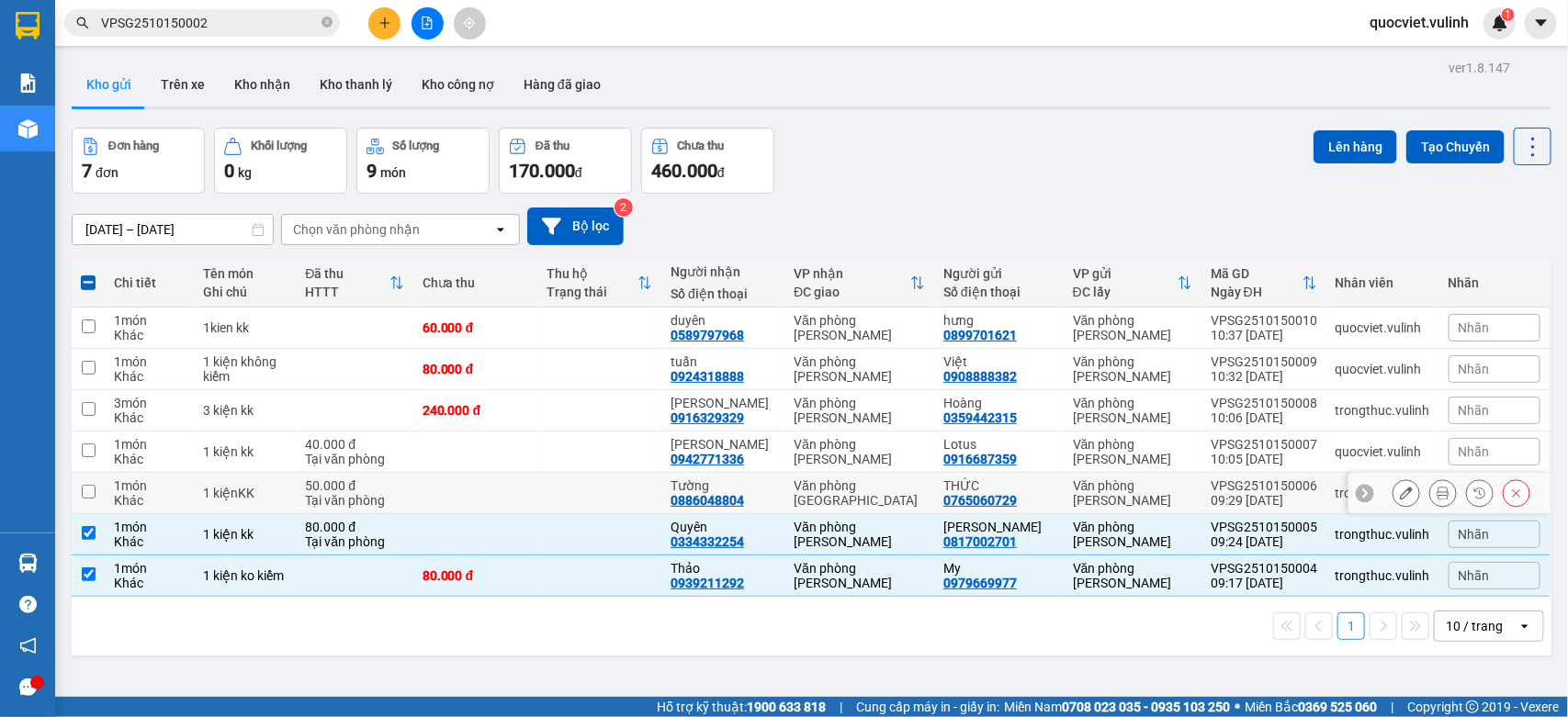
click at [568, 485] on td at bounding box center [600, 494] width 124 height 41
checkbox input "true"
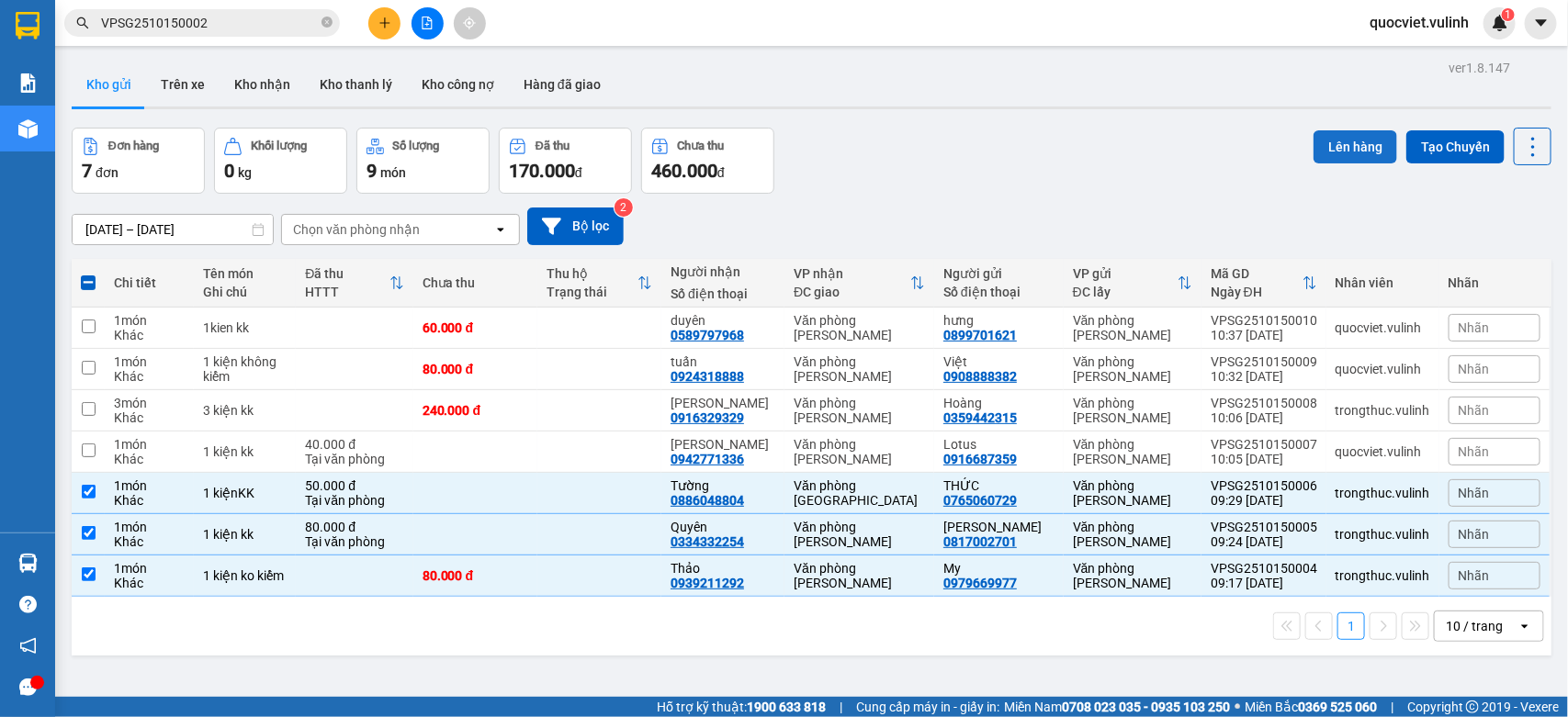
click at [1362, 133] on button "Lên hàng" at bounding box center [1355, 147] width 84 height 34
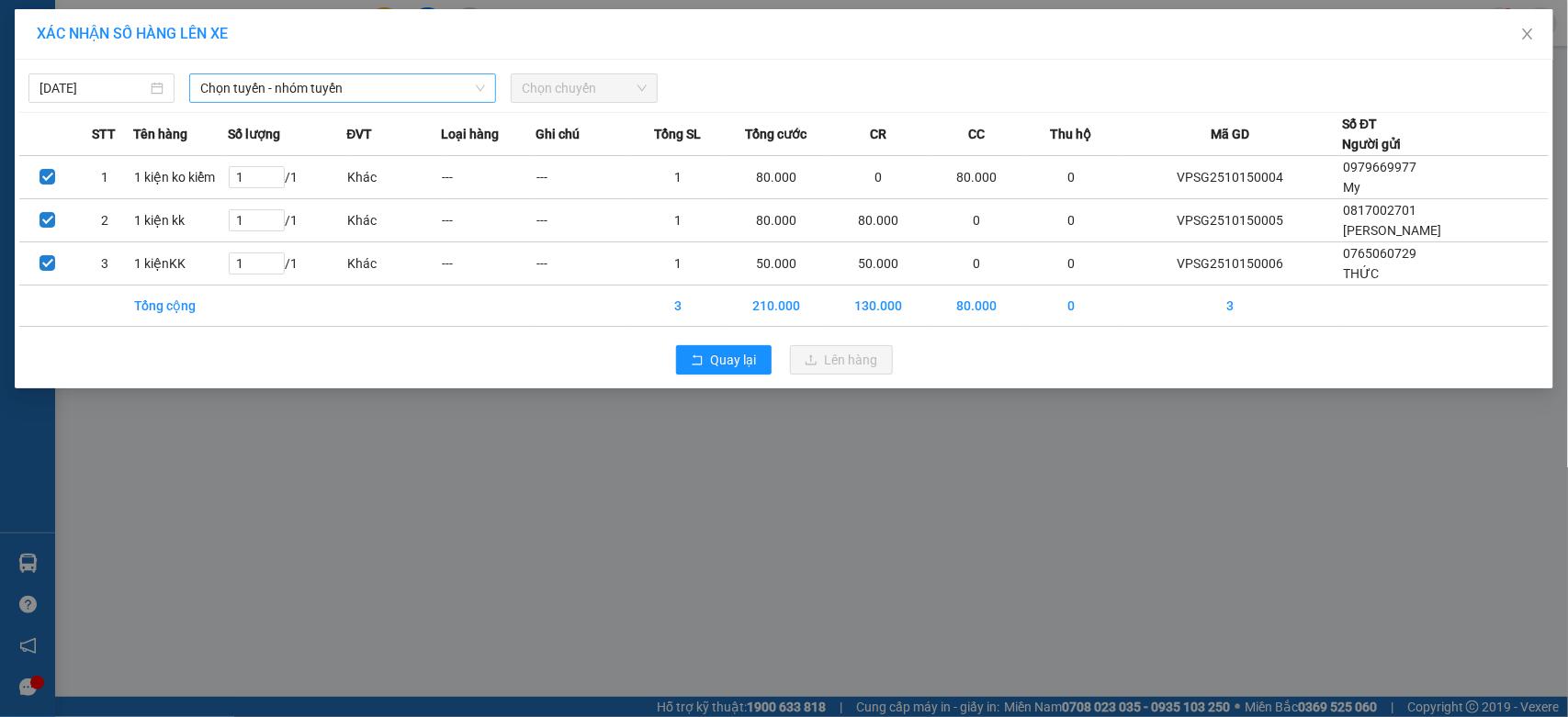
click at [301, 94] on span "Chọn tuyến - nhóm tuyến" at bounding box center [342, 88] width 285 height 28
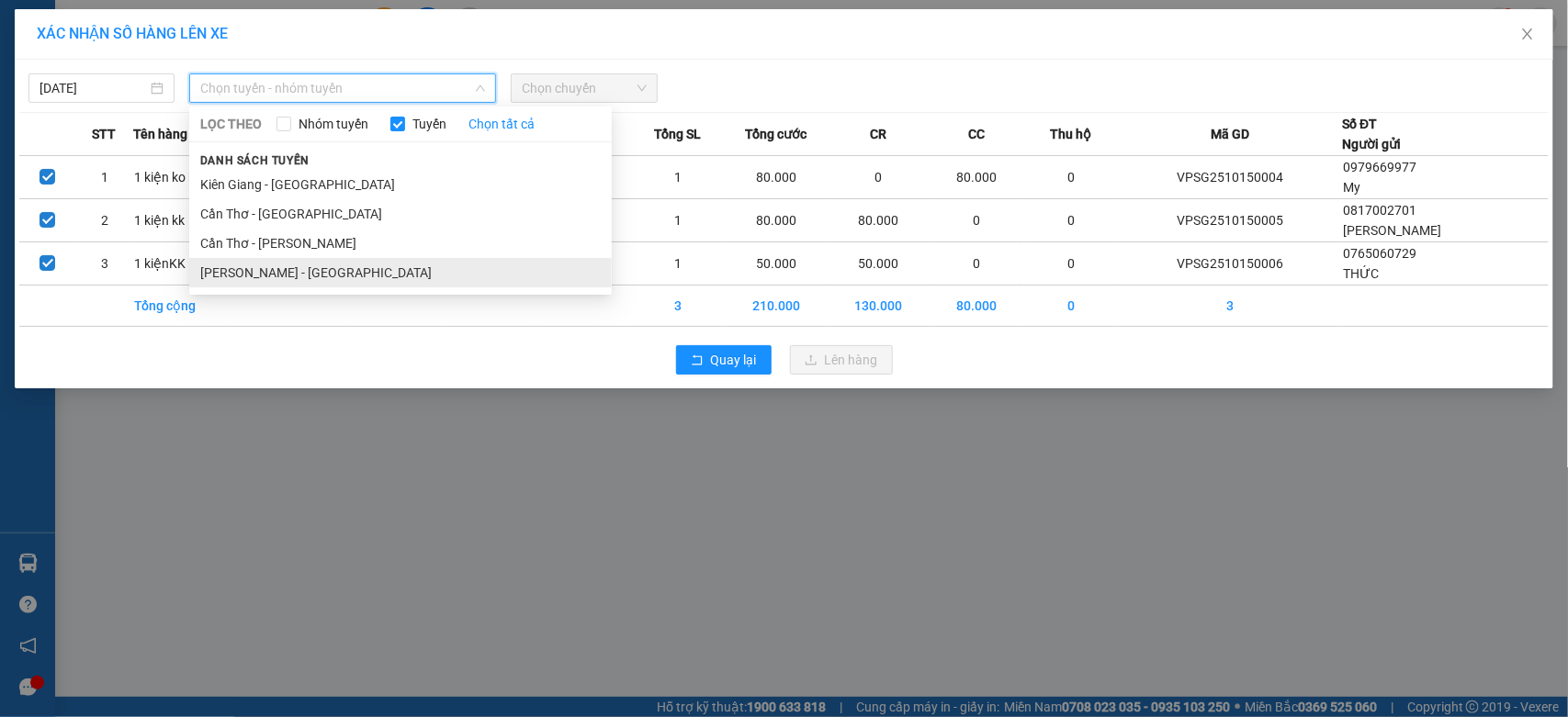
click at [283, 267] on li "[PERSON_NAME] - [GEOGRAPHIC_DATA]" at bounding box center [400, 273] width 422 height 30
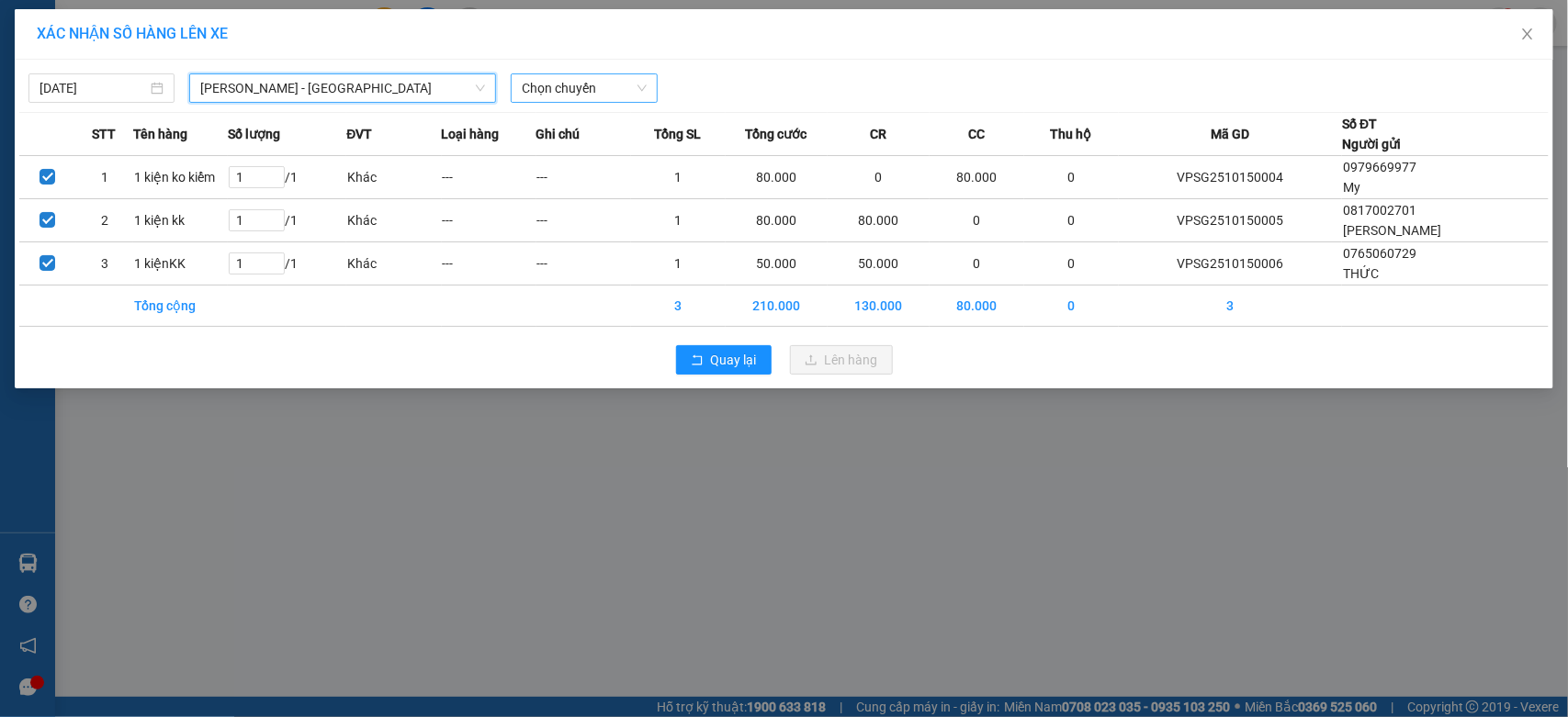
click at [579, 92] on span "Chọn chuyến" at bounding box center [584, 88] width 124 height 28
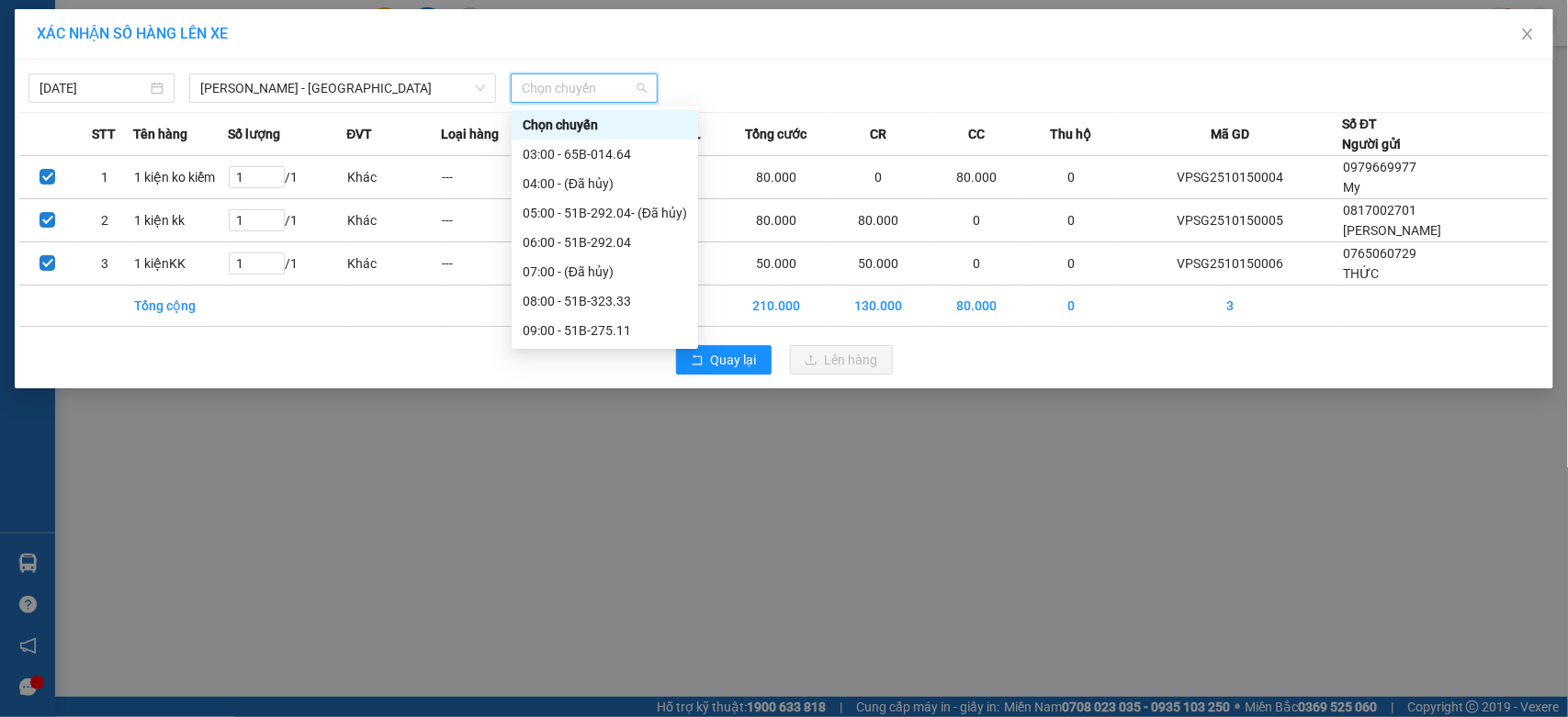
scroll to position [153, 0]
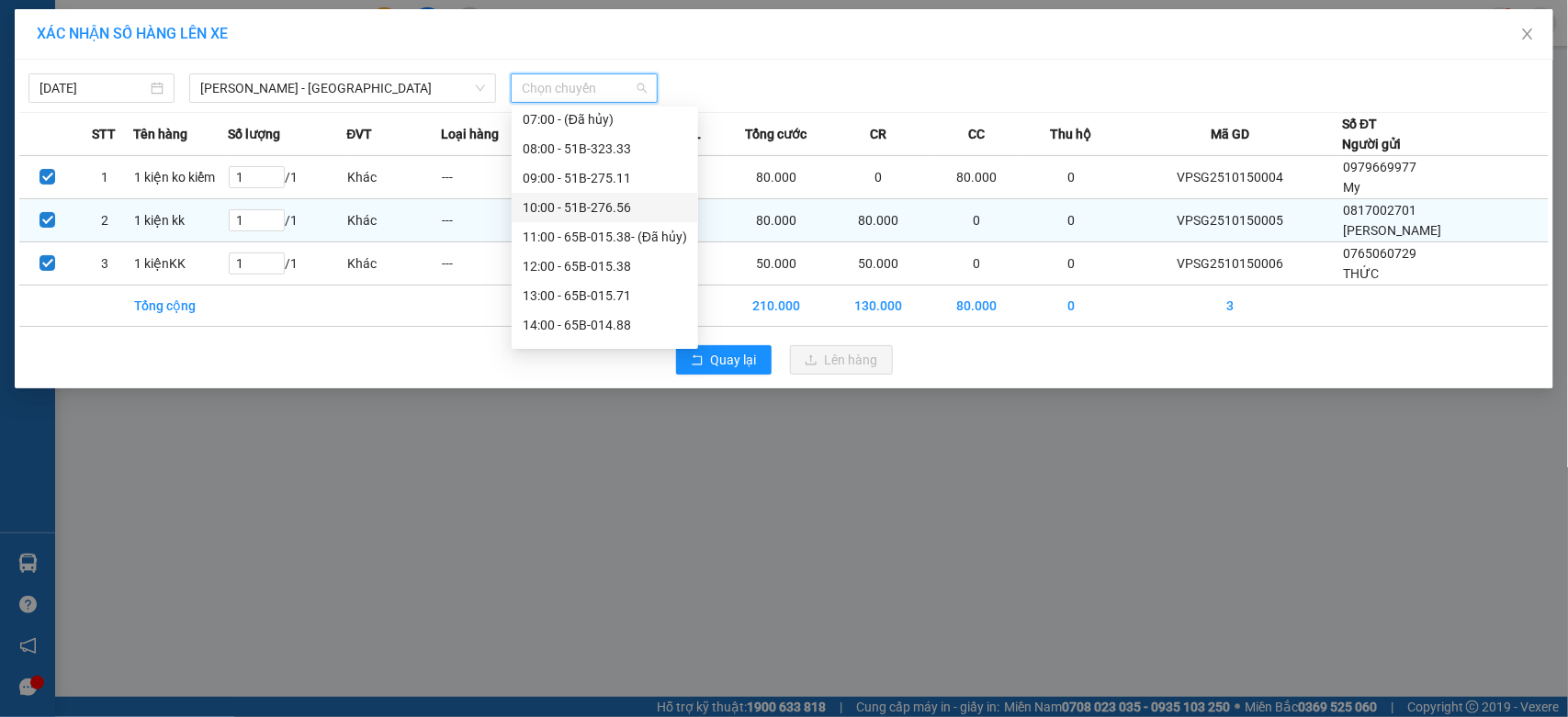
click at [585, 211] on div "10:00 - 51B-276.56" at bounding box center [605, 207] width 165 height 20
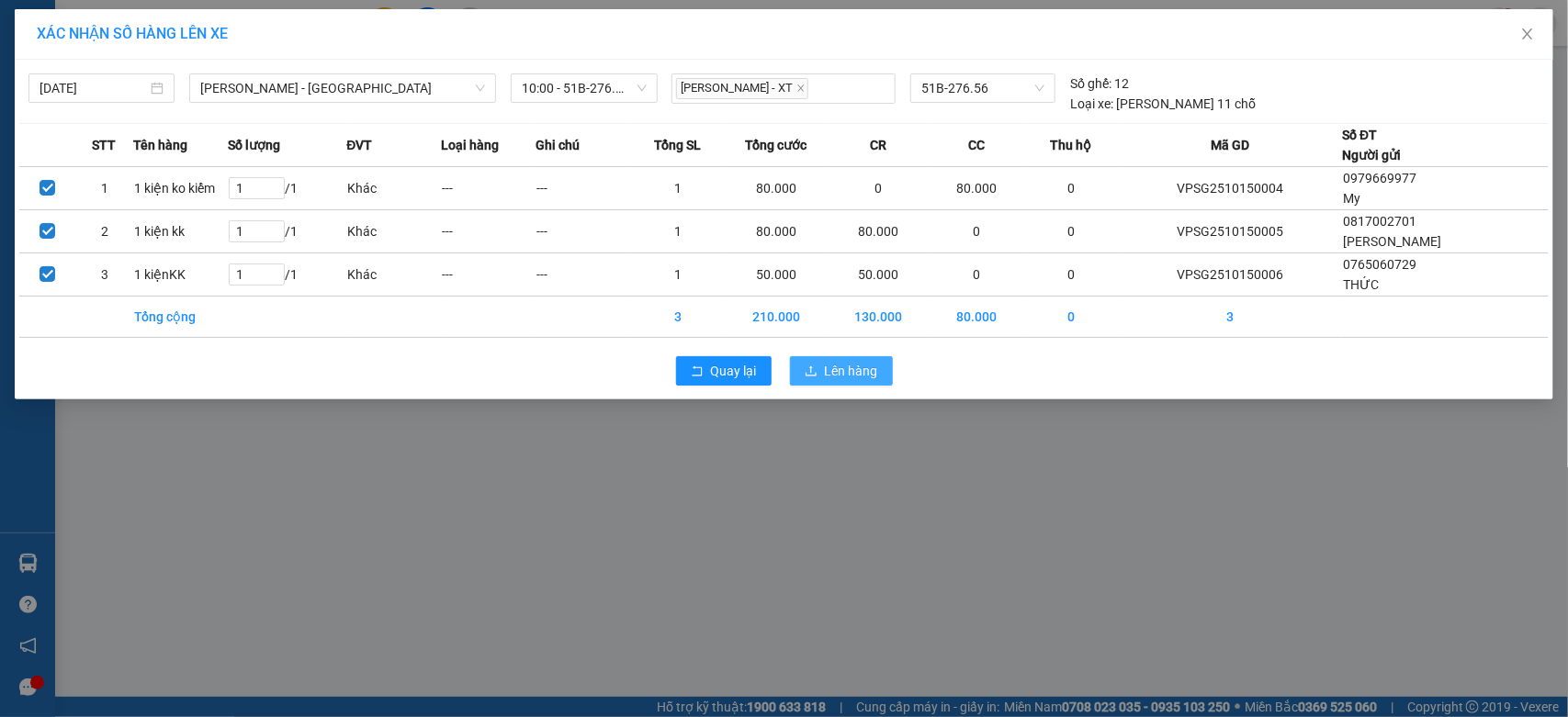
click at [843, 361] on span "Lên hàng" at bounding box center [851, 371] width 53 height 20
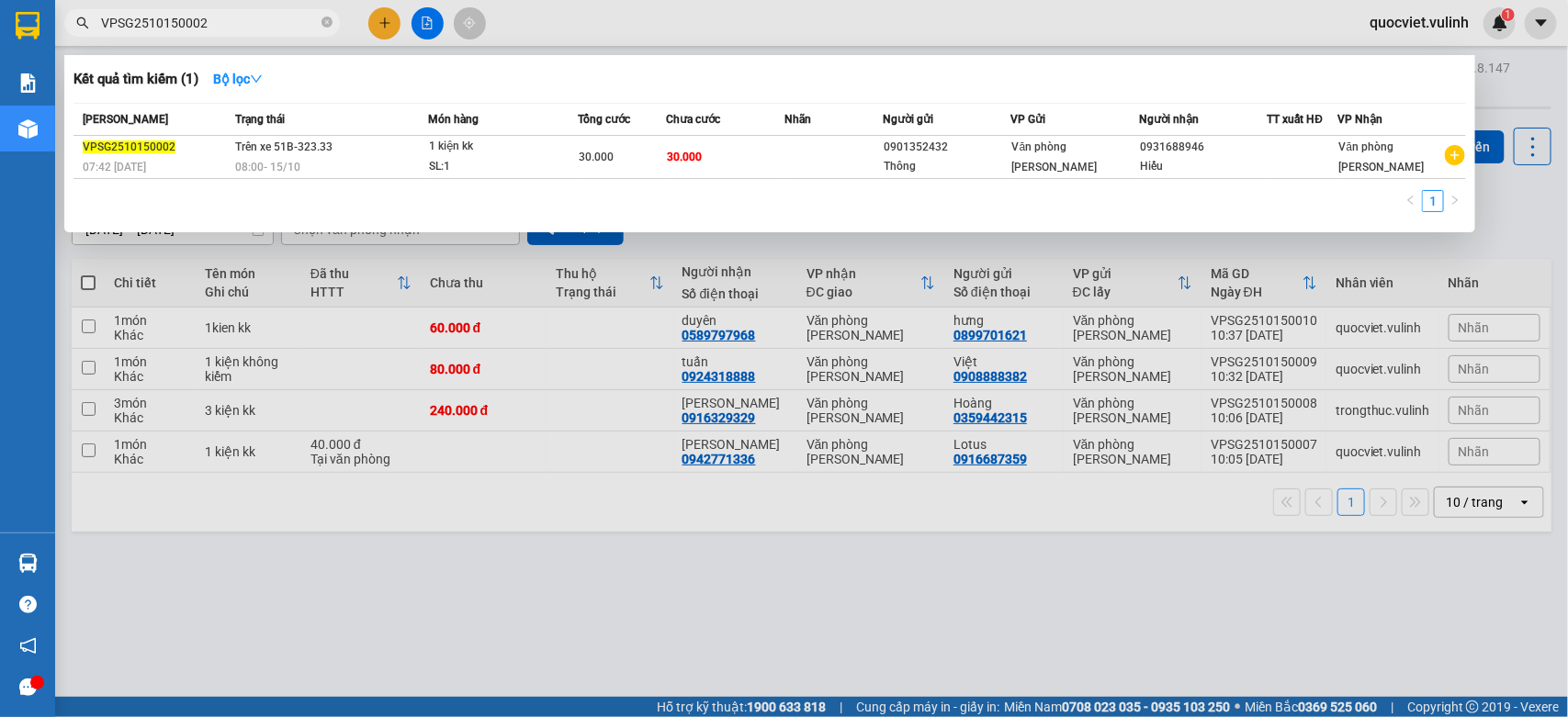
click at [259, 17] on input "VPSG2510150002" at bounding box center [209, 23] width 217 height 20
paste input "6"
type input "VPSG2510150006"
click at [769, 653] on div at bounding box center [784, 358] width 1568 height 717
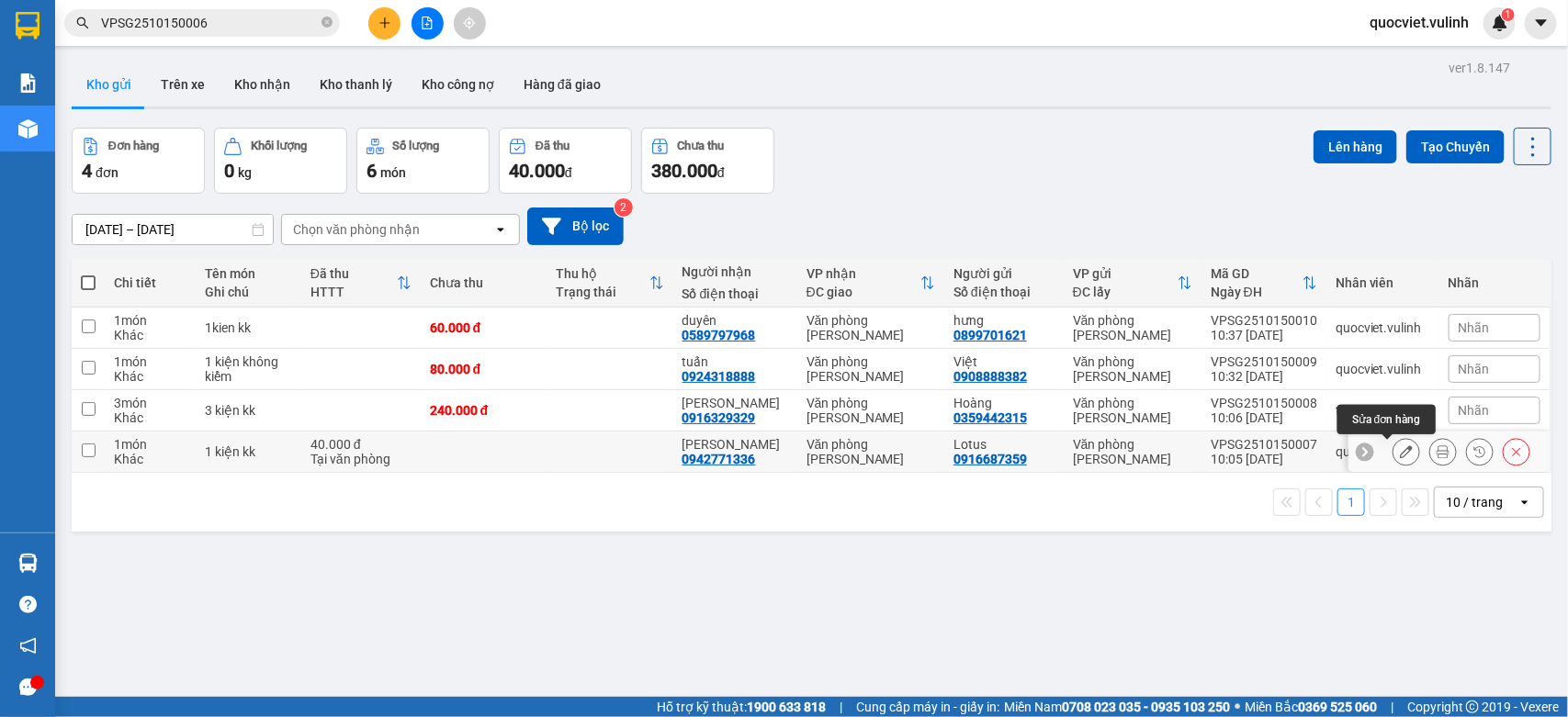
click at [1399, 453] on icon at bounding box center [1405, 452] width 13 height 13
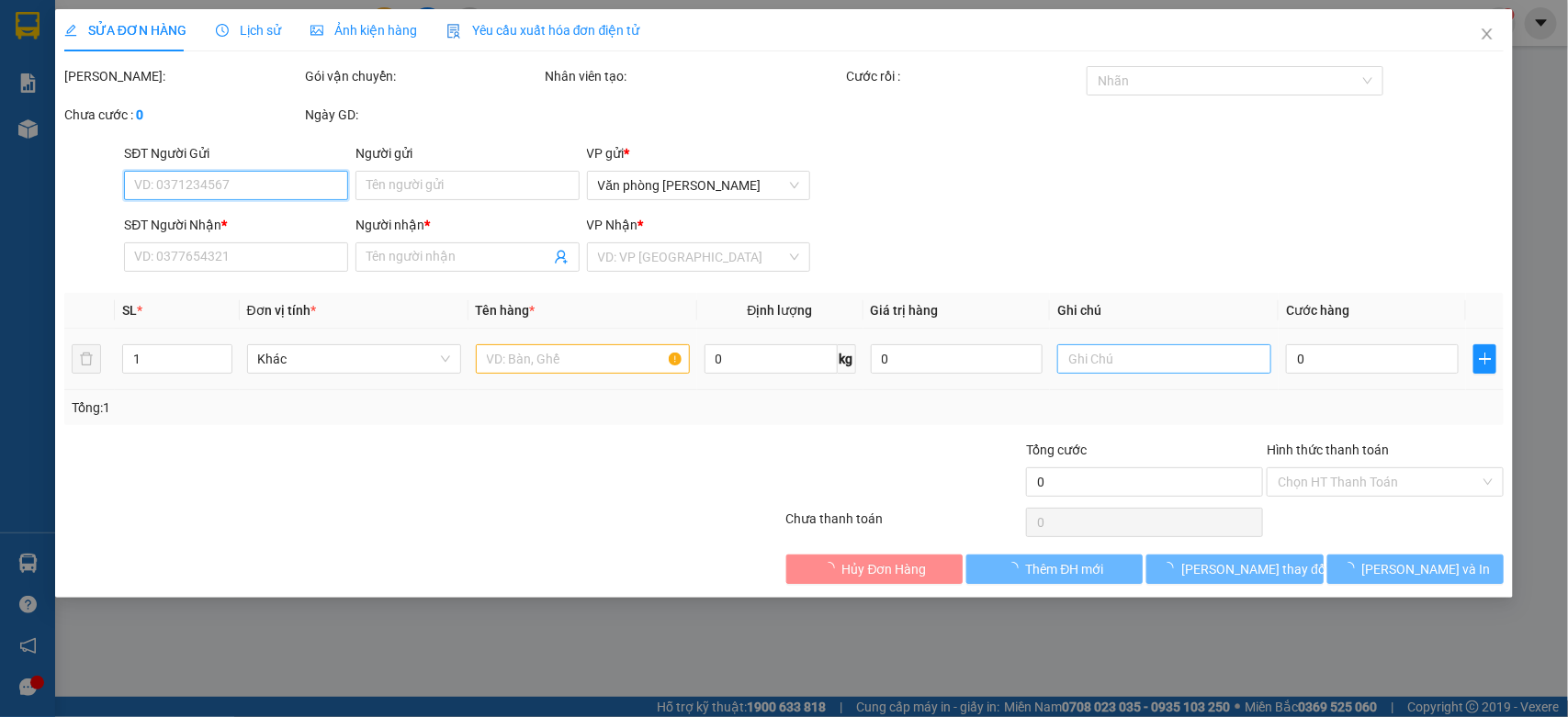
type input "0916687359"
type input "Lotus"
type input "0942771336"
type input "ANH HUY"
type input "40.000"
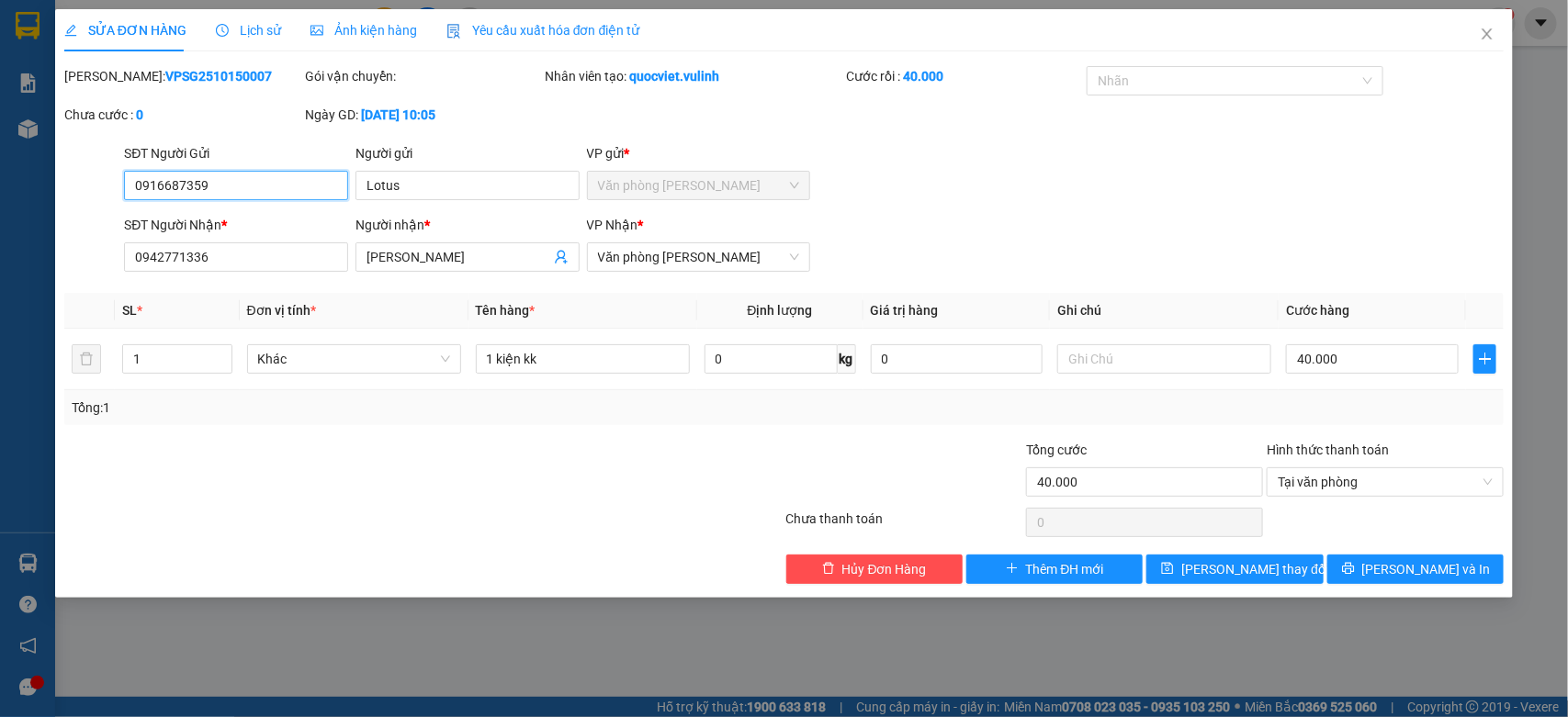
click at [199, 186] on input "0916687359" at bounding box center [236, 185] width 224 height 30
click at [200, 186] on input "0916687359" at bounding box center [236, 185] width 224 height 30
click at [415, 171] on input "Lotus" at bounding box center [466, 185] width 224 height 30
click at [418, 173] on input "Lotus" at bounding box center [466, 185] width 224 height 30
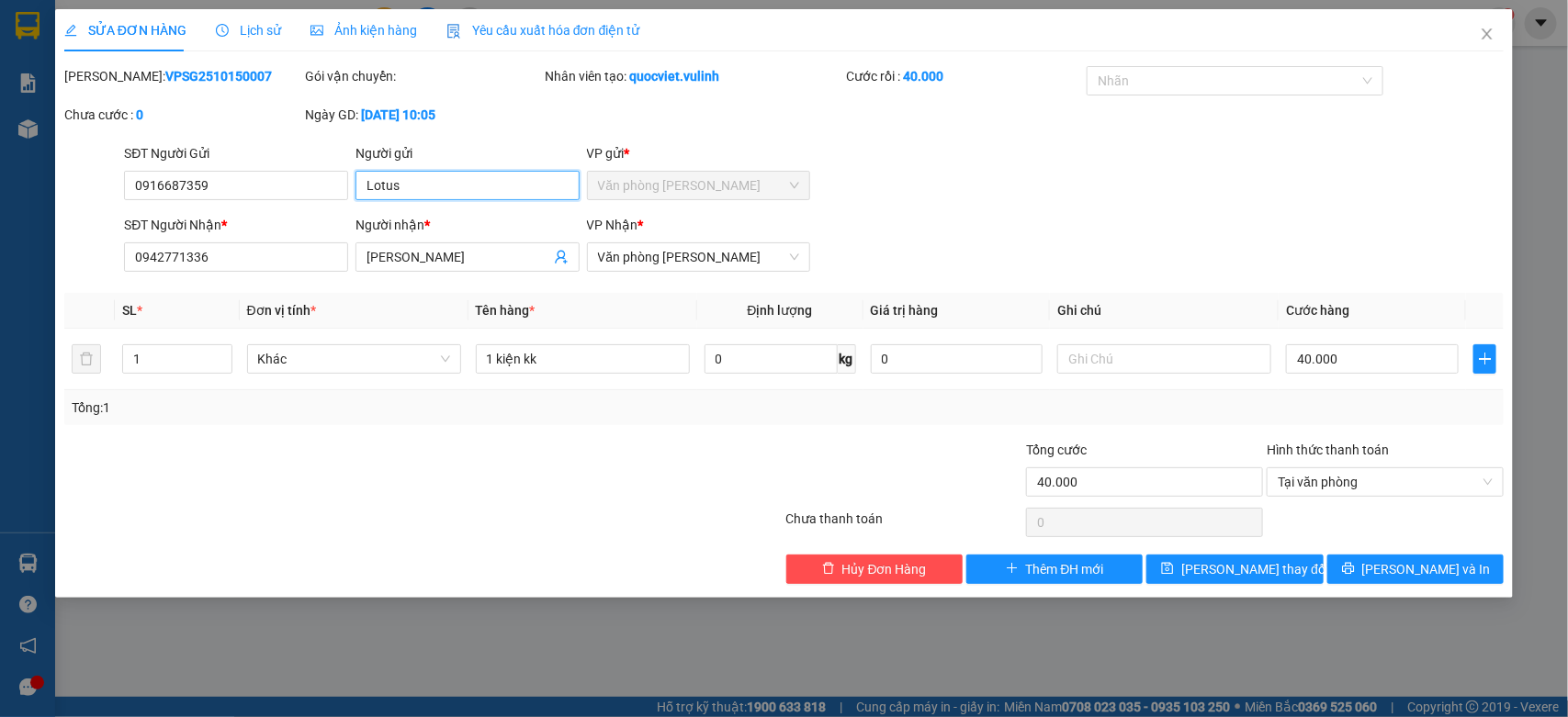
click at [418, 173] on input "Lotus" at bounding box center [466, 185] width 224 height 30
click at [427, 185] on input "Lotus" at bounding box center [466, 185] width 224 height 30
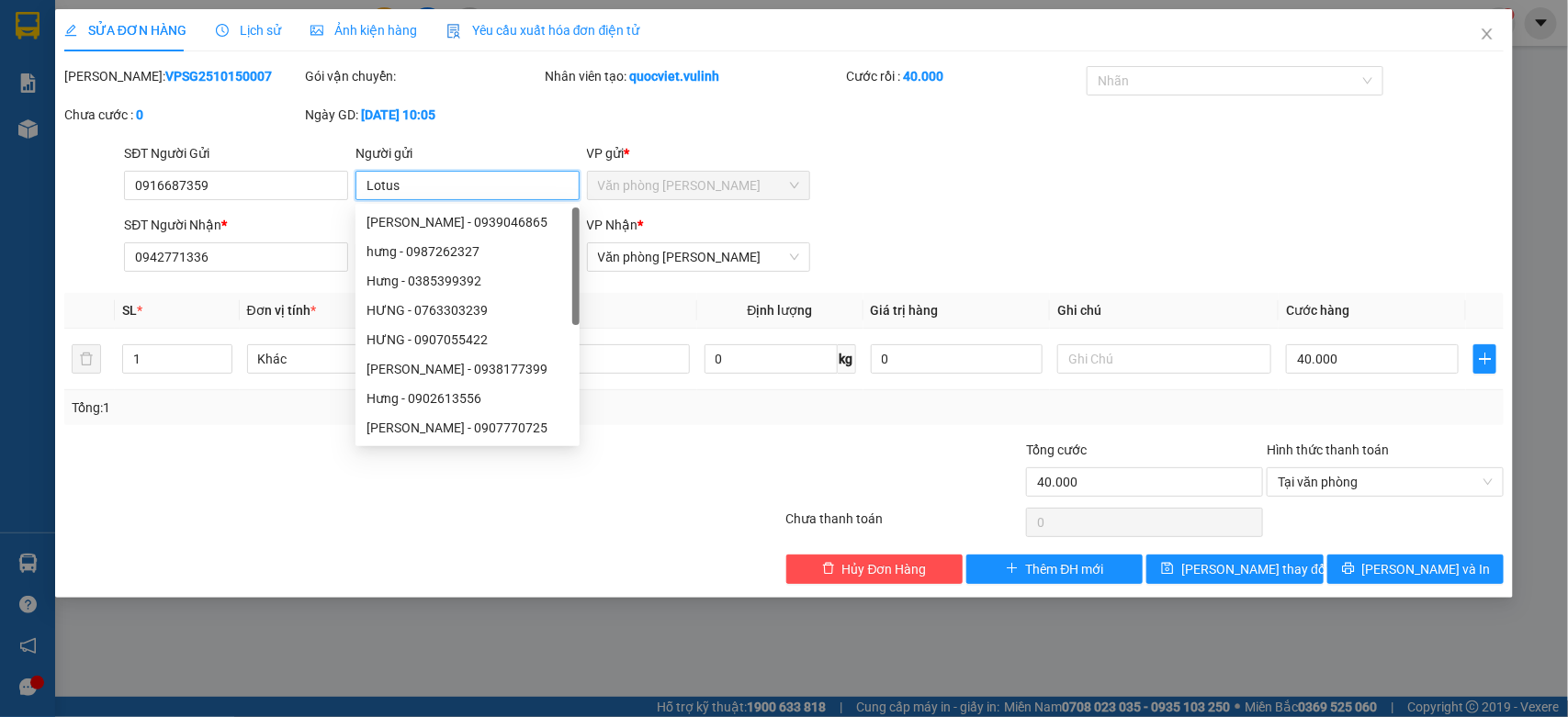
click at [427, 185] on input "Lotus" at bounding box center [466, 185] width 224 height 30
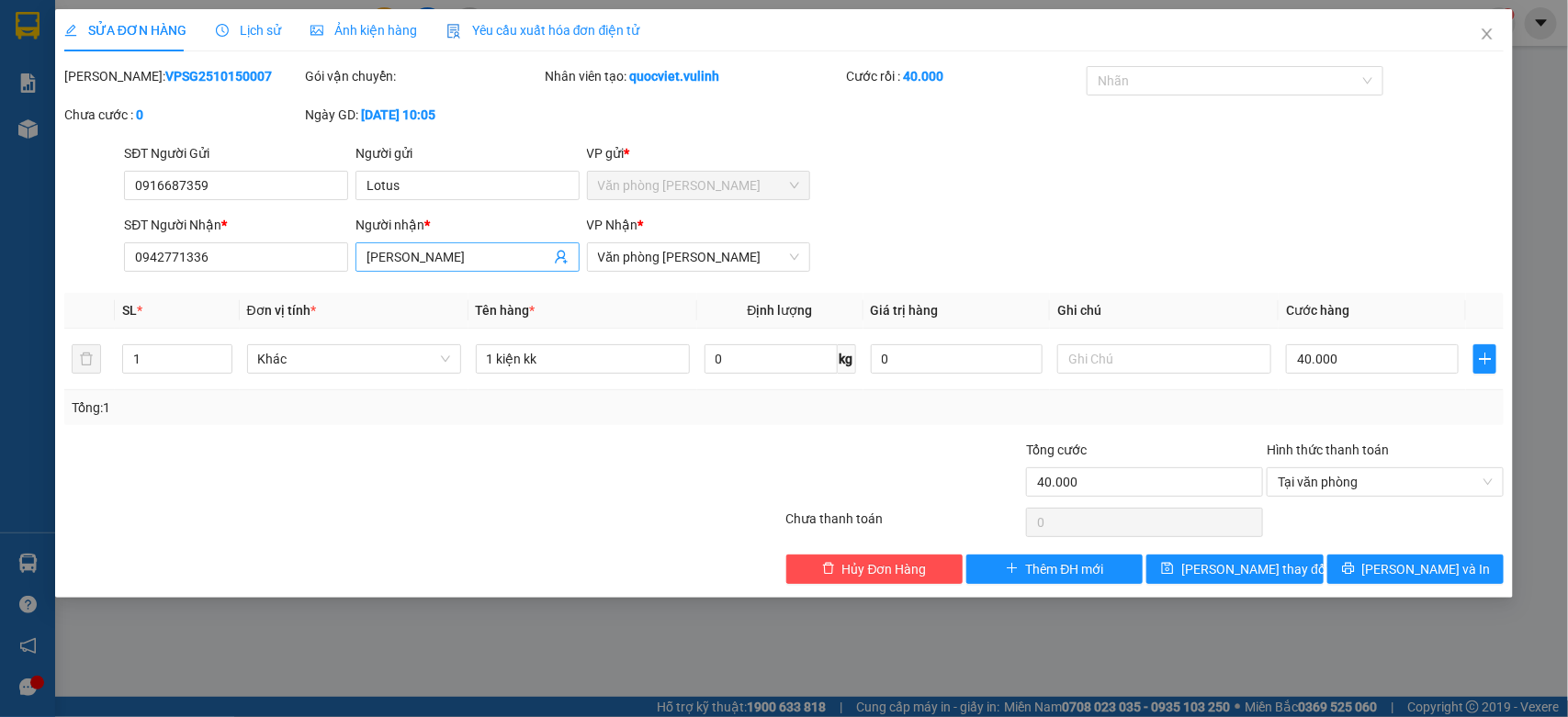
click at [377, 261] on input "ANH HUY" at bounding box center [459, 257] width 183 height 20
click at [235, 232] on div "SĐT Người Nhận *" at bounding box center [236, 225] width 224 height 20
click at [235, 243] on input "0942771336" at bounding box center [236, 257] width 224 height 30
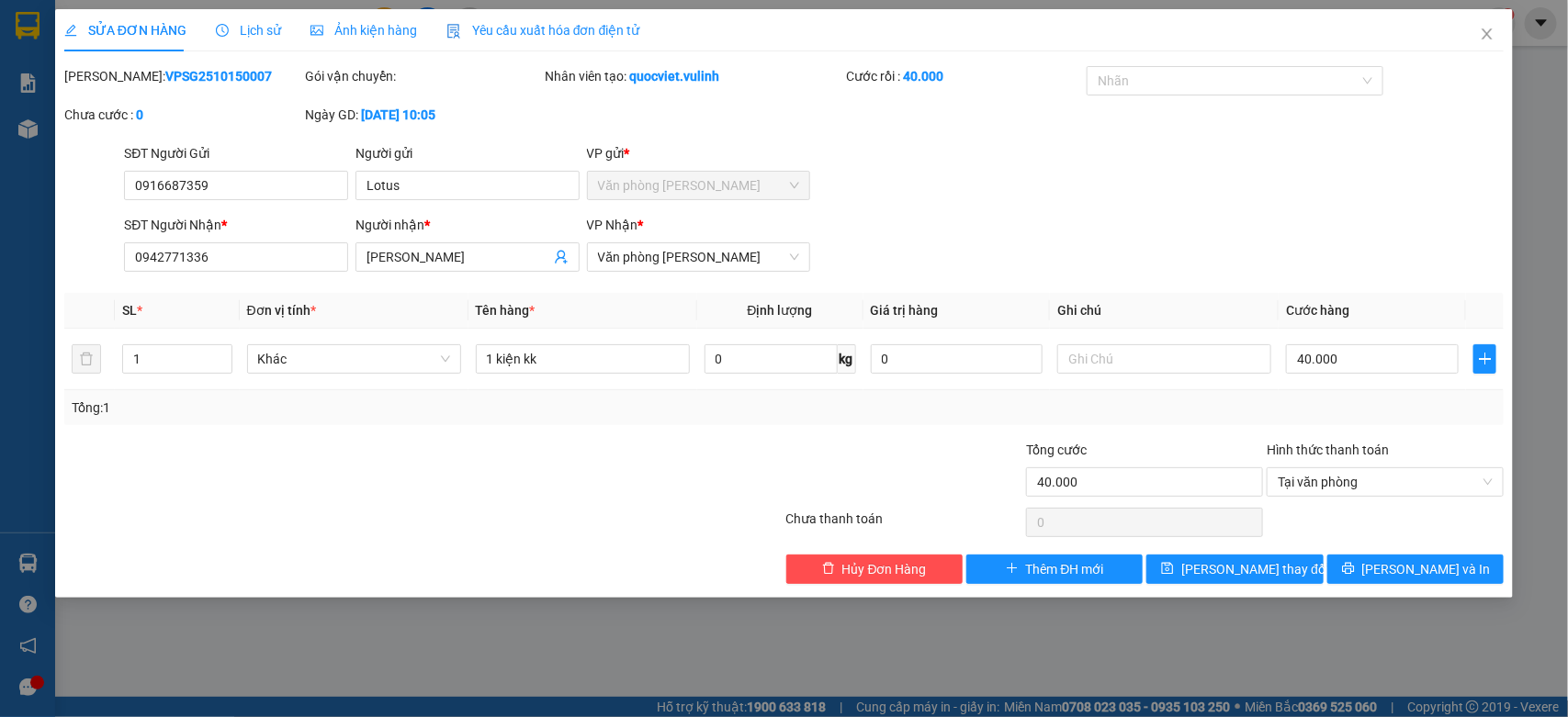
click at [235, 232] on div "SĐT Người Nhận *" at bounding box center [236, 225] width 224 height 20
click at [235, 243] on input "0942771336" at bounding box center [236, 257] width 224 height 30
click at [239, 244] on input "0942771336" at bounding box center [236, 257] width 224 height 30
click at [1474, 56] on span "Close" at bounding box center [1487, 35] width 51 height 51
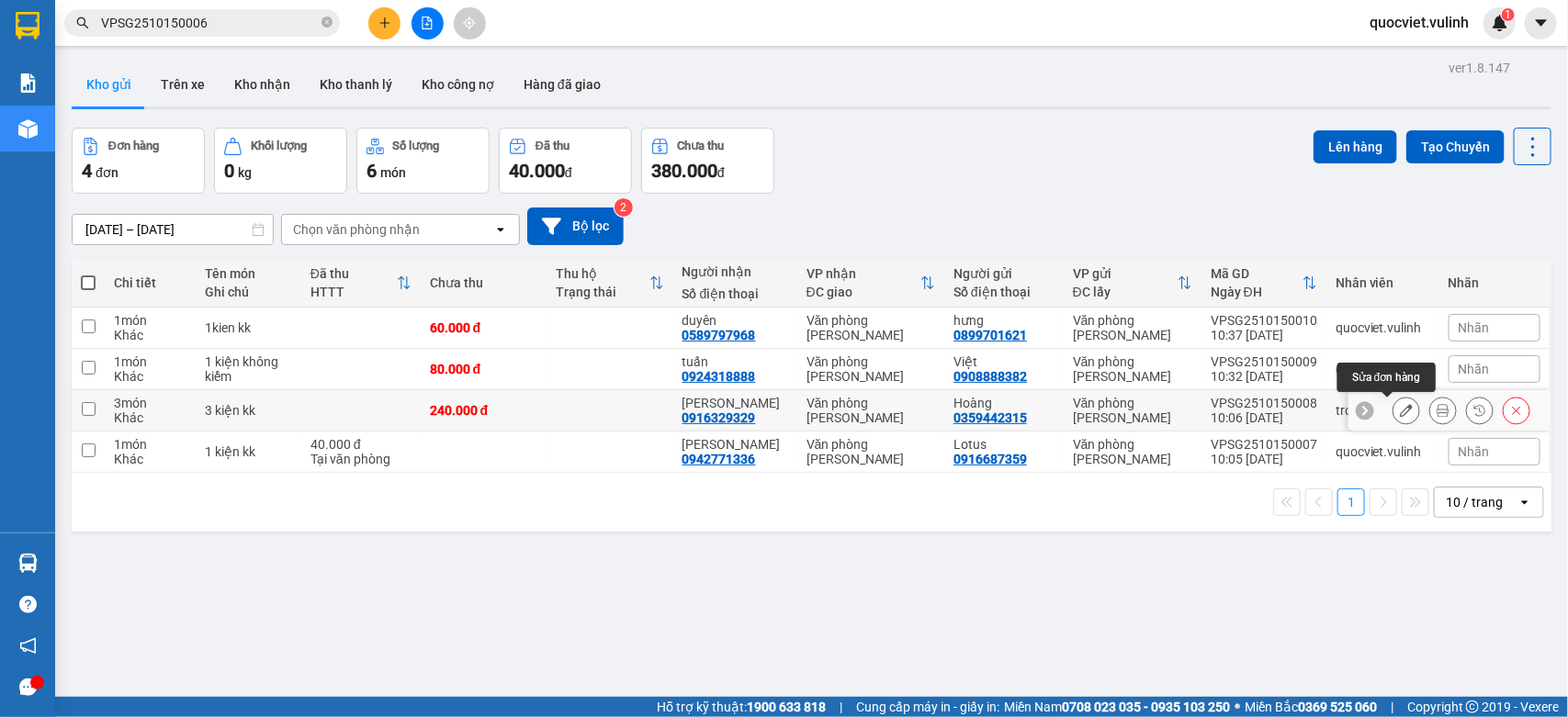
click at [1393, 409] on button at bounding box center [1406, 410] width 26 height 33
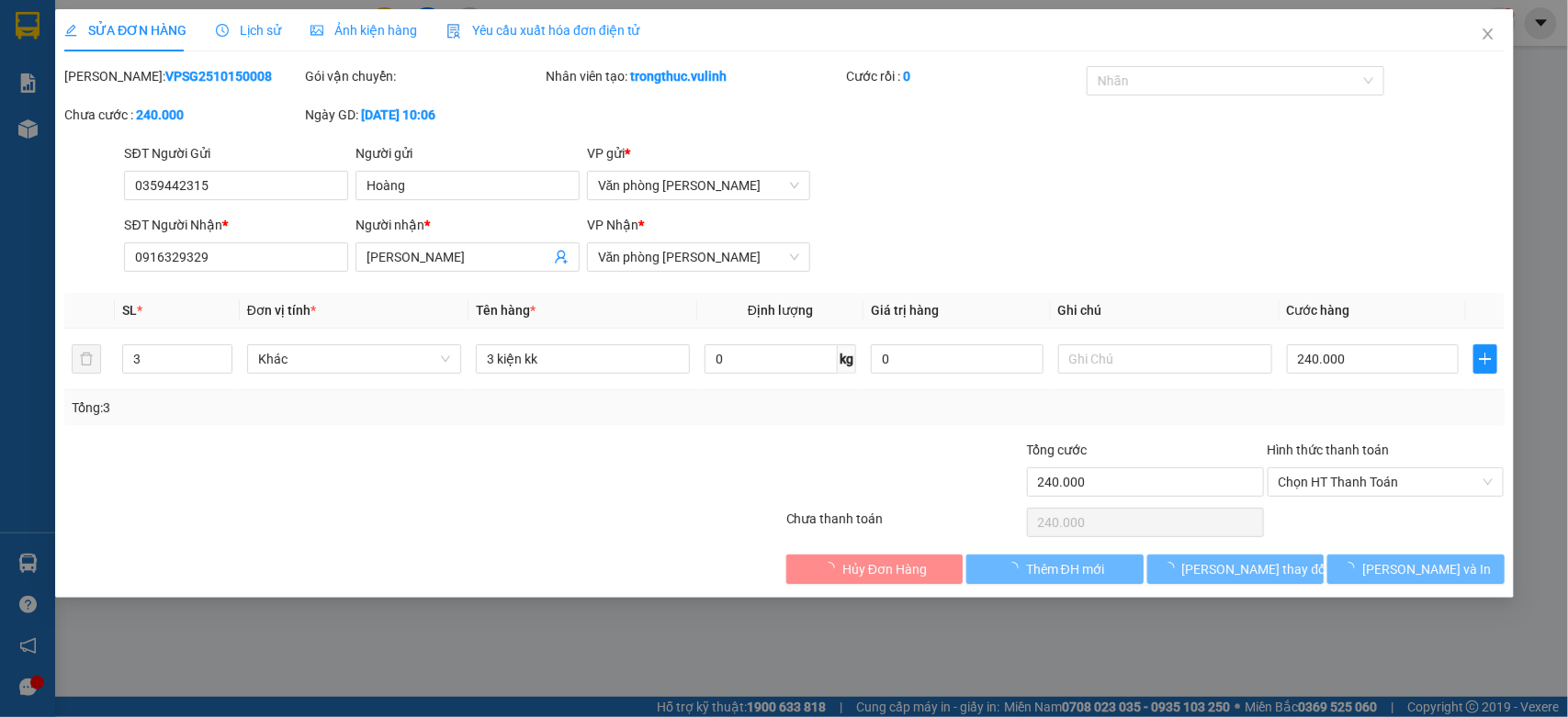
type input "0359442315"
type input "Hoàng"
type input "0916329329"
type input "Ánh Hồng"
type input "240.000"
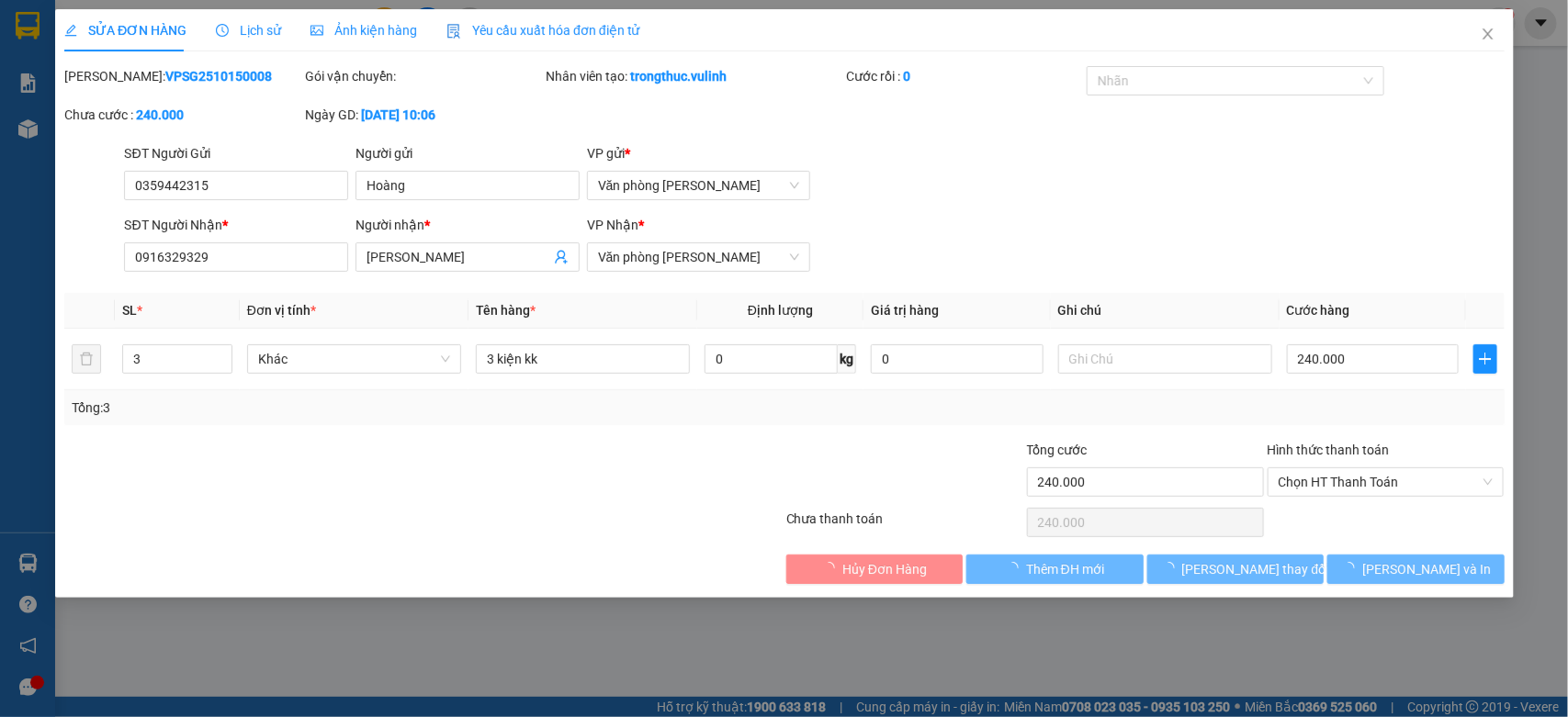
type input "240.000"
click at [246, 193] on input "0359442315" at bounding box center [236, 185] width 224 height 30
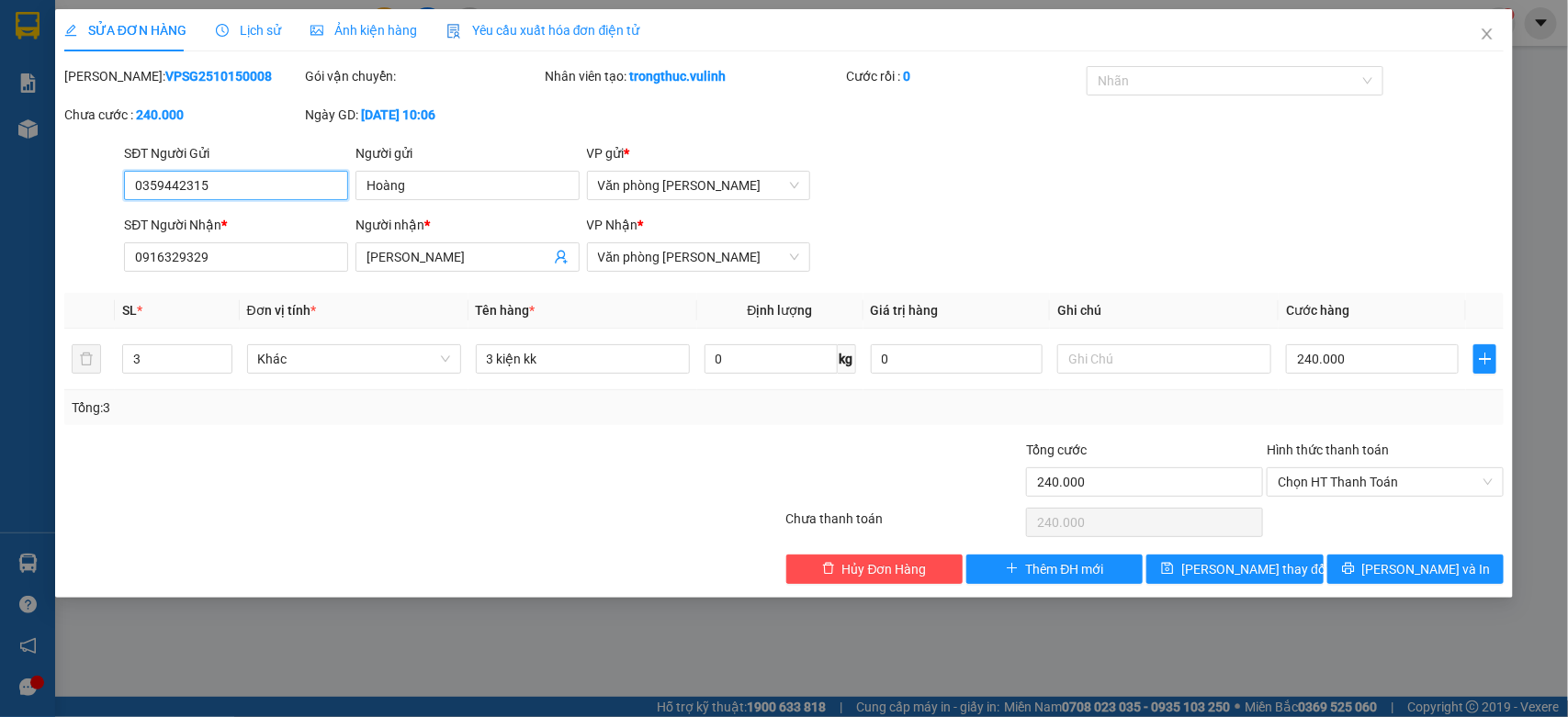
click at [246, 193] on input "0359442315" at bounding box center [236, 185] width 224 height 30
click at [446, 172] on input "Hoàng" at bounding box center [466, 185] width 224 height 30
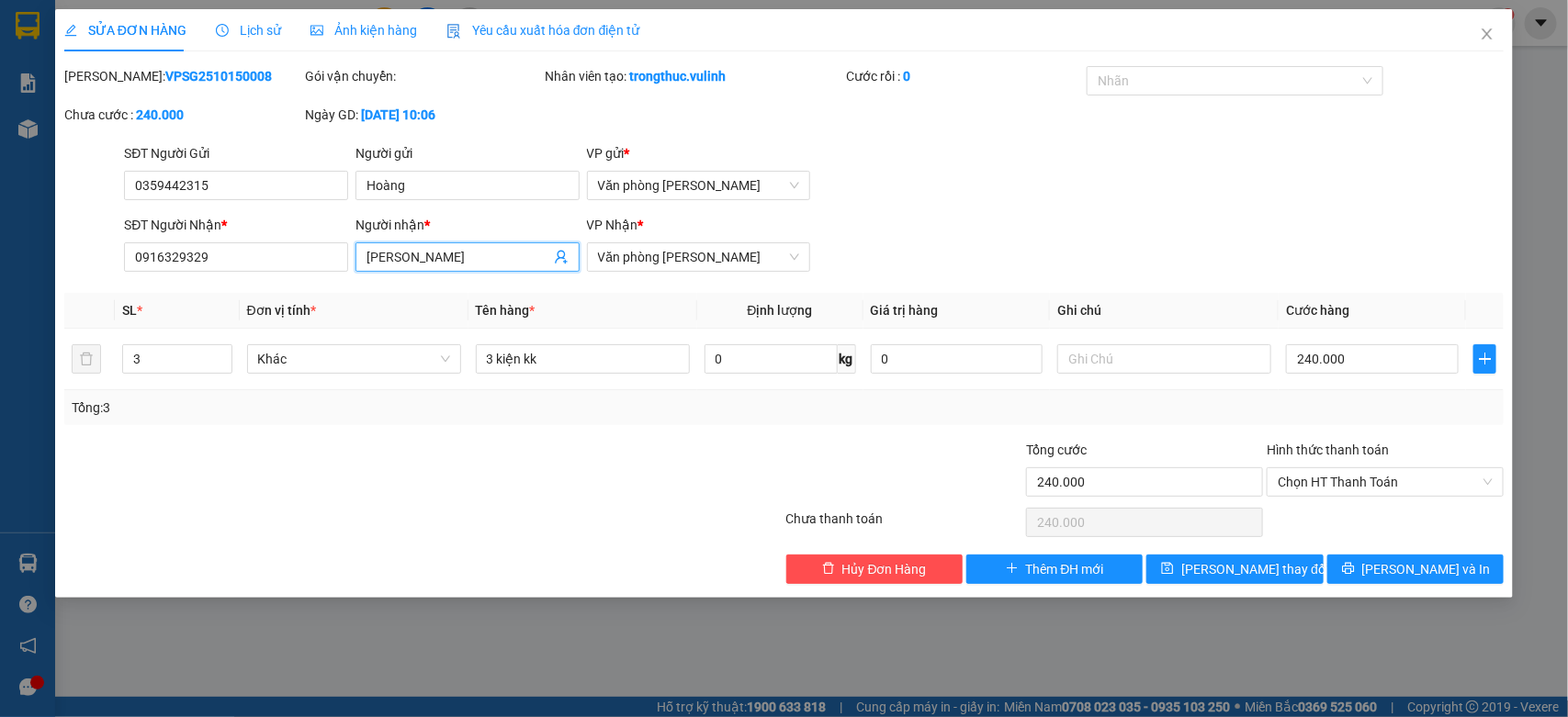
click at [456, 243] on span "Ánh Hồng" at bounding box center [466, 257] width 224 height 30
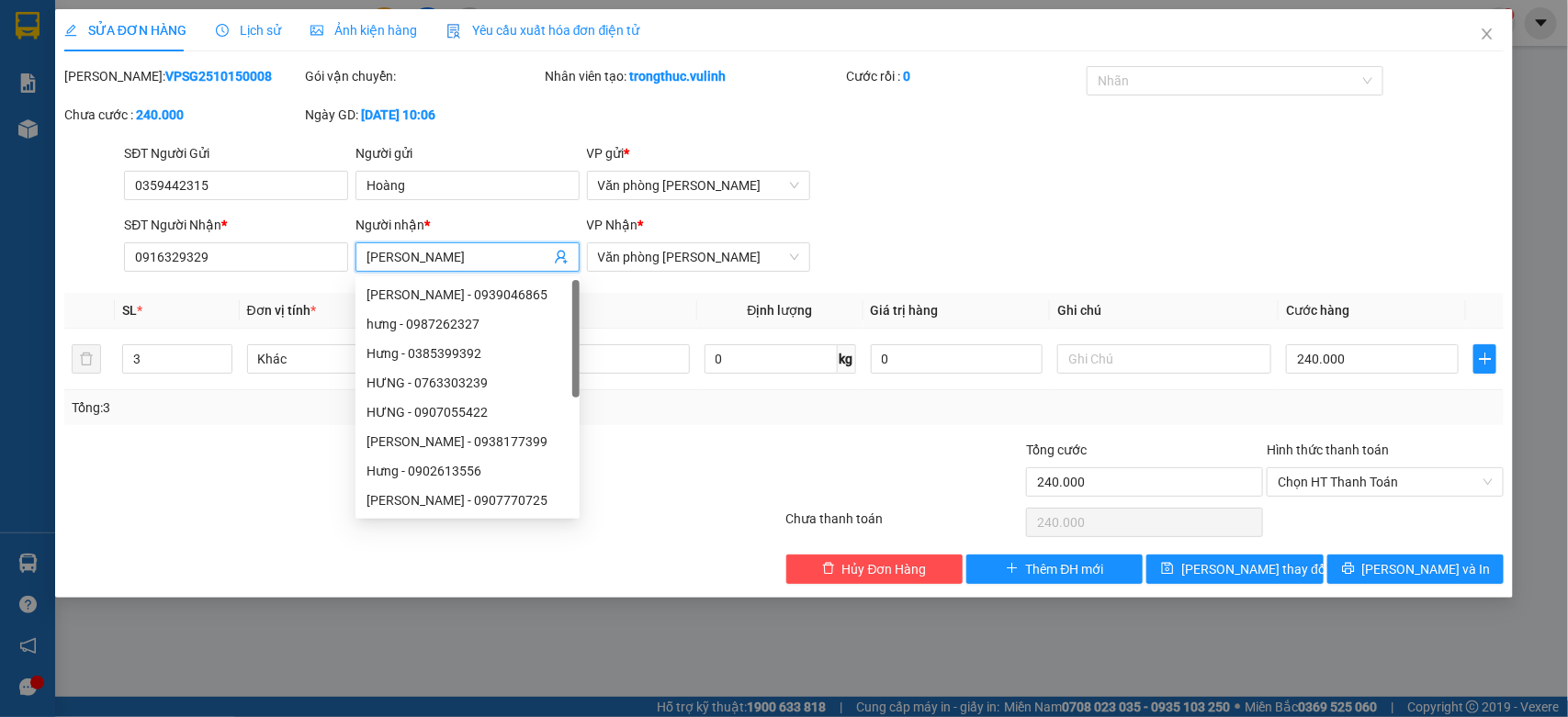
click at [455, 261] on input "Ánh Hồng" at bounding box center [459, 257] width 183 height 20
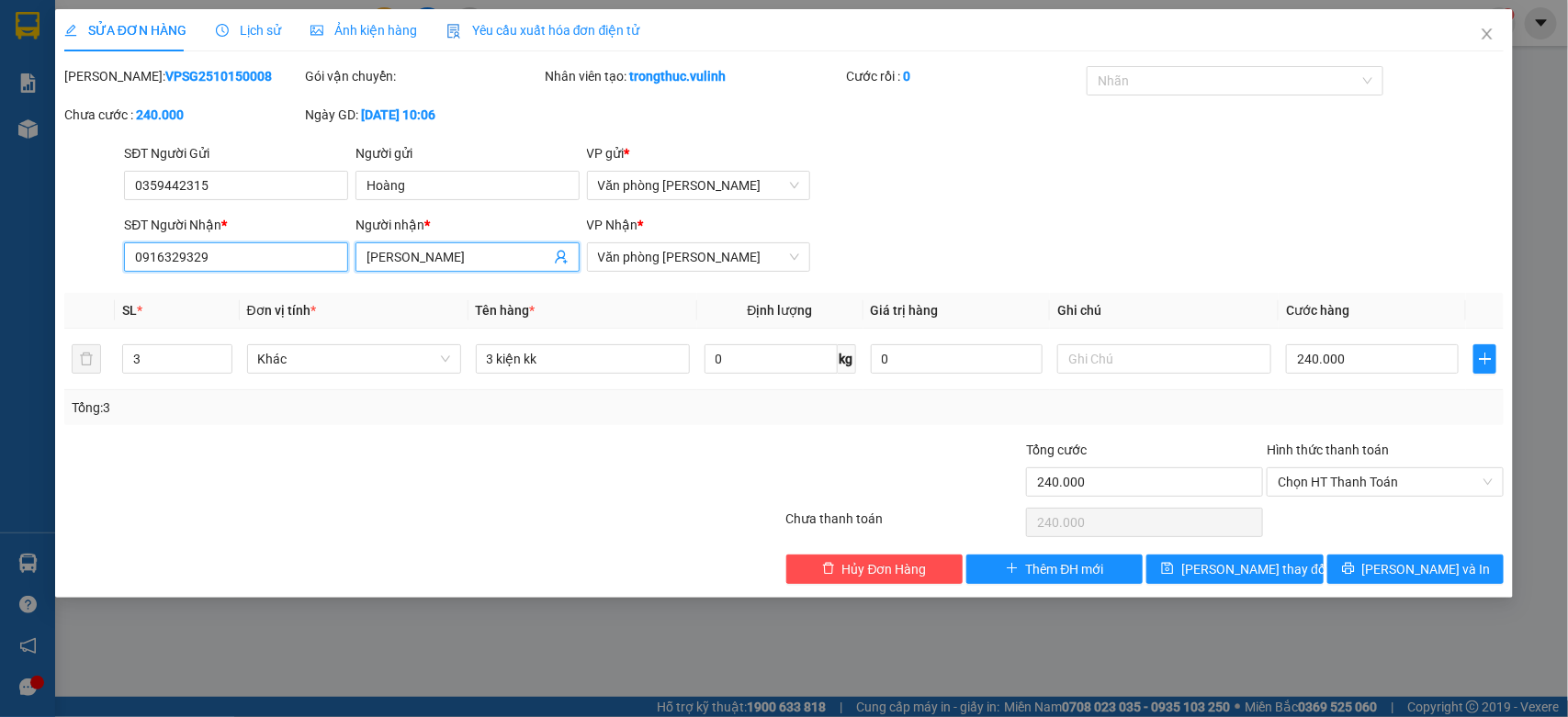
click at [262, 248] on input "0916329329" at bounding box center [236, 257] width 224 height 30
click at [1486, 28] on icon "close" at bounding box center [1486, 34] width 15 height 15
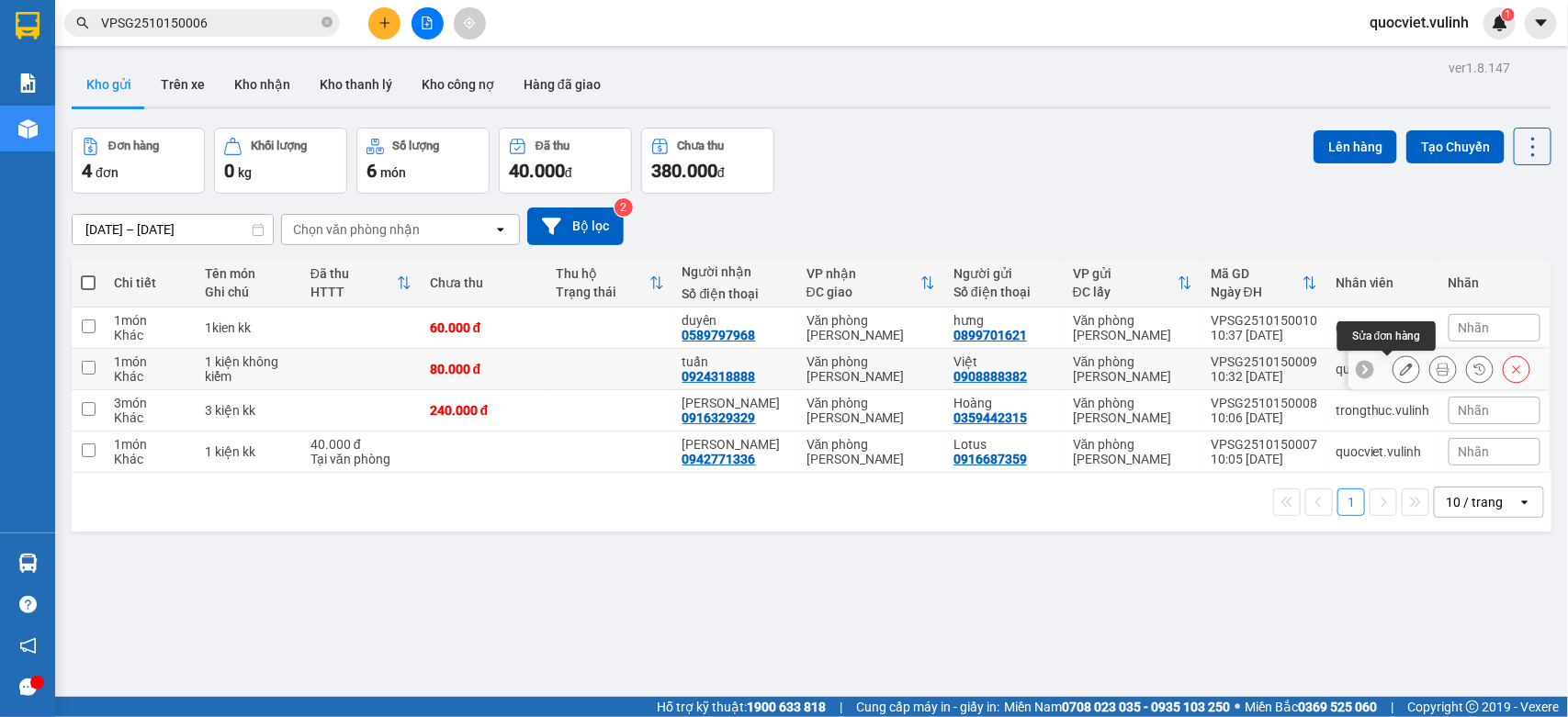
click at [1393, 372] on button at bounding box center [1406, 370] width 26 height 33
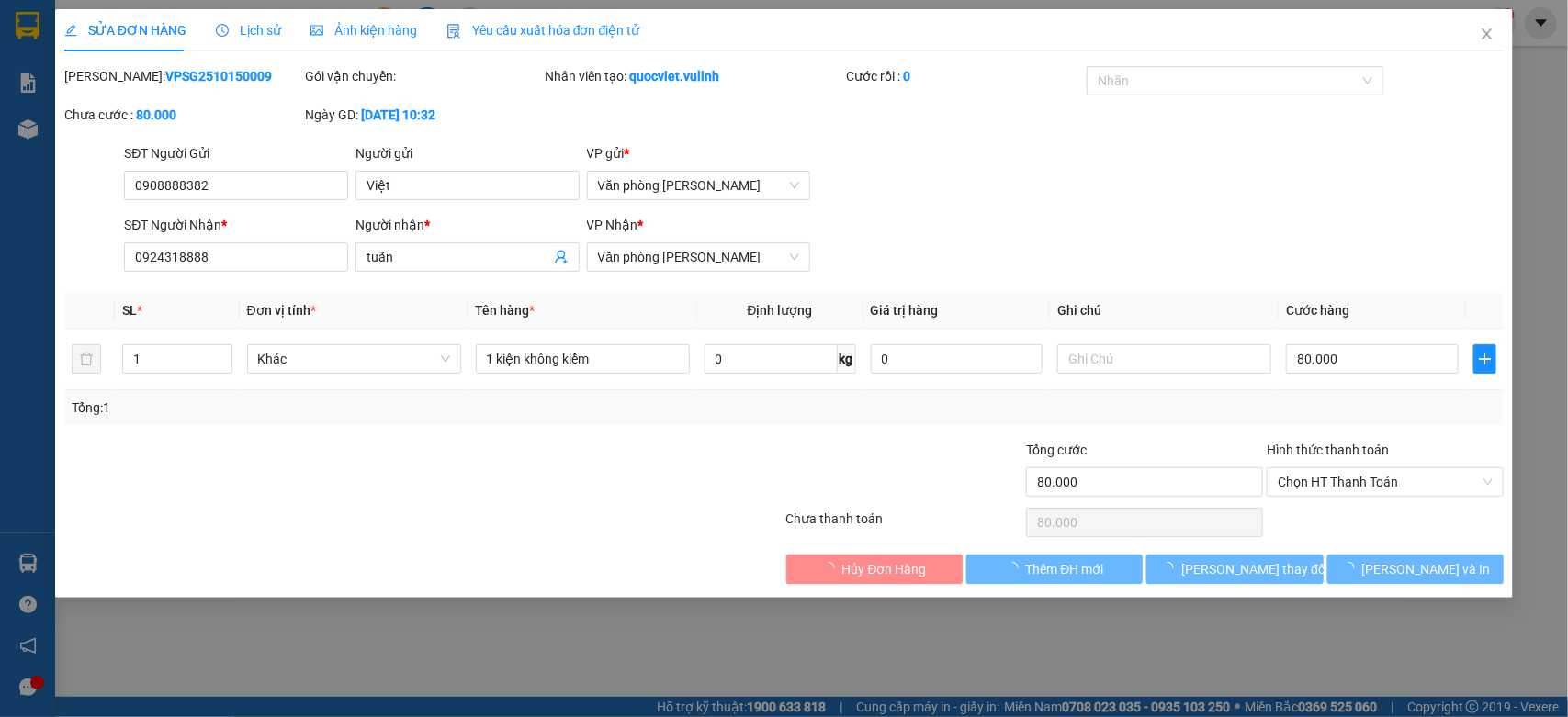
type input "0908888382"
type input "Việt"
type input "0924318888"
type input "tuấn"
type input "80.000"
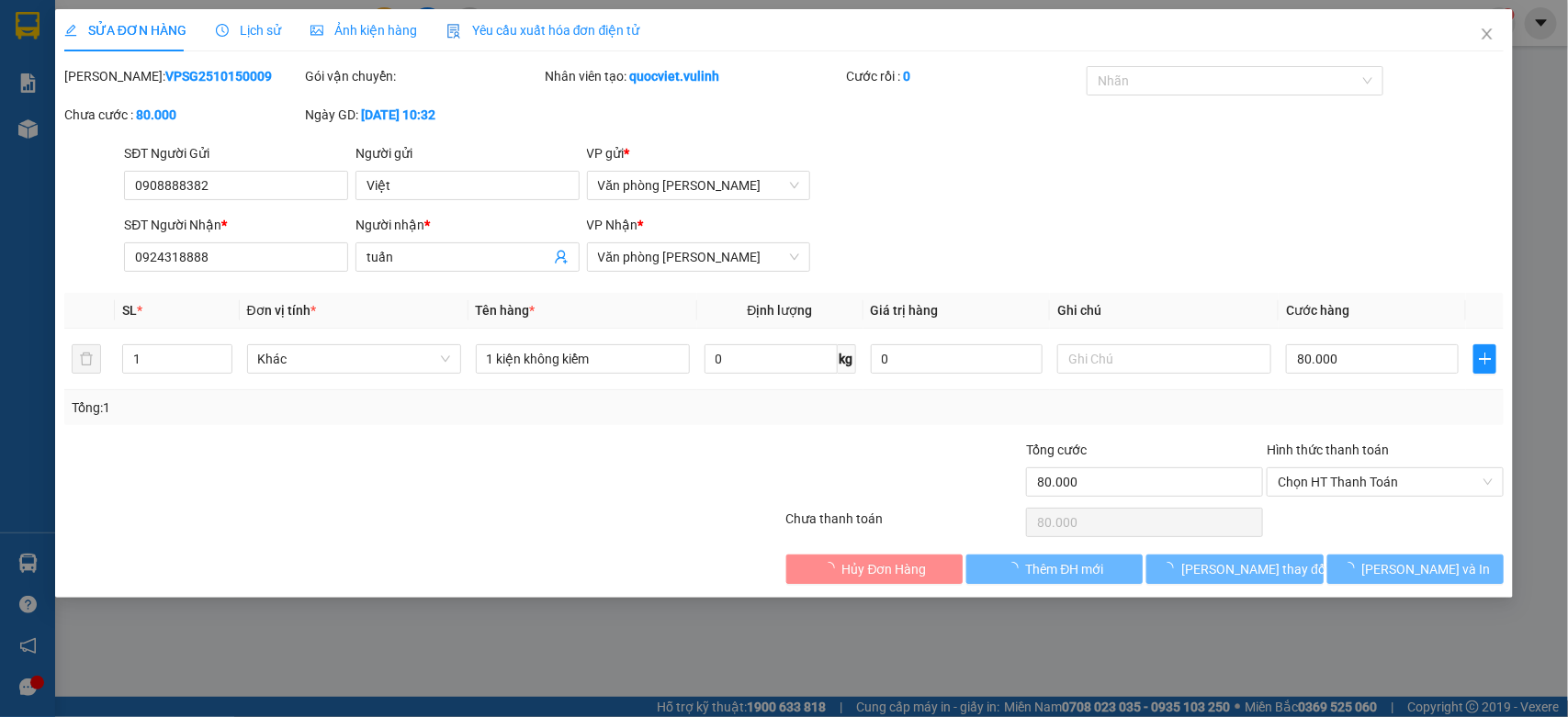
type input "80.000"
click at [303, 190] on div "SỬA ĐƠN HÀNG Lịch sử Ảnh kiện hàng Yêu cầu xuất hóa đơn điện tử Total Paid Fee …" at bounding box center [784, 358] width 1568 height 717
click at [303, 190] on input "0908888382" at bounding box center [236, 185] width 224 height 30
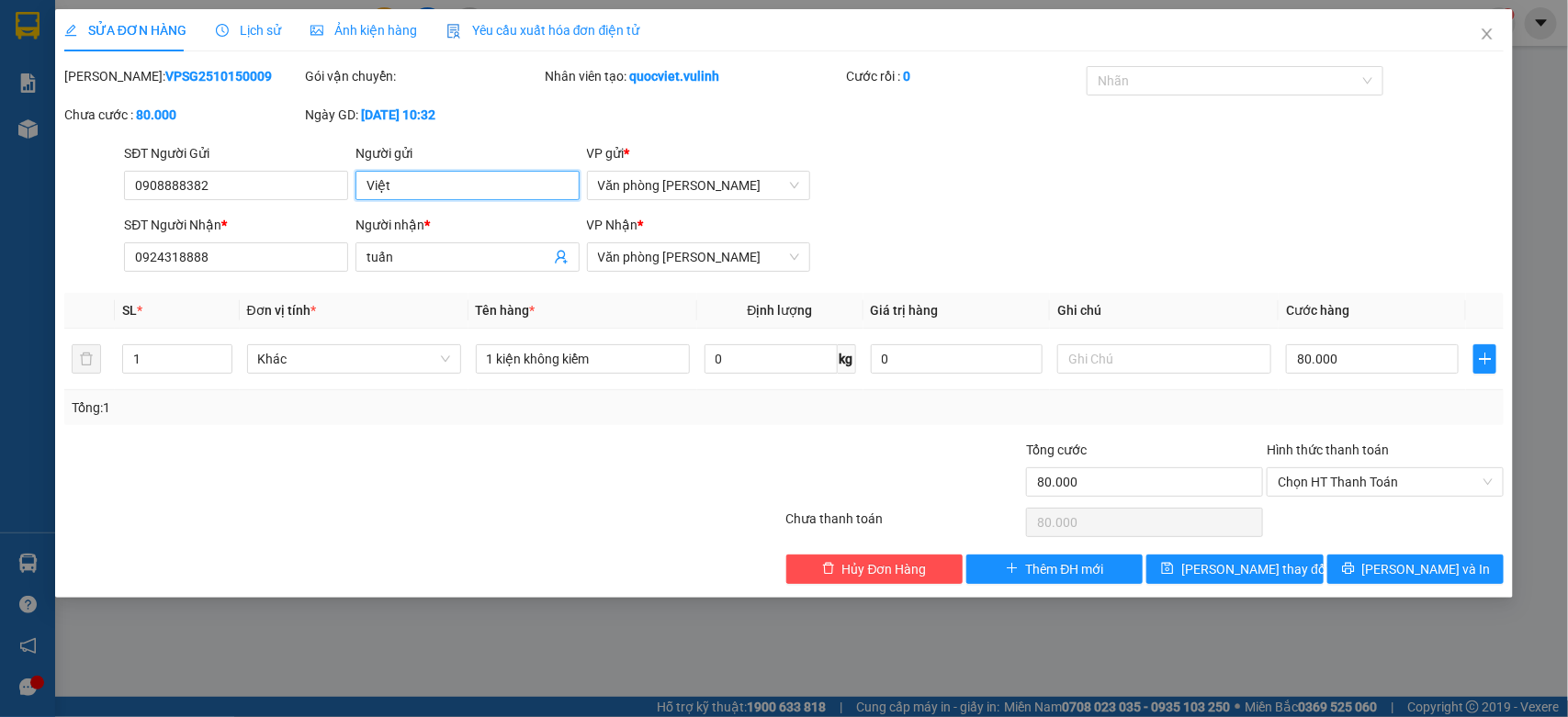
click at [425, 184] on input "Việt" at bounding box center [466, 185] width 224 height 30
click at [473, 243] on span "tuấn" at bounding box center [466, 257] width 224 height 30
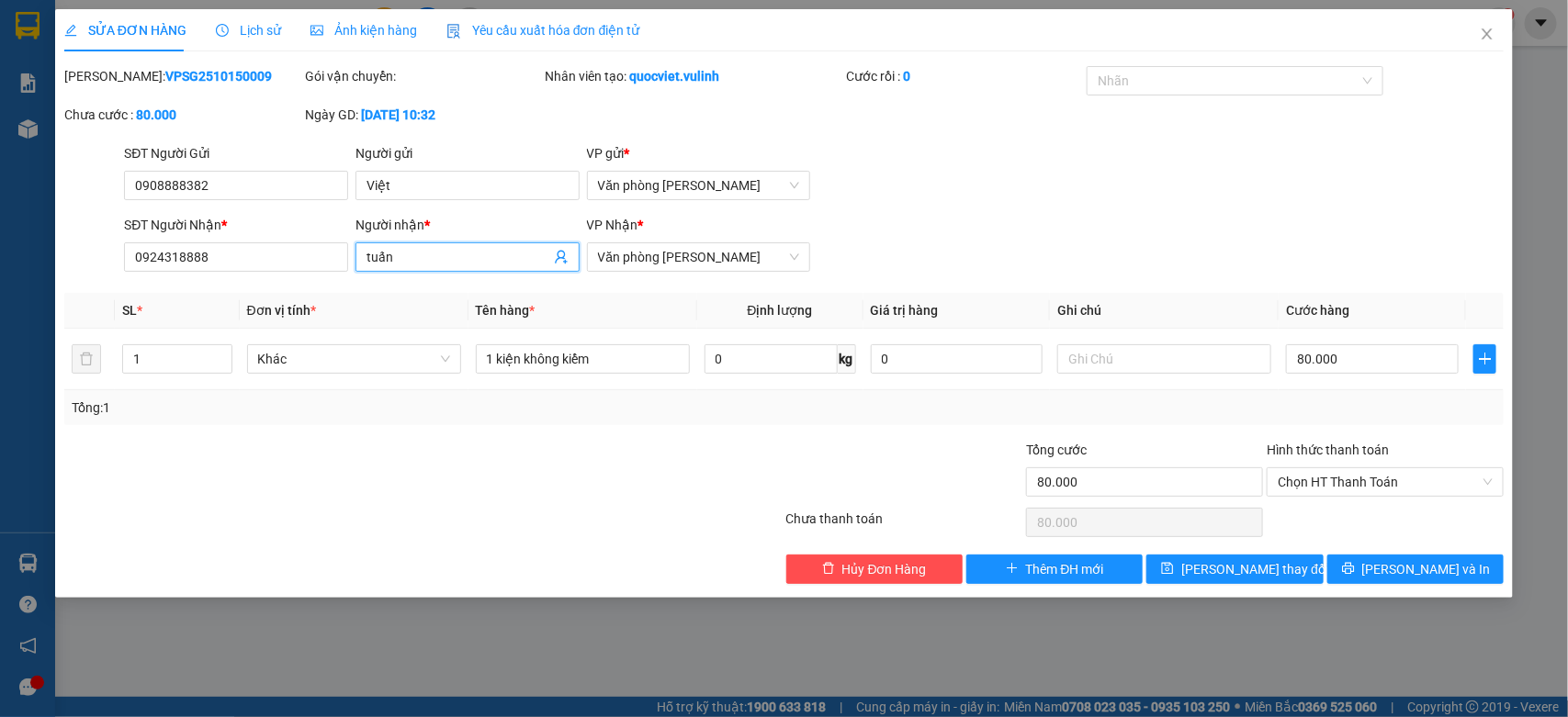
click at [473, 243] on span "tuấn" at bounding box center [466, 257] width 224 height 30
click at [453, 262] on input "tuấn" at bounding box center [459, 257] width 183 height 20
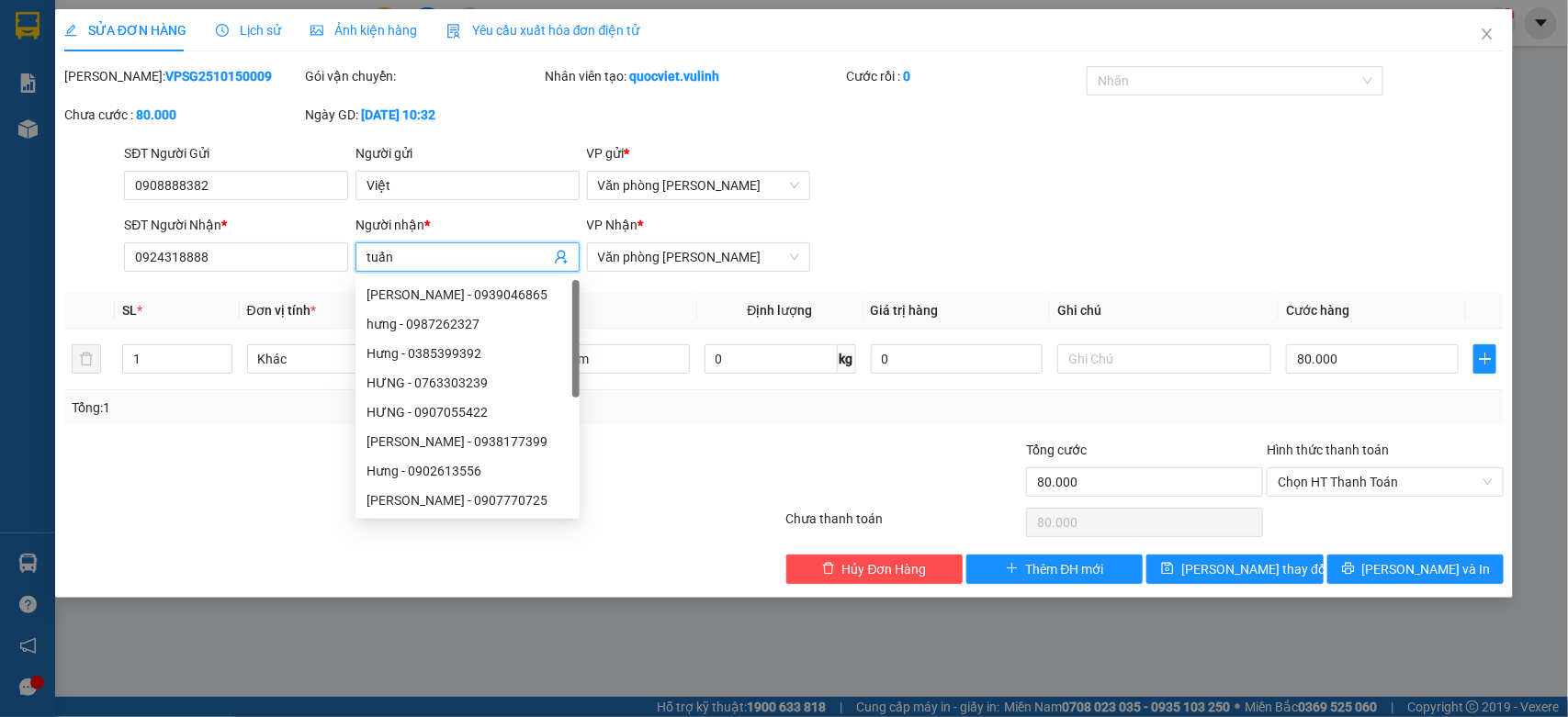
click at [453, 262] on input "tuấn" at bounding box center [459, 257] width 183 height 20
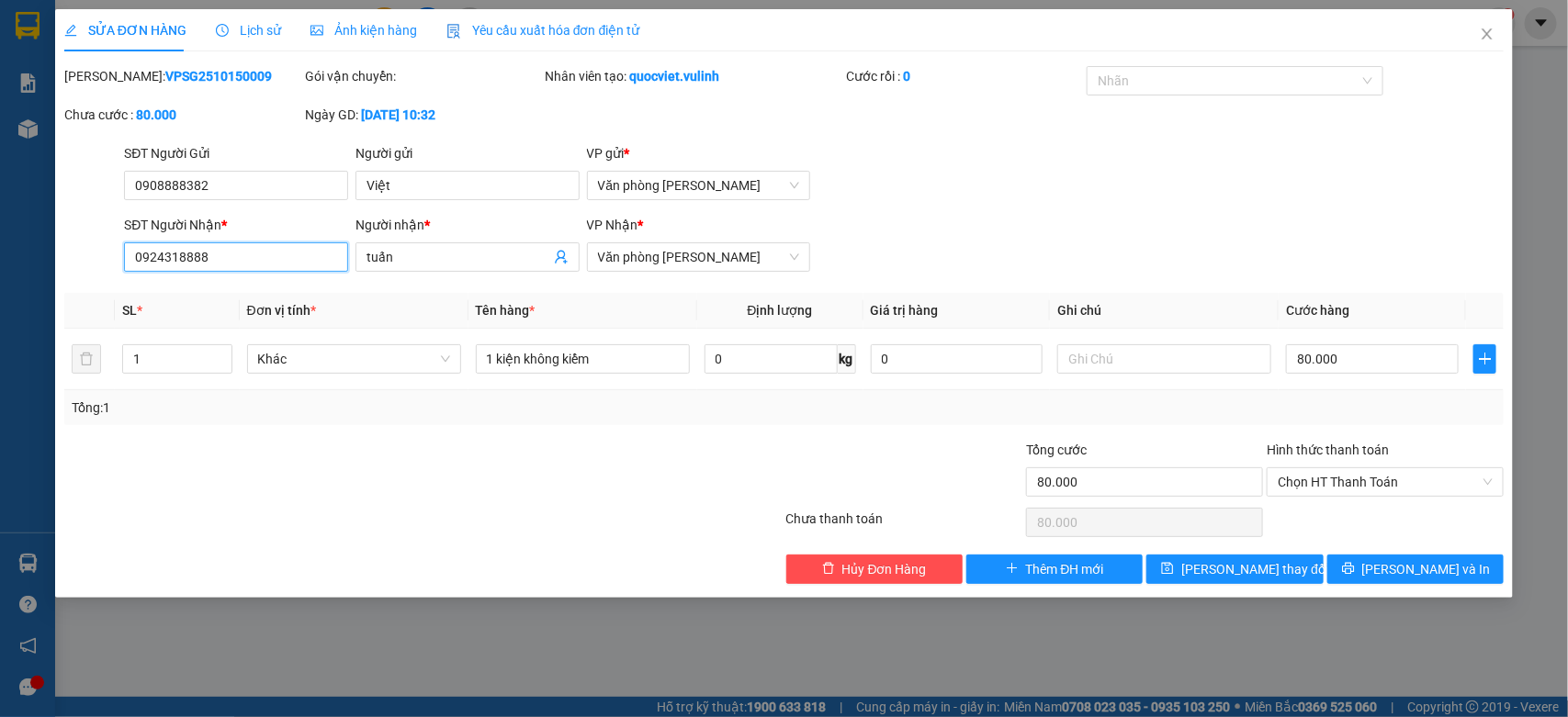
click at [216, 253] on input "0924318888" at bounding box center [236, 257] width 224 height 30
click at [214, 253] on input "0924318888" at bounding box center [236, 257] width 224 height 30
click at [1491, 36] on icon "close" at bounding box center [1486, 34] width 15 height 15
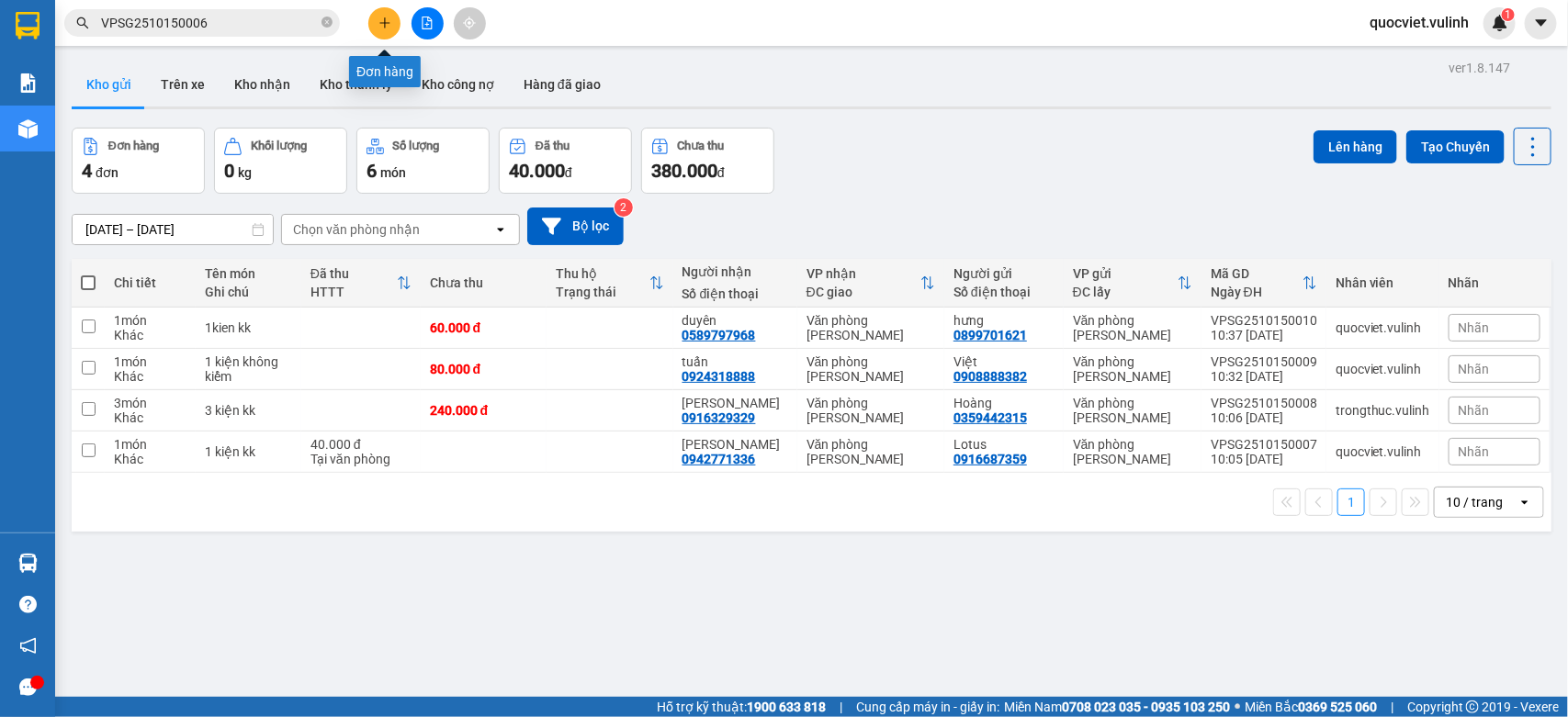
click at [392, 24] on button at bounding box center [384, 23] width 33 height 33
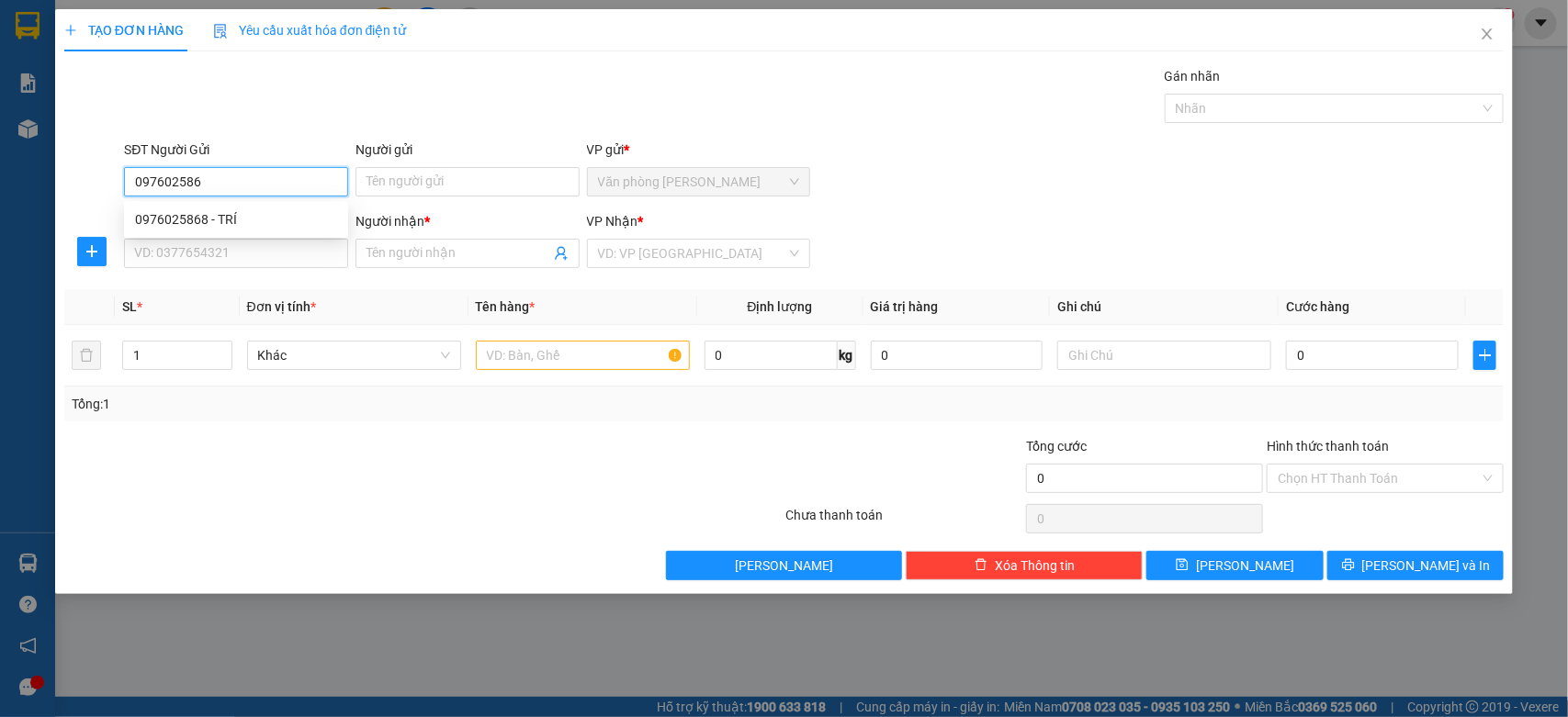
type input "0976025868"
click at [301, 218] on div "0976025868 - TRÍ" at bounding box center [236, 219] width 202 height 20
type input "TRÍ"
type input "0348800112"
type input "Đức"
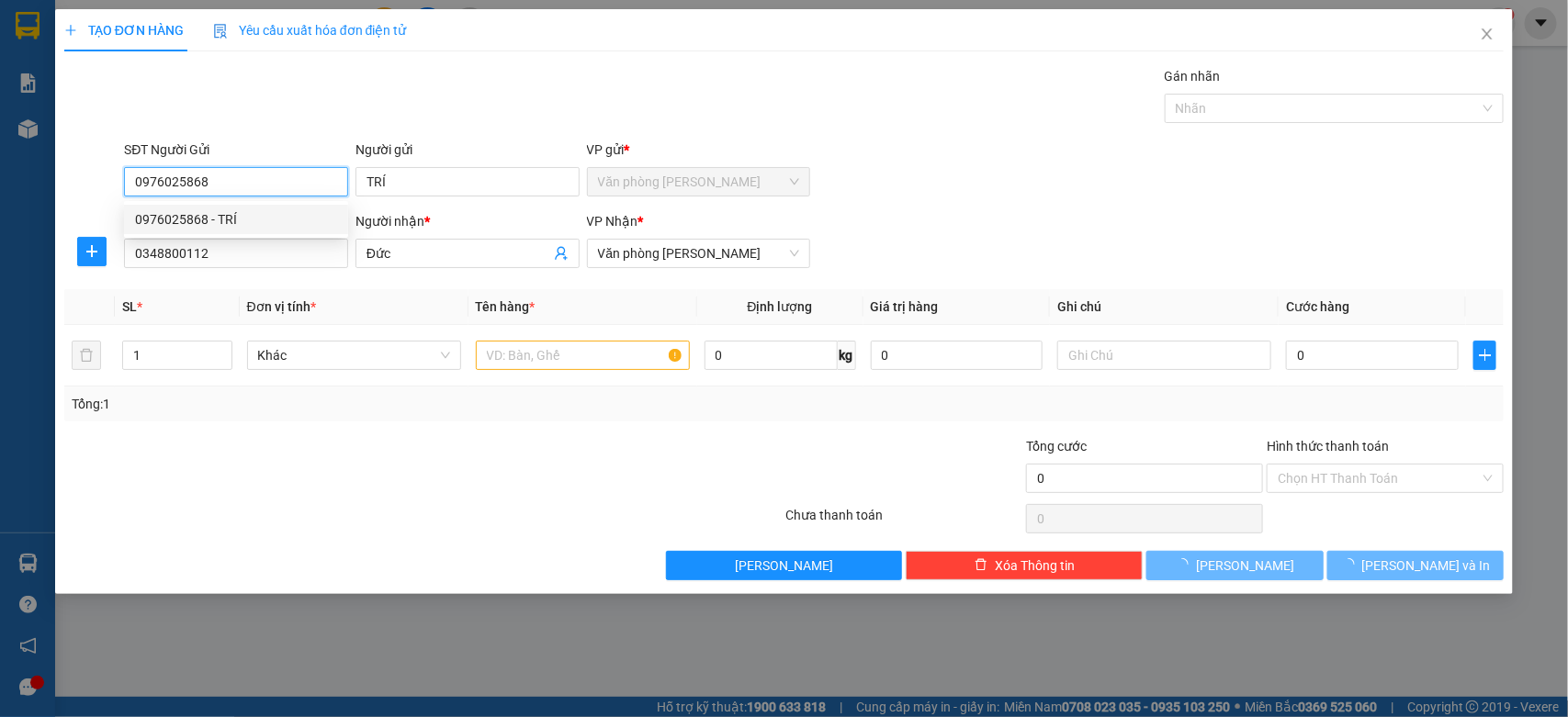
type input "60.000"
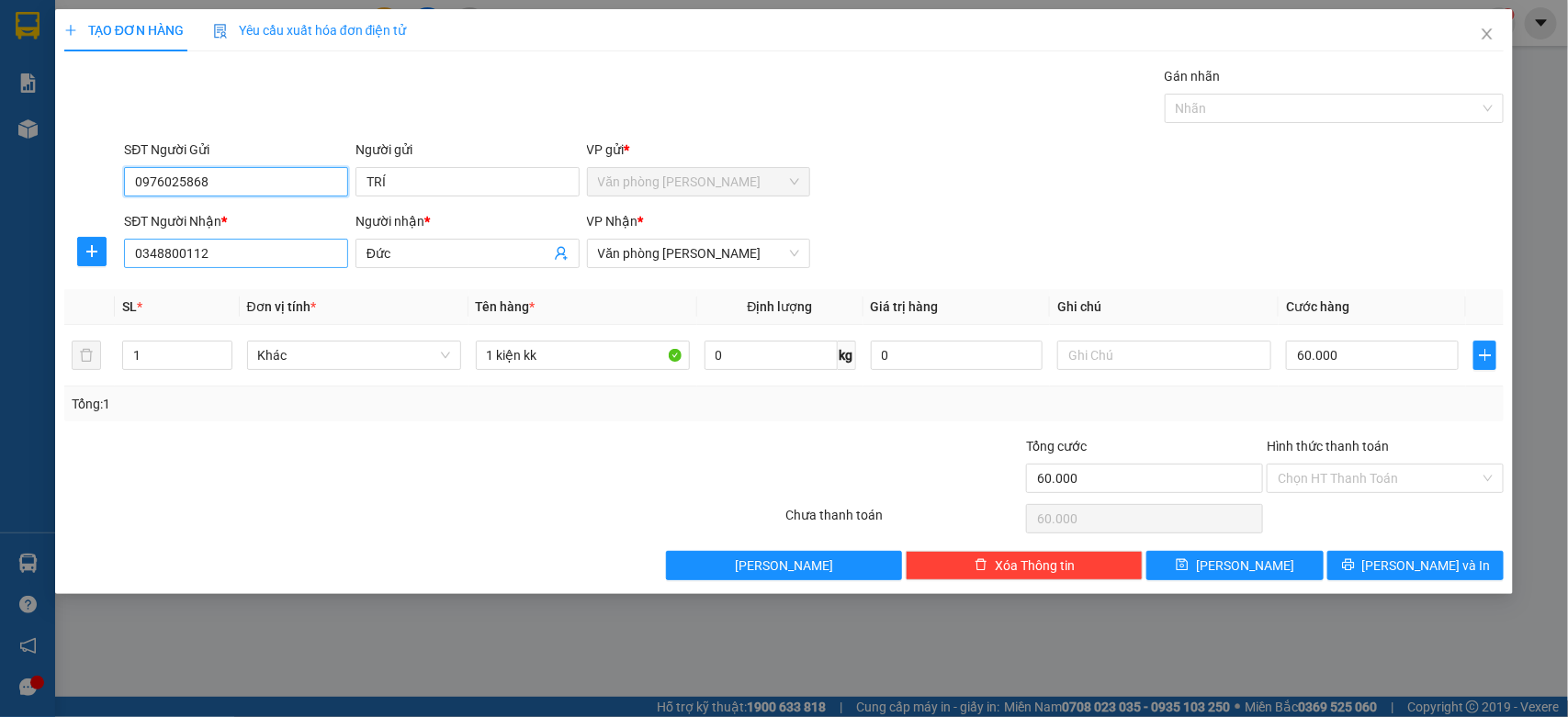
type input "0976025868"
click at [246, 253] on input "0348800112" at bounding box center [236, 253] width 224 height 30
click at [244, 299] on div "0983505801 - Hùng" at bounding box center [236, 291] width 202 height 20
type input "0983505801"
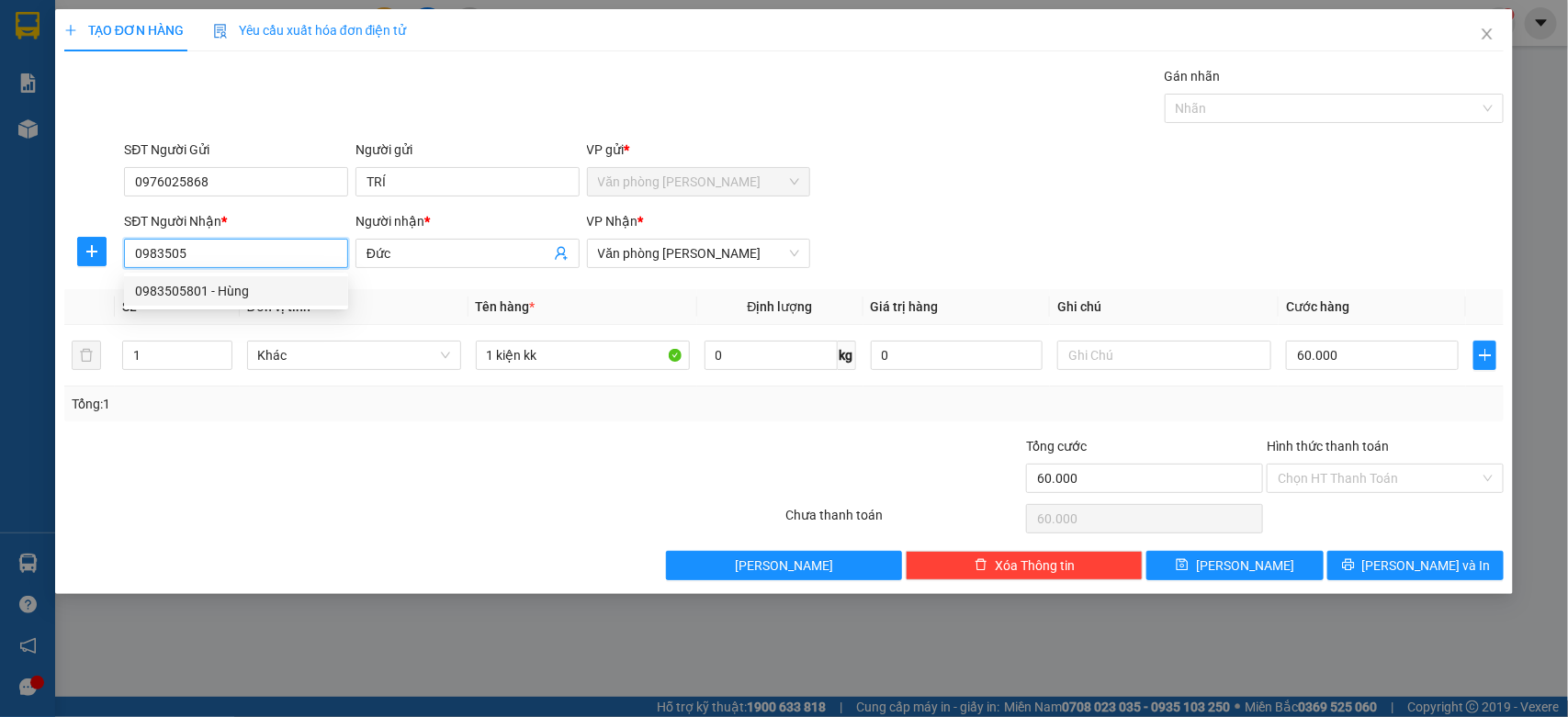
type input "Hùng"
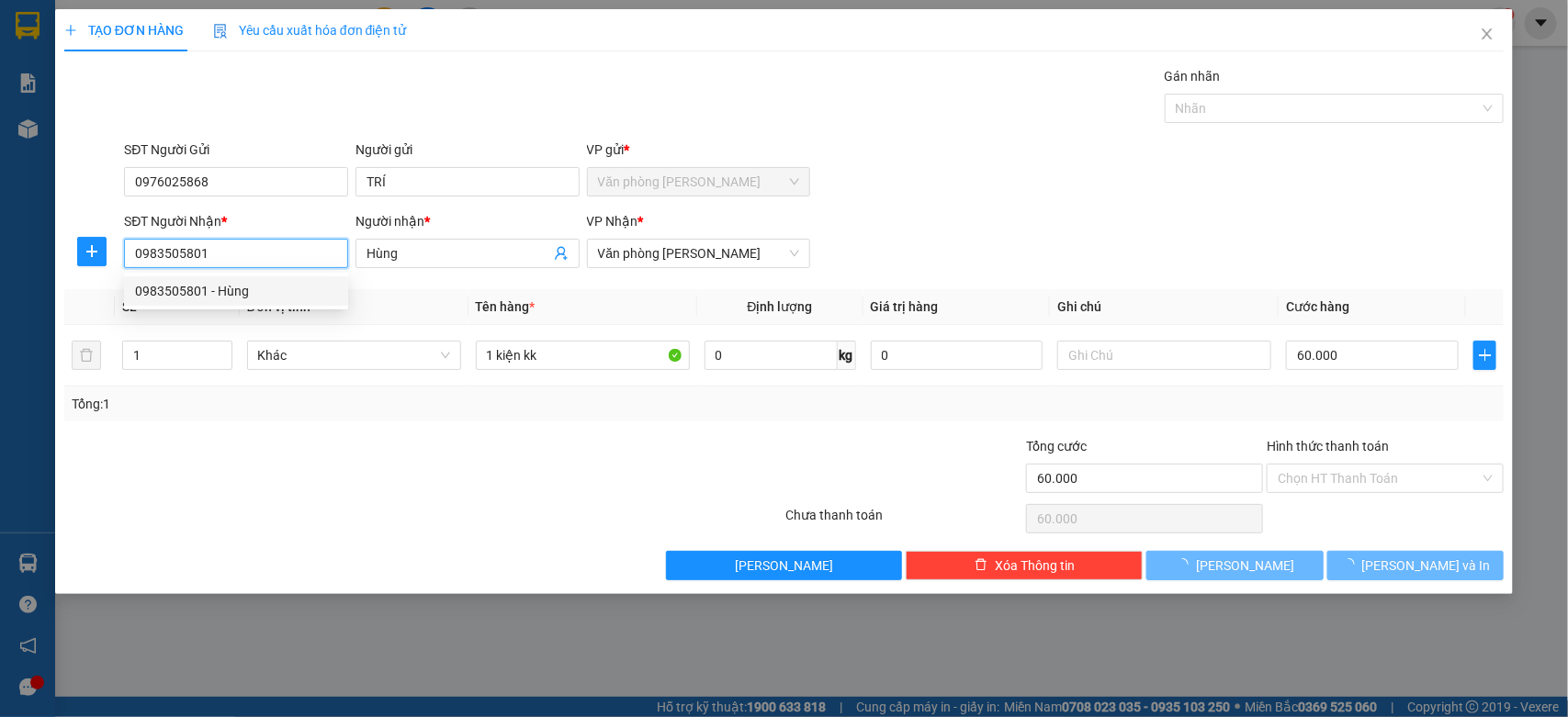
type input "210.000"
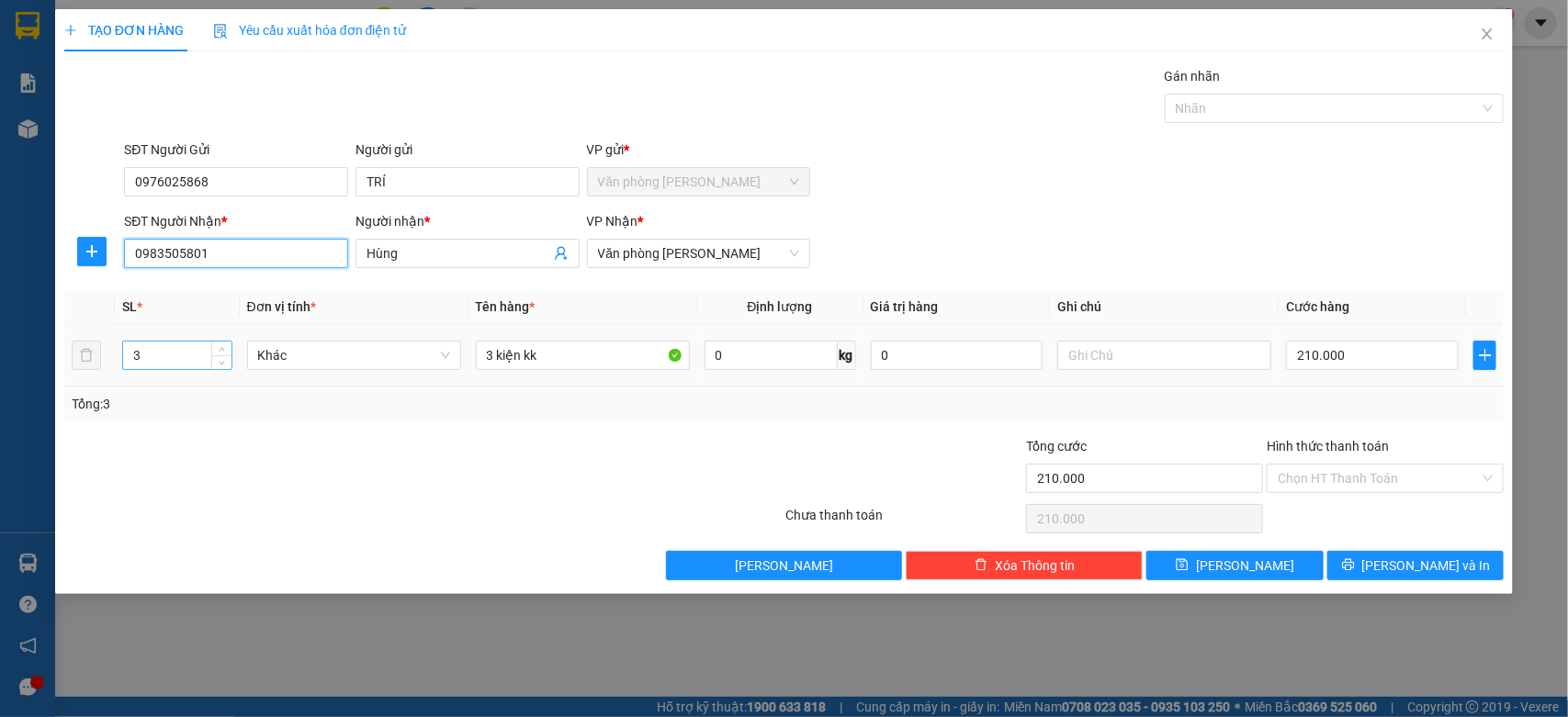
type input "0983505801"
click at [135, 368] on input "3" at bounding box center [178, 355] width 108 height 28
click at [140, 368] on input "3" at bounding box center [178, 355] width 108 height 28
type input "1"
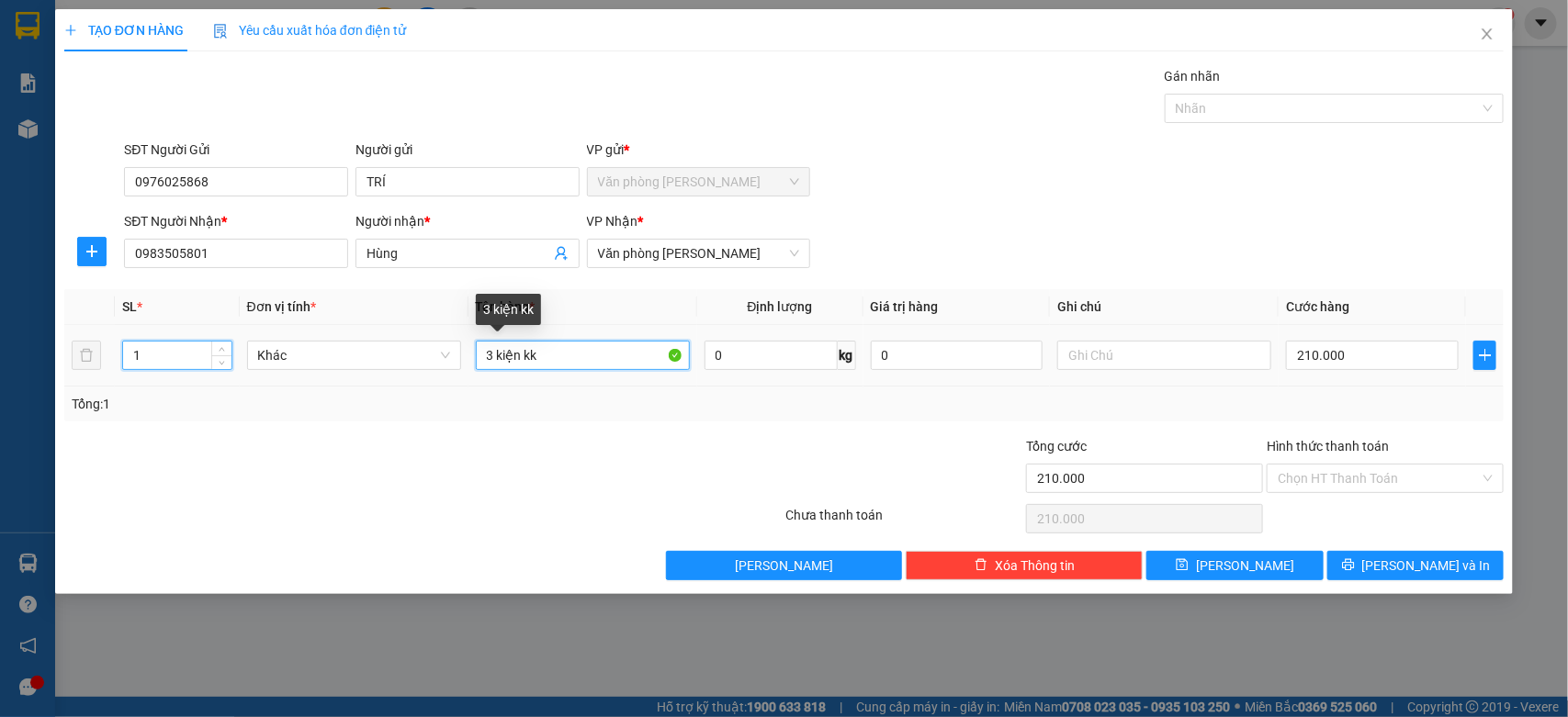
click at [494, 358] on input "3 kiện kk" at bounding box center [582, 356] width 214 height 30
type input "1 kiện kk"
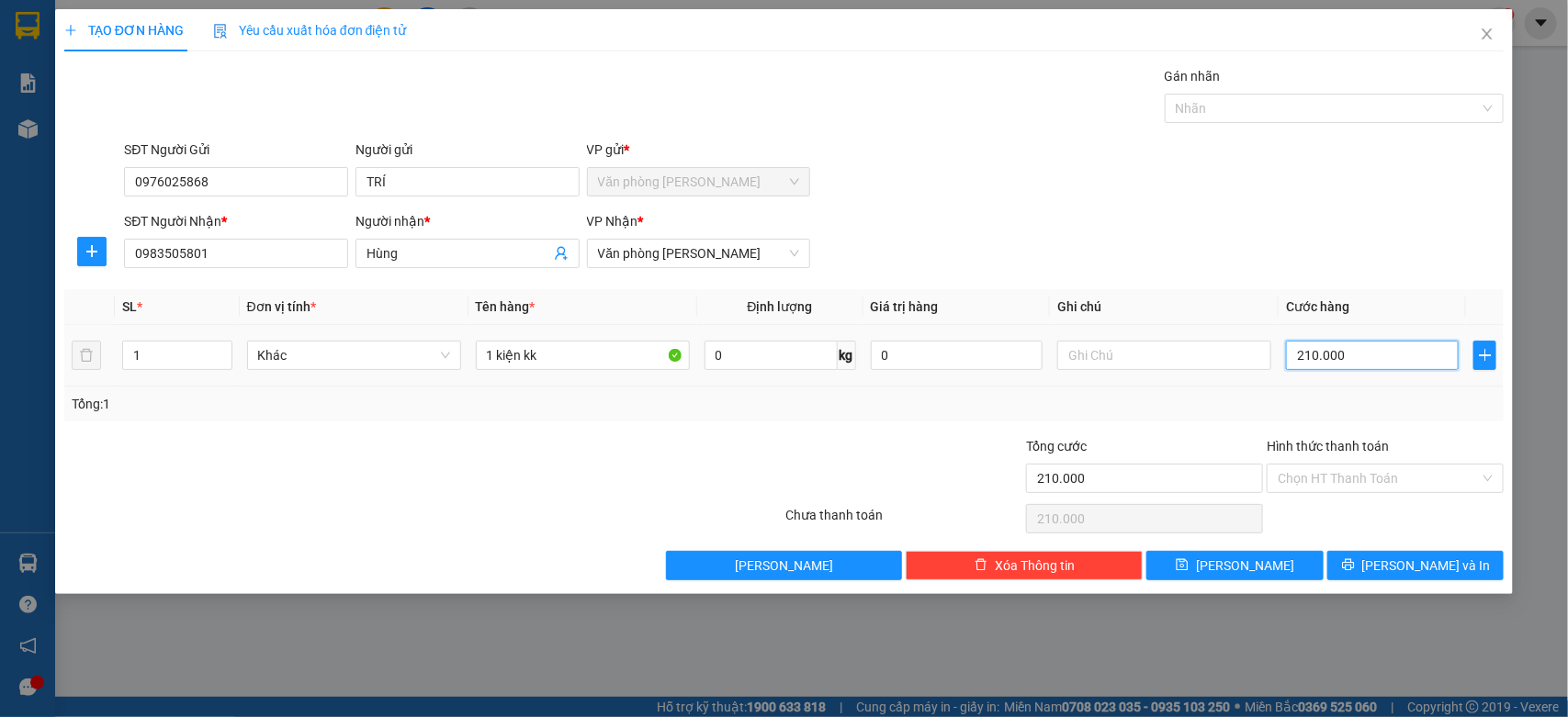
click at [1341, 361] on input "210.000" at bounding box center [1372, 356] width 173 height 30
click at [1343, 355] on input "210.000" at bounding box center [1372, 356] width 173 height 30
type input "2.100.001"
type input "21.000.015"
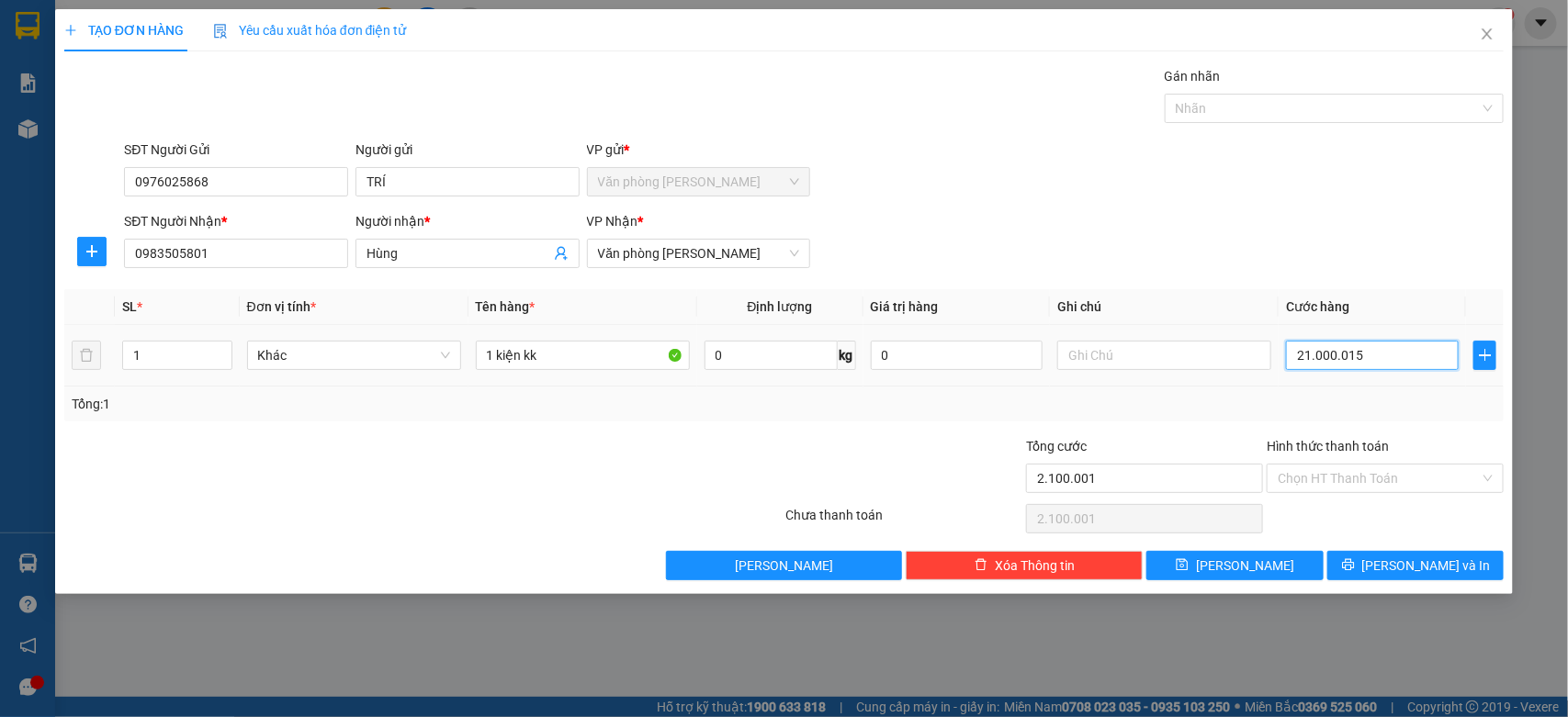
type input "21.000.015"
type input "210.000.150"
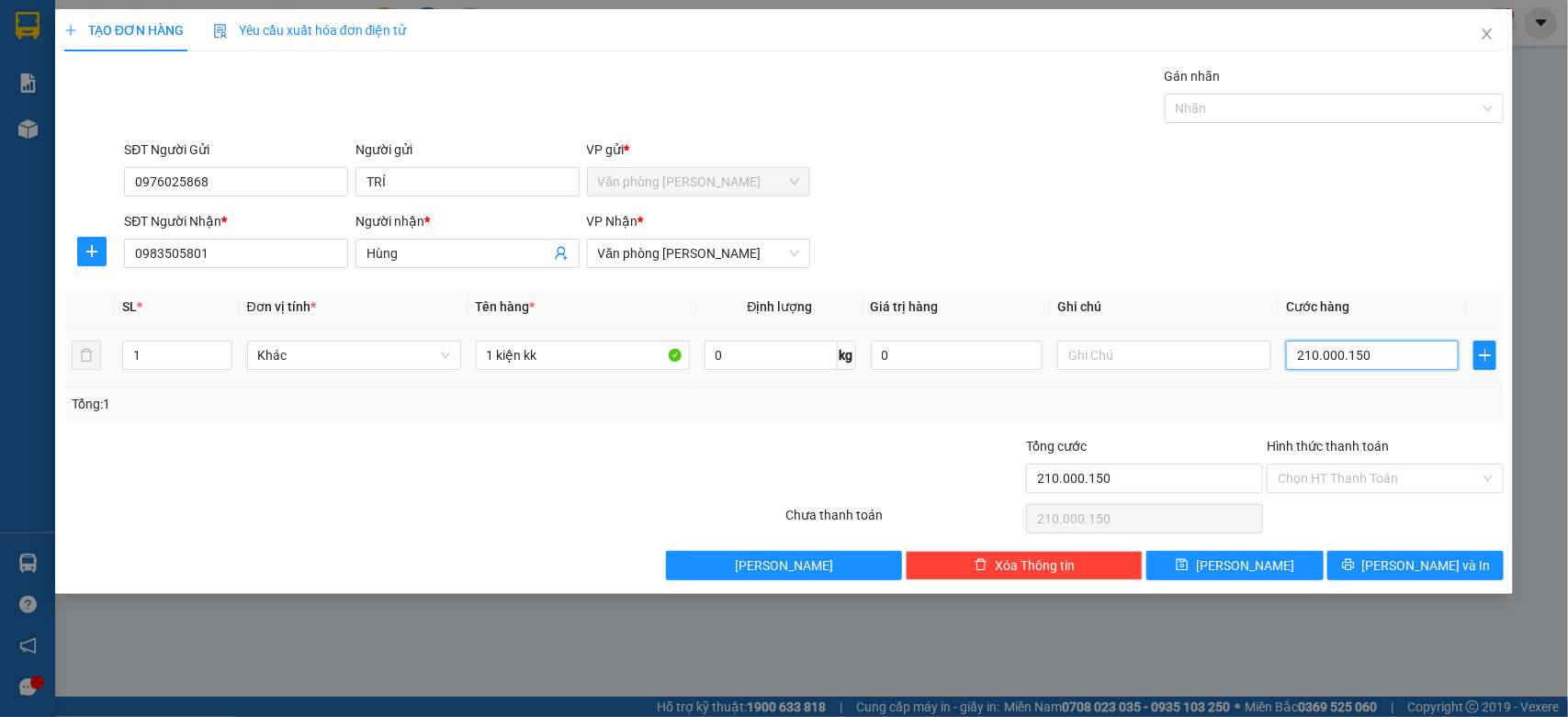
type input "21.000.015"
type input "0"
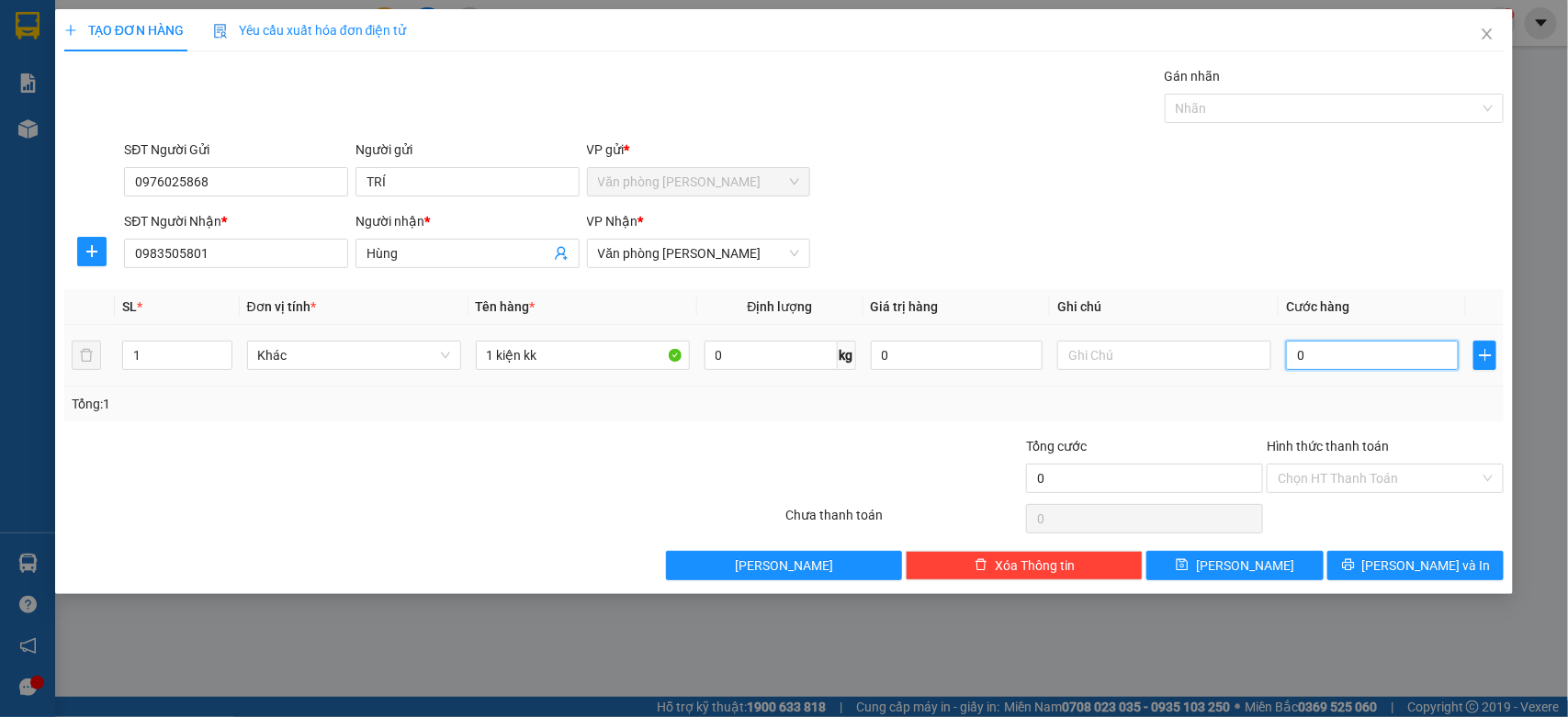
type input "0"
type input "10"
type input "150"
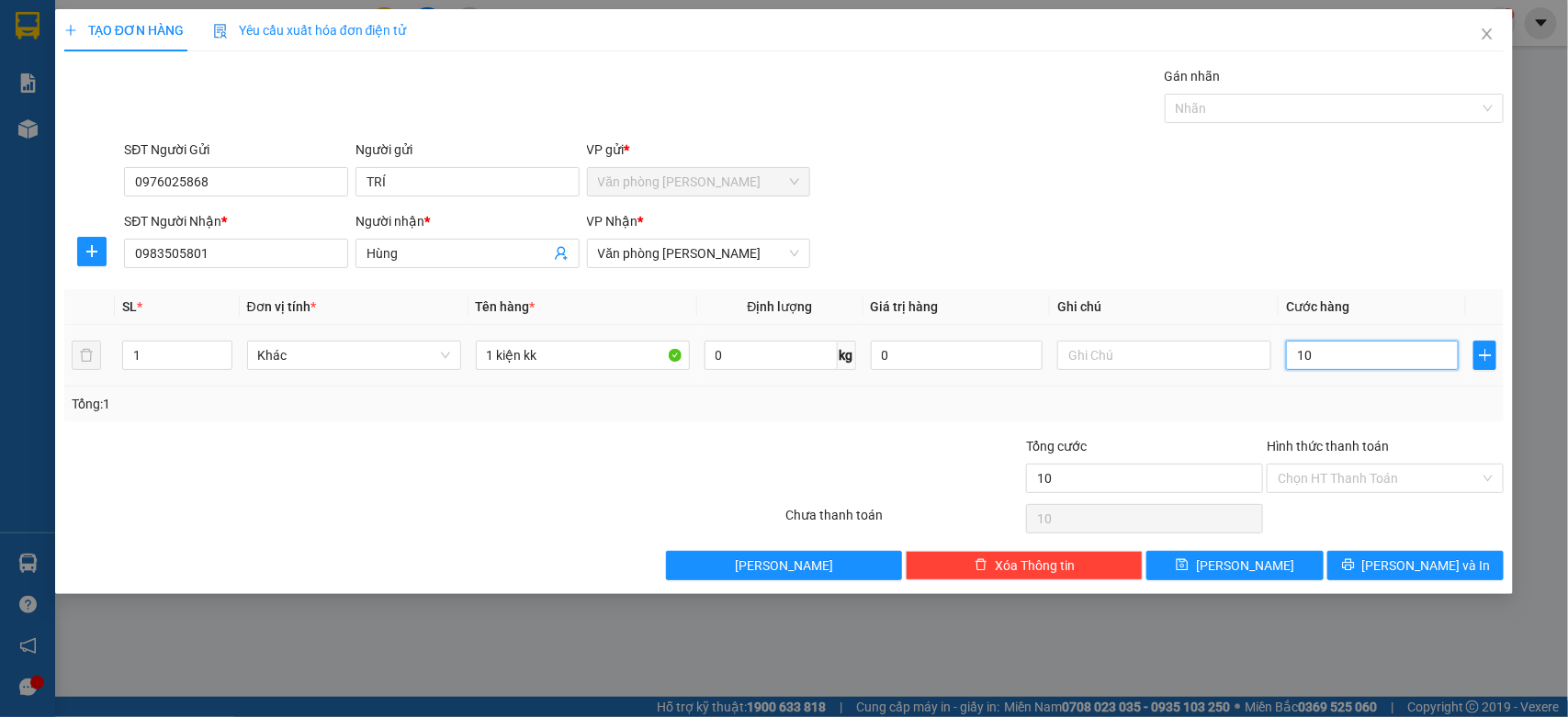
type input "150"
type input "1.500"
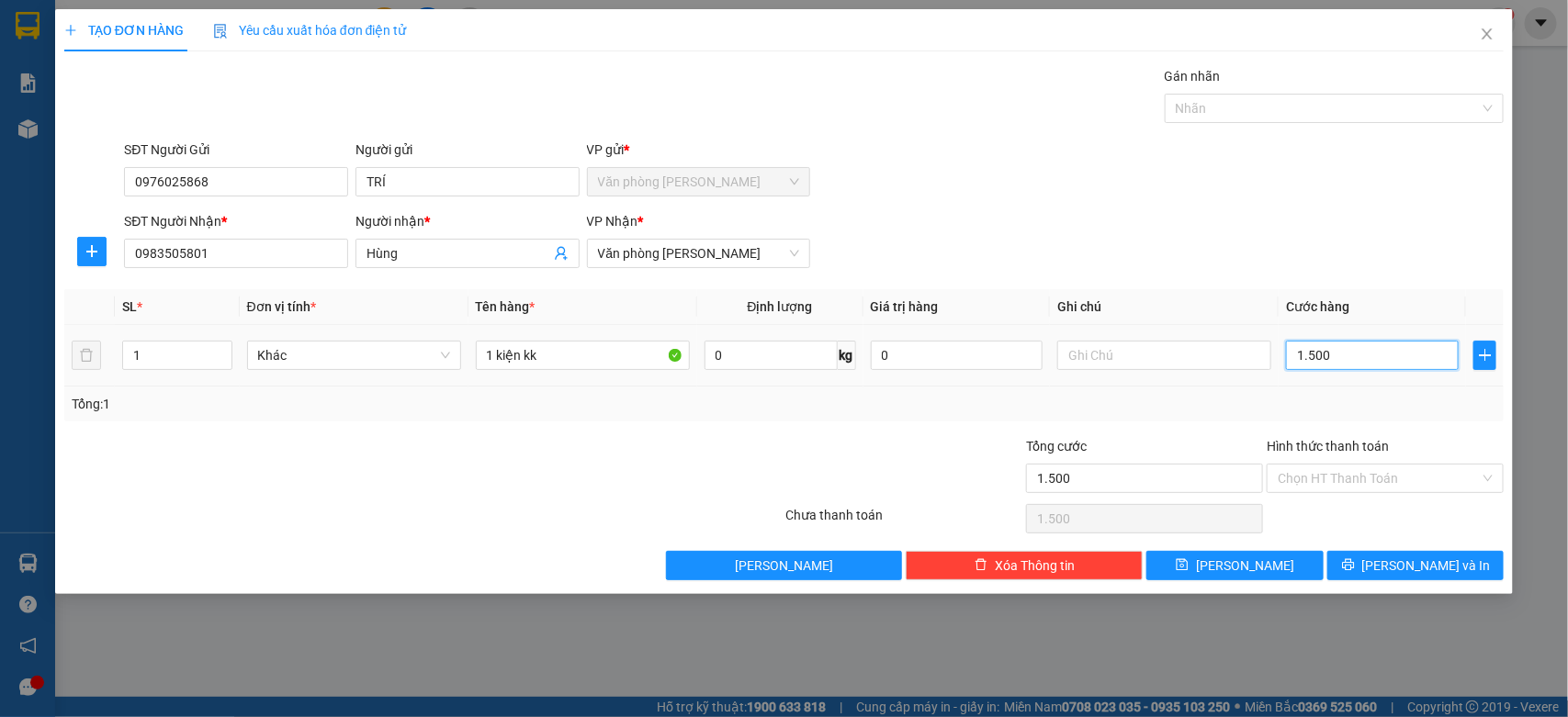
type input "15.000"
type input "150.000"
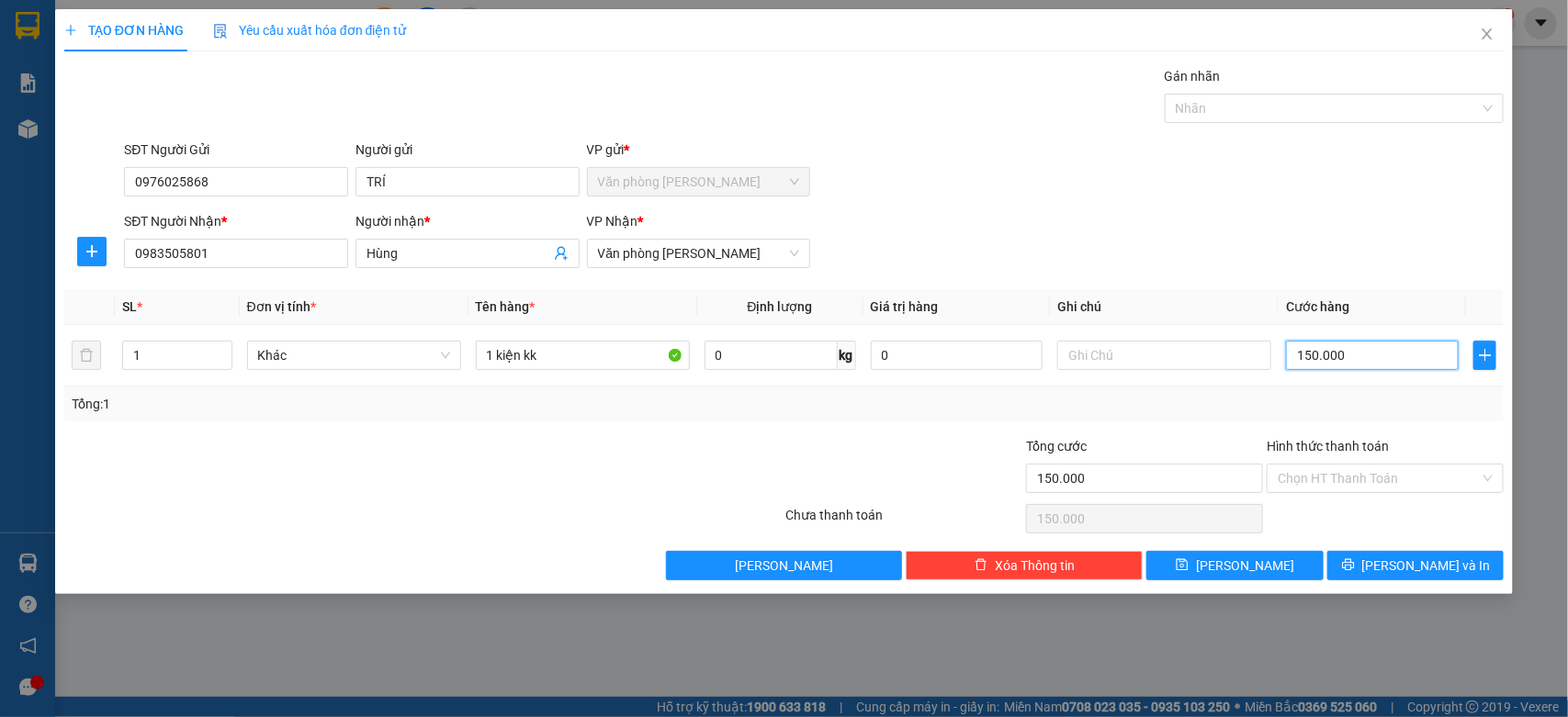
type input "150.000"
click at [1411, 462] on div "Hình thức thanh toán" at bounding box center [1385, 450] width 237 height 28
click at [1380, 503] on div "Chọn HT Thanh Toán" at bounding box center [1385, 519] width 241 height 36
click at [1372, 475] on input "Hình thức thanh toán" at bounding box center [1379, 478] width 202 height 28
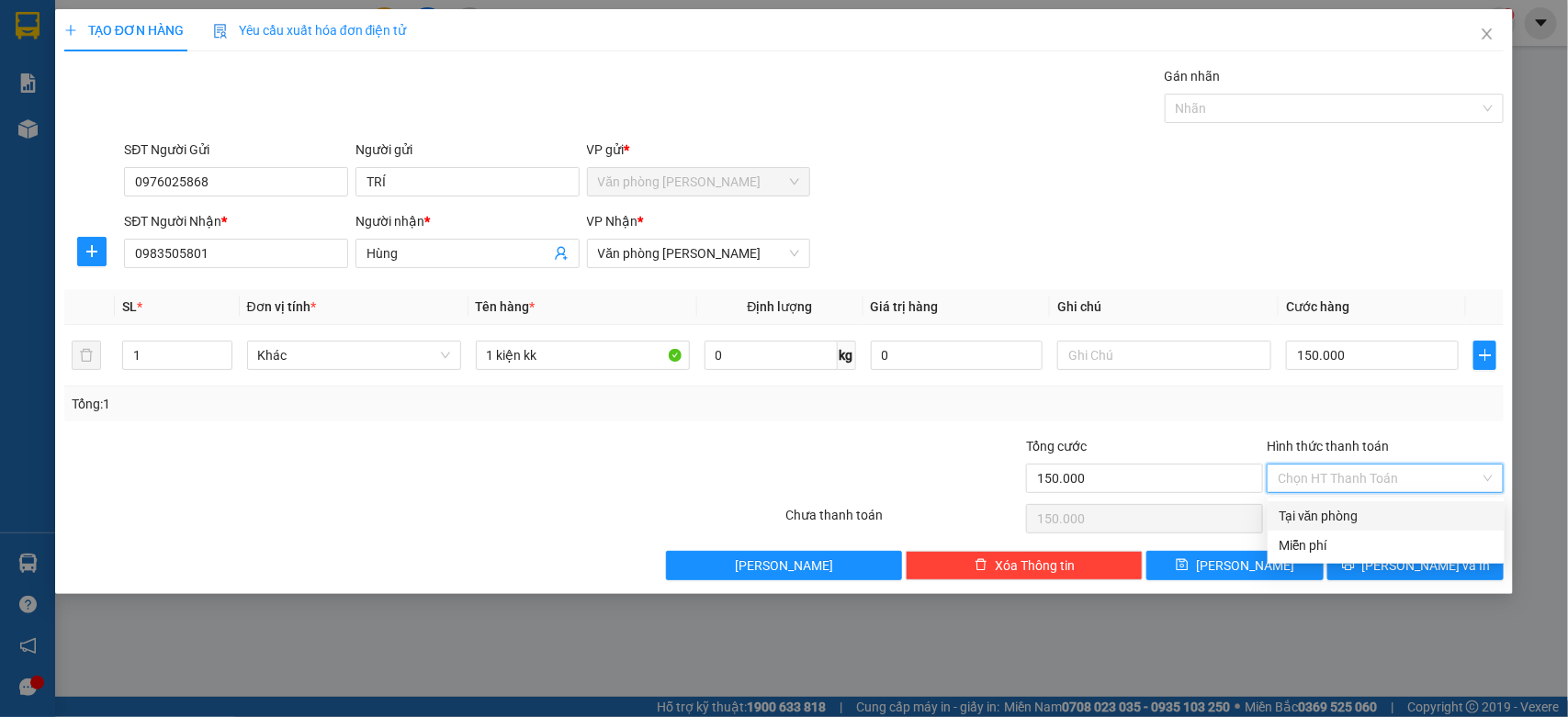
click at [1341, 503] on div "Tại văn phòng" at bounding box center [1386, 517] width 237 height 30
type input "0"
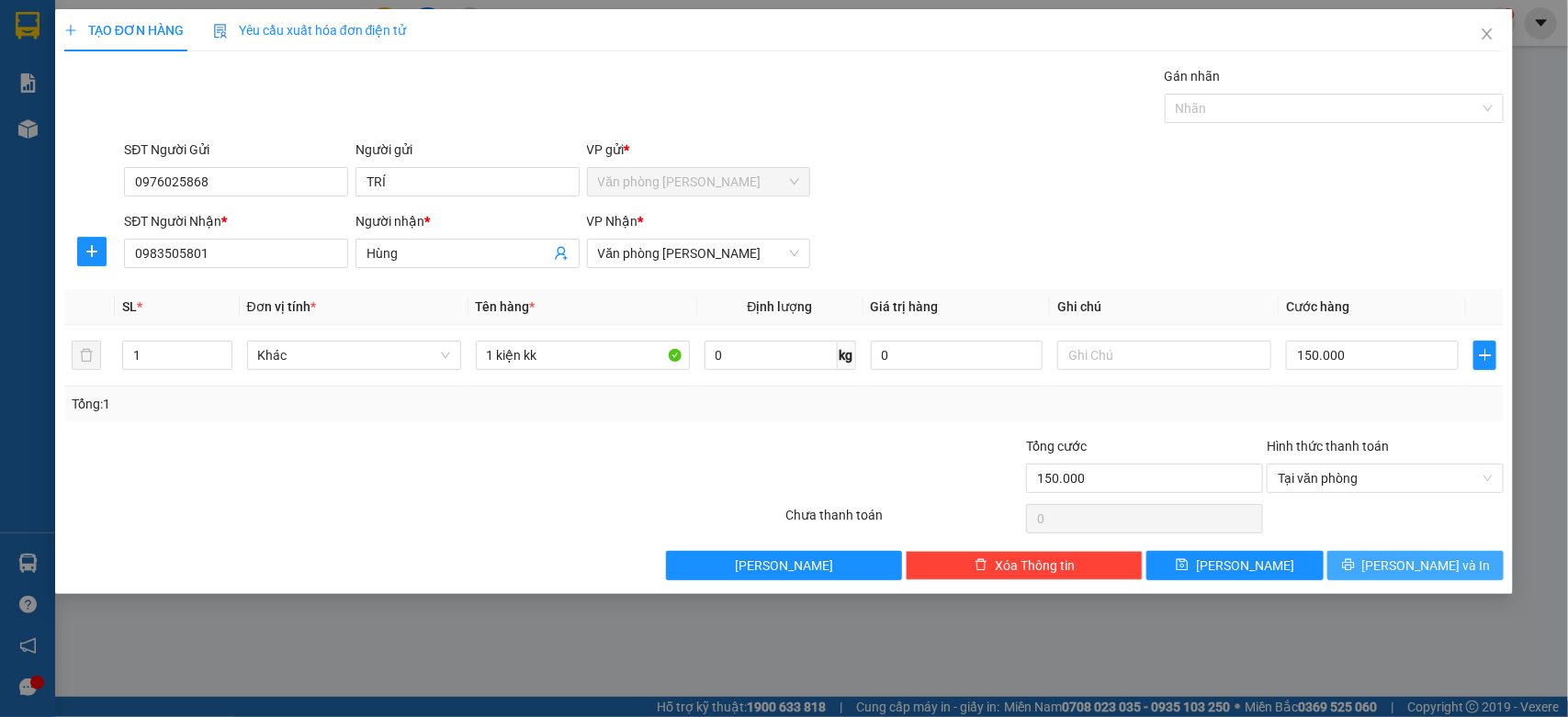
click at [1371, 572] on button "[PERSON_NAME] và In" at bounding box center [1415, 566] width 177 height 30
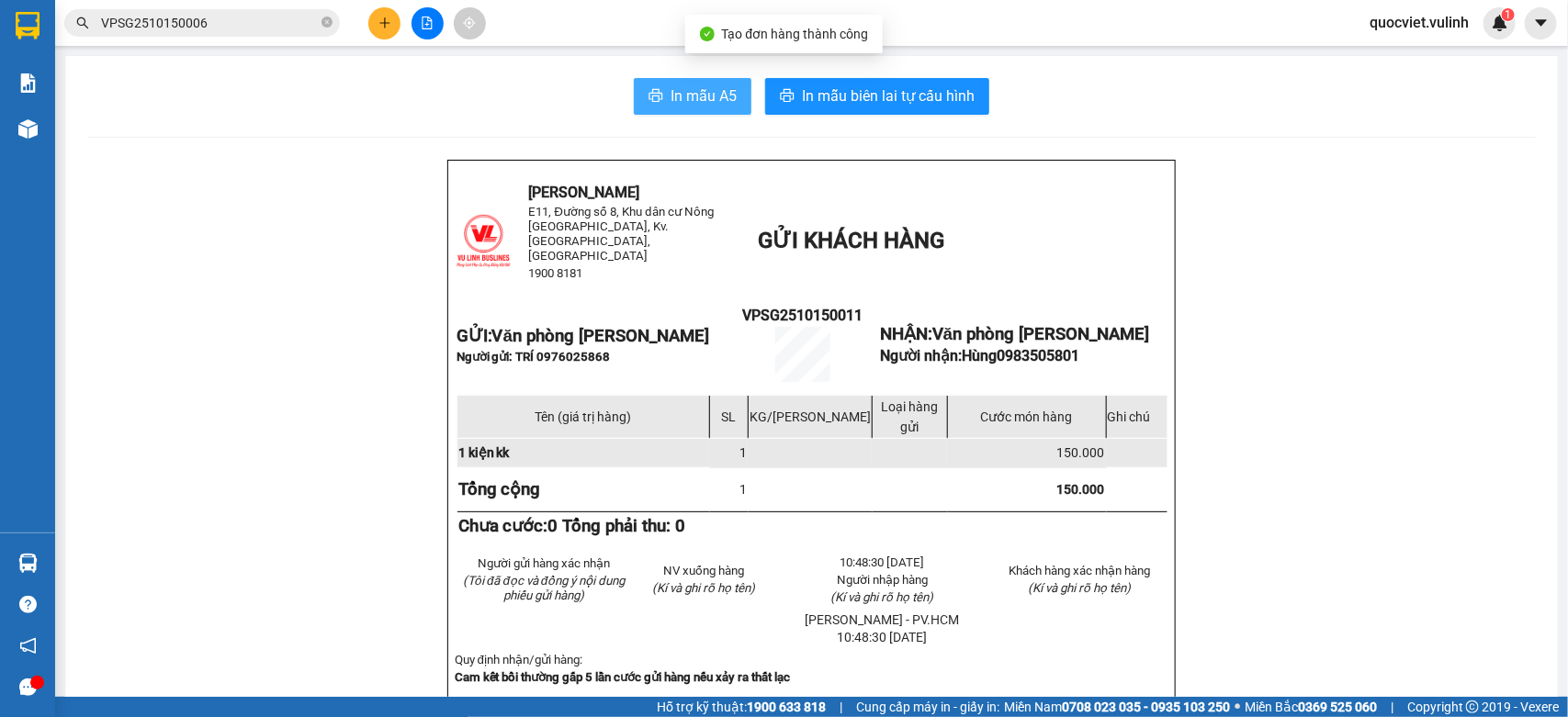
click at [671, 99] on span "In mẫu A5" at bounding box center [703, 96] width 66 height 23
drag, startPoint x: 730, startPoint y: 106, endPoint x: 1346, endPoint y: 323, distance: 653.1
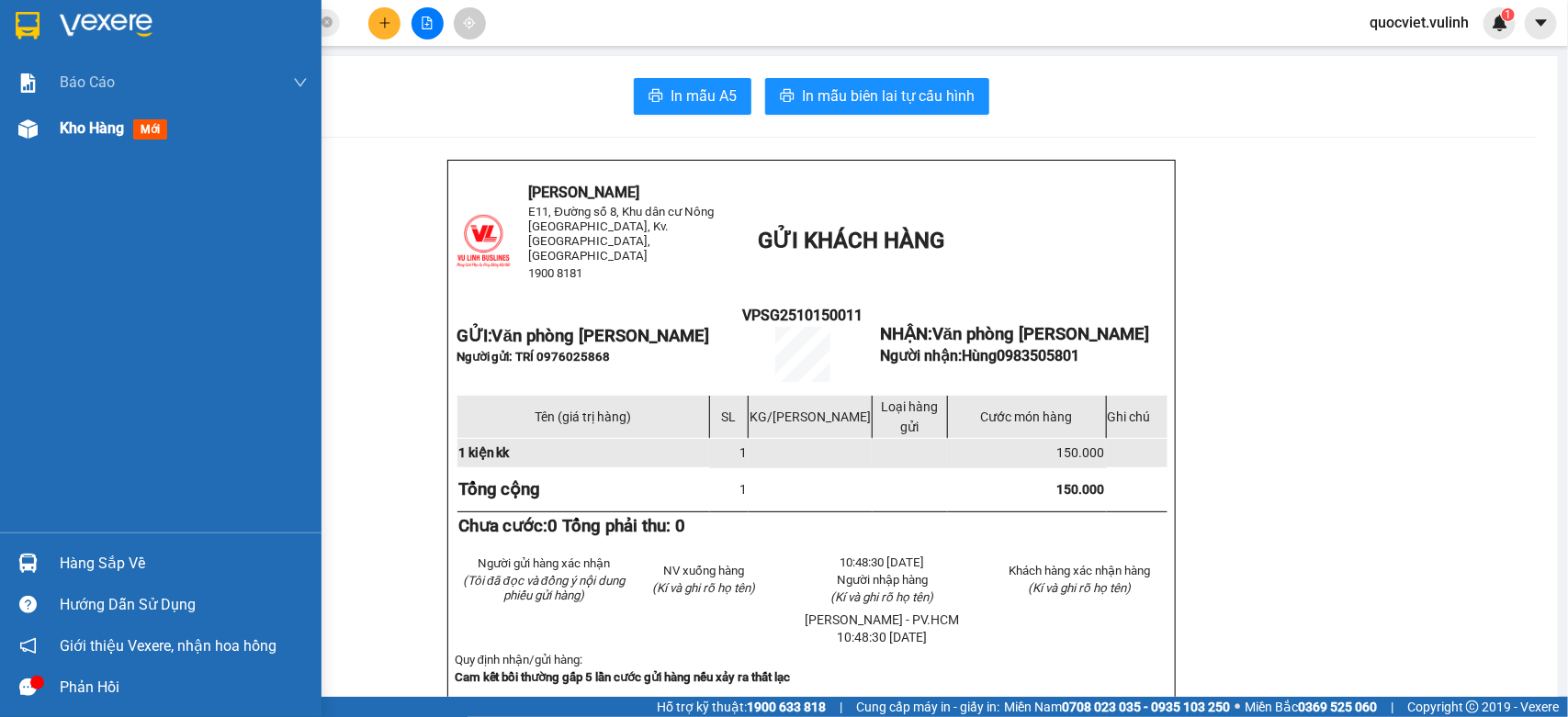
click at [10, 134] on div "Kho hàng mới" at bounding box center [161, 128] width 321 height 46
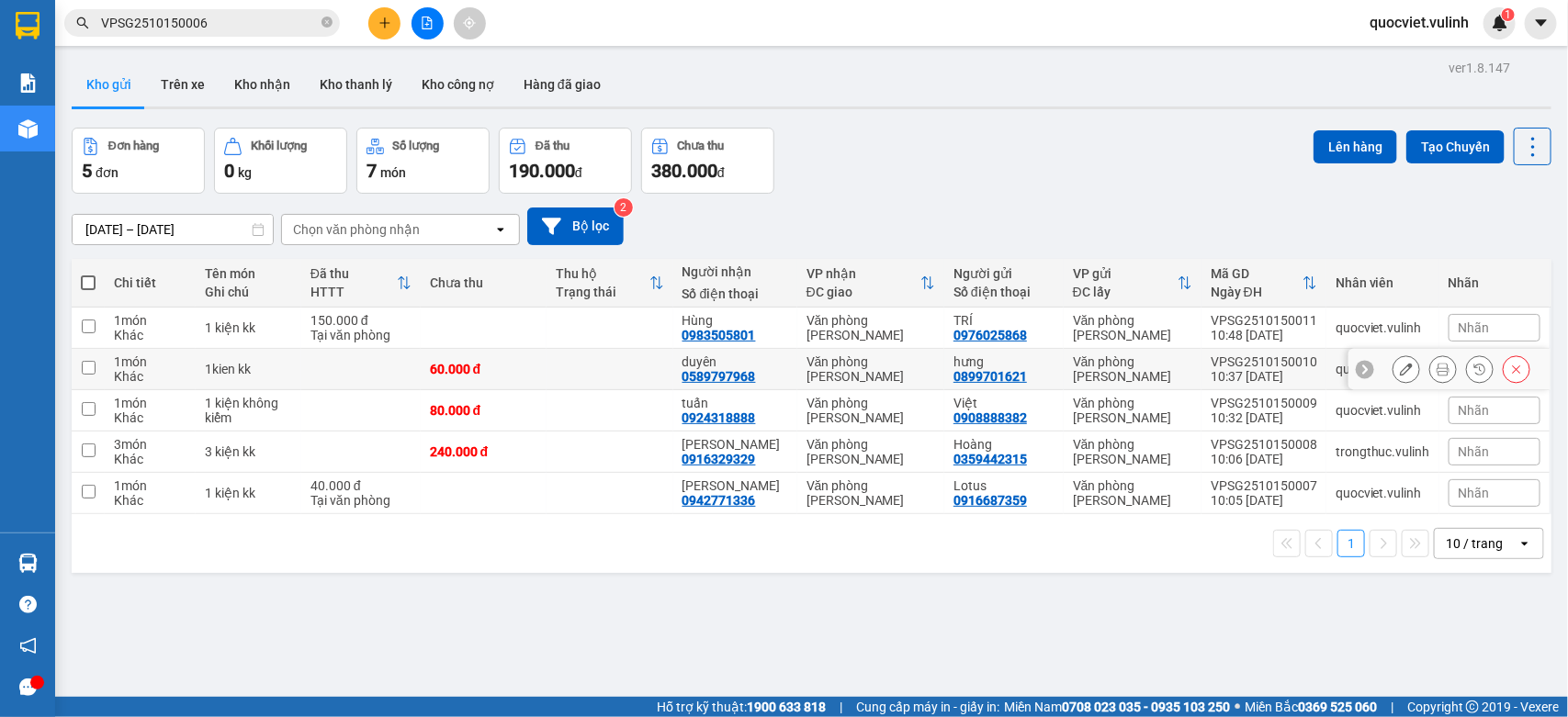
drag, startPoint x: 384, startPoint y: 359, endPoint x: 388, endPoint y: 336, distance: 23.3
click at [384, 355] on td at bounding box center [360, 370] width 119 height 41
checkbox input "true"
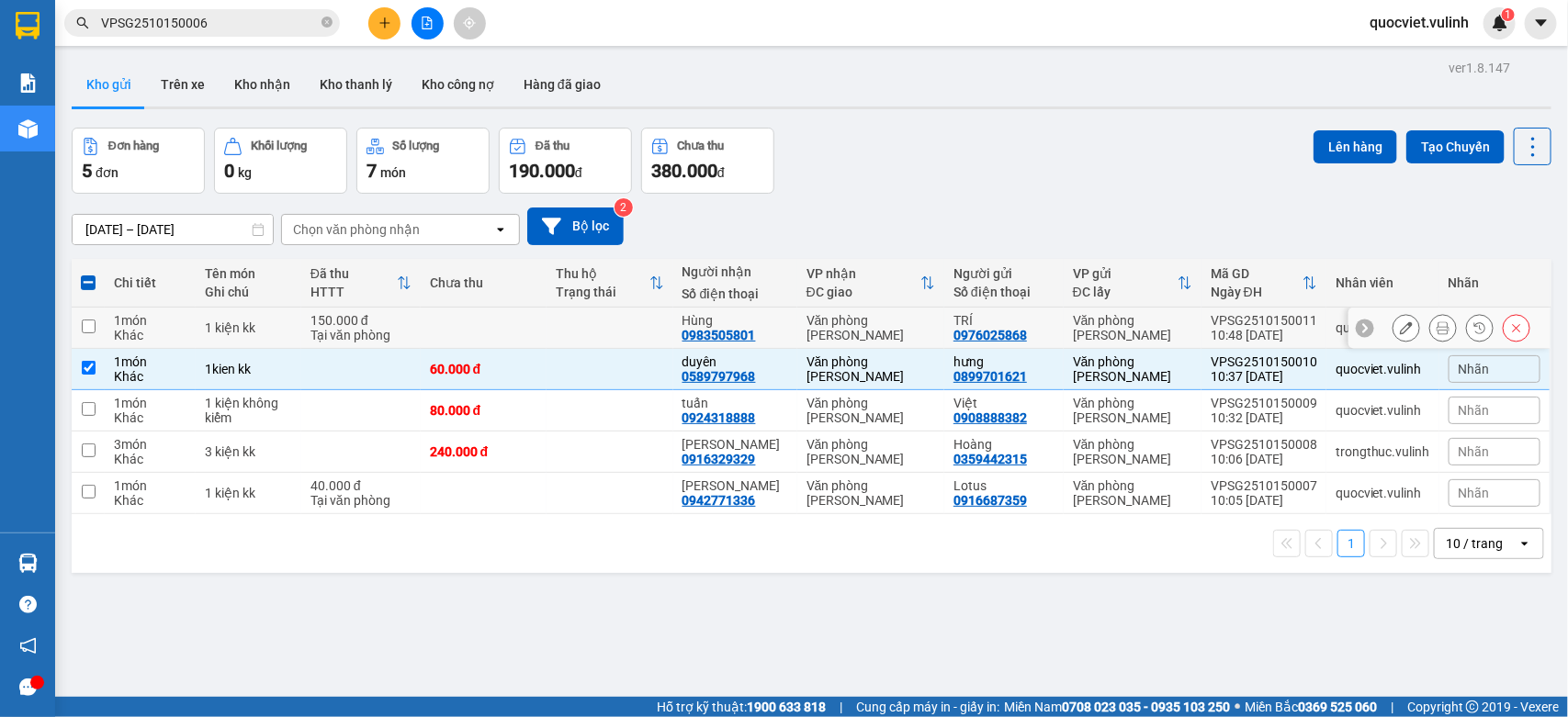
click at [429, 314] on td at bounding box center [484, 328] width 126 height 41
checkbox input "true"
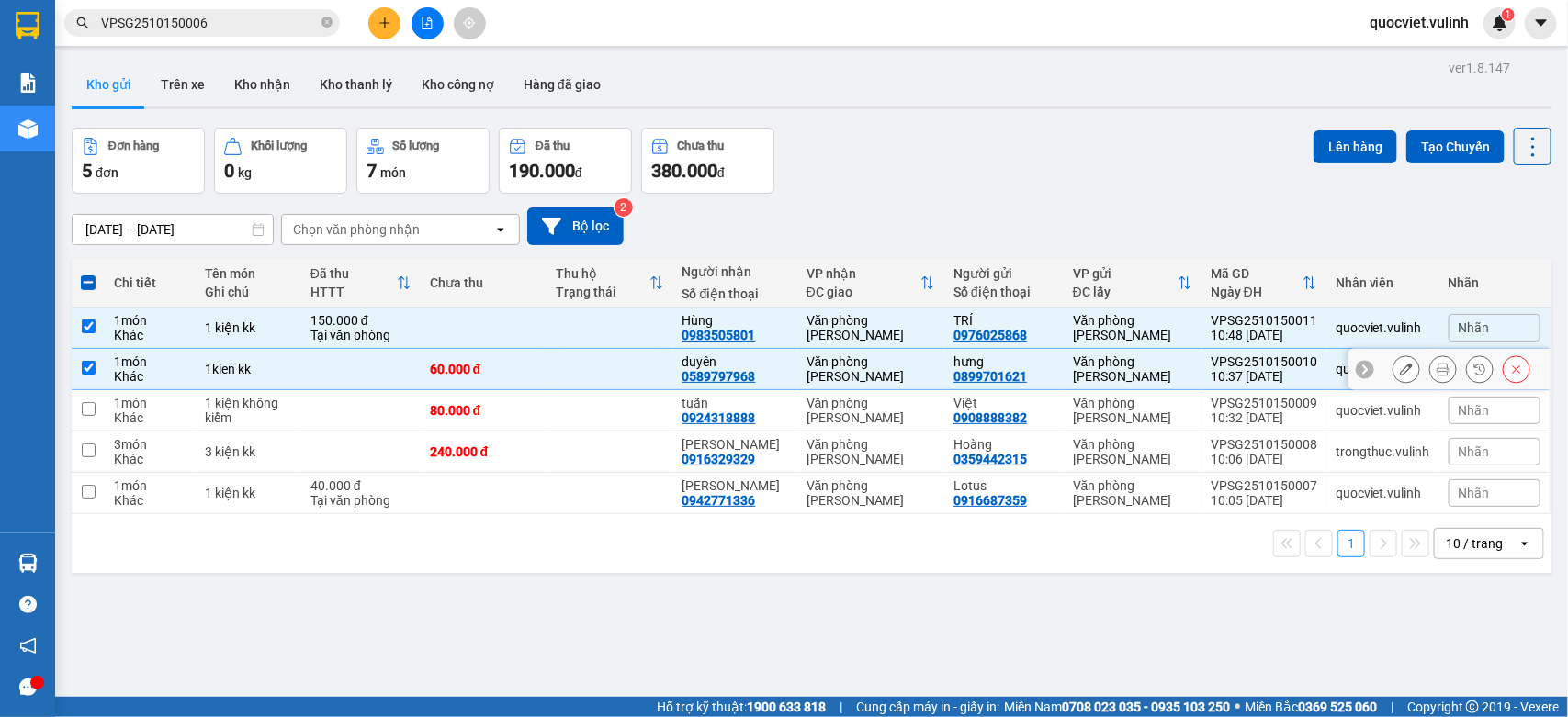
click at [1399, 374] on icon at bounding box center [1405, 369] width 13 height 13
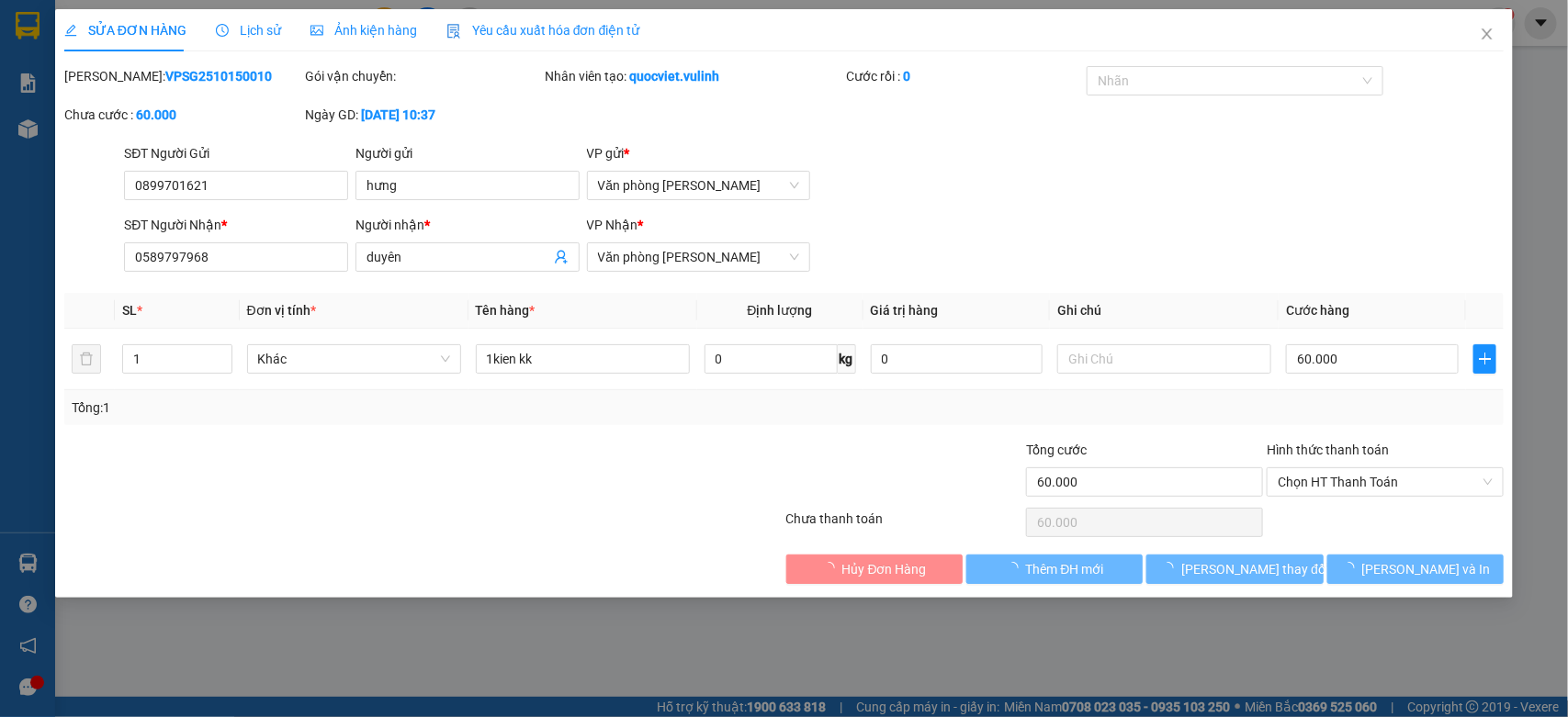
type input "0899701621"
type input "hưng"
type input "0589797968"
type input "duyên"
type input "60.000"
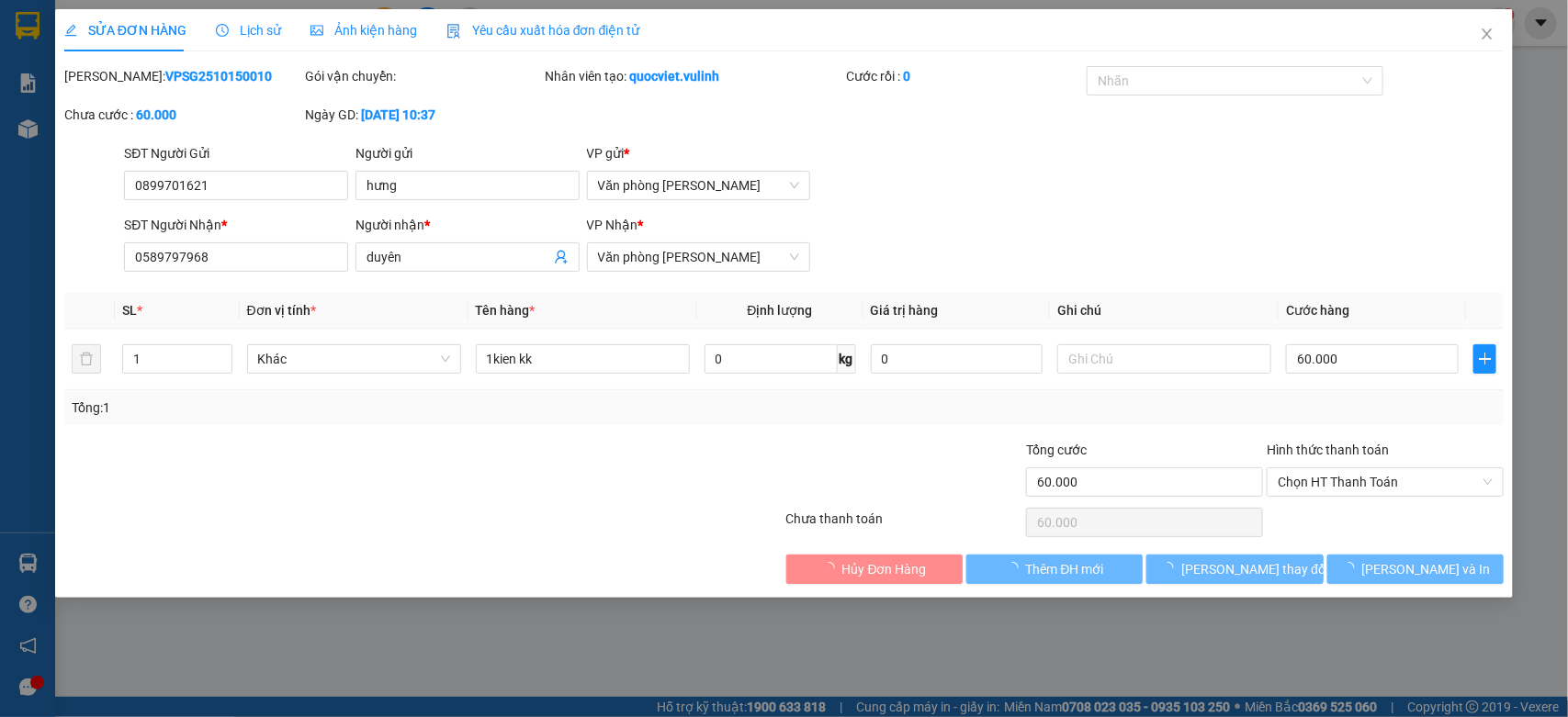
type input "60.000"
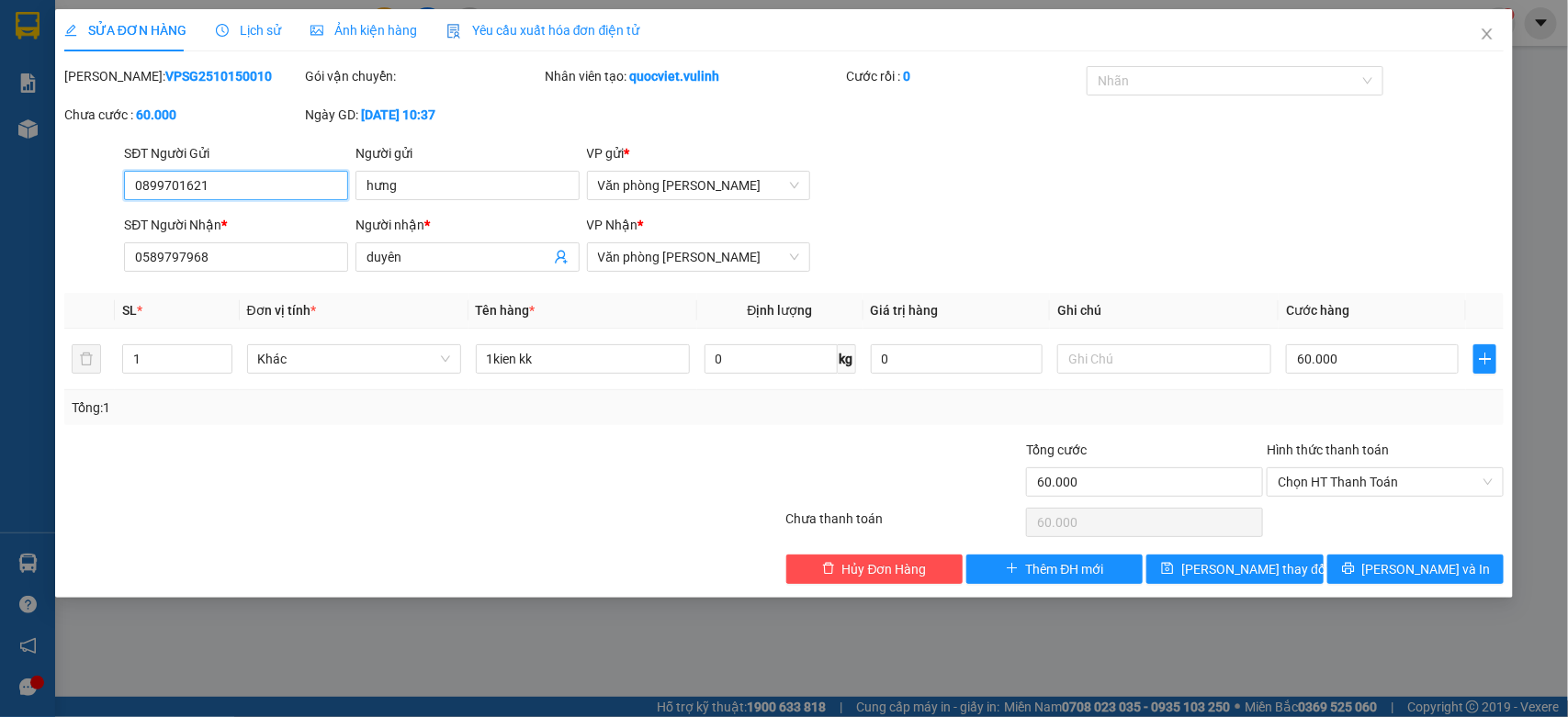
click at [314, 193] on input "0899701621" at bounding box center [236, 185] width 224 height 30
click at [505, 202] on div "Người gửi hưng" at bounding box center [466, 175] width 224 height 64
click at [502, 200] on div "Người gửi hưng" at bounding box center [466, 175] width 224 height 64
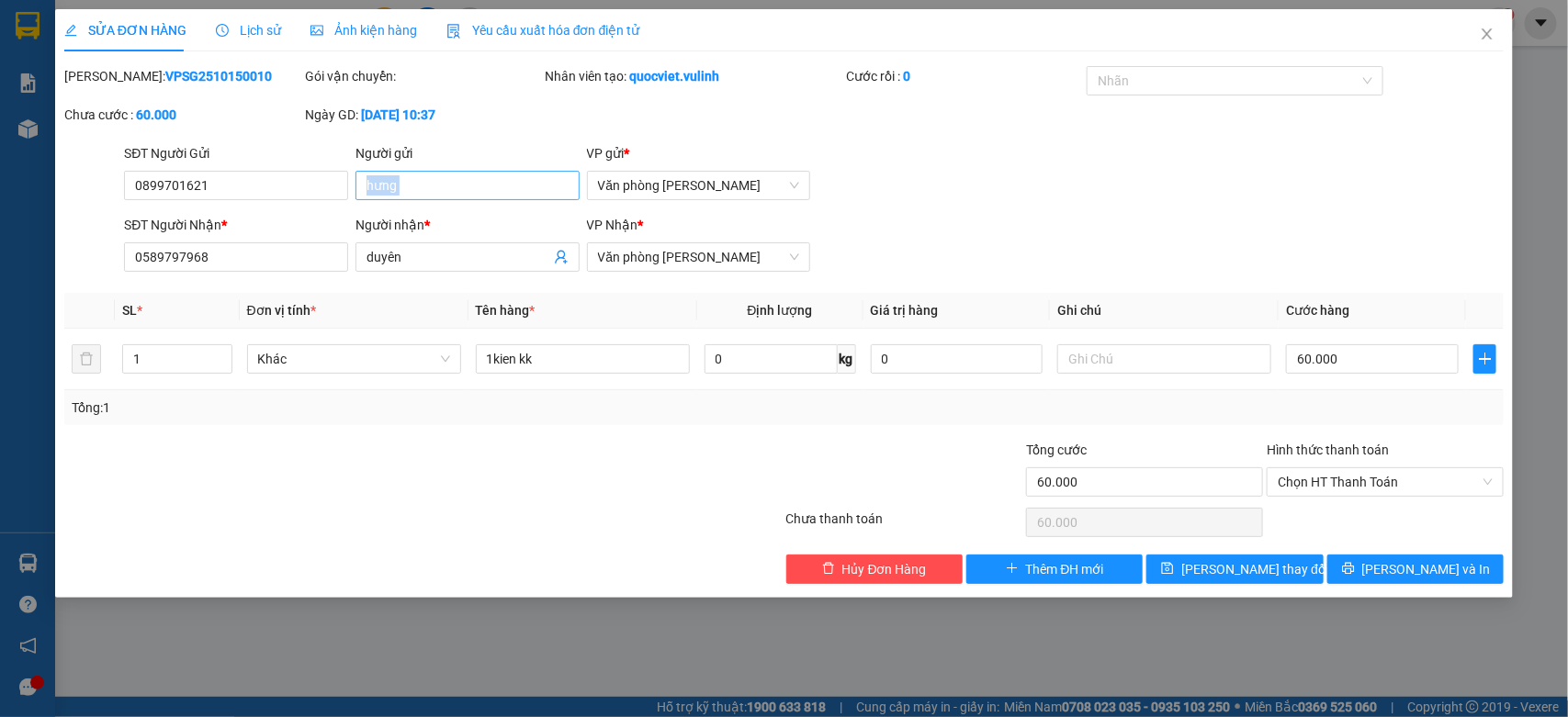
click at [501, 189] on input "hưng" at bounding box center [466, 185] width 224 height 30
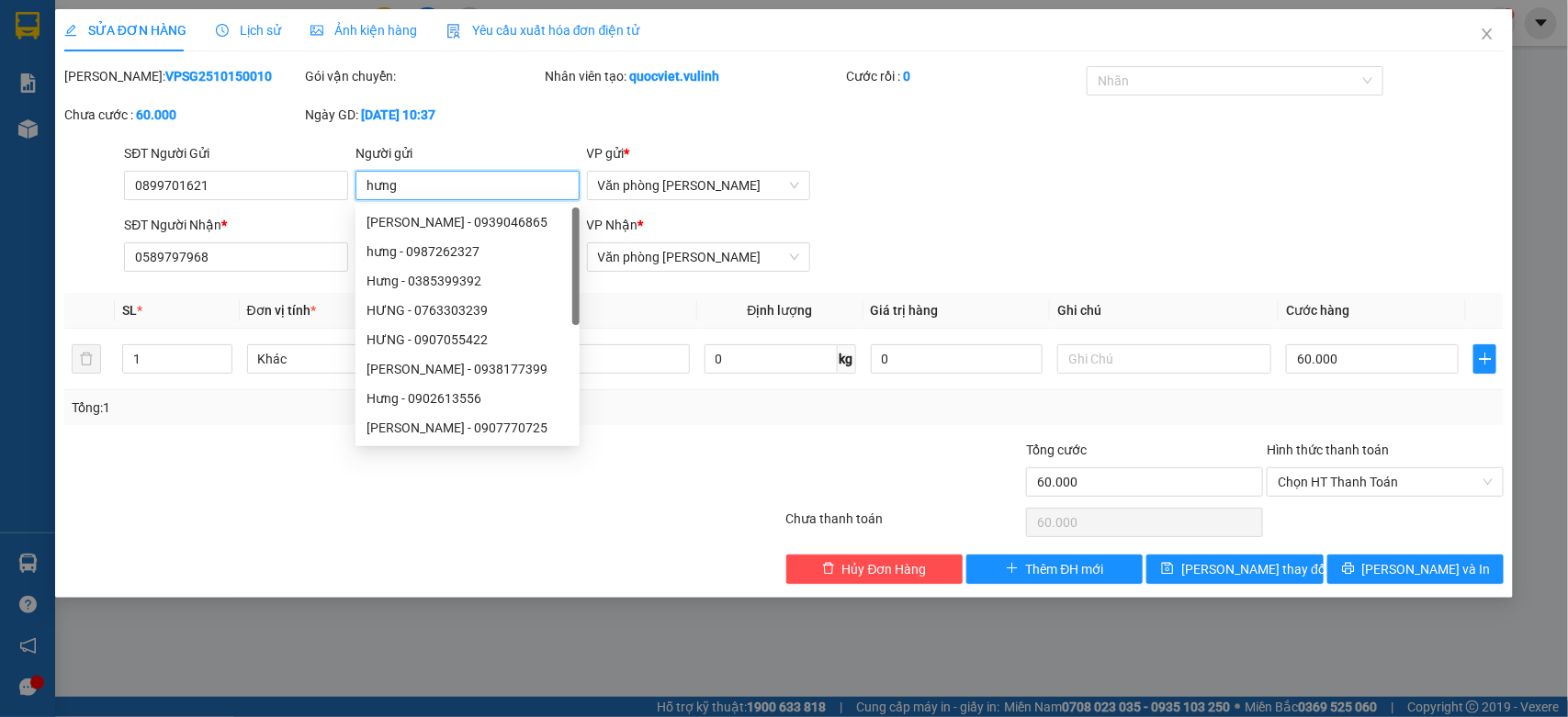
click at [501, 189] on input "hưng" at bounding box center [466, 185] width 224 height 30
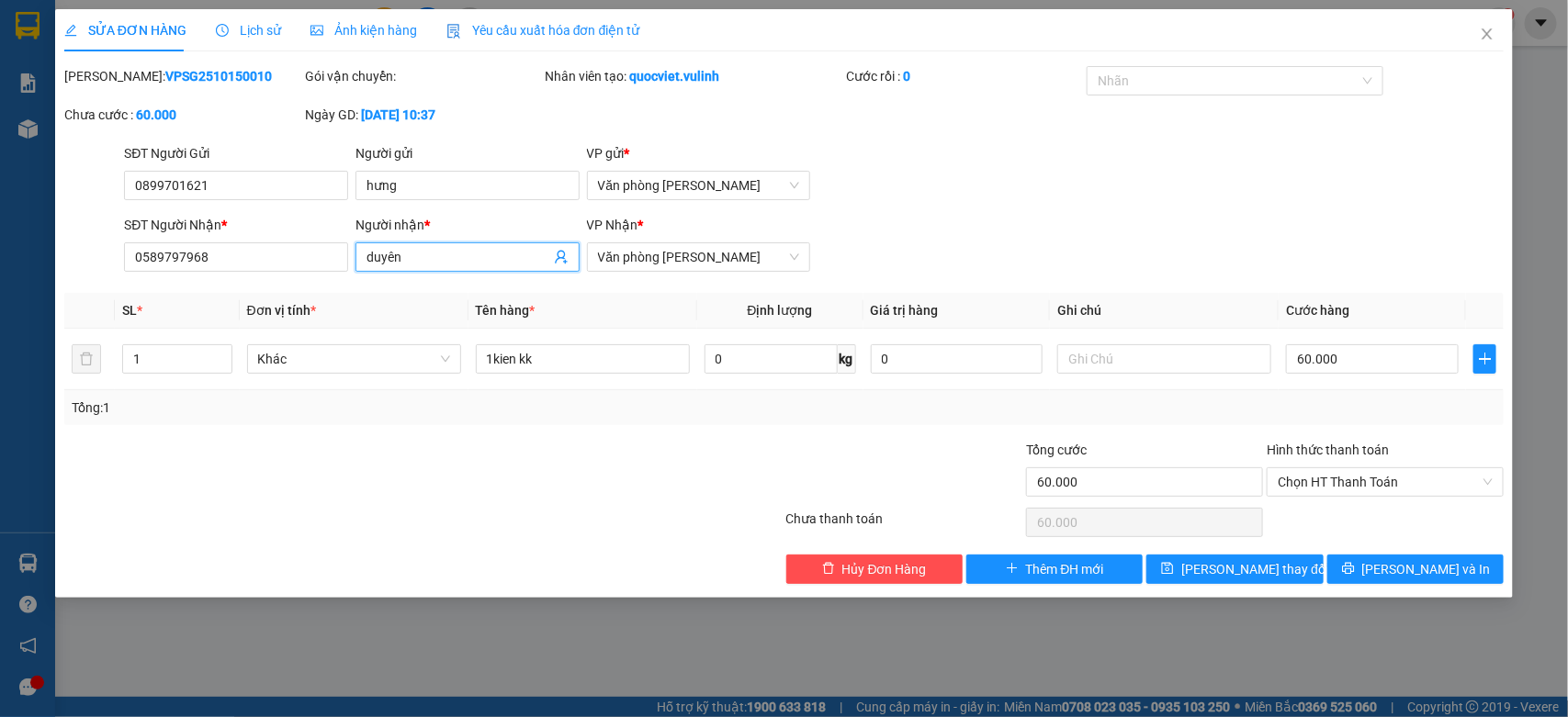
click at [428, 266] on input "duyên" at bounding box center [459, 257] width 183 height 20
click at [278, 246] on input "0589797968" at bounding box center [236, 257] width 224 height 30
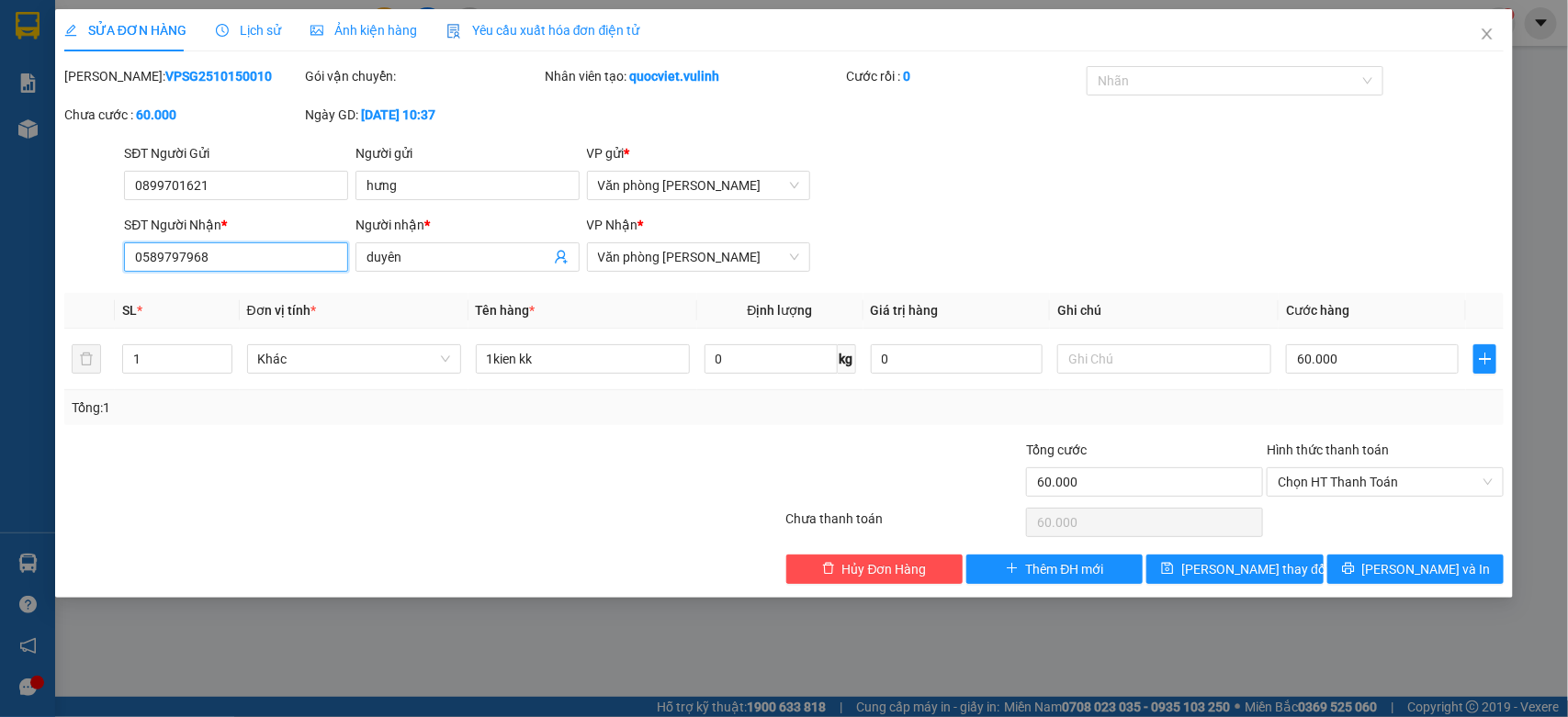
click at [278, 246] on input "0589797968" at bounding box center [236, 257] width 224 height 30
click at [1494, 44] on span "Close" at bounding box center [1487, 35] width 51 height 51
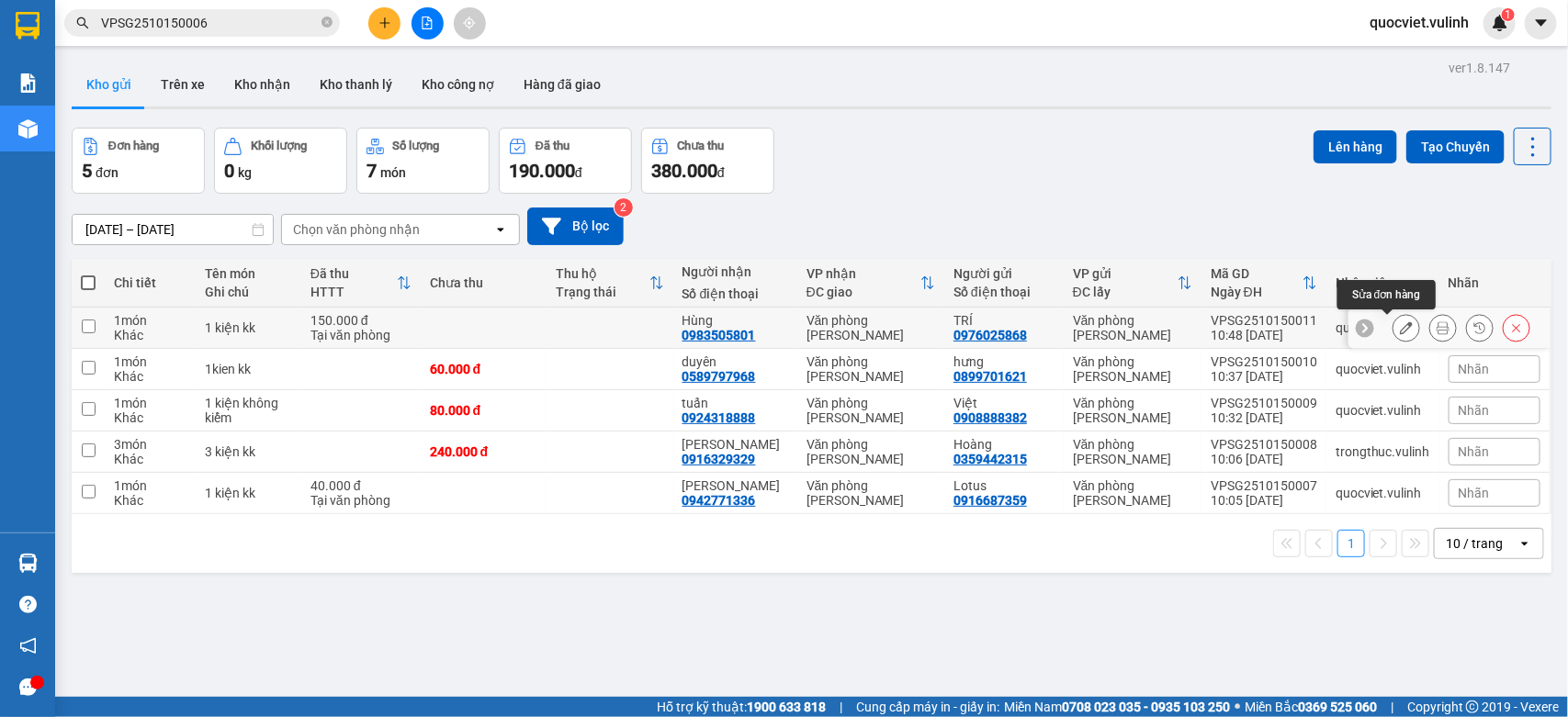
click at [1393, 331] on button at bounding box center [1406, 328] width 26 height 33
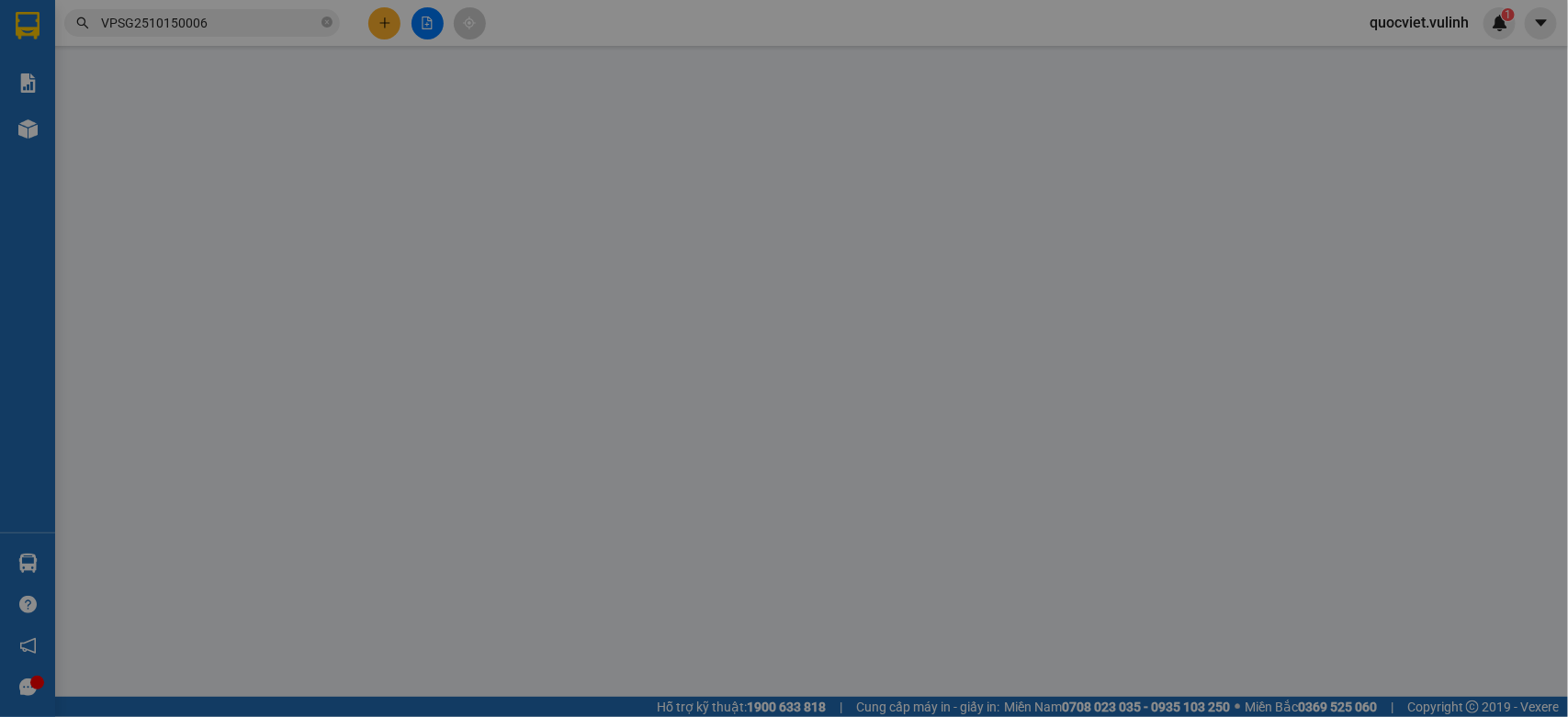
click at [1380, 332] on td "0" at bounding box center [1372, 359] width 187 height 61
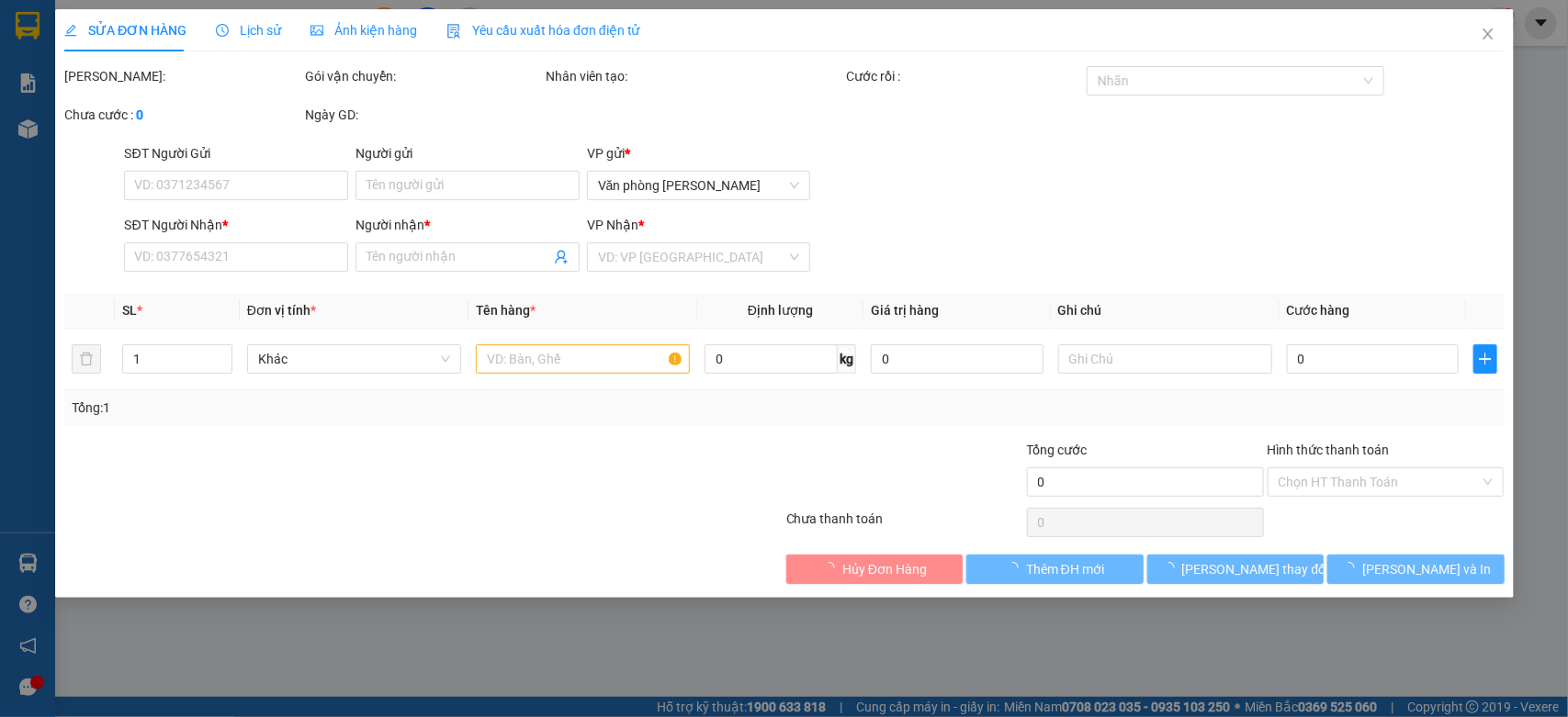
type input "0976025868"
type input "TRÍ"
type input "0983505801"
type input "Hùng"
type input "150.000"
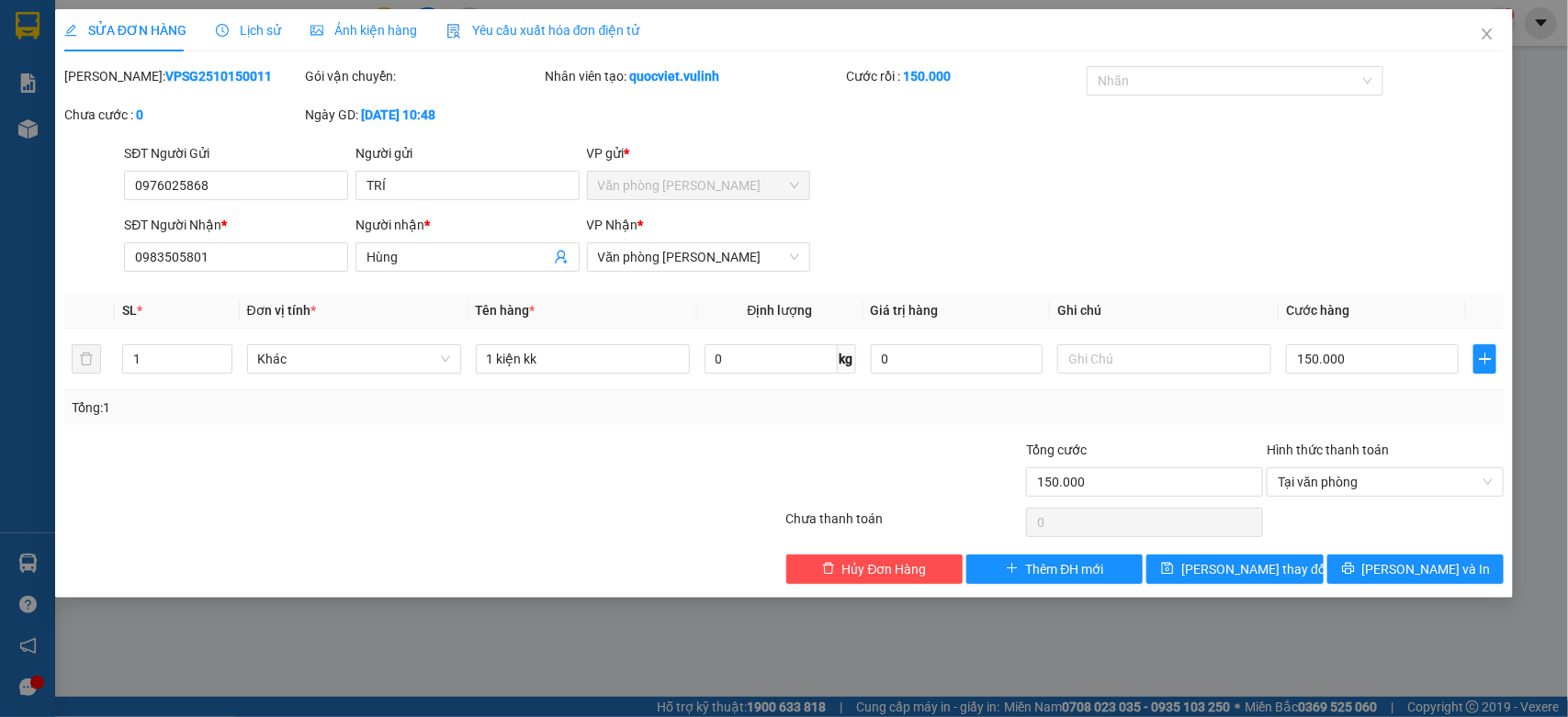
click at [168, 212] on form "SĐT Người Gửi 0976025868 0976025868 Người gửi TRÍ VP gửi * Văn phòng Cao Thắng …" at bounding box center [784, 211] width 1440 height 136
click at [190, 191] on input "0976025868" at bounding box center [236, 185] width 224 height 30
click at [507, 188] on input "TRÍ" at bounding box center [466, 185] width 224 height 30
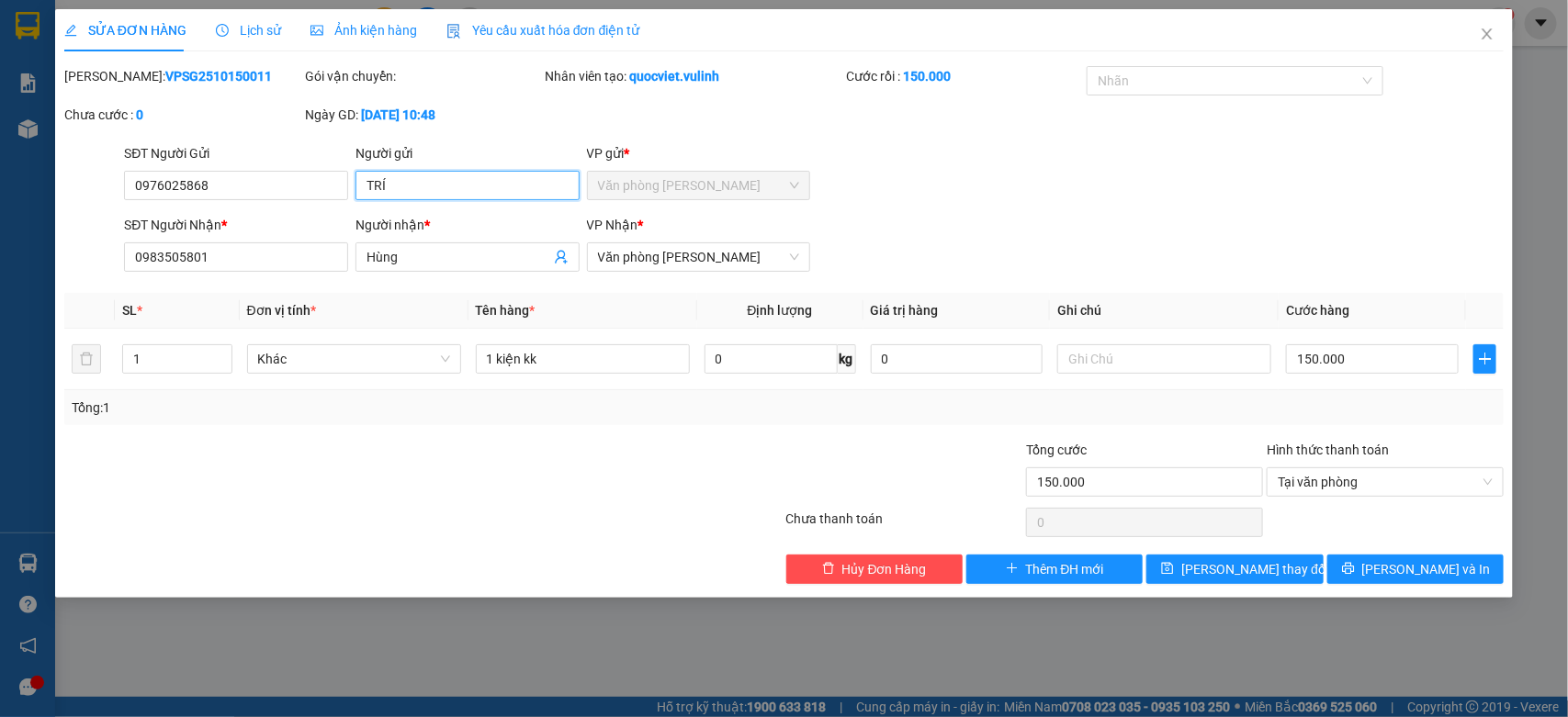
click at [507, 188] on input "TRÍ" at bounding box center [466, 185] width 224 height 30
drag, startPoint x: 507, startPoint y: 188, endPoint x: 474, endPoint y: 202, distance: 35.8
click at [502, 190] on input "TRÍ" at bounding box center [466, 185] width 224 height 30
click at [421, 184] on input "TRÍ" at bounding box center [466, 185] width 224 height 30
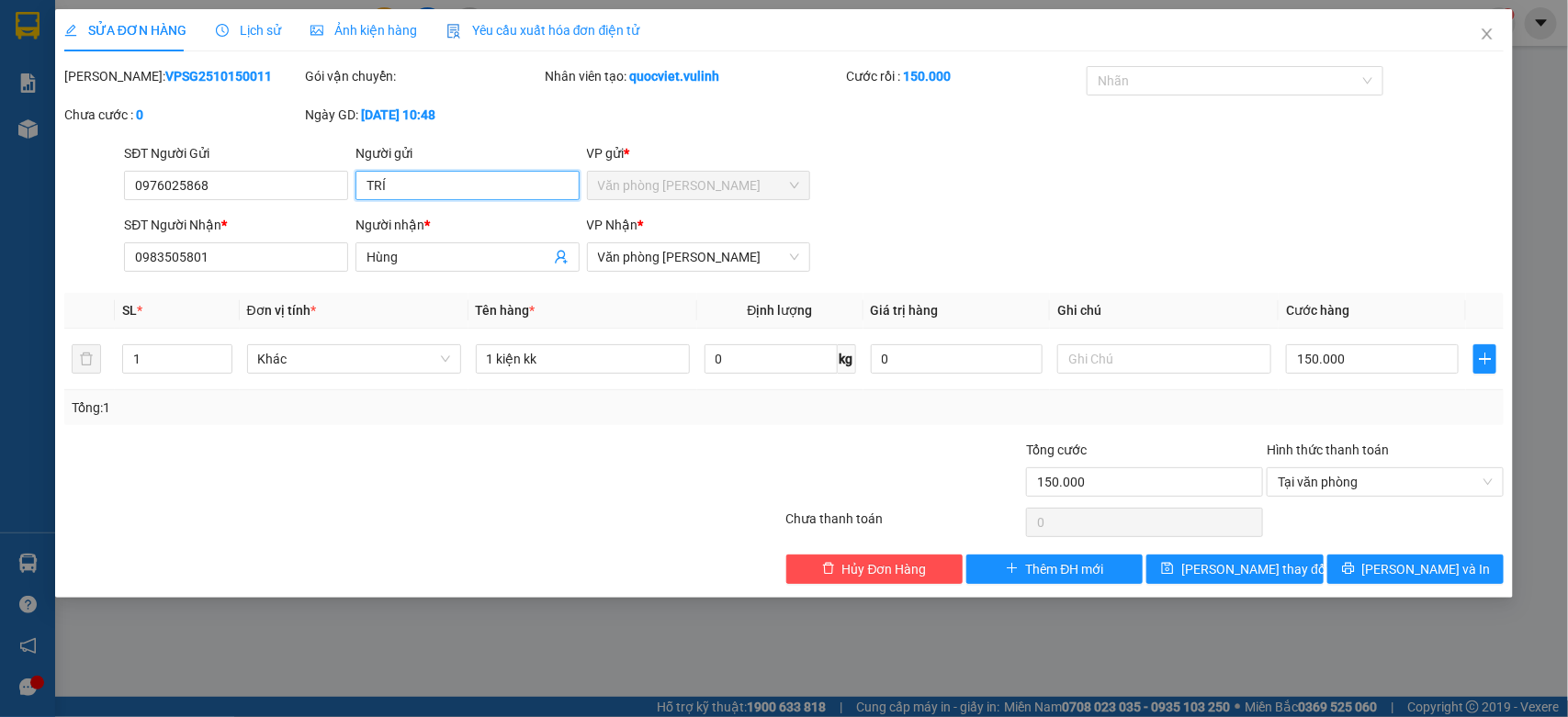
click at [421, 184] on input "TRÍ" at bounding box center [466, 185] width 224 height 30
click at [453, 275] on div "Người nhận * Hùng" at bounding box center [466, 247] width 224 height 64
copy span
click at [453, 275] on div "Người nhận * Hùng" at bounding box center [466, 247] width 224 height 64
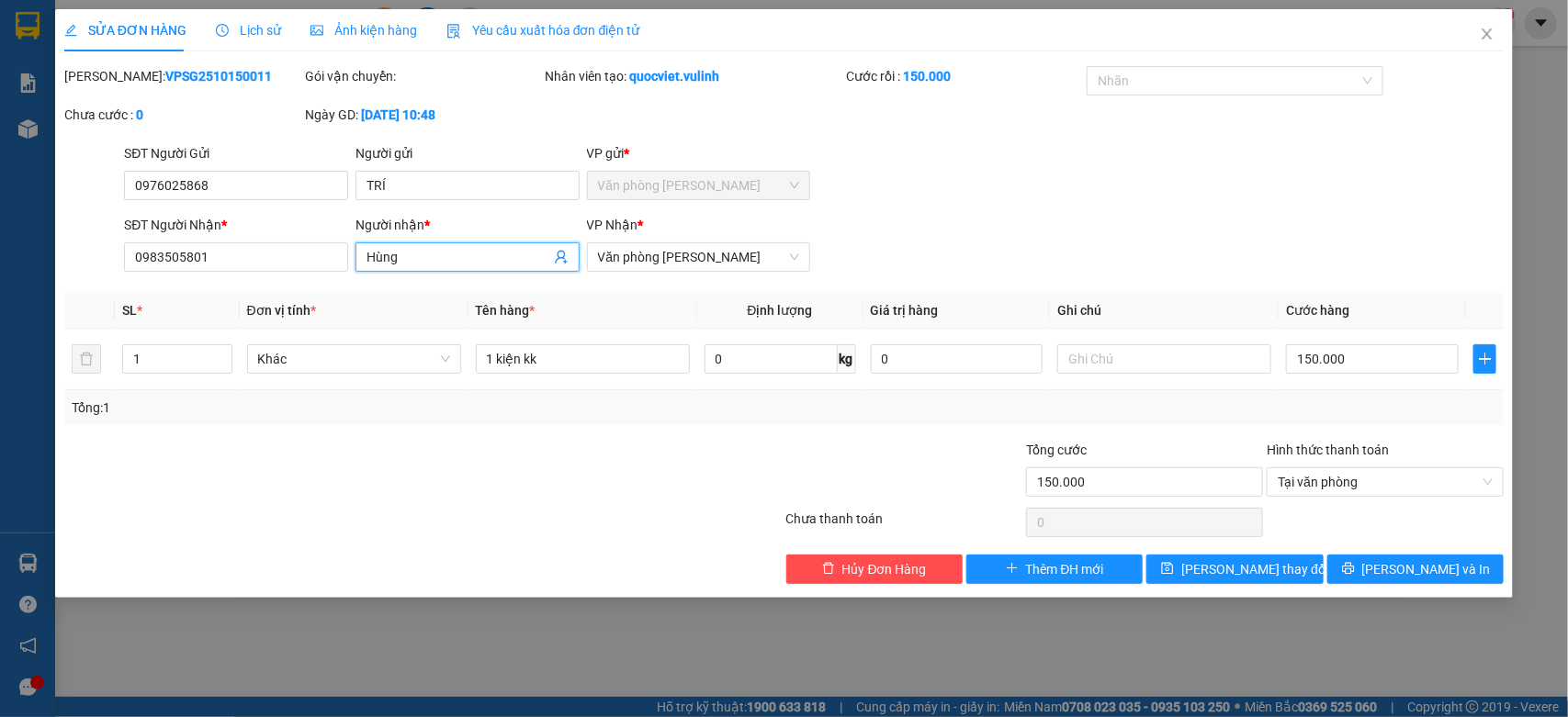
click at [428, 249] on input "Hùng" at bounding box center [459, 257] width 183 height 20
click at [225, 259] on input "0983505801" at bounding box center [236, 257] width 224 height 30
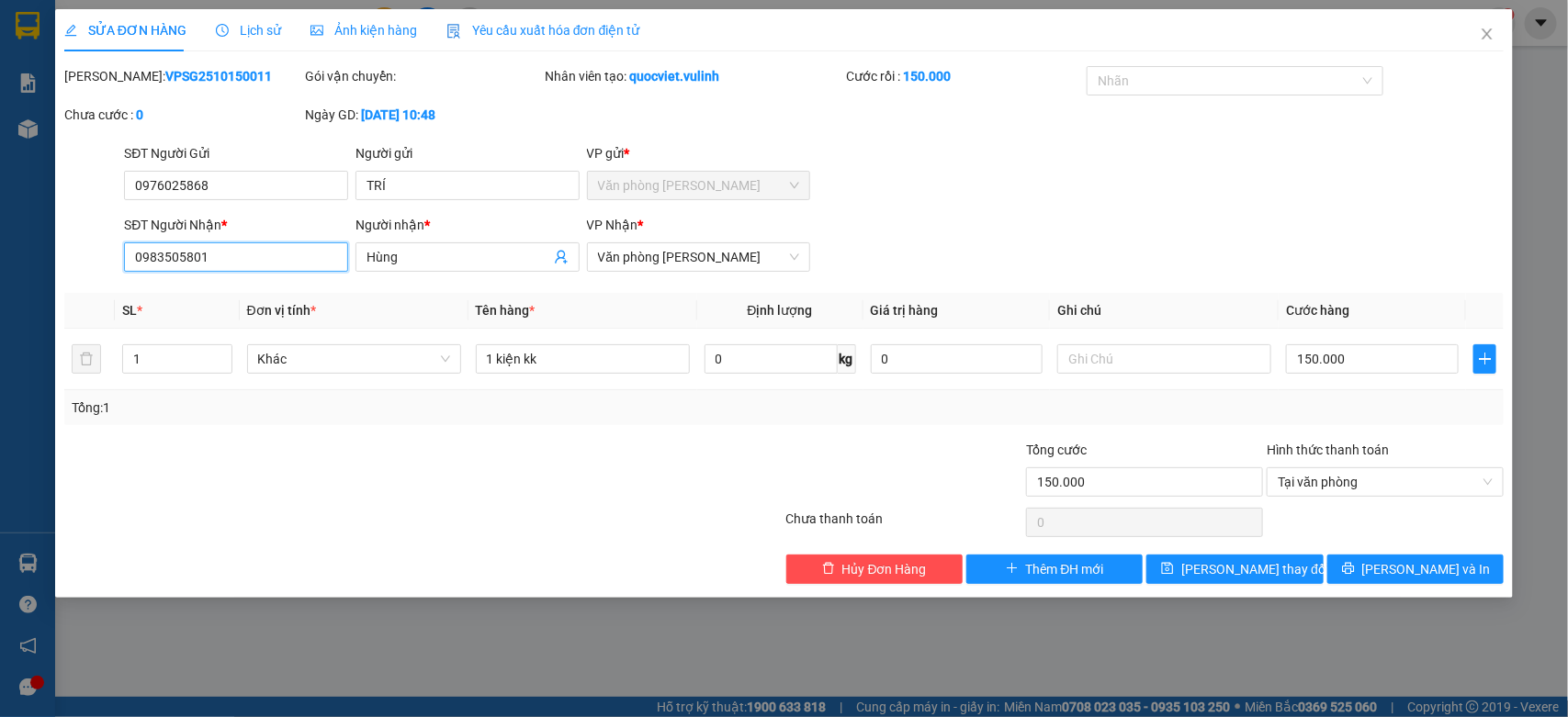
click at [225, 259] on input "0983505801" at bounding box center [236, 257] width 224 height 30
click at [1477, 36] on span "Close" at bounding box center [1487, 35] width 51 height 51
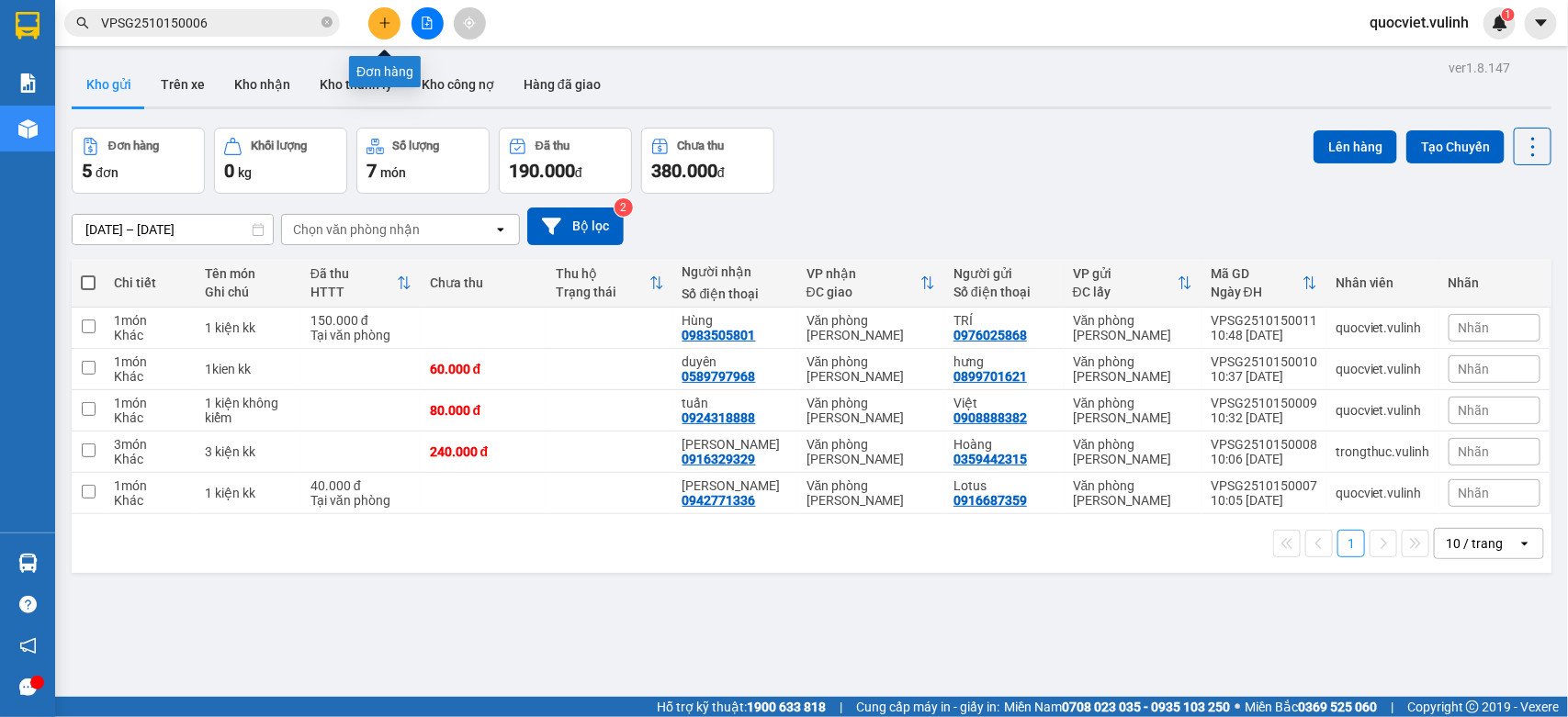
click at [370, 26] on button at bounding box center [384, 23] width 33 height 33
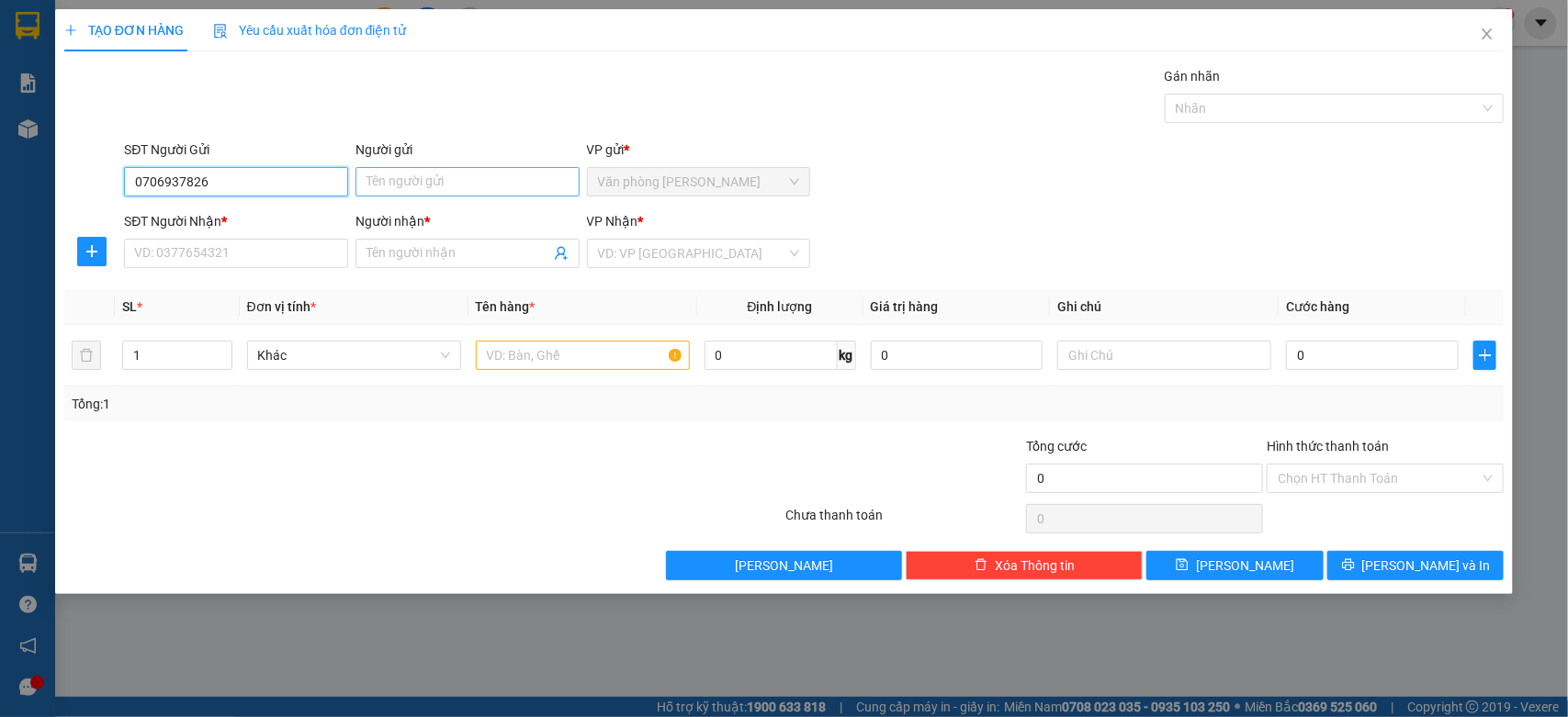
type input "0706937826"
click at [400, 173] on input "Người gửi" at bounding box center [466, 182] width 224 height 30
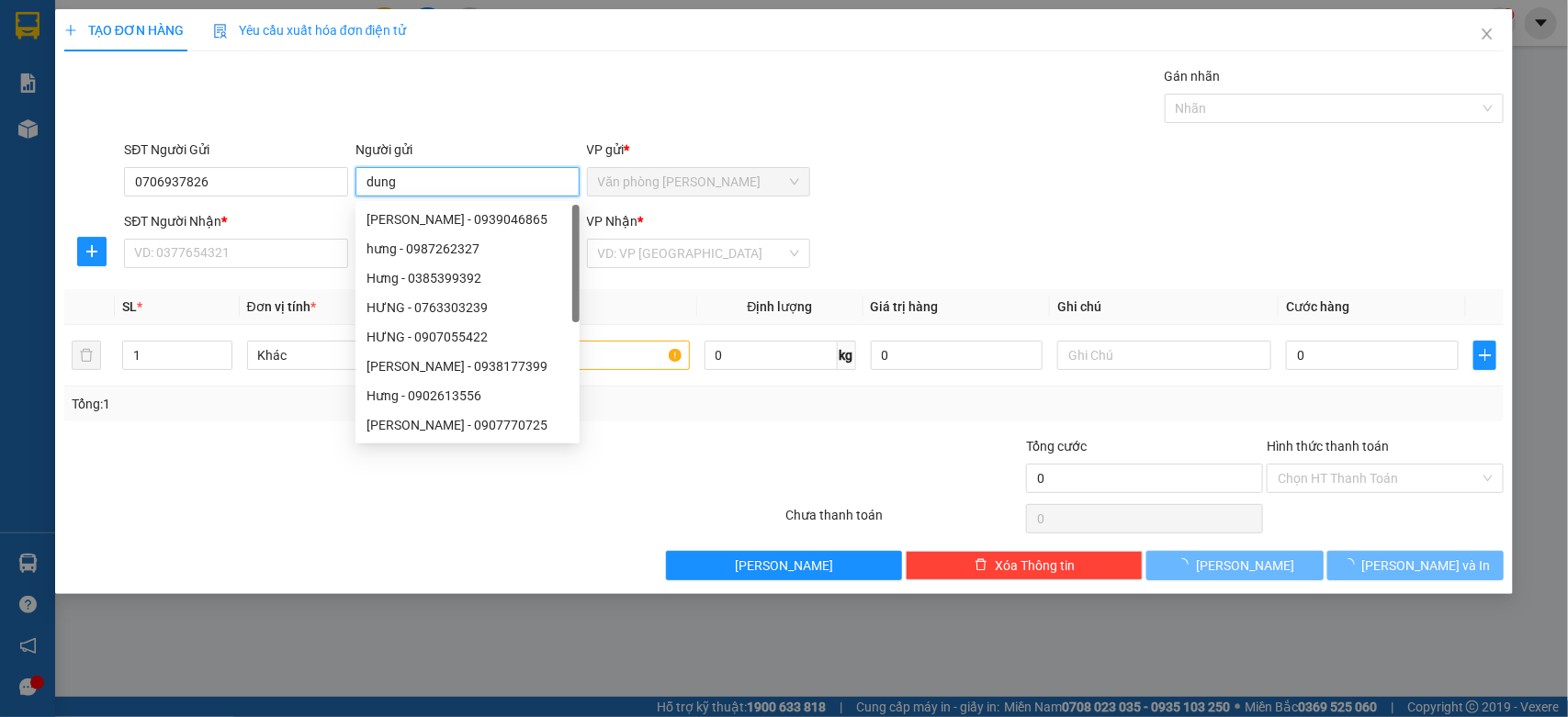
type input "dung"
click at [180, 269] on div "SĐT Người Nhận * VD: 0377654321" at bounding box center [236, 243] width 224 height 64
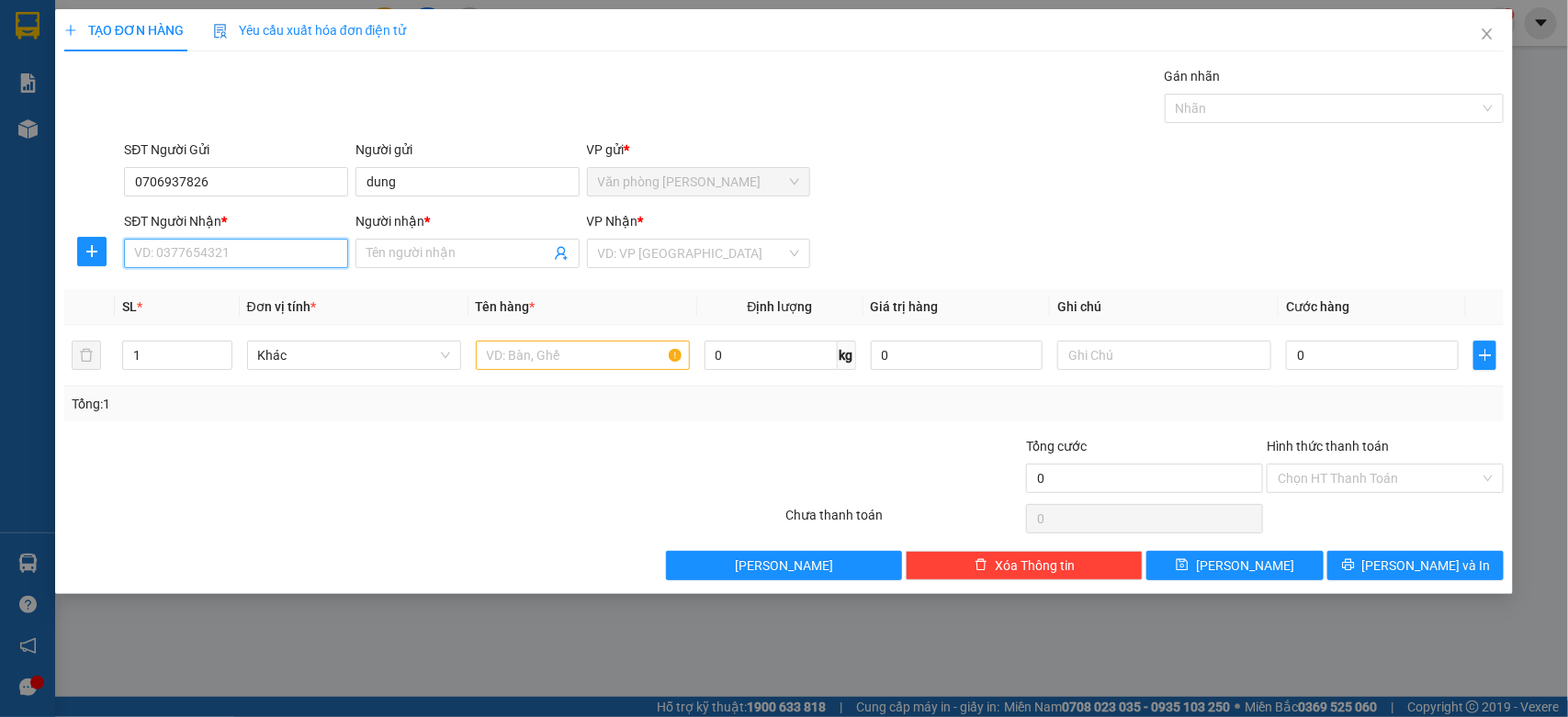
click at [194, 254] on input "SĐT Người Nhận *" at bounding box center [236, 253] width 224 height 30
click at [166, 290] on div "0986643980 - Vy" at bounding box center [236, 291] width 202 height 20
type input "0986643980"
type input "Vy"
type input "60.000"
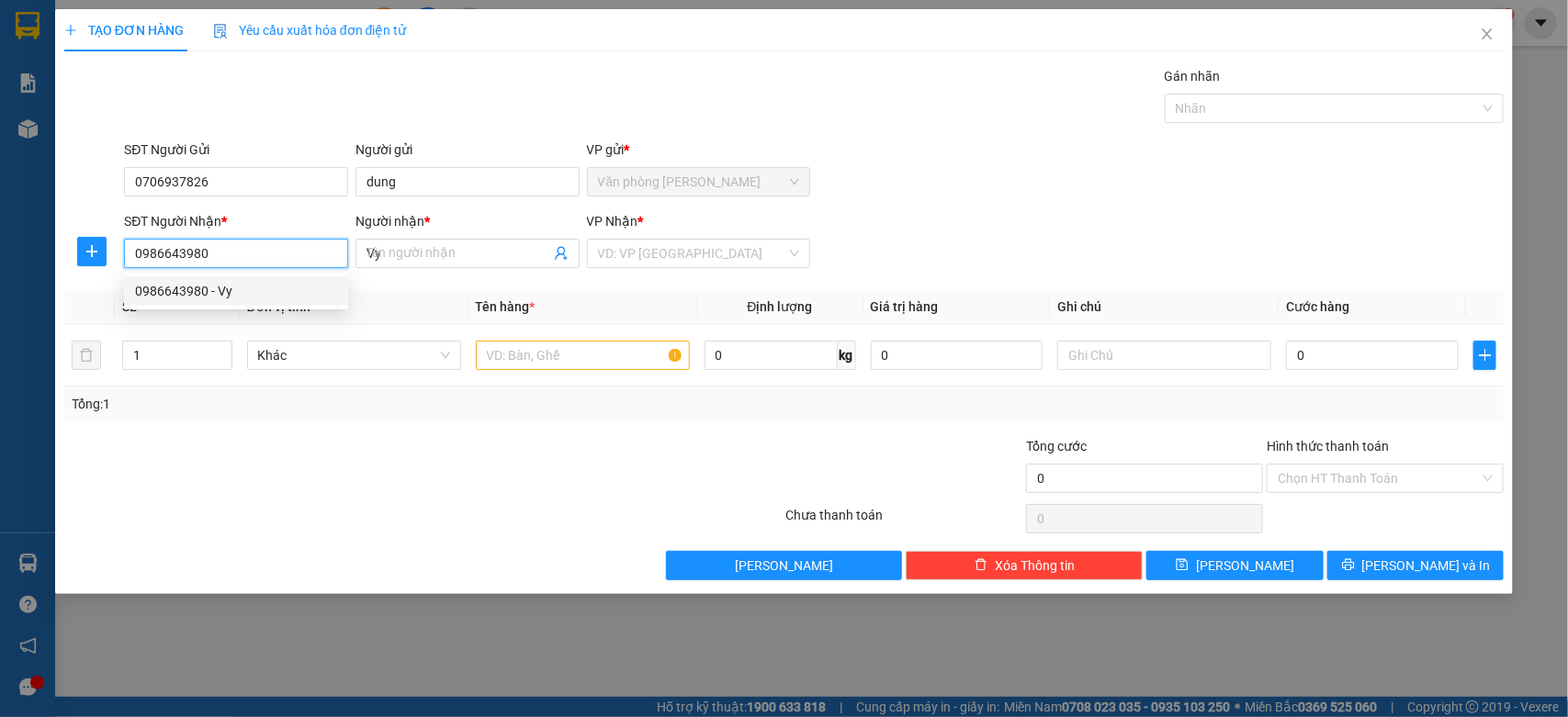
type input "60.000"
type input "0986643980"
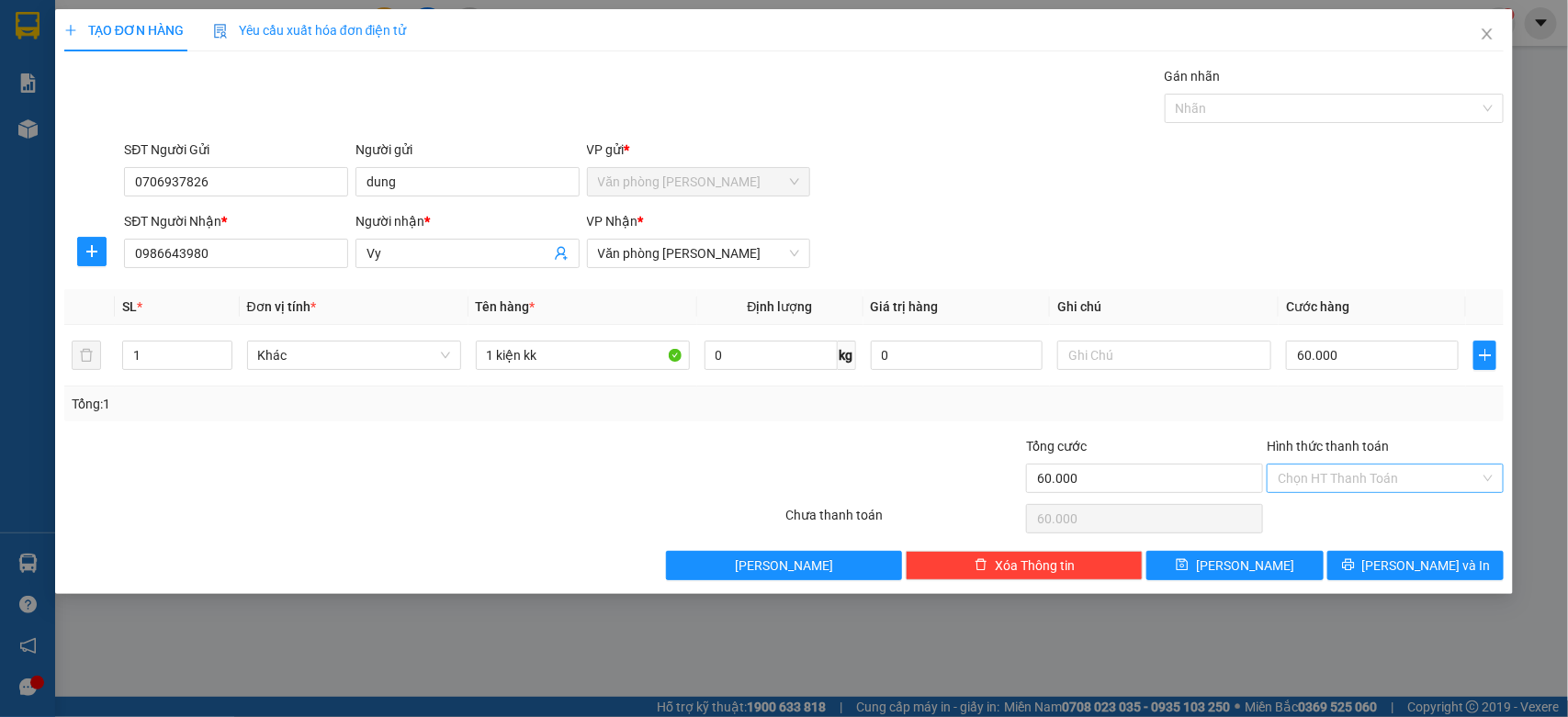
click at [1350, 488] on input "Hình thức thanh toán" at bounding box center [1379, 478] width 202 height 28
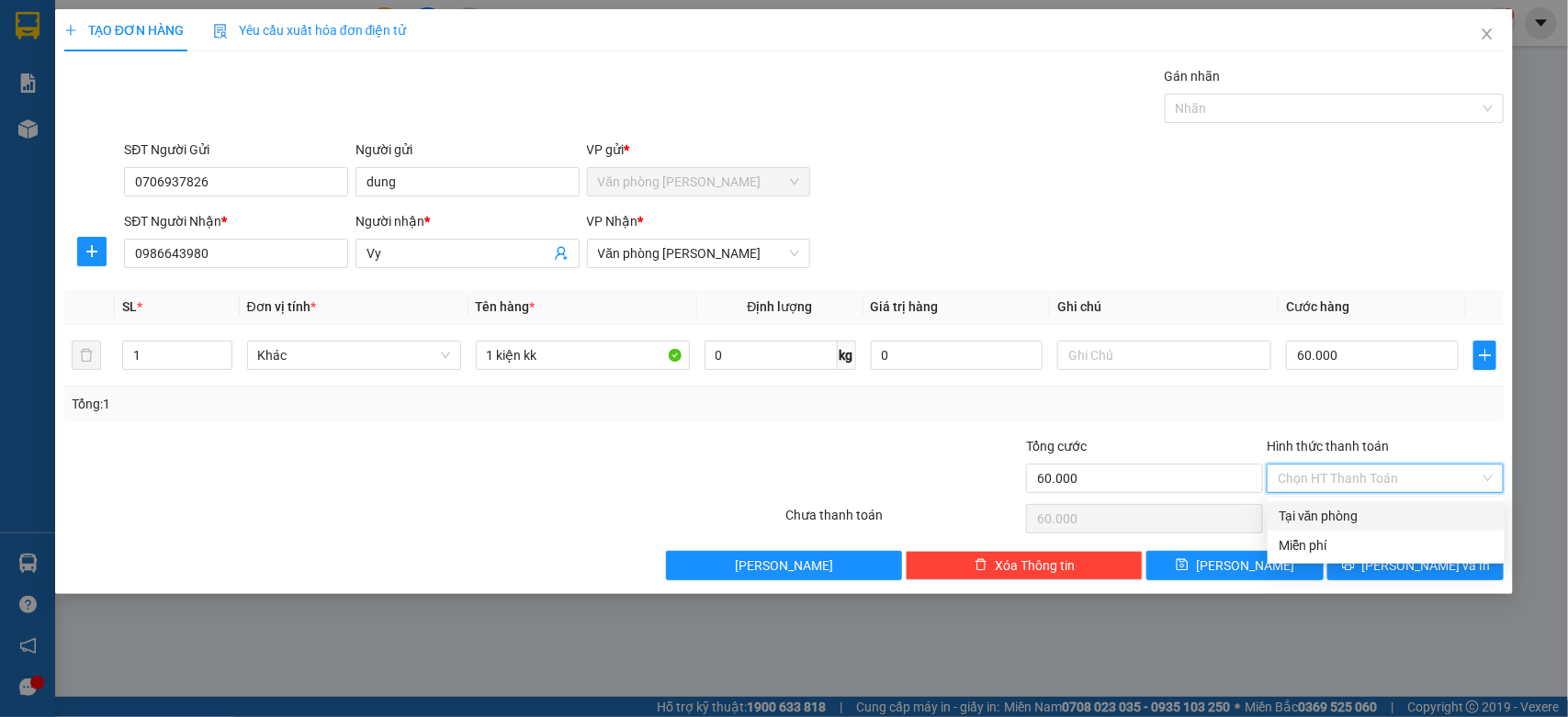
click at [1356, 512] on div "Tại văn phòng" at bounding box center [1386, 516] width 215 height 20
type input "0"
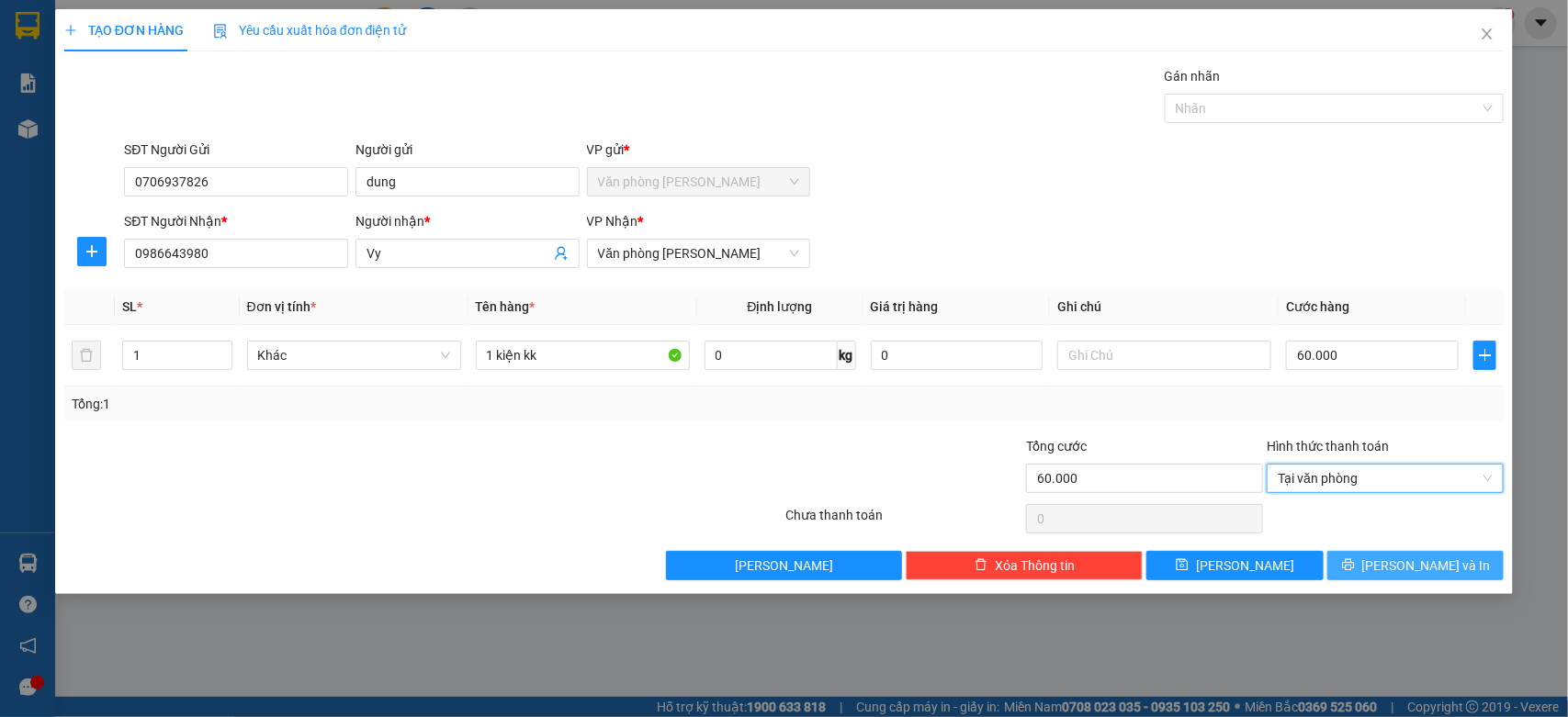
click at [1430, 566] on span "[PERSON_NAME] và In" at bounding box center [1426, 565] width 128 height 20
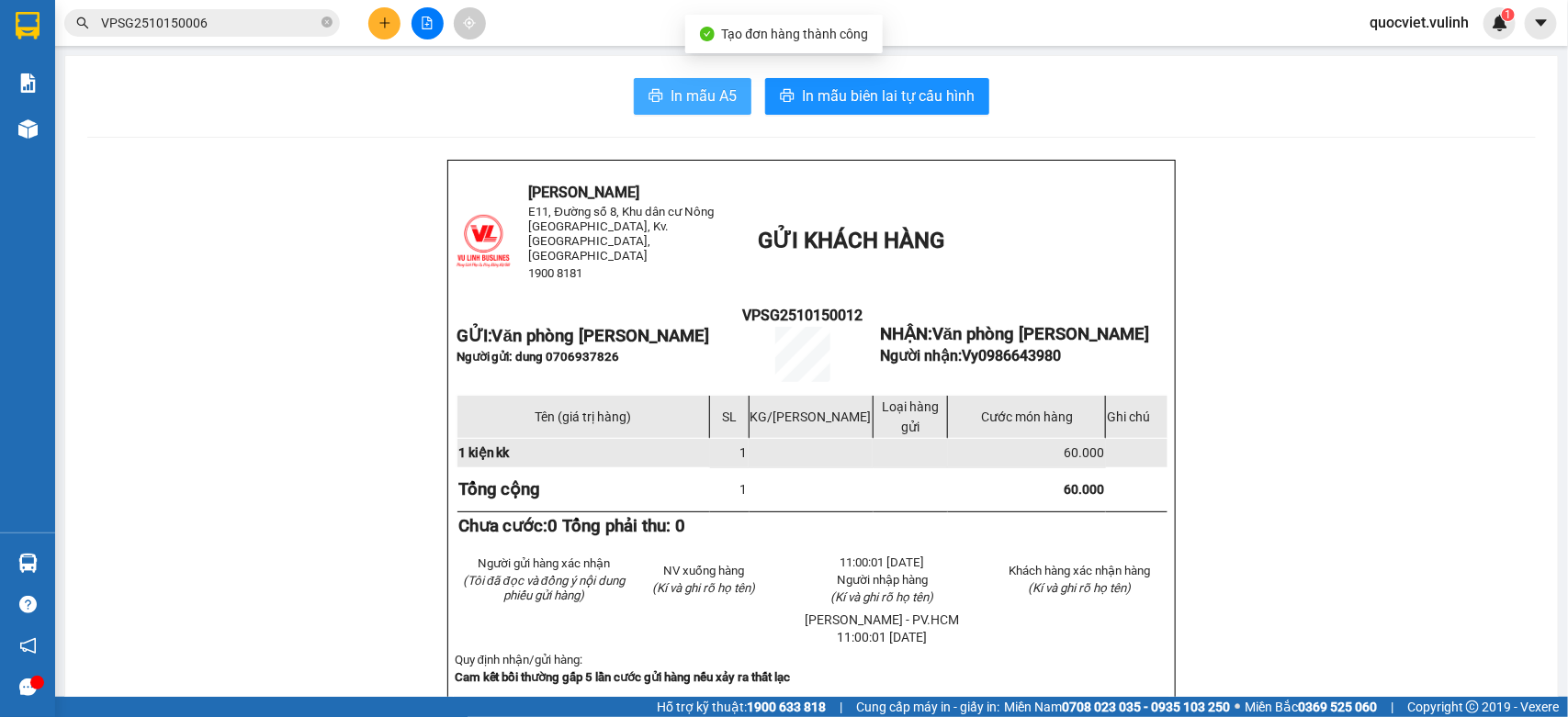
click at [699, 107] on span "In mẫu A5" at bounding box center [703, 96] width 66 height 23
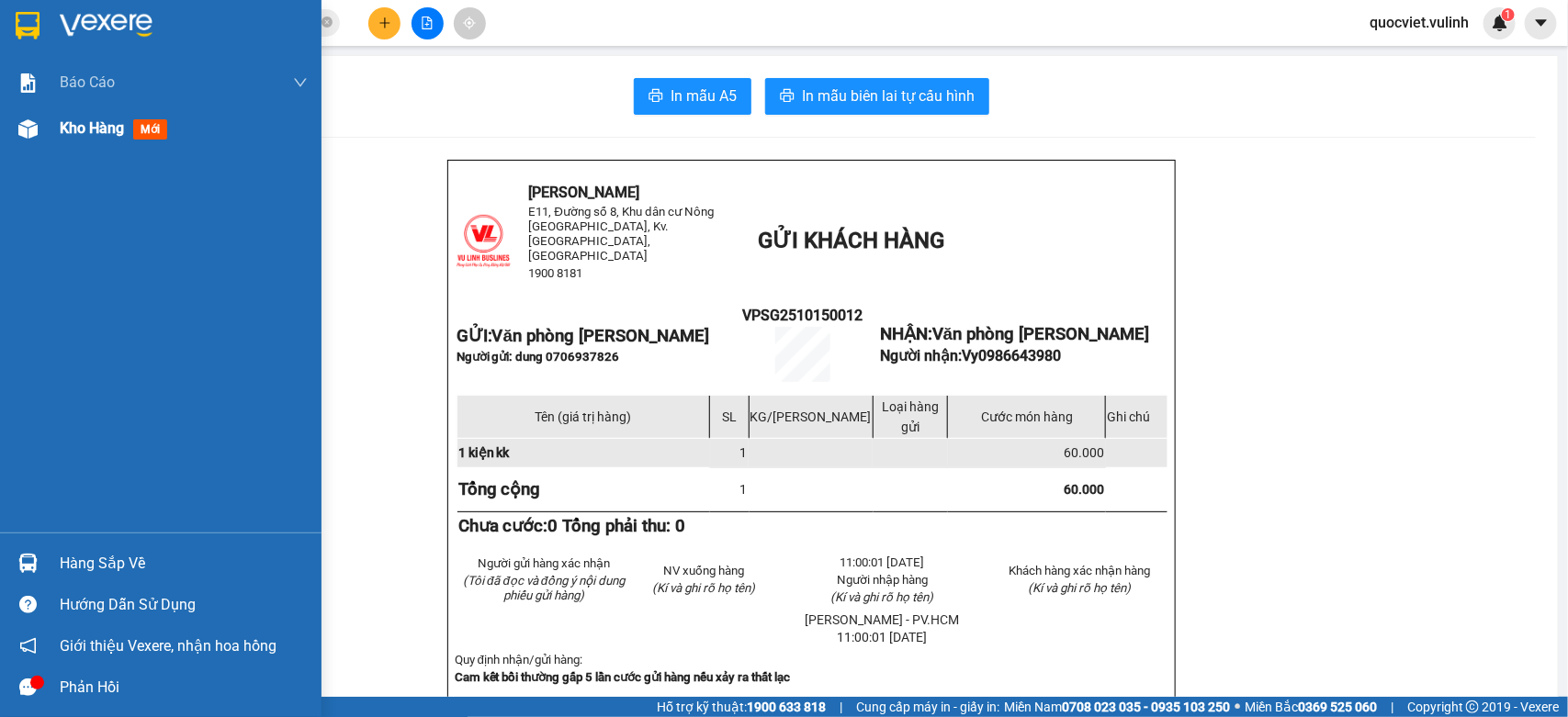
click at [34, 136] on img at bounding box center [29, 129] width 20 height 20
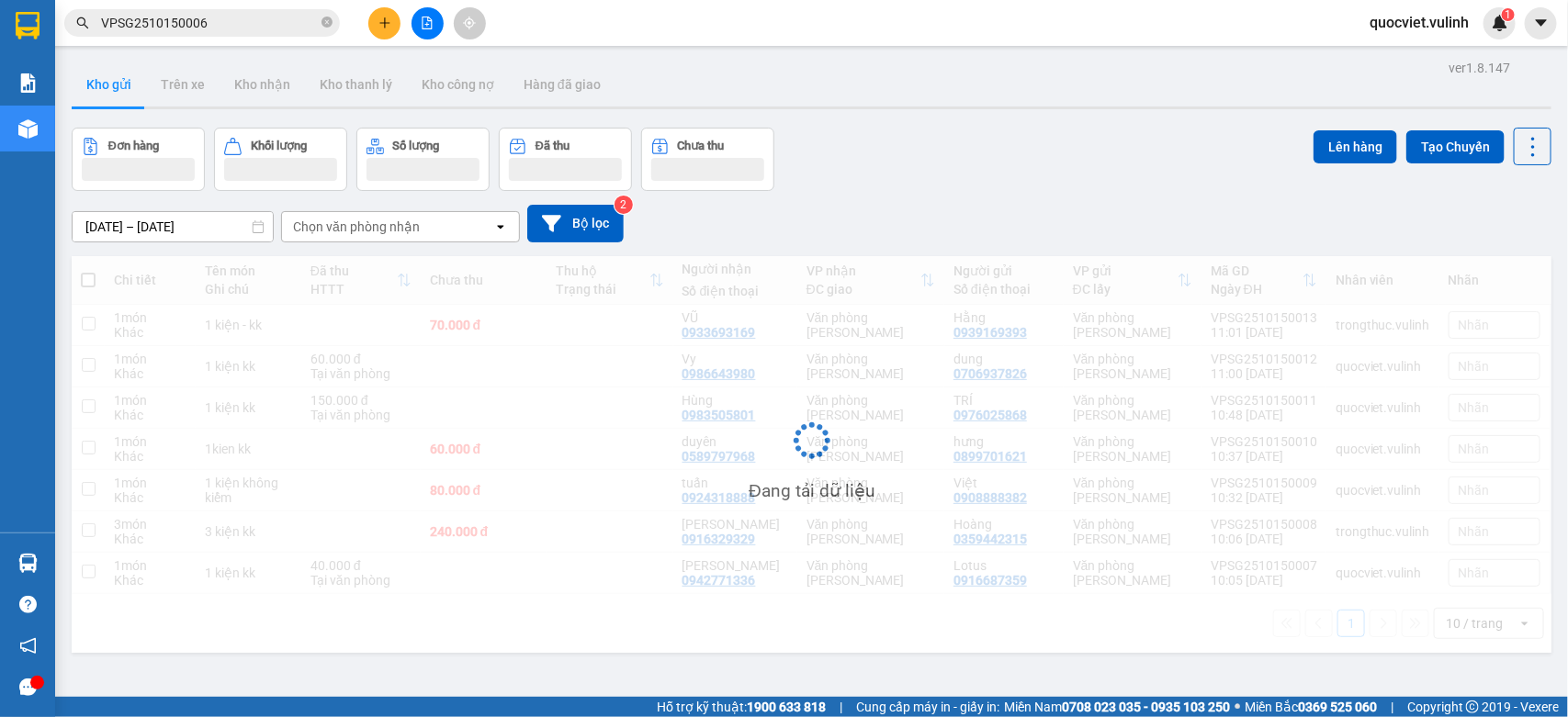
scroll to position [85, 0]
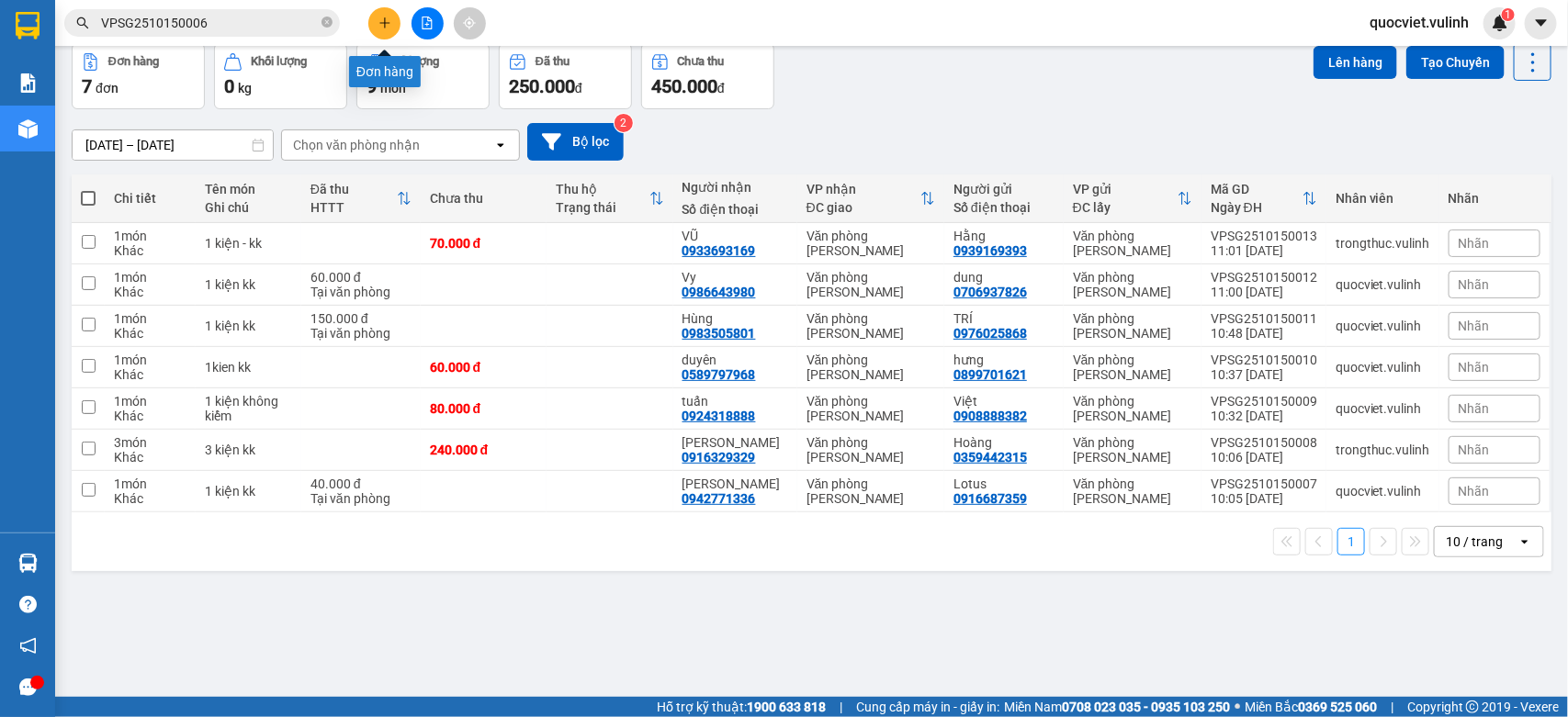
click at [382, 33] on button at bounding box center [384, 23] width 33 height 33
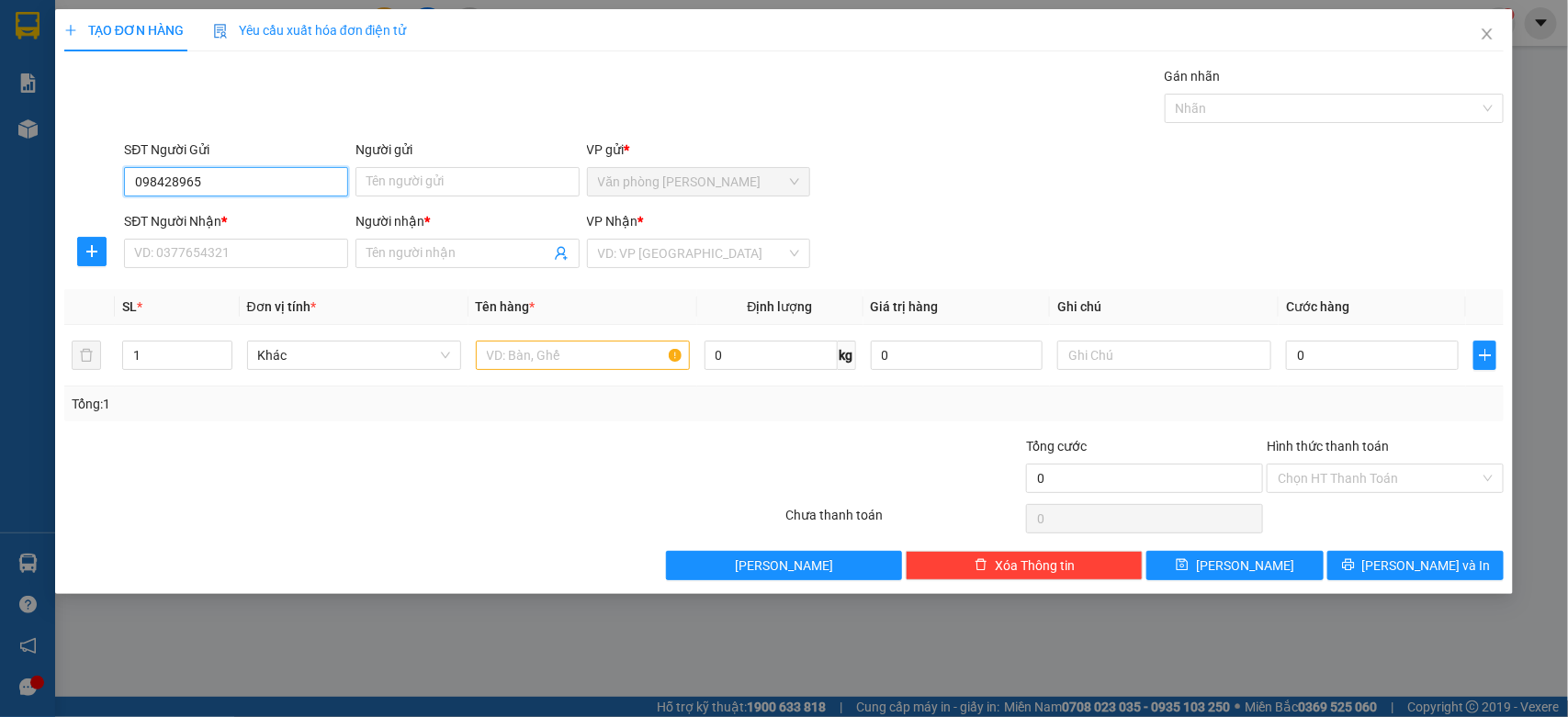
type input "0984289655"
click at [190, 217] on div "0984289655 - LỮ" at bounding box center [236, 219] width 202 height 20
type input "LỮ"
type input "0983834926"
type input "Thiện"
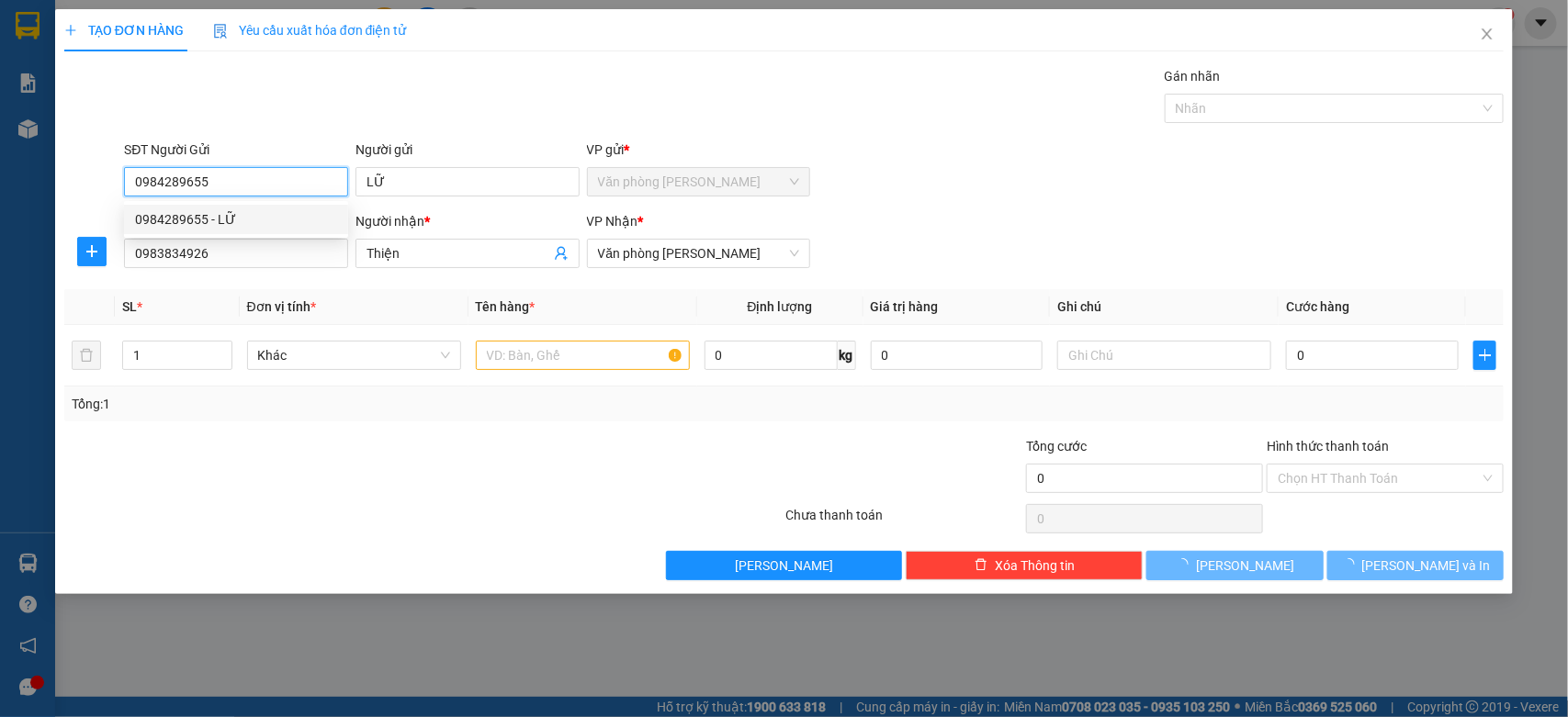
type input "60.000"
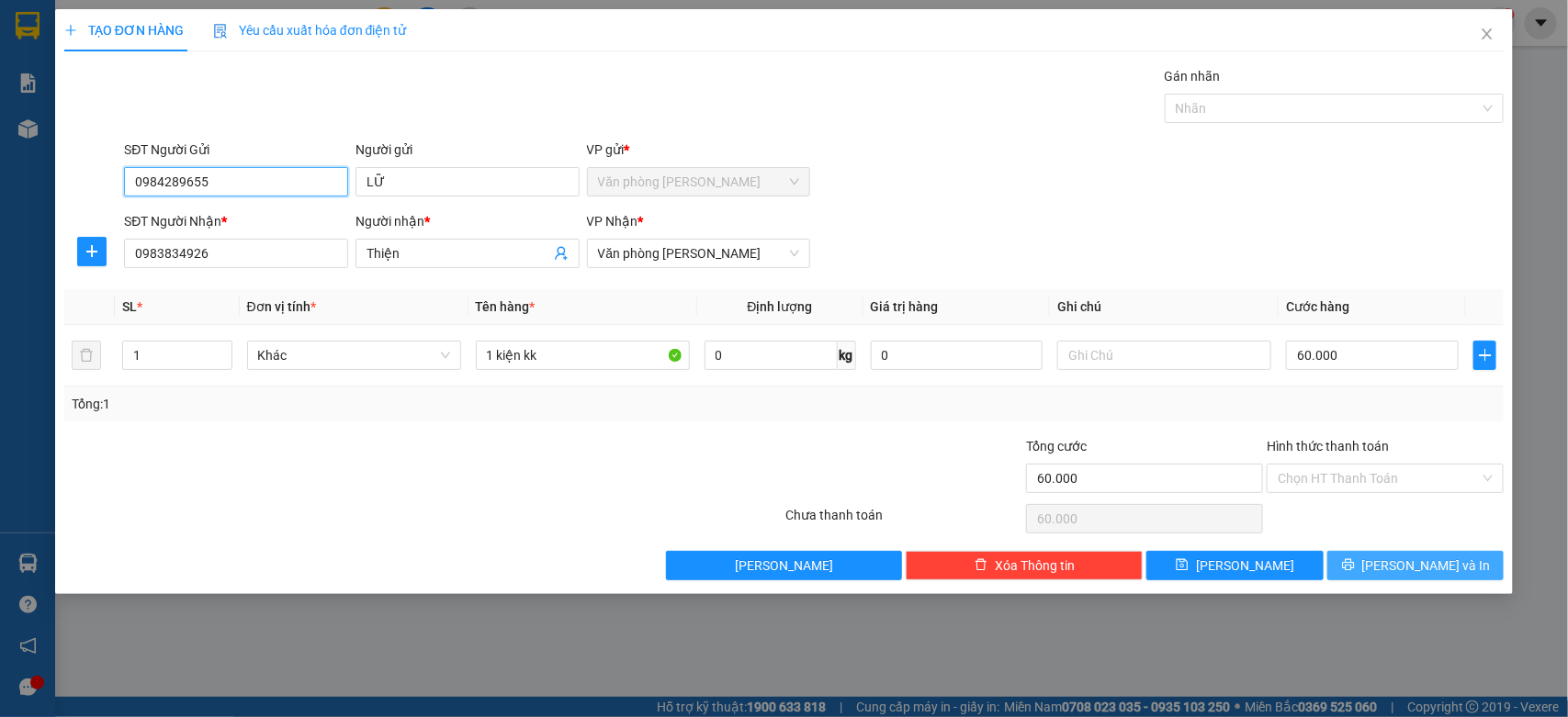
type input "0984289655"
click at [1420, 560] on span "[PERSON_NAME] và In" at bounding box center [1426, 565] width 128 height 20
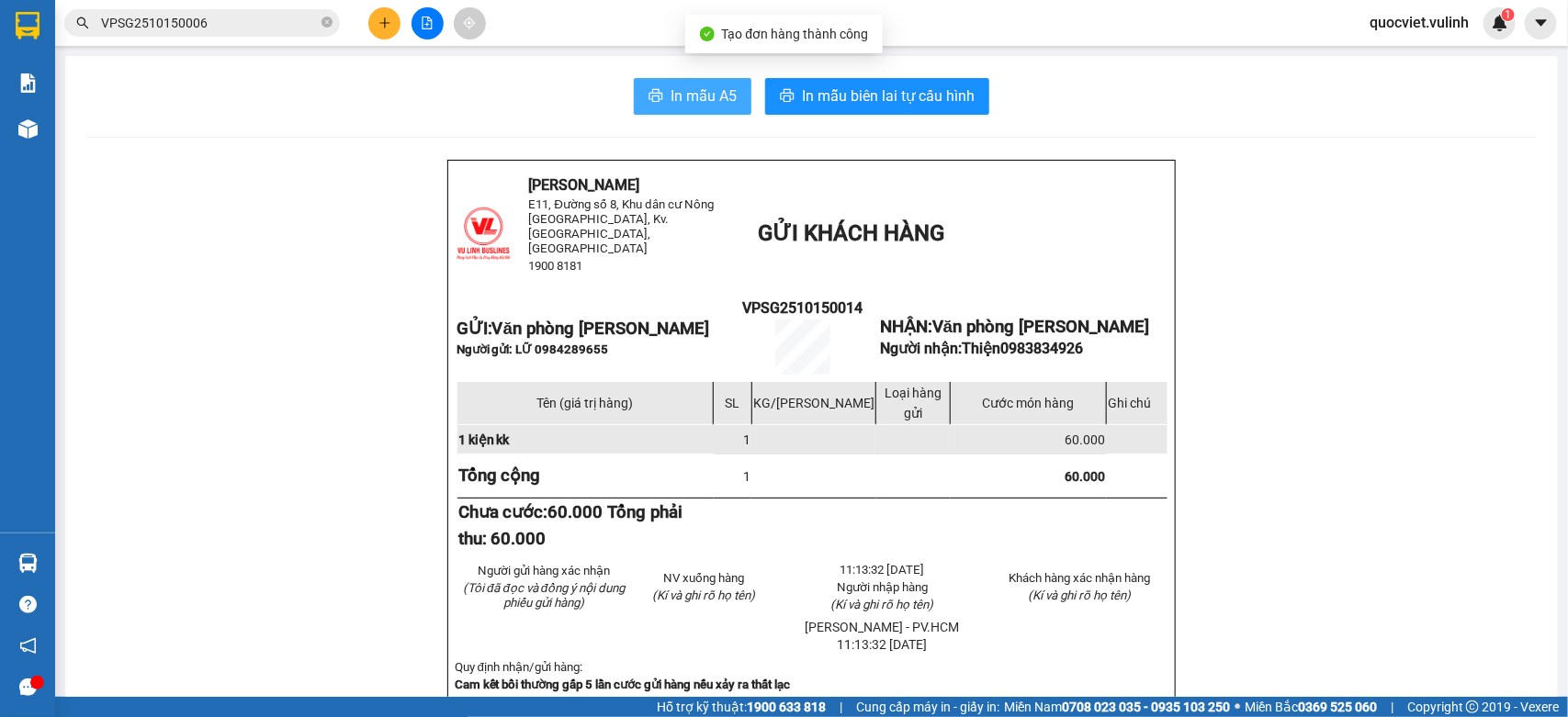
click at [680, 89] on span "In mẫu A5" at bounding box center [703, 96] width 66 height 23
